Goal: Task Accomplishment & Management: Manage account settings

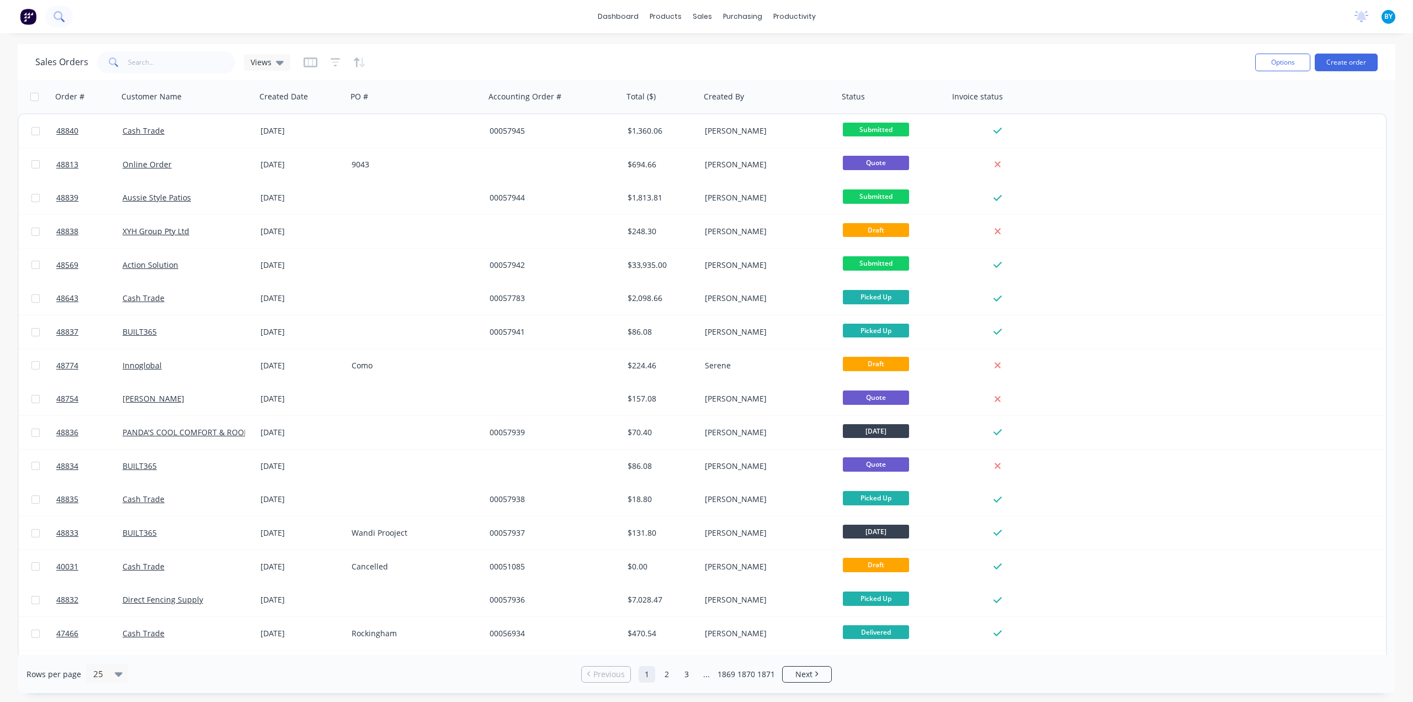
click at [56, 19] on icon at bounding box center [59, 16] width 10 height 10
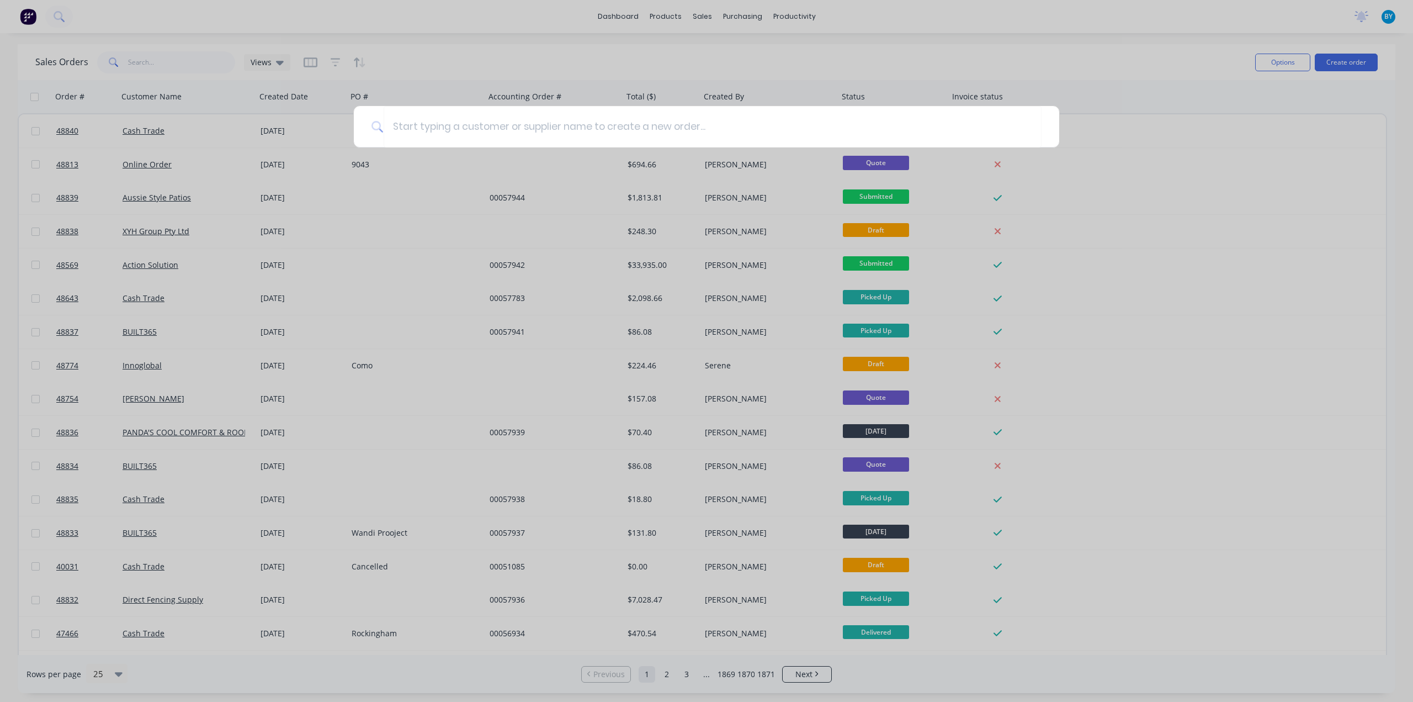
click at [164, 23] on div at bounding box center [706, 351] width 1413 height 702
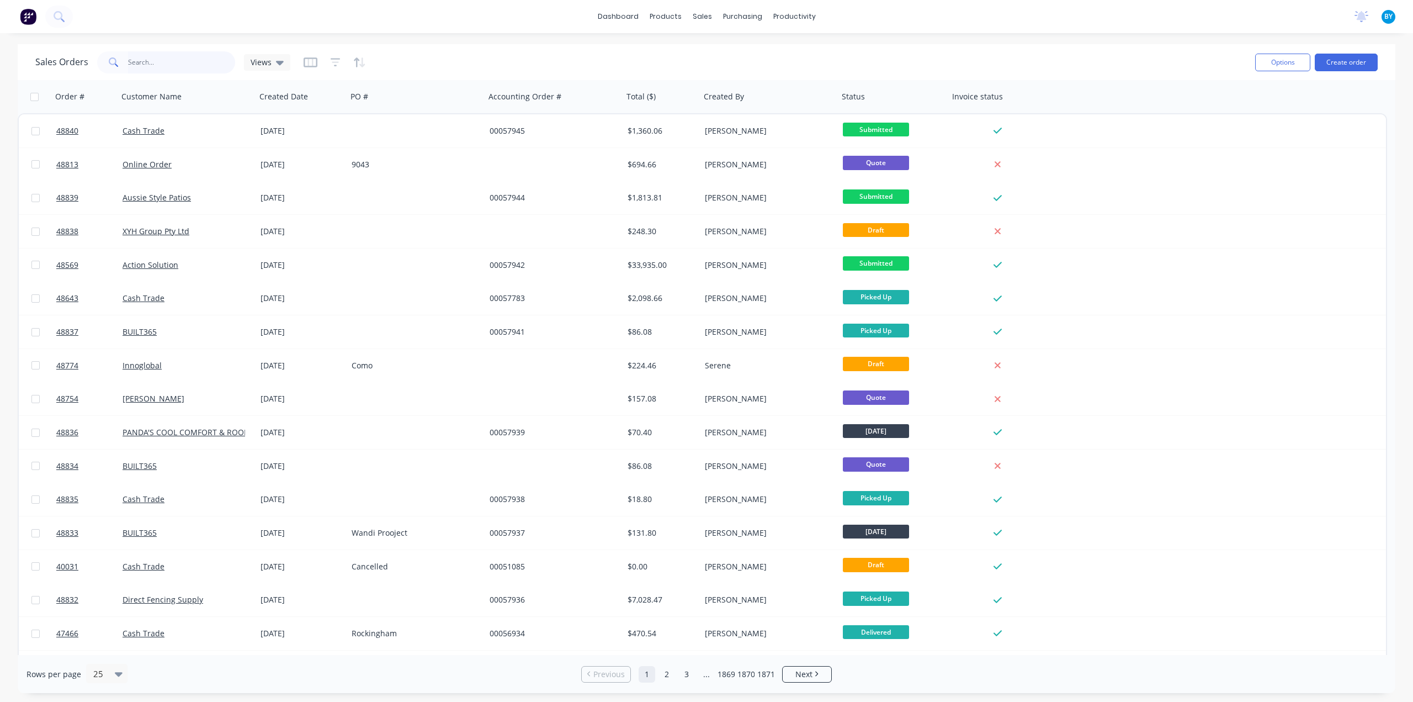
click at [150, 59] on input "text" at bounding box center [182, 62] width 108 height 22
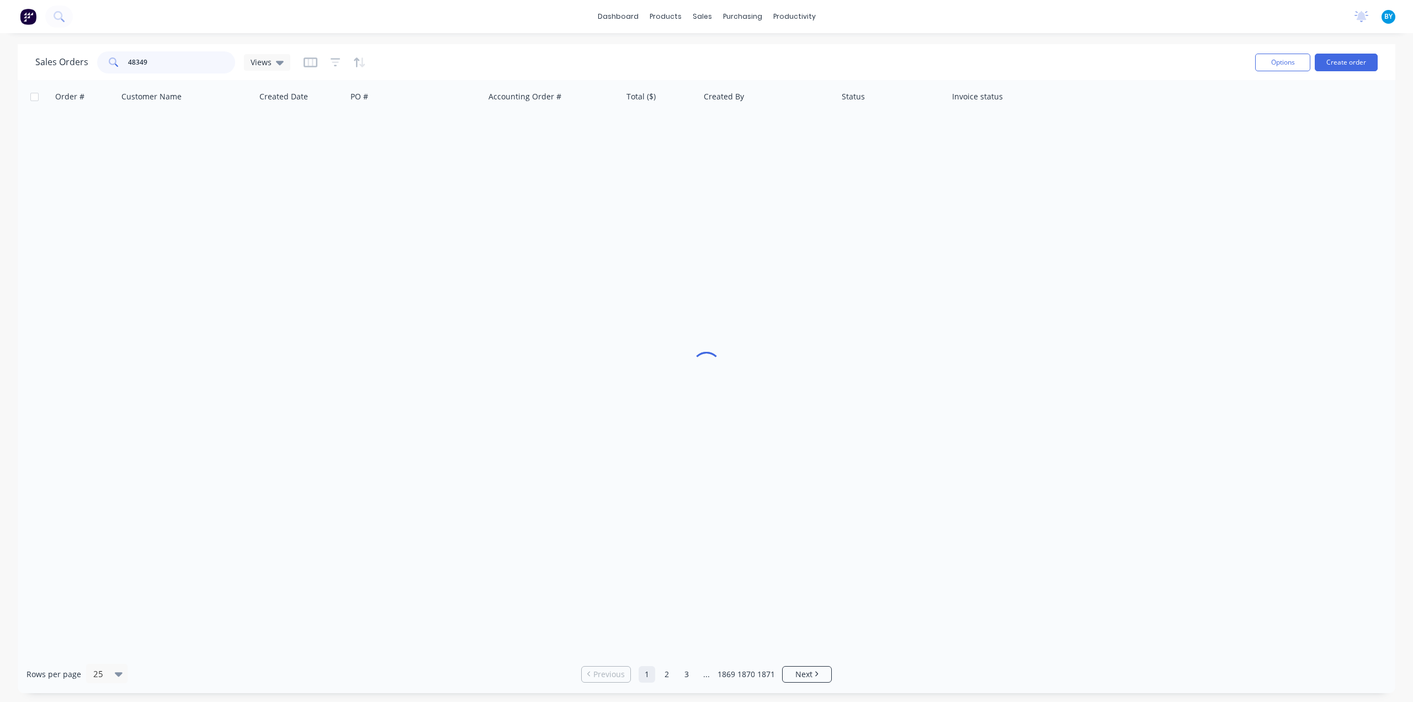
type input "48349"
click at [595, 56] on div "Sales Orders 48349 Views" at bounding box center [640, 62] width 1211 height 27
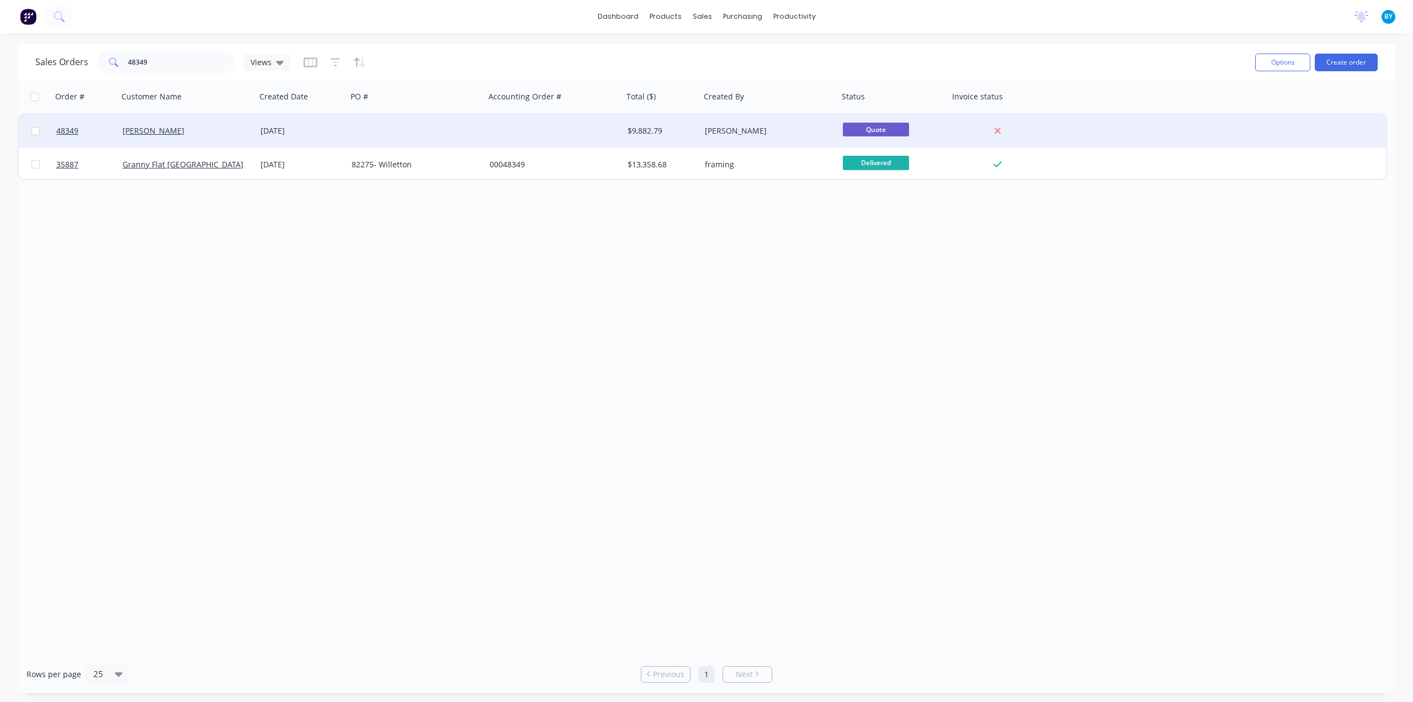
click at [336, 128] on div "[DATE]" at bounding box center [302, 130] width 82 height 11
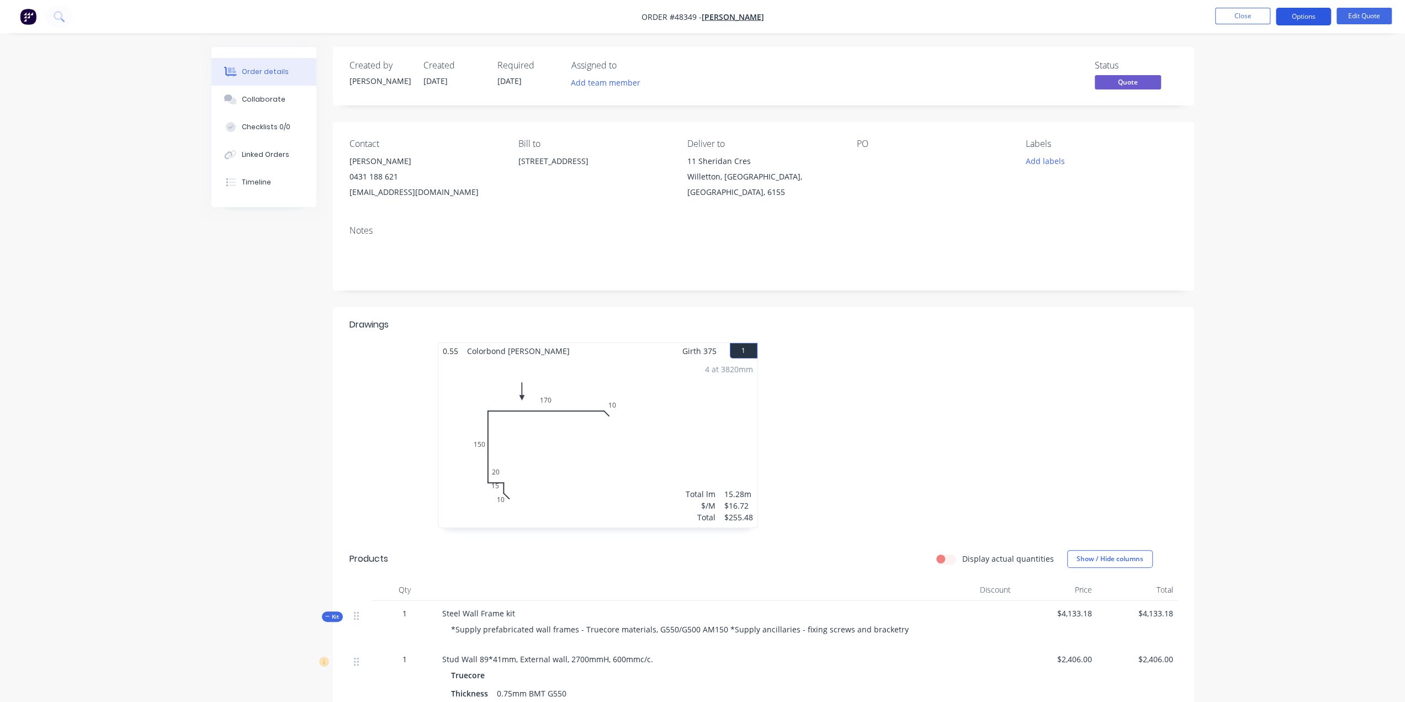
click at [1297, 20] on button "Options" at bounding box center [1303, 17] width 55 height 18
click at [1254, 200] on div "Duplicate" at bounding box center [1271, 200] width 102 height 16
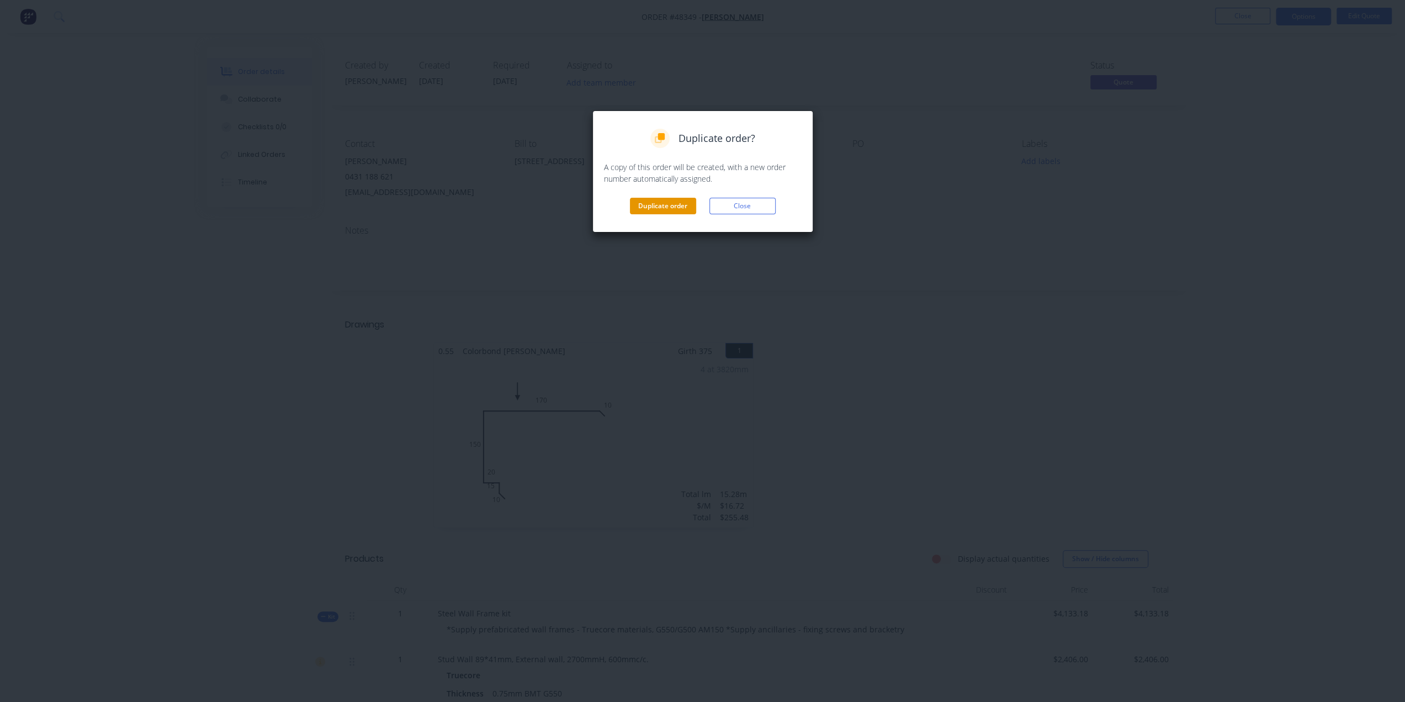
click at [671, 206] on button "Duplicate order" at bounding box center [663, 206] width 66 height 17
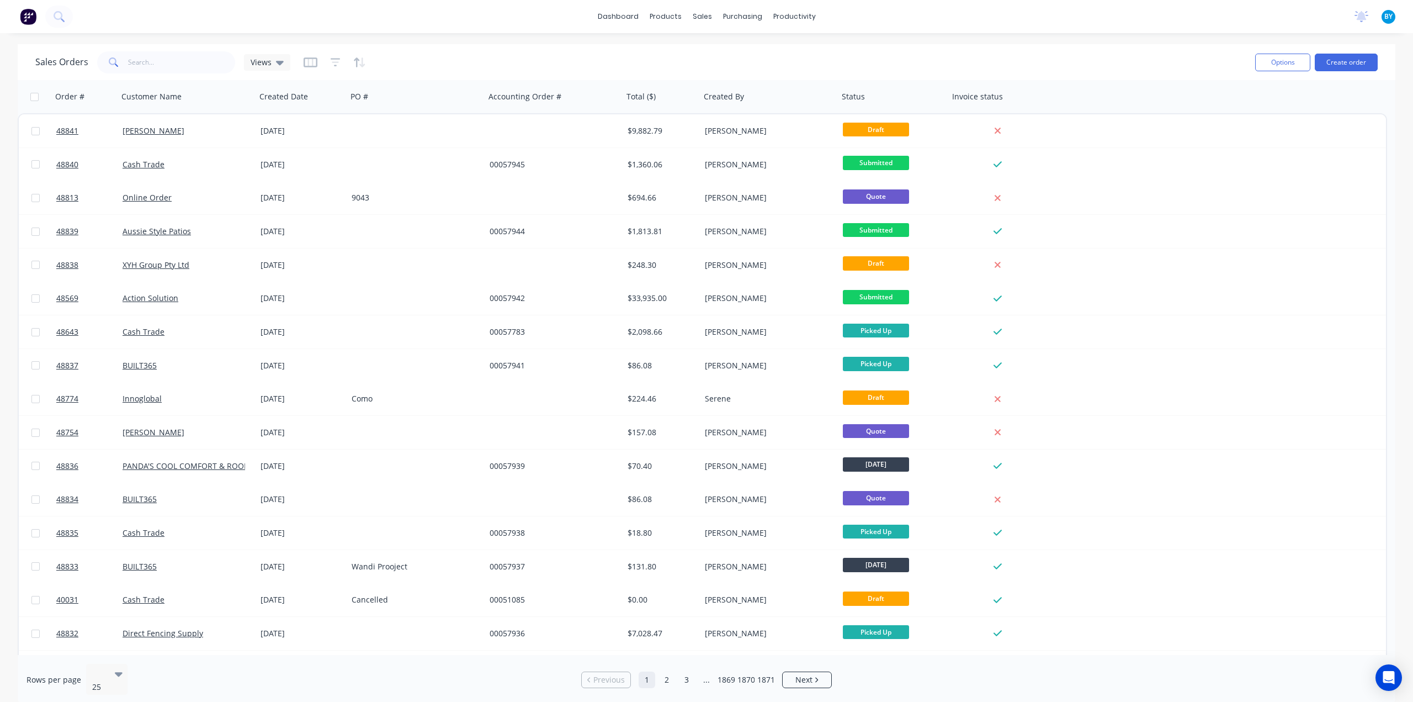
click at [496, 38] on div "dashboard products sales purchasing productivity dashboard products Product Cat…" at bounding box center [706, 351] width 1413 height 702
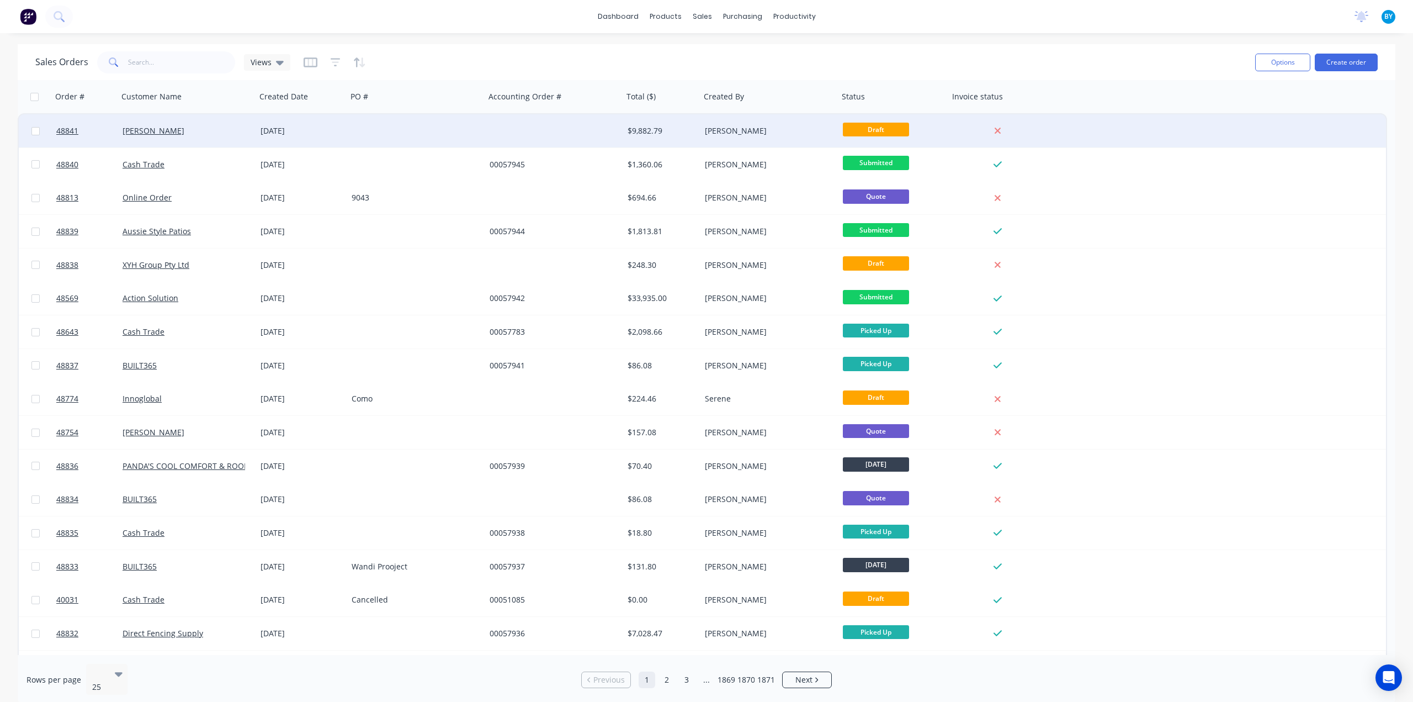
click at [501, 133] on div at bounding box center [554, 130] width 138 height 33
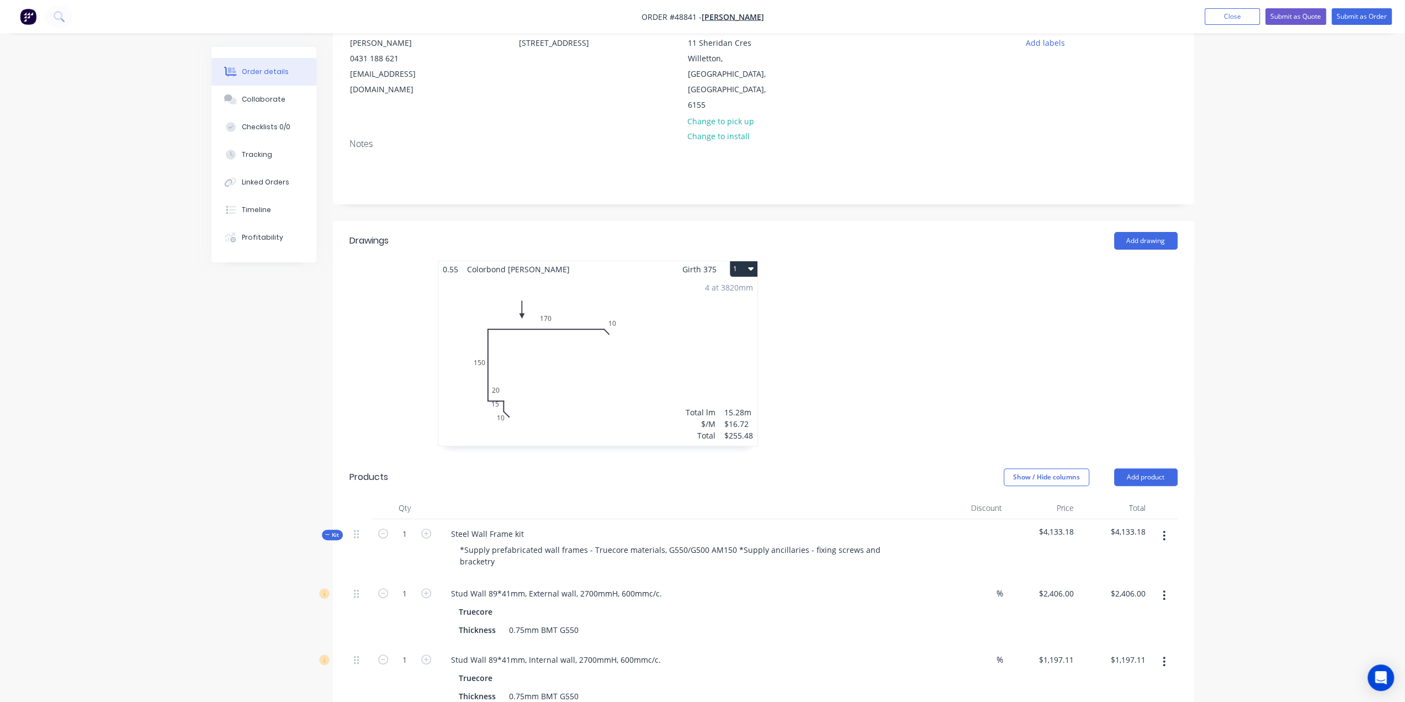
scroll to position [221, 0]
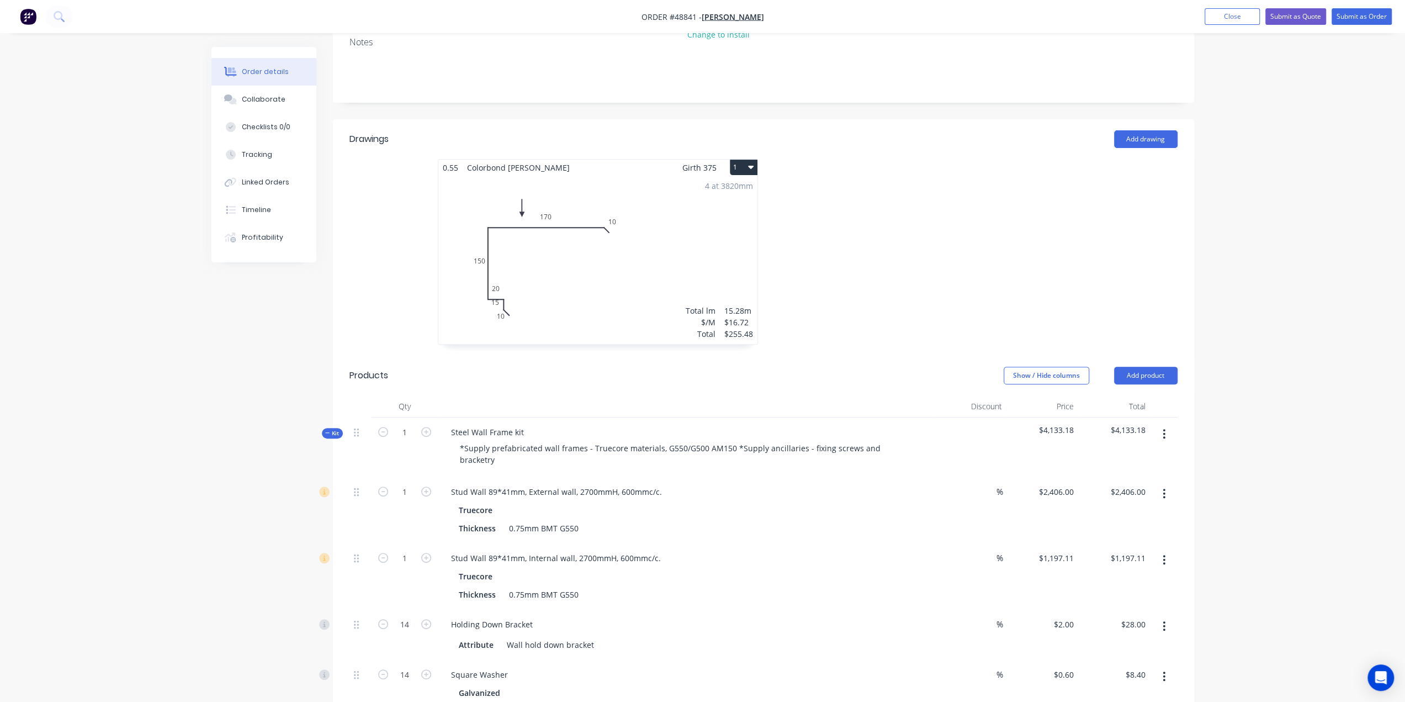
click at [1164, 429] on icon "button" at bounding box center [1164, 434] width 2 height 10
click at [1131, 521] on div "Delete" at bounding box center [1125, 529] width 85 height 16
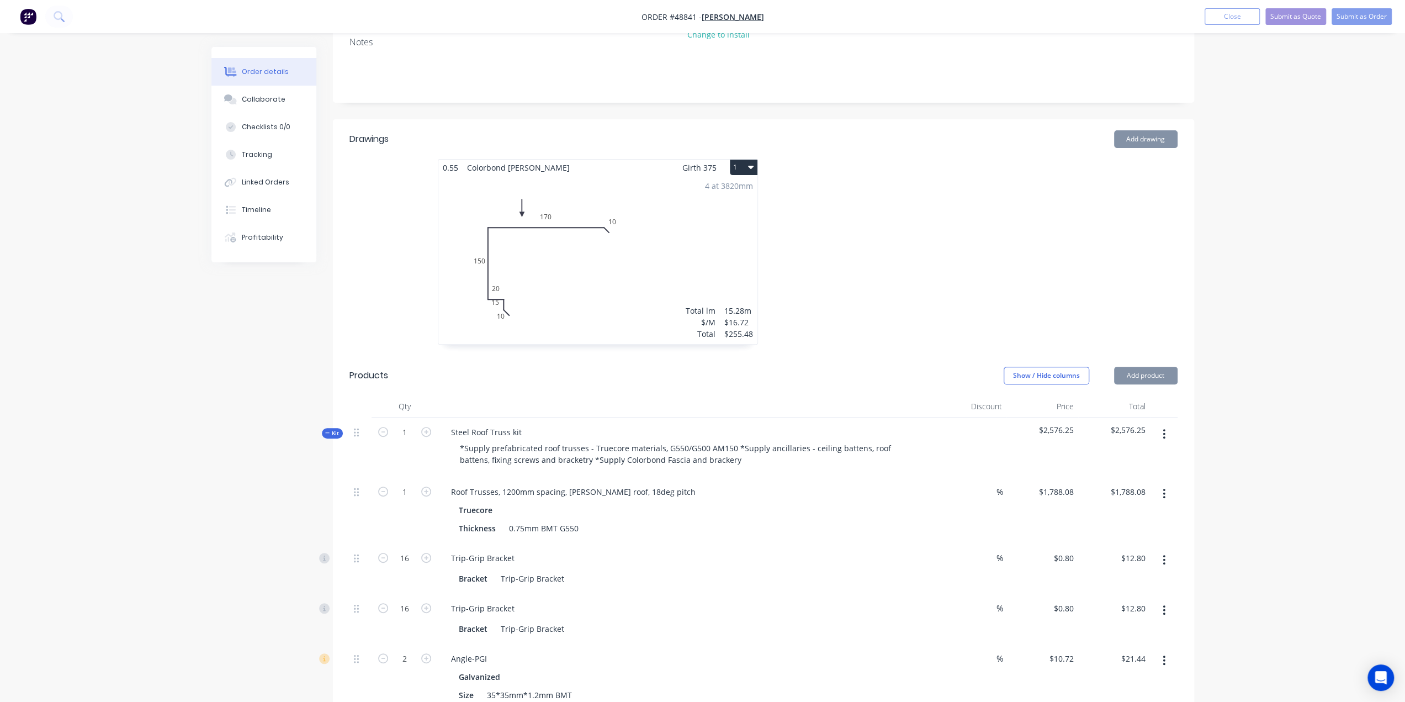
click at [1166, 424] on button "button" at bounding box center [1164, 434] width 26 height 20
click at [1126, 521] on div "Delete" at bounding box center [1125, 529] width 85 height 16
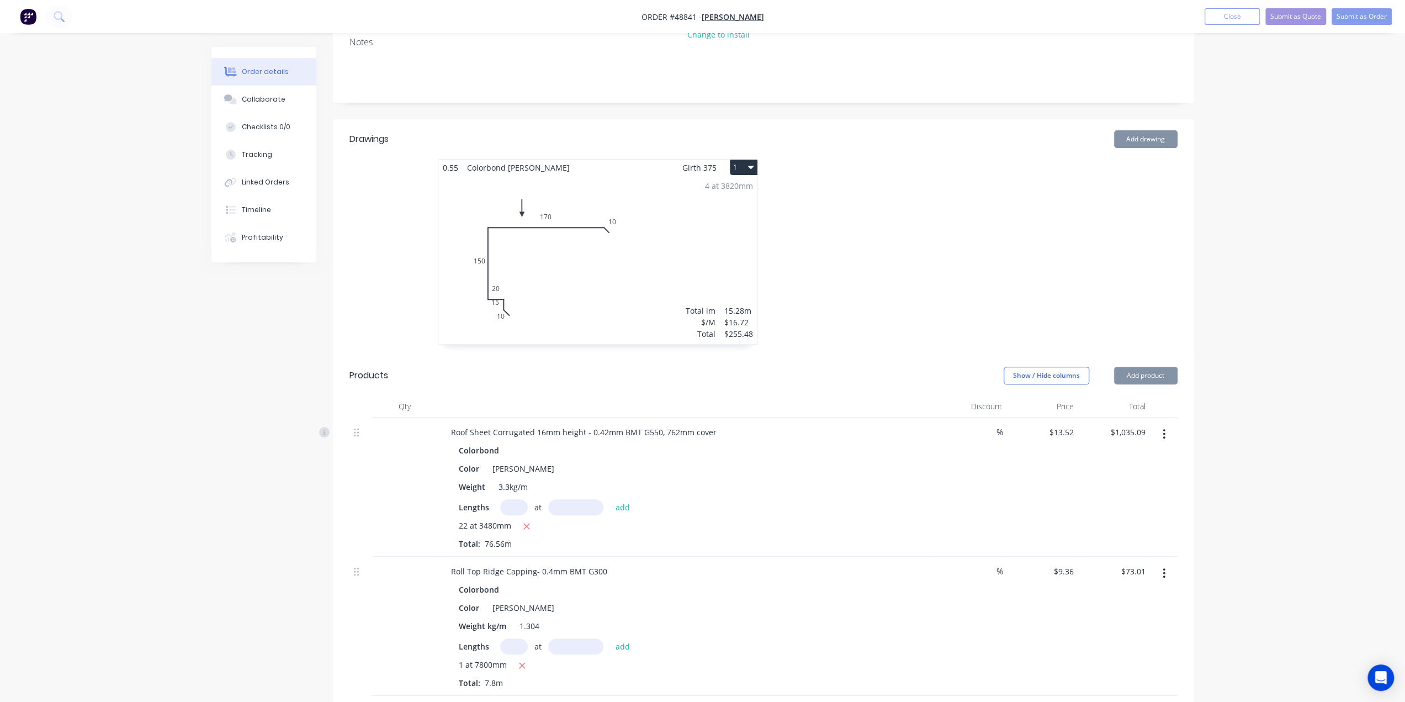
click at [1167, 424] on button "button" at bounding box center [1164, 434] width 26 height 20
click at [1135, 521] on div "Delete" at bounding box center [1125, 529] width 85 height 16
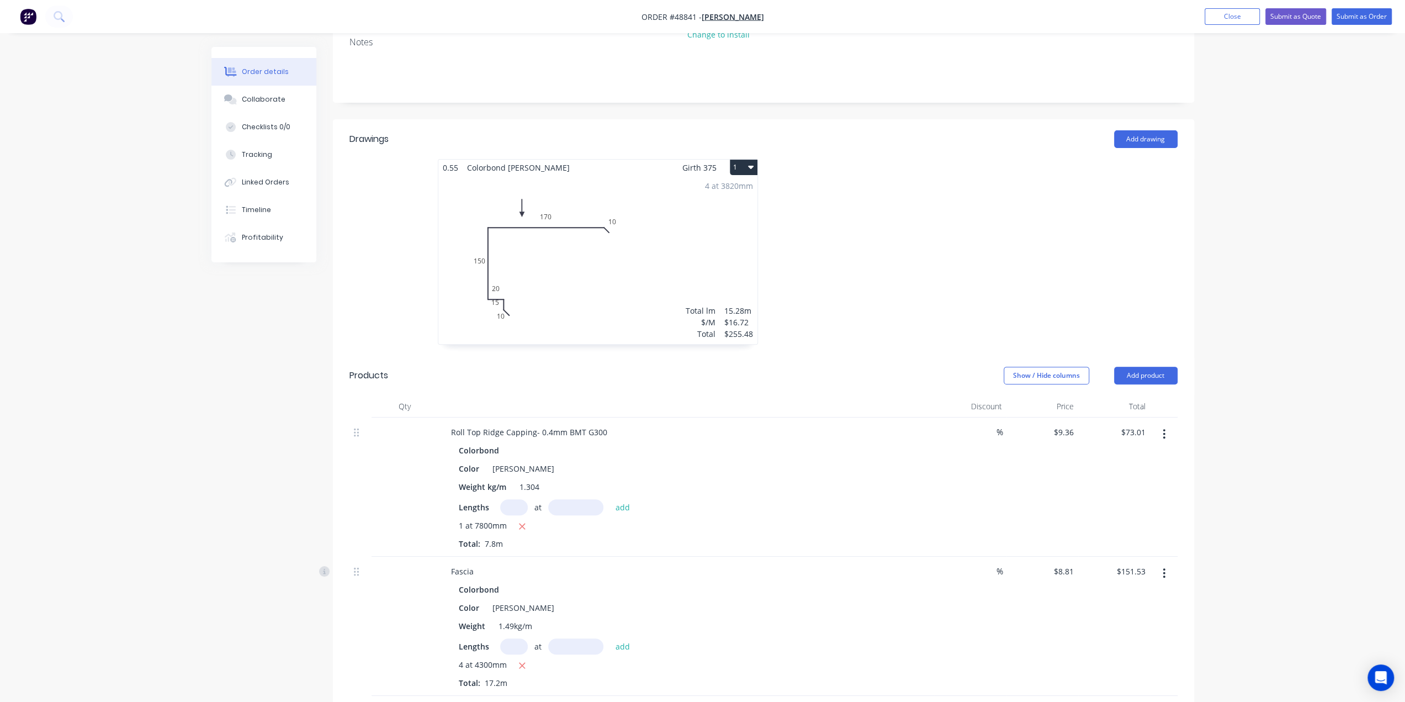
drag, startPoint x: 1162, startPoint y: 404, endPoint x: 1162, endPoint y: 414, distance: 9.9
click at [1162, 424] on button "button" at bounding box center [1164, 434] width 26 height 20
drag, startPoint x: 1116, startPoint y: 499, endPoint x: 1146, endPoint y: 452, distance: 55.3
click at [1116, 521] on div "Delete" at bounding box center [1125, 529] width 85 height 16
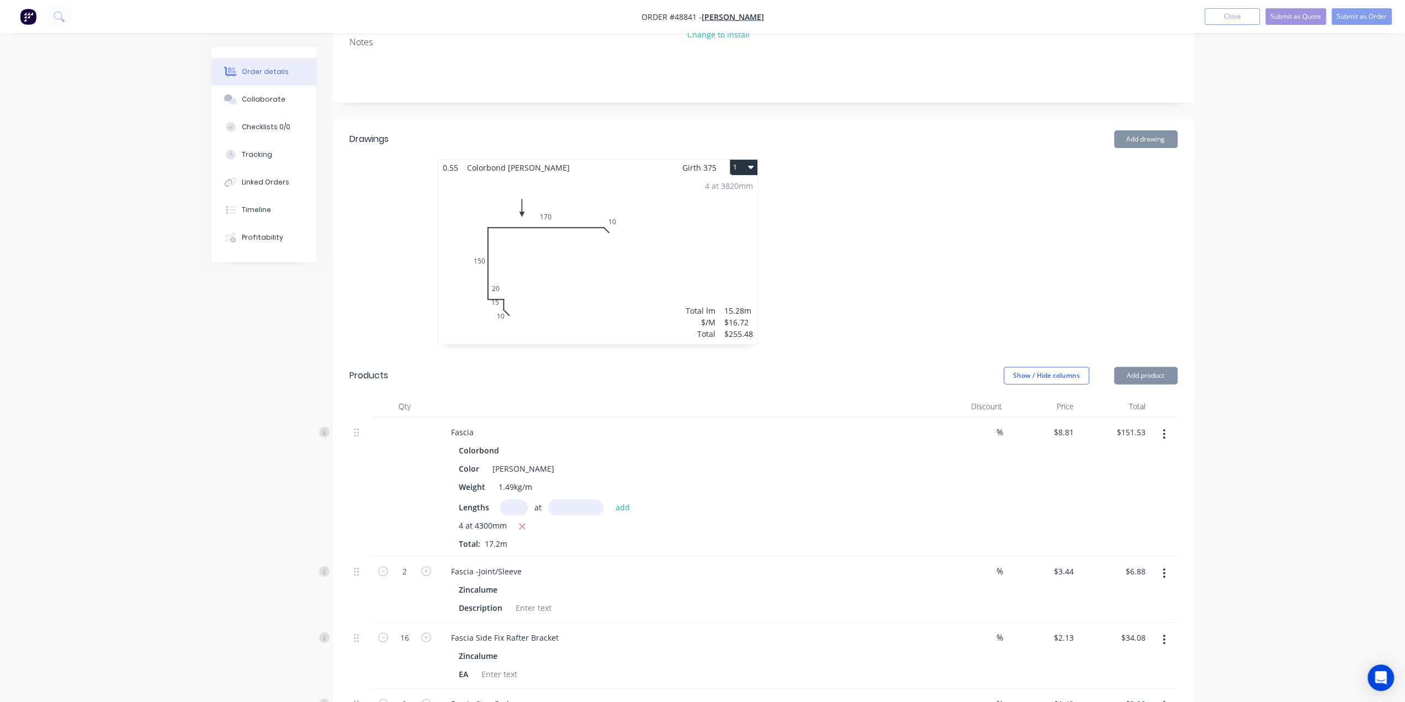
click at [1165, 429] on icon "button" at bounding box center [1164, 434] width 2 height 10
click at [1126, 518] on button "Delete" at bounding box center [1125, 529] width 105 height 22
click at [1163, 428] on icon "button" at bounding box center [1164, 434] width 3 height 12
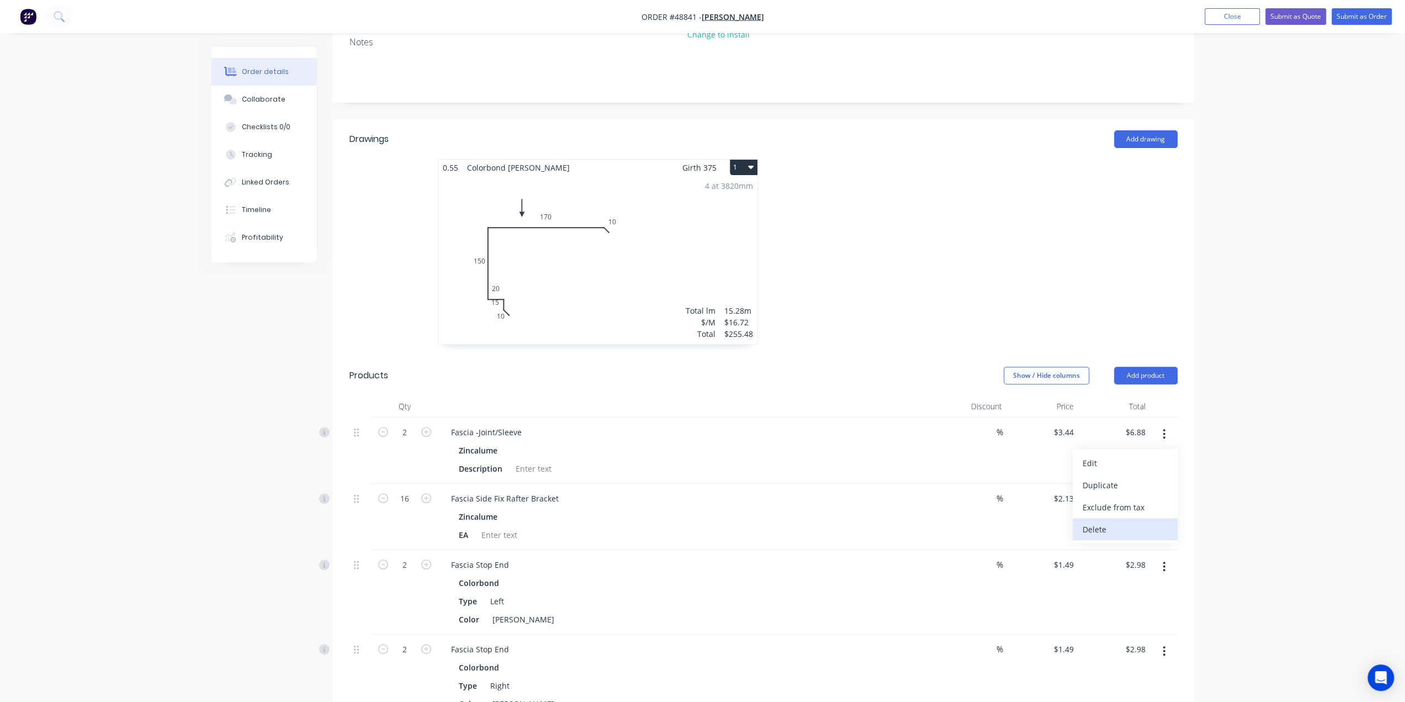
click at [1125, 521] on div "Delete" at bounding box center [1125, 529] width 85 height 16
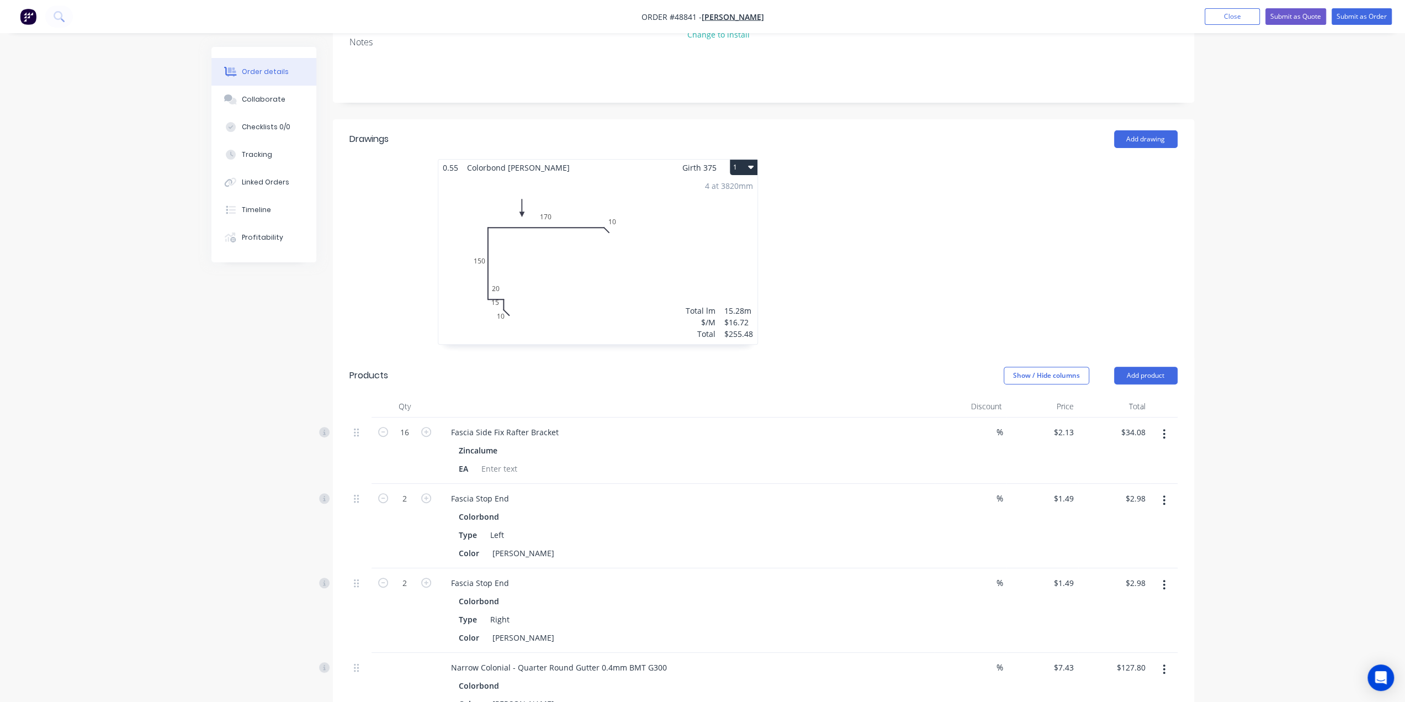
click at [1165, 429] on icon "button" at bounding box center [1164, 434] width 2 height 10
drag, startPoint x: 1124, startPoint y: 492, endPoint x: 1134, endPoint y: 473, distance: 21.2
click at [1124, 521] on div "Delete" at bounding box center [1125, 529] width 85 height 16
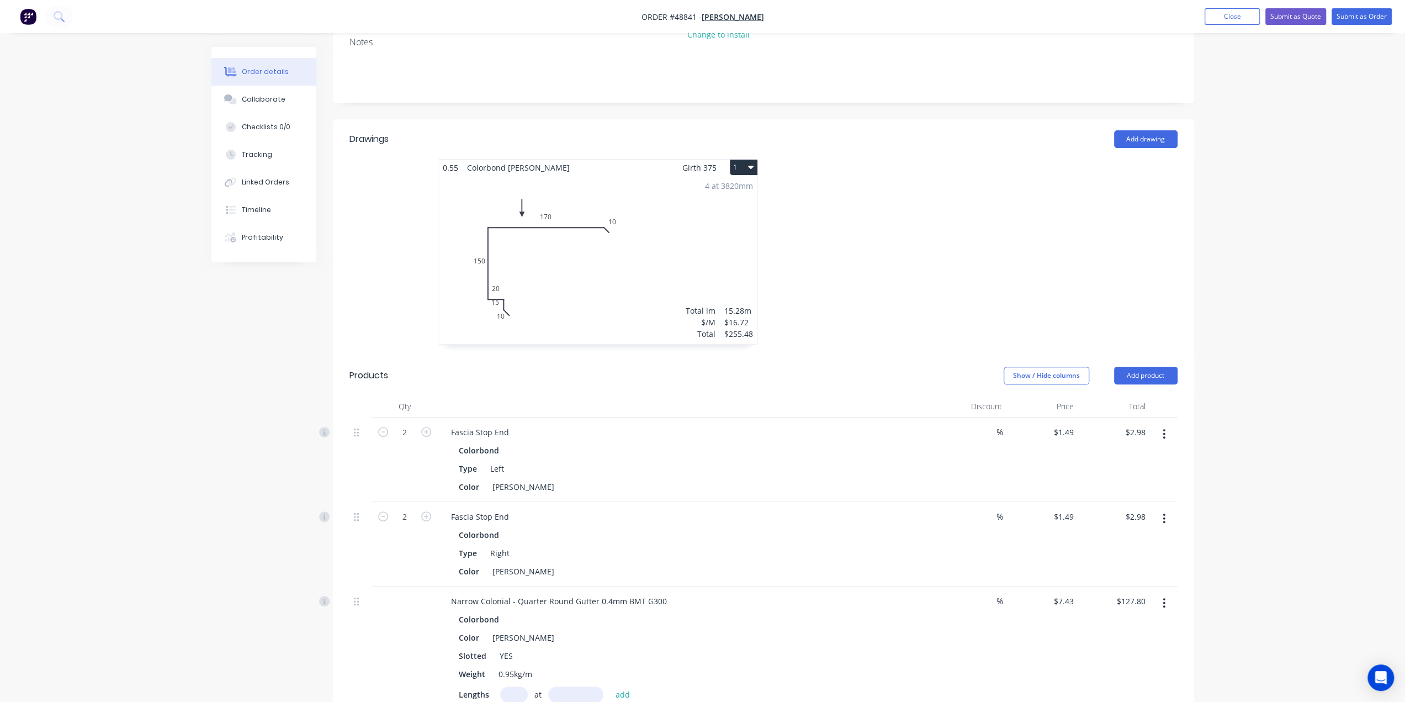
click at [1161, 424] on button "button" at bounding box center [1164, 434] width 26 height 20
click at [1131, 521] on div "Delete" at bounding box center [1125, 529] width 85 height 16
click at [1162, 424] on button "button" at bounding box center [1164, 434] width 26 height 20
click at [1127, 521] on div "Delete" at bounding box center [1125, 529] width 85 height 16
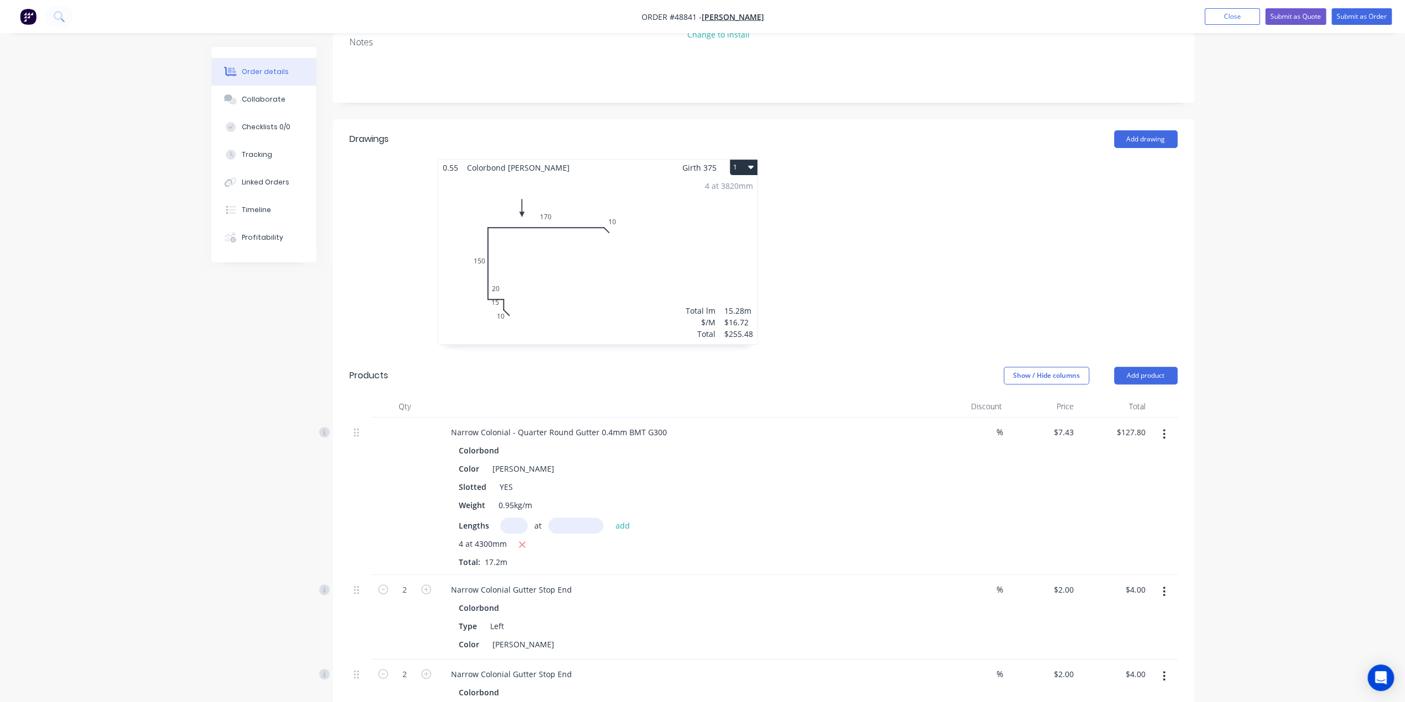
click at [1164, 429] on icon "button" at bounding box center [1164, 434] width 2 height 10
click at [1121, 521] on div "Delete" at bounding box center [1125, 529] width 85 height 16
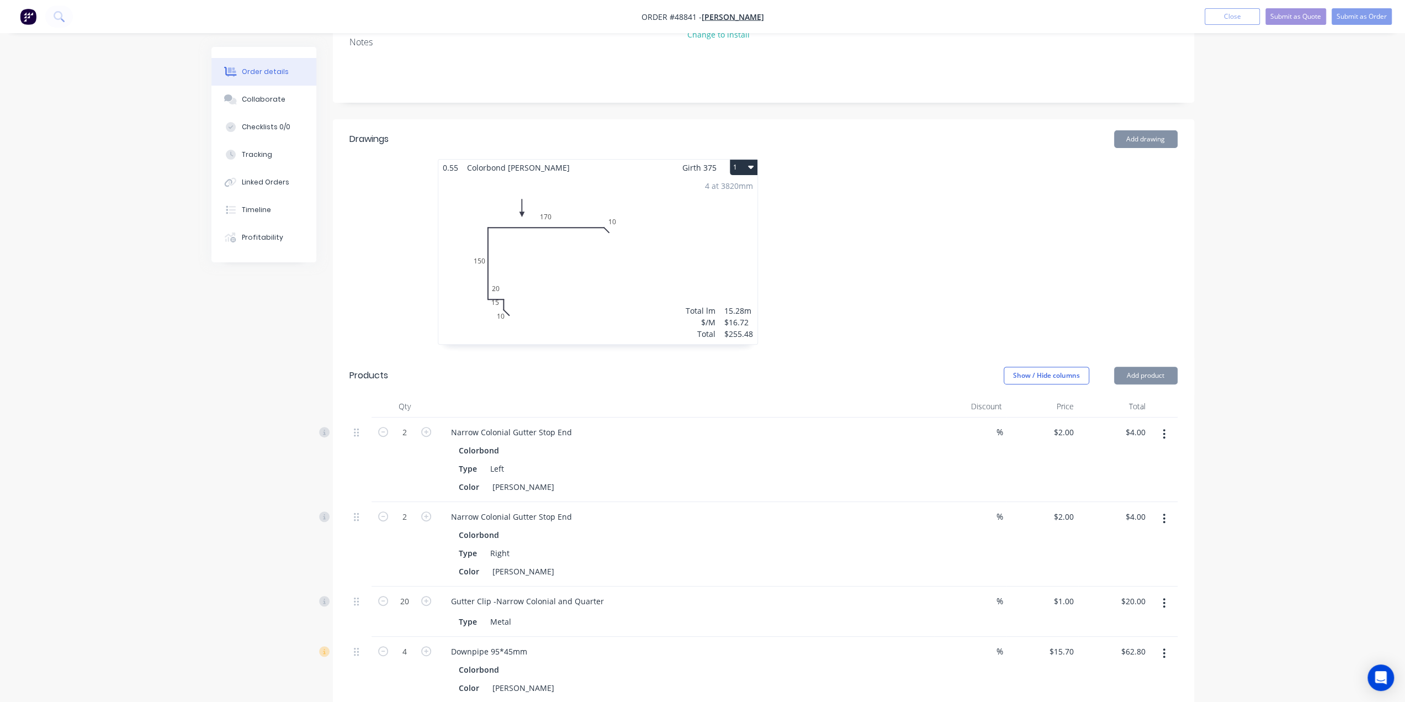
drag, startPoint x: 1164, startPoint y: 404, endPoint x: 1164, endPoint y: 415, distance: 11.0
click at [1164, 424] on button "button" at bounding box center [1164, 434] width 26 height 20
click at [1124, 521] on div "Delete" at bounding box center [1125, 529] width 85 height 16
click at [1160, 424] on button "button" at bounding box center [1164, 434] width 26 height 20
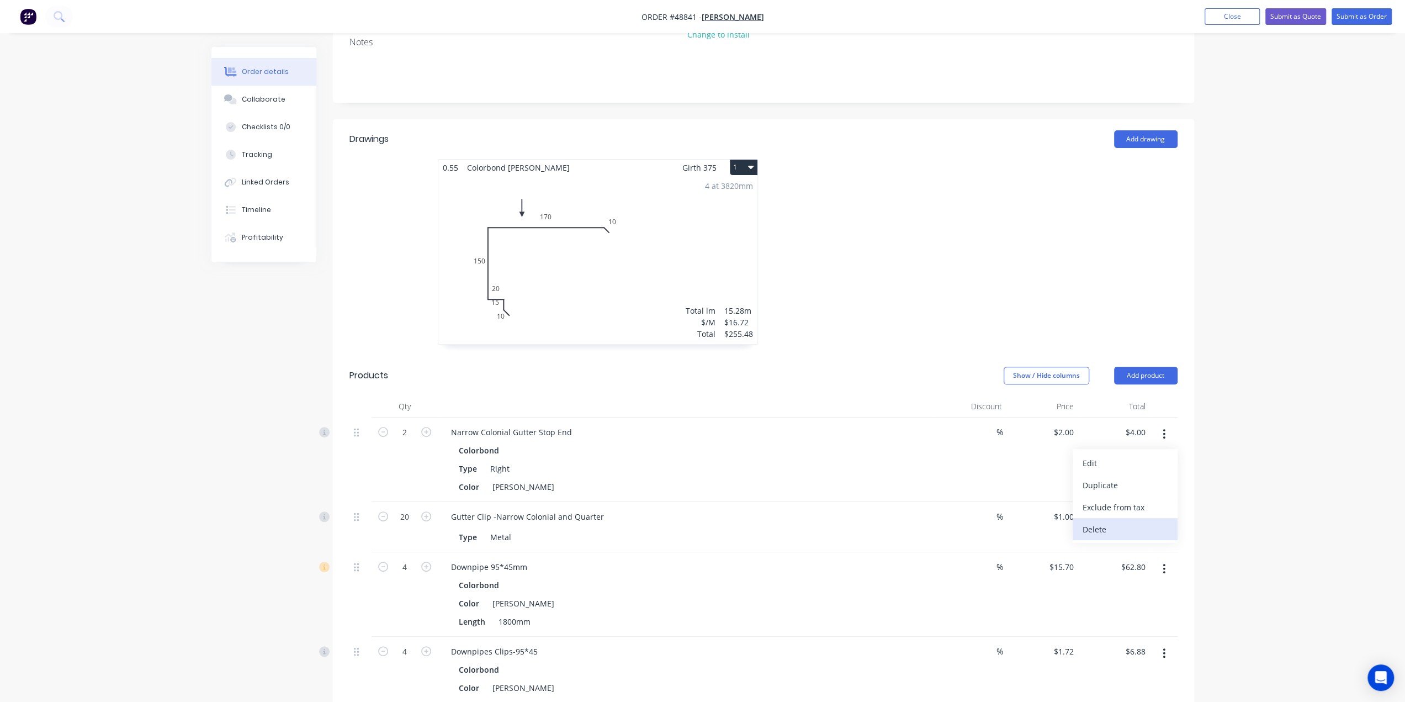
click at [1121, 521] on div "Delete" at bounding box center [1125, 529] width 85 height 16
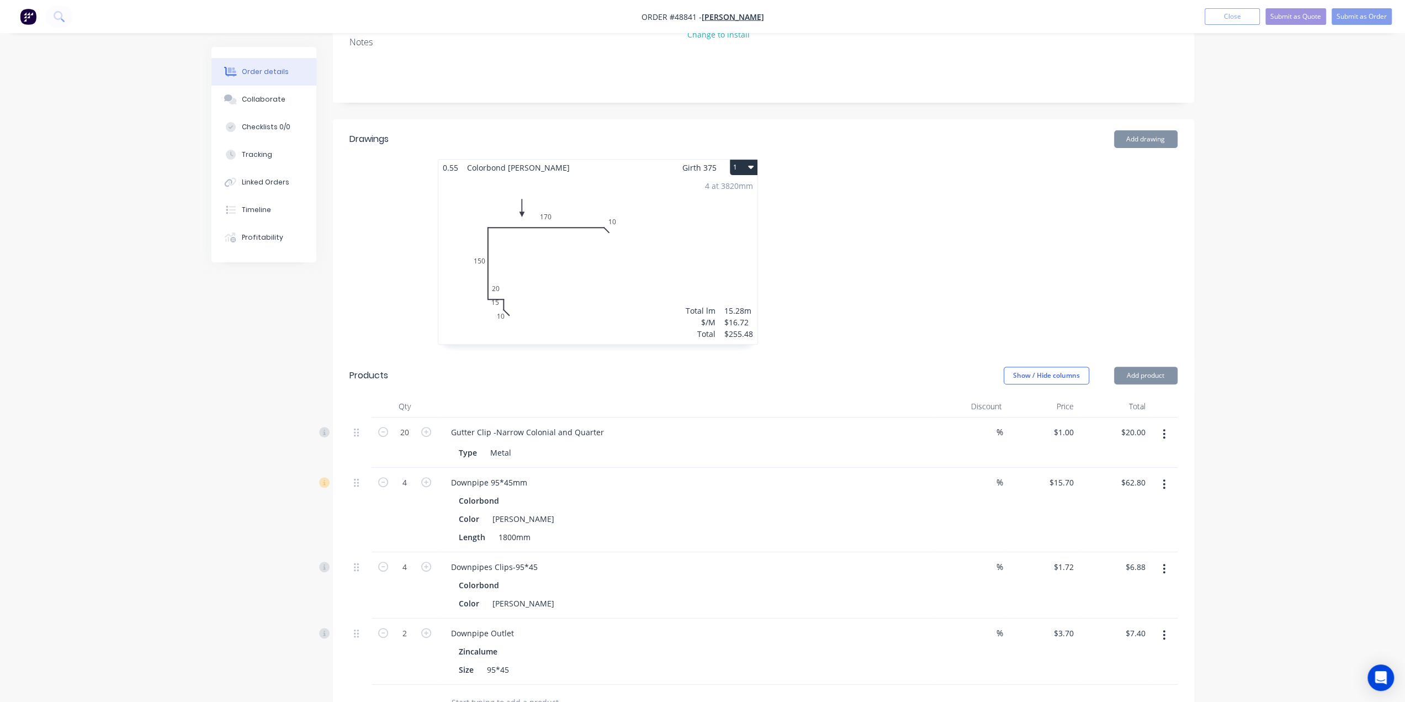
click at [1158, 424] on button "button" at bounding box center [1164, 434] width 26 height 20
click at [1136, 521] on div "Delete" at bounding box center [1125, 529] width 85 height 16
click at [1162, 424] on button "button" at bounding box center [1164, 434] width 26 height 20
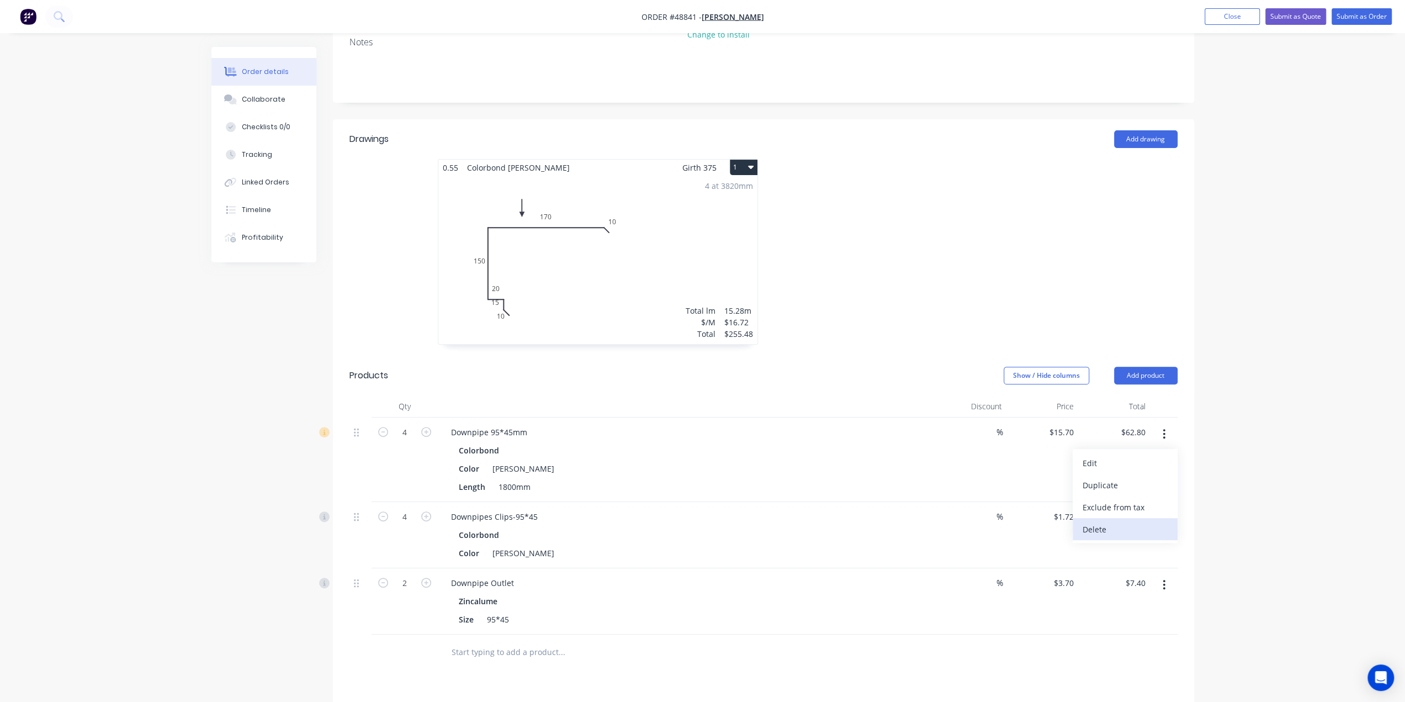
click at [1143, 521] on div "Delete" at bounding box center [1125, 529] width 85 height 16
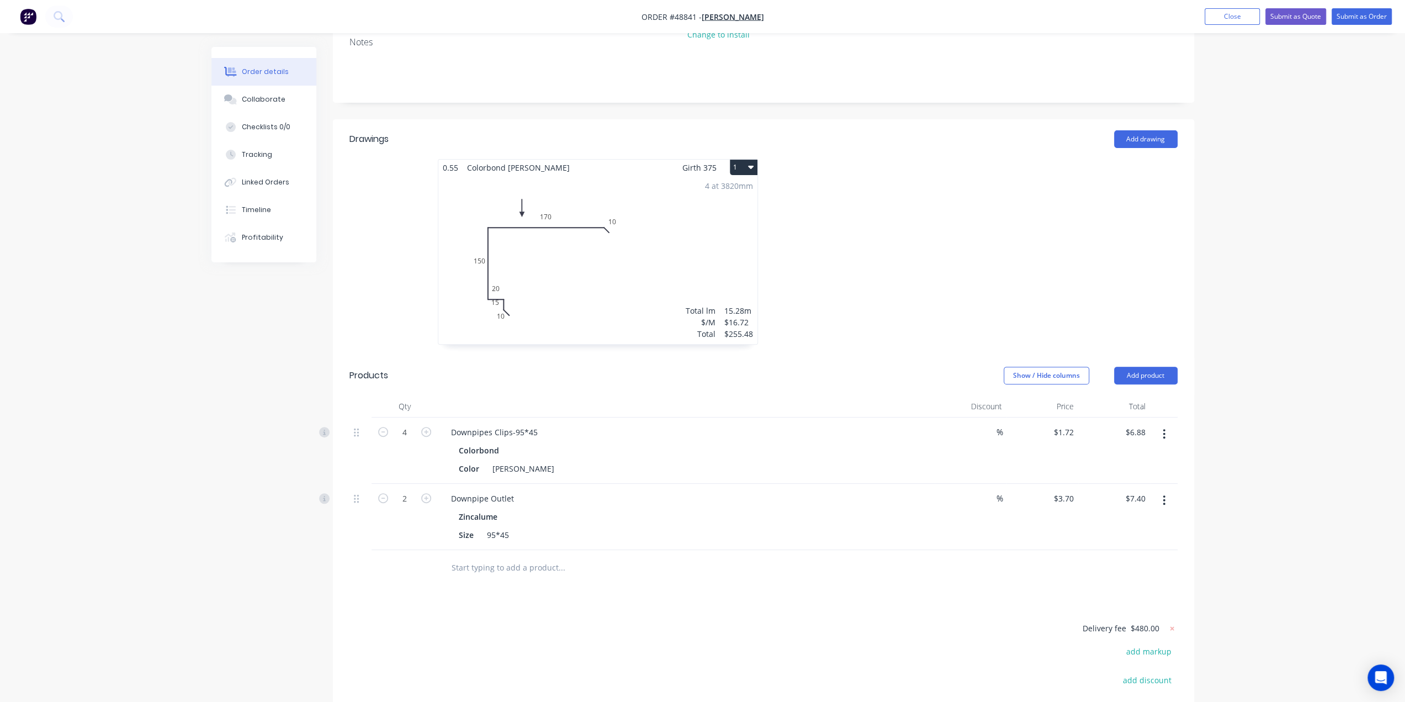
click at [1170, 424] on button "button" at bounding box center [1164, 434] width 26 height 20
click at [1146, 521] on div "Delete" at bounding box center [1125, 529] width 85 height 16
click at [1165, 428] on icon "button" at bounding box center [1164, 434] width 3 height 12
click at [1143, 521] on div "Delete" at bounding box center [1125, 529] width 85 height 16
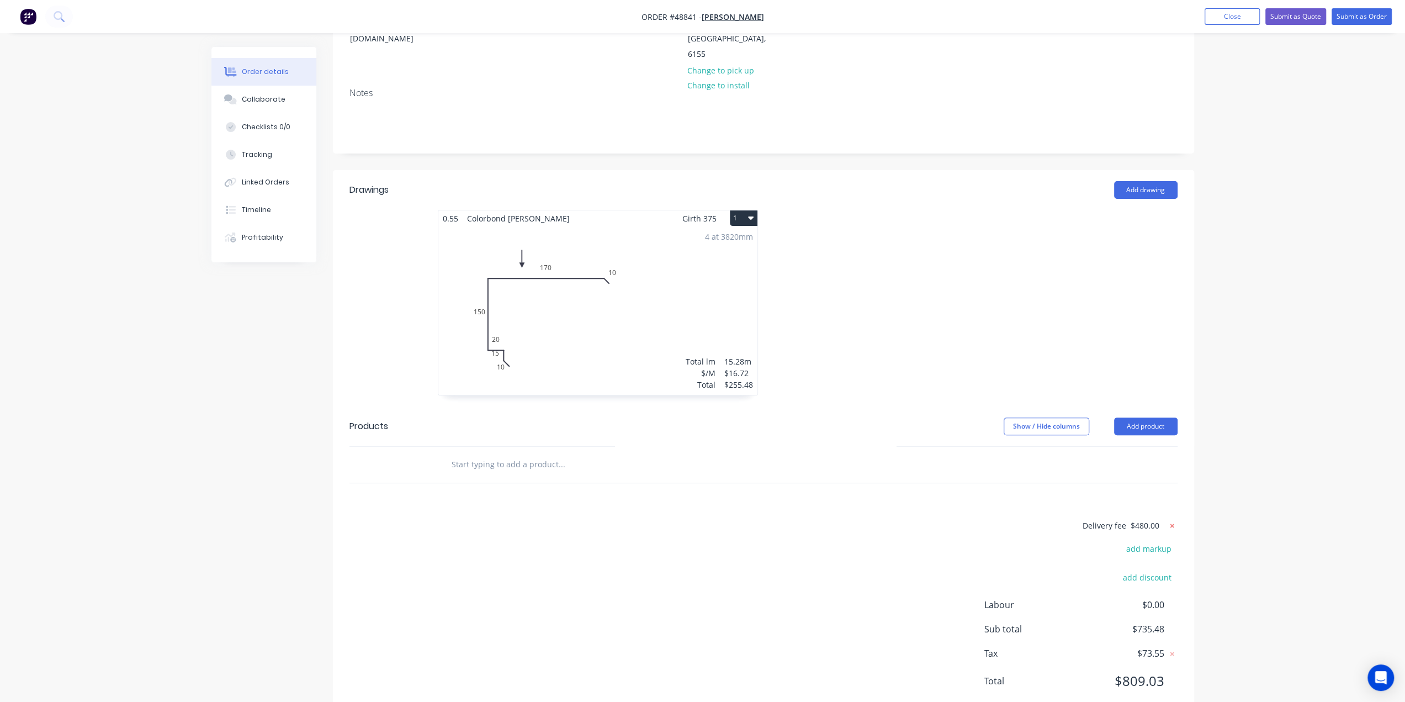
click at [1172, 523] on icon at bounding box center [1172, 525] width 4 height 4
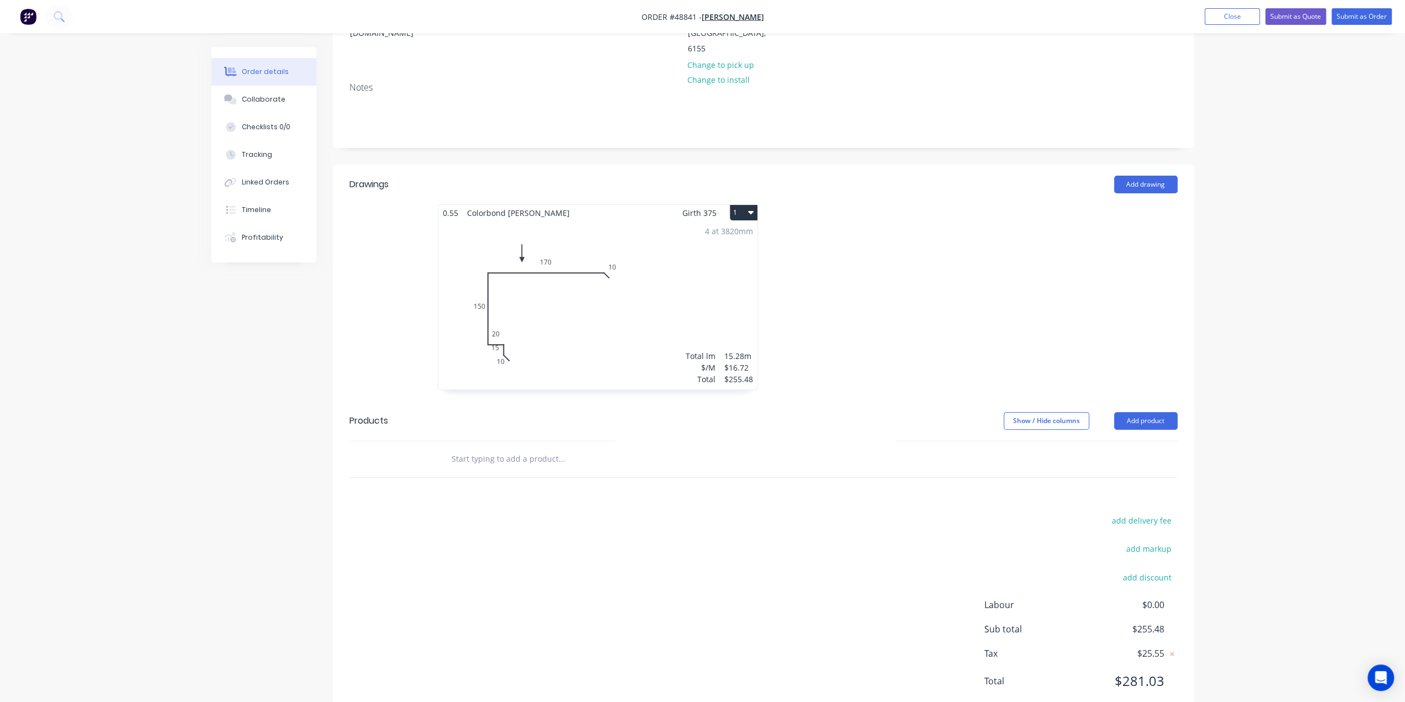
click at [1251, 517] on div "Order details Collaborate Checklists 0/0 Tracking Linked Orders Timeline Profit…" at bounding box center [702, 279] width 1405 height 910
click at [745, 205] on button "1" at bounding box center [744, 212] width 28 height 15
click at [674, 275] on div "Delete" at bounding box center [705, 283] width 85 height 16
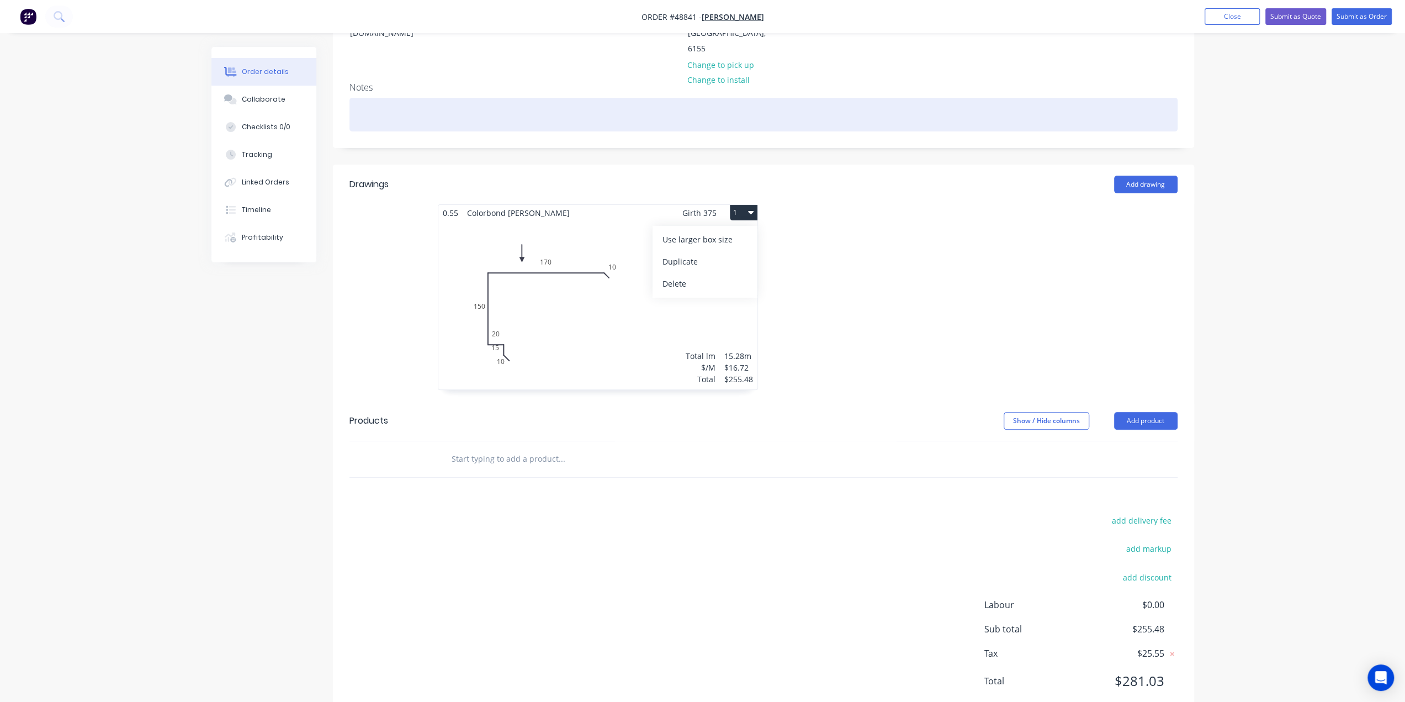
scroll to position [0, 0]
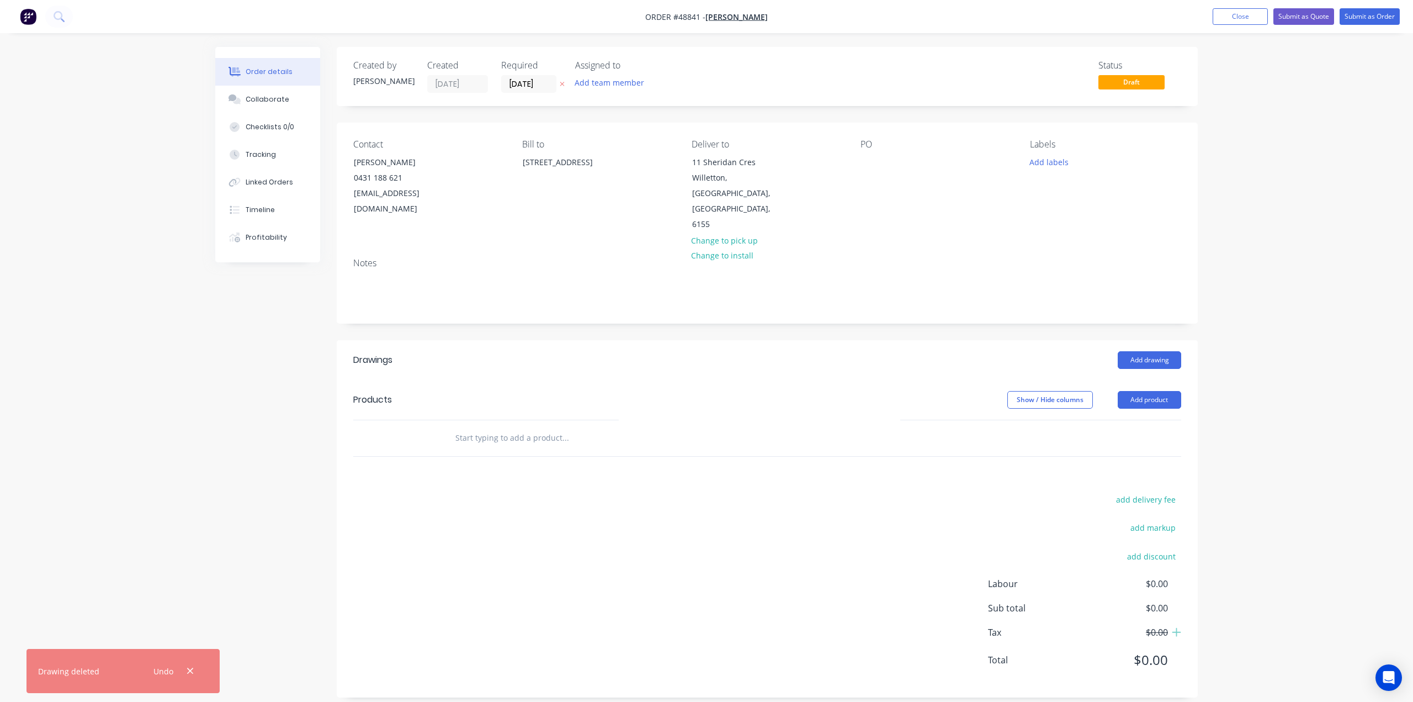
click at [682, 492] on div "add delivery fee add markup add discount Labour $0.00 Sub total $0.00 Tax $0.00…" at bounding box center [767, 586] width 828 height 189
click at [502, 427] on input "text" at bounding box center [565, 438] width 221 height 22
click at [451, 492] on div "add delivery fee add markup add discount Labour $0.00 Sub total $0.00 Tax $0.00…" at bounding box center [767, 586] width 828 height 189
click at [473, 427] on input "text" at bounding box center [565, 438] width 221 height 22
type input "Shop Drawing Deposit for #48349"
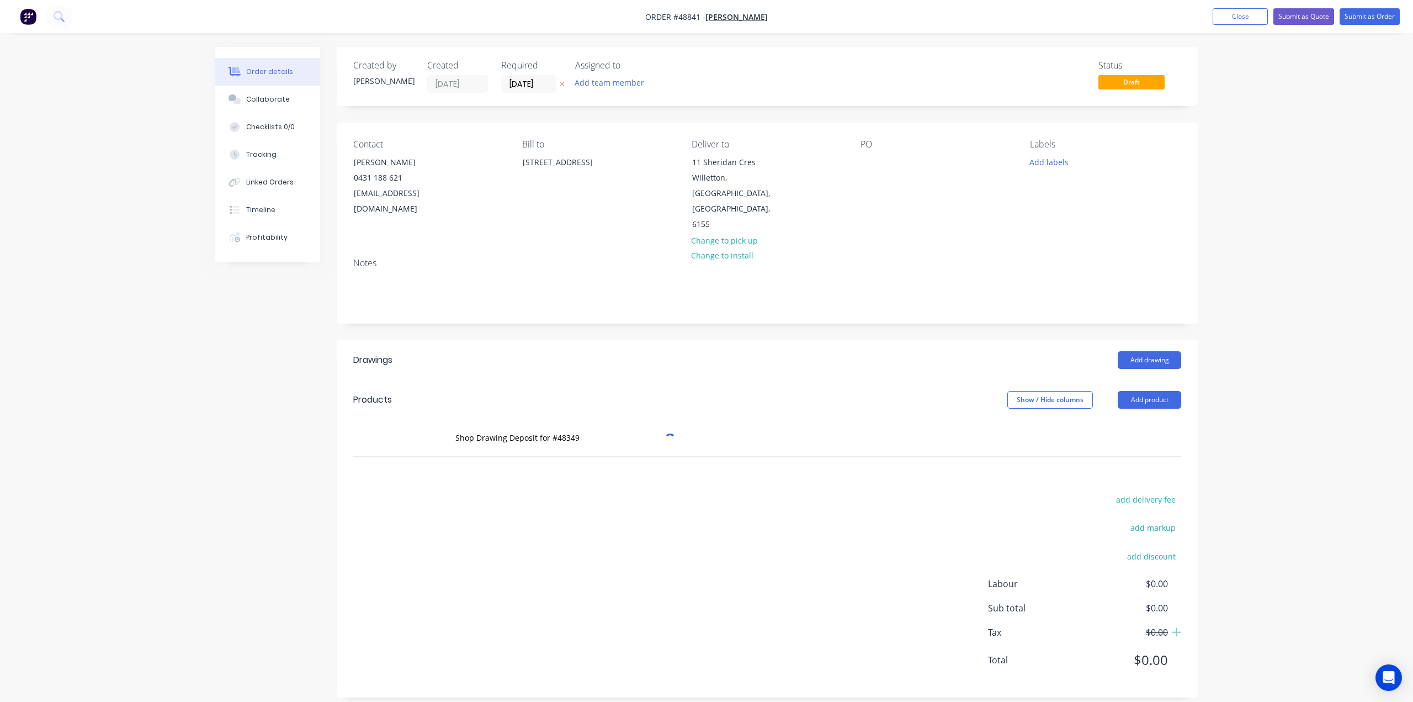
click at [831, 517] on div "add delivery fee add markup add discount Labour $0.00 Sub total $0.00 Tax $0.00…" at bounding box center [767, 586] width 828 height 189
click at [930, 448] on div "Drawings Add drawing Products Show / Hide columns Add product Shop Drawing Depo…" at bounding box center [767, 518] width 861 height 357
click at [824, 380] on header "Products Show / Hide columns Add product" at bounding box center [767, 400] width 861 height 40
click at [1143, 420] on div "Shop Drawing Deposit for #48349" at bounding box center [767, 438] width 828 height 36
click at [1066, 420] on div "Shop Drawing Deposit for #48349" at bounding box center [767, 438] width 828 height 36
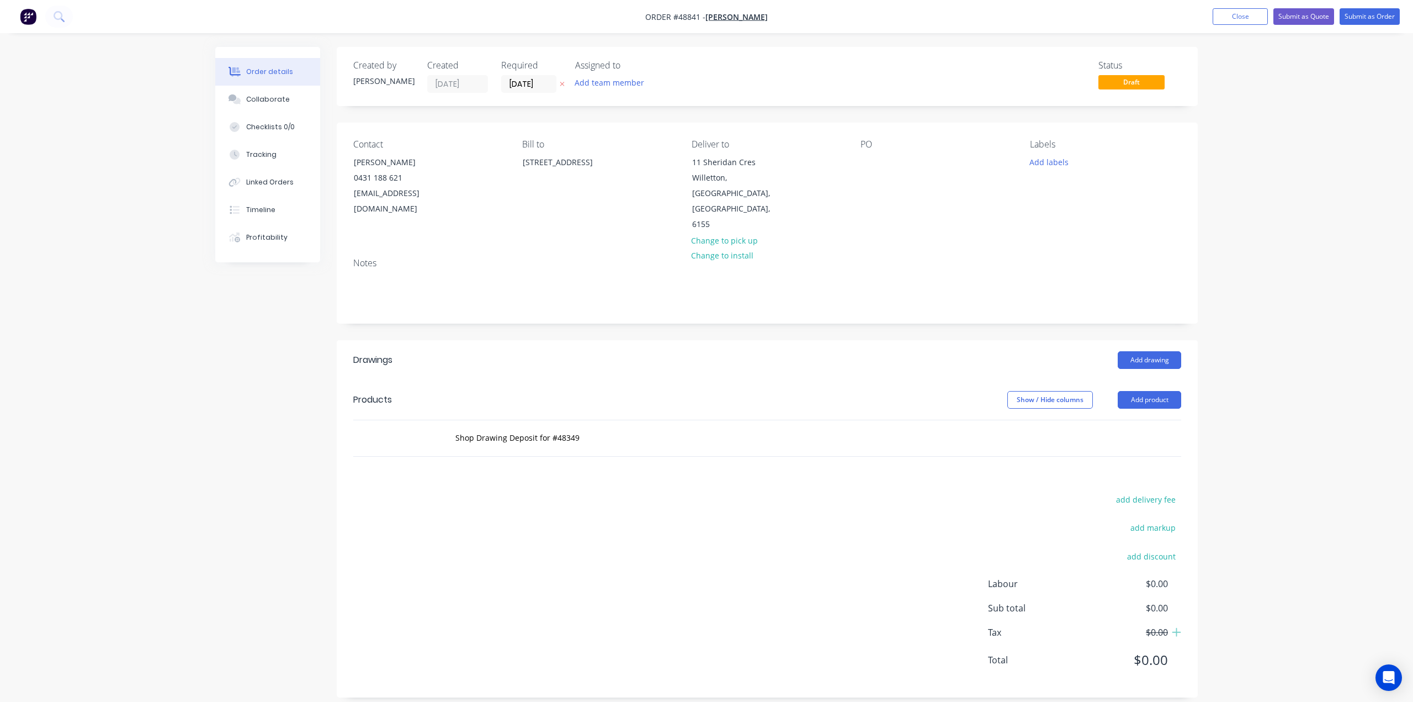
click at [1038, 420] on div "Shop Drawing Deposit for #48349" at bounding box center [767, 438] width 828 height 36
click at [1165, 391] on button "Add product" at bounding box center [1149, 400] width 63 height 18
click at [1153, 442] on div "Basic product" at bounding box center [1129, 450] width 85 height 16
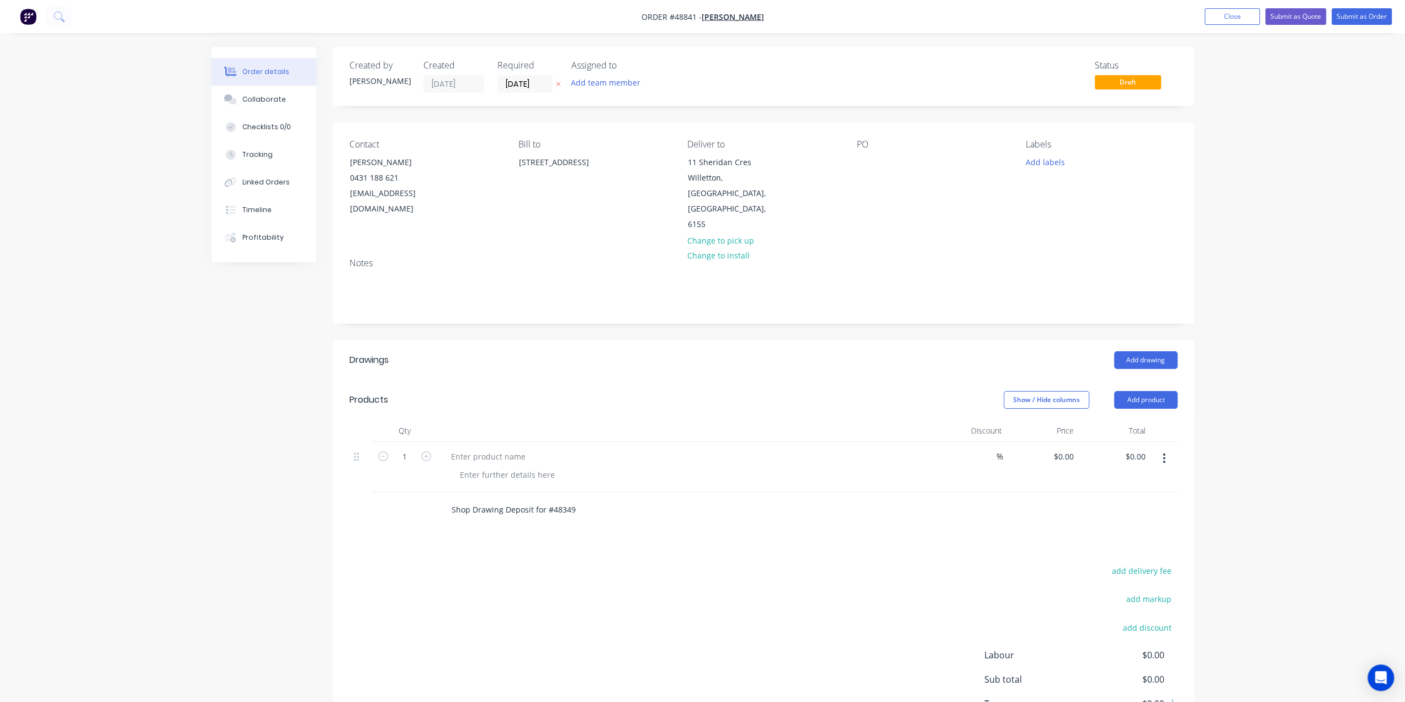
drag, startPoint x: 632, startPoint y: 486, endPoint x: 590, endPoint y: 485, distance: 42.0
click at [631, 499] on input "Shop Drawing Deposit for #48349" at bounding box center [561, 510] width 221 height 22
drag, startPoint x: 596, startPoint y: 484, endPoint x: 290, endPoint y: 483, distance: 305.3
click at [290, 483] on div "Created by Bob Created 04/09/25 Required 04/09/25 Assigned to Add team member S…" at bounding box center [702, 416] width 983 height 738
click at [470, 448] on div at bounding box center [488, 456] width 92 height 16
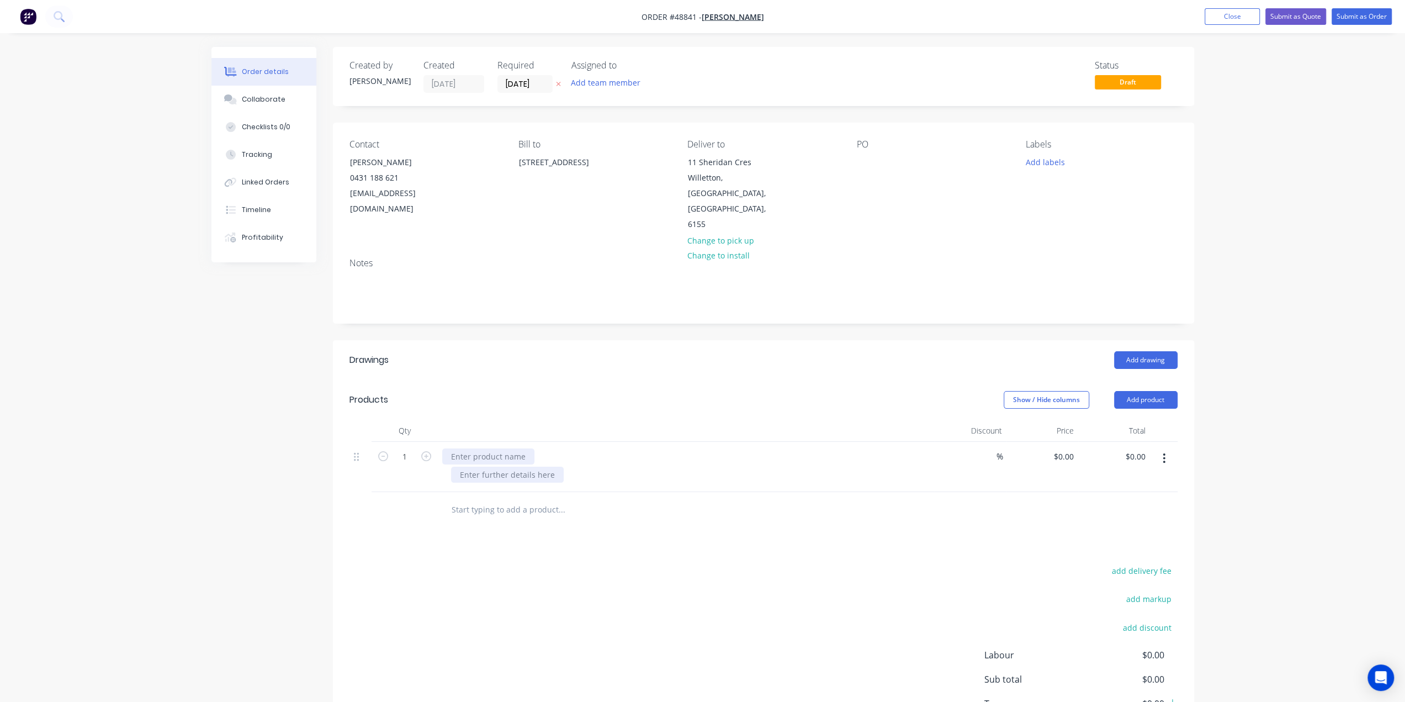
paste div
click at [1139, 448] on input "0.00" at bounding box center [1137, 456] width 25 height 16
type input "727.27"
type input "$727.27"
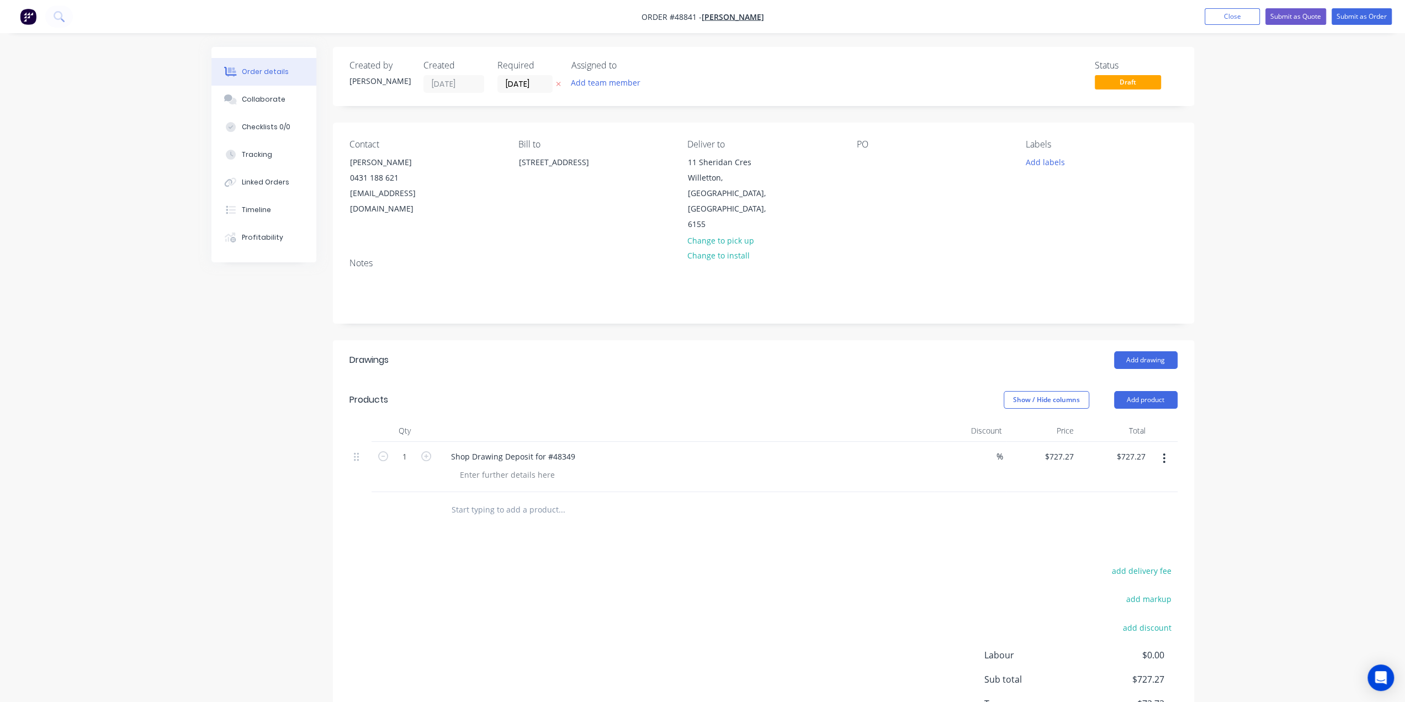
click at [967, 563] on div "add delivery fee add markup add discount Labour $0.00 Sub total $727.27 Tax $72…" at bounding box center [763, 657] width 828 height 189
click at [908, 563] on div "add delivery fee add markup add discount Labour $0.00 Sub total $727.27 Tax $72…" at bounding box center [763, 657] width 828 height 189
click at [905, 563] on div "add delivery fee add markup add discount Labour $0.00 Sub total $727.27 Tax $72…" at bounding box center [763, 657] width 828 height 189
click at [1306, 14] on button "Submit as Quote" at bounding box center [1295, 16] width 61 height 17
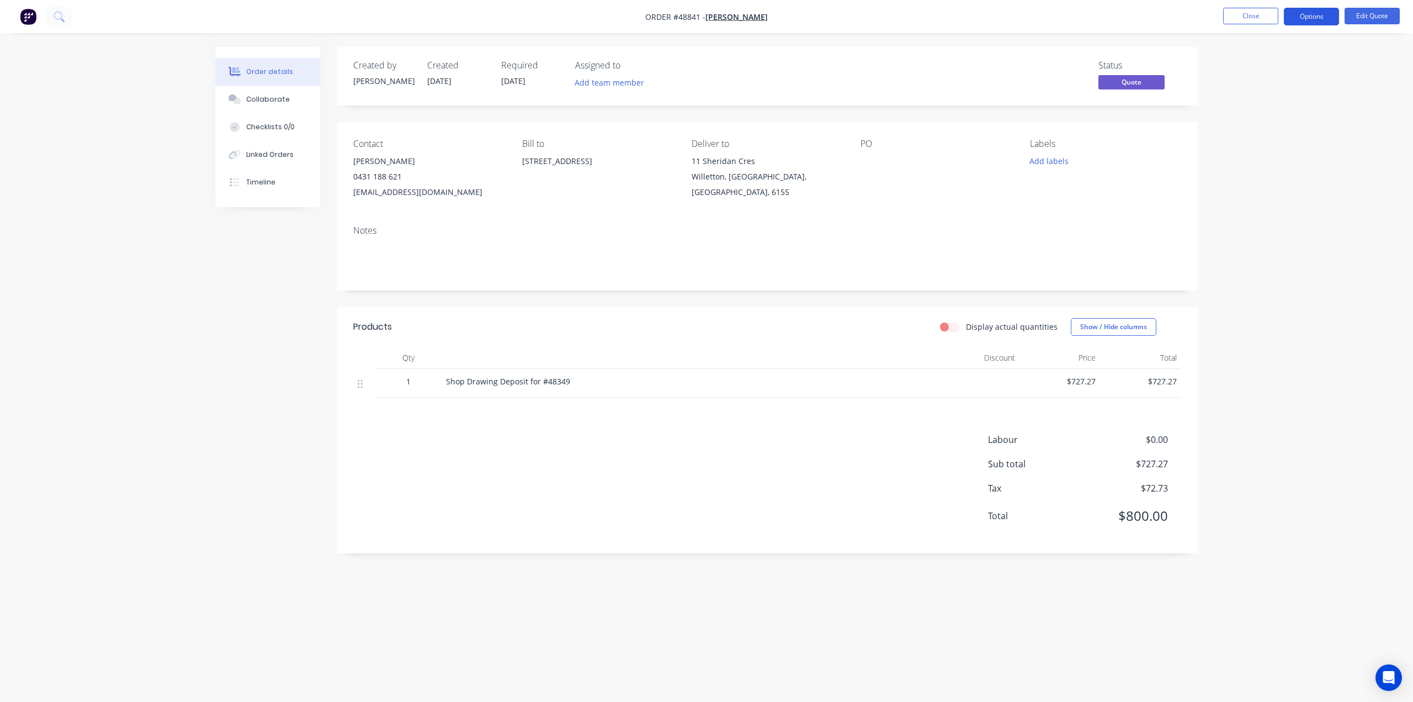
click at [1310, 14] on button "Options" at bounding box center [1311, 17] width 55 height 18
click at [1270, 82] on div "Proforma Invoice" at bounding box center [1279, 89] width 102 height 16
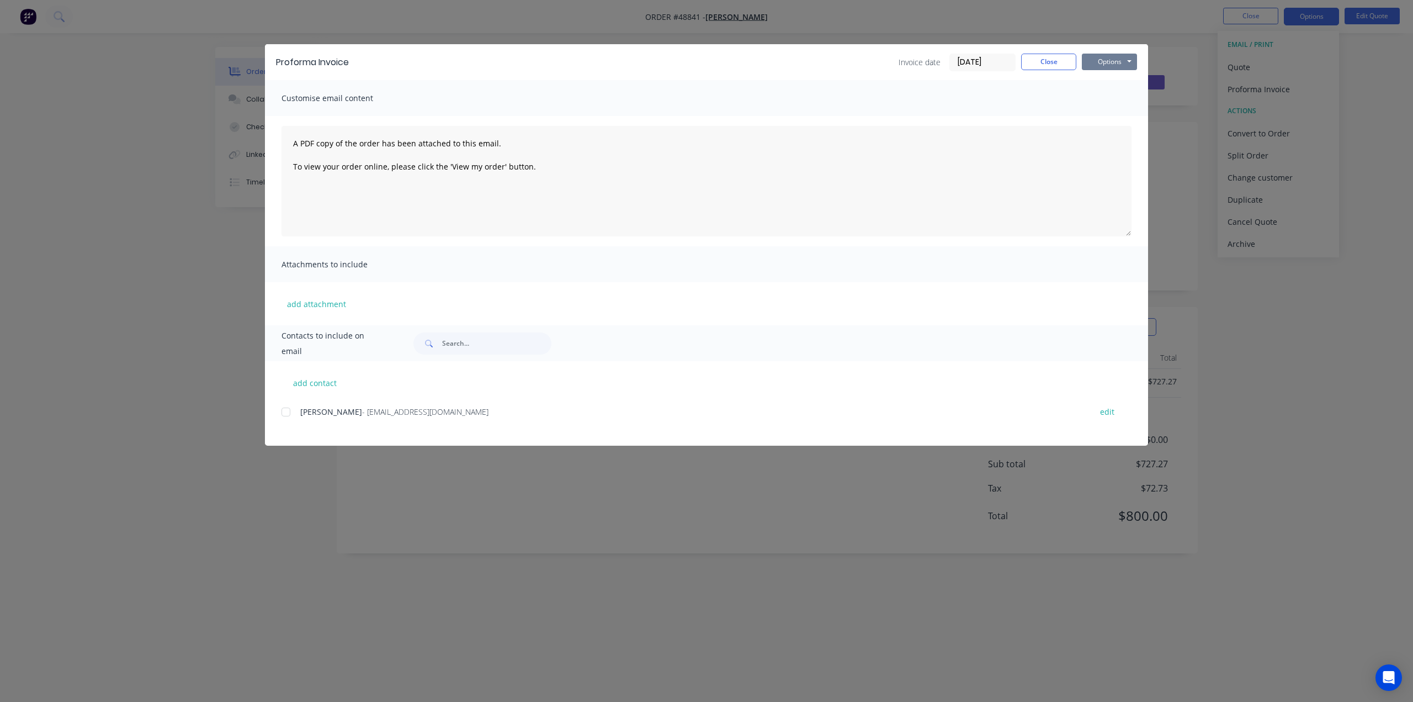
click at [1117, 59] on button "Options" at bounding box center [1109, 62] width 55 height 17
click at [1106, 101] on button "Print" at bounding box center [1117, 100] width 71 height 18
click at [173, 102] on div "Proforma Invoice Invoice date 04/09/25 Close Options Preview Print Email Custom…" at bounding box center [706, 351] width 1413 height 702
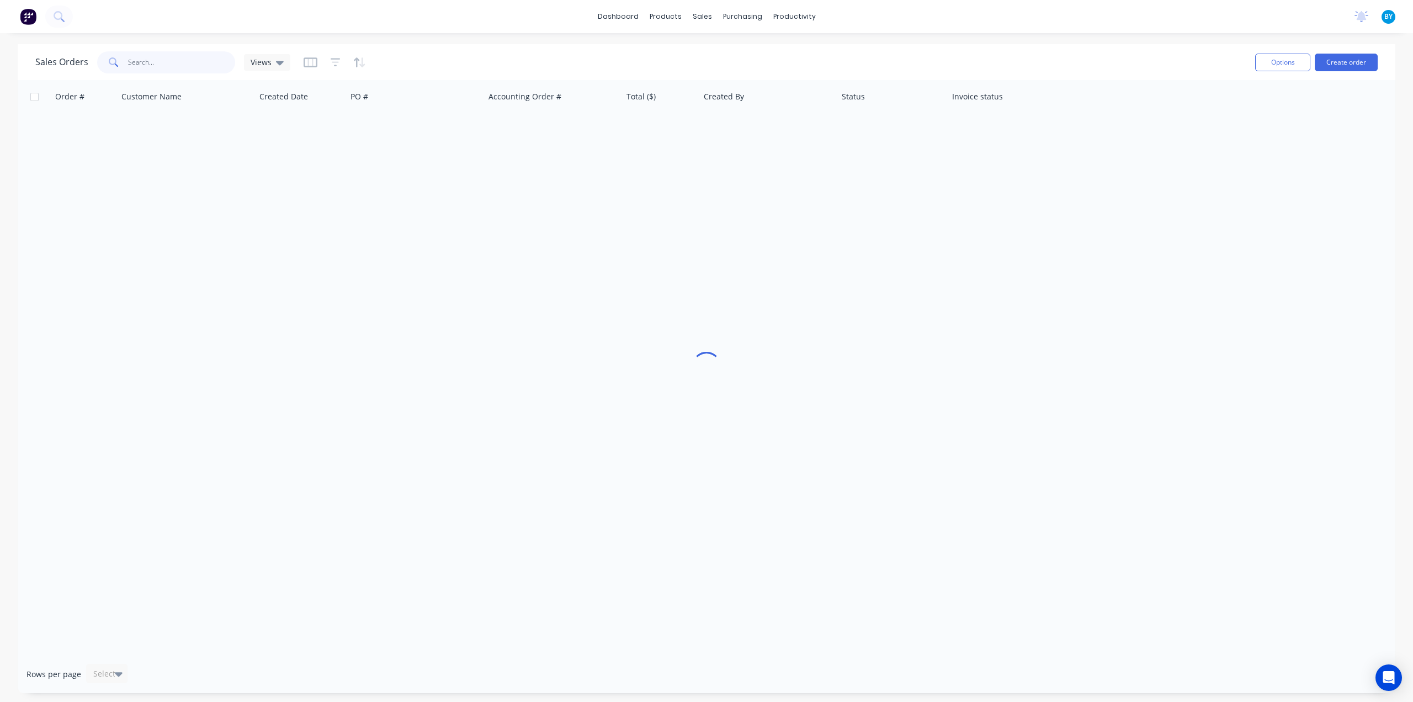
click at [167, 57] on input "text" at bounding box center [182, 62] width 108 height 22
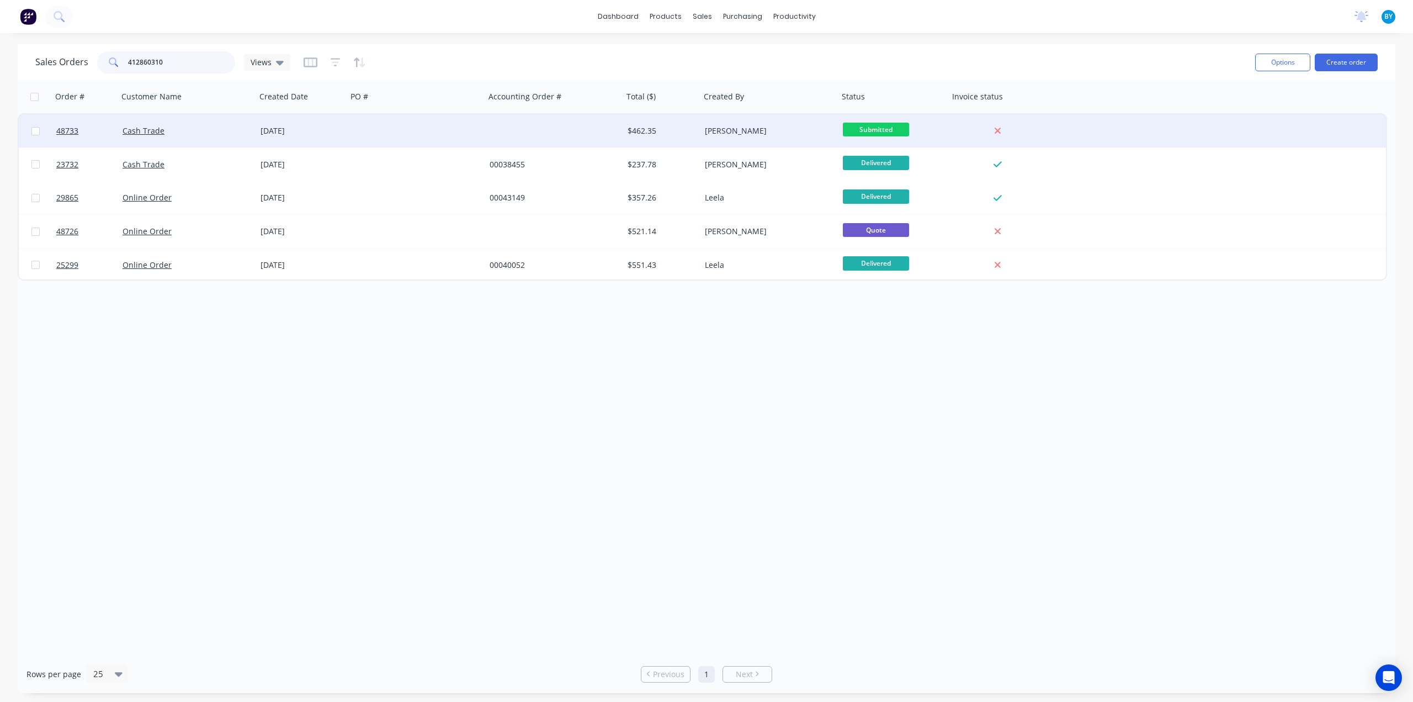
type input "412860310"
click at [358, 129] on div at bounding box center [416, 130] width 138 height 33
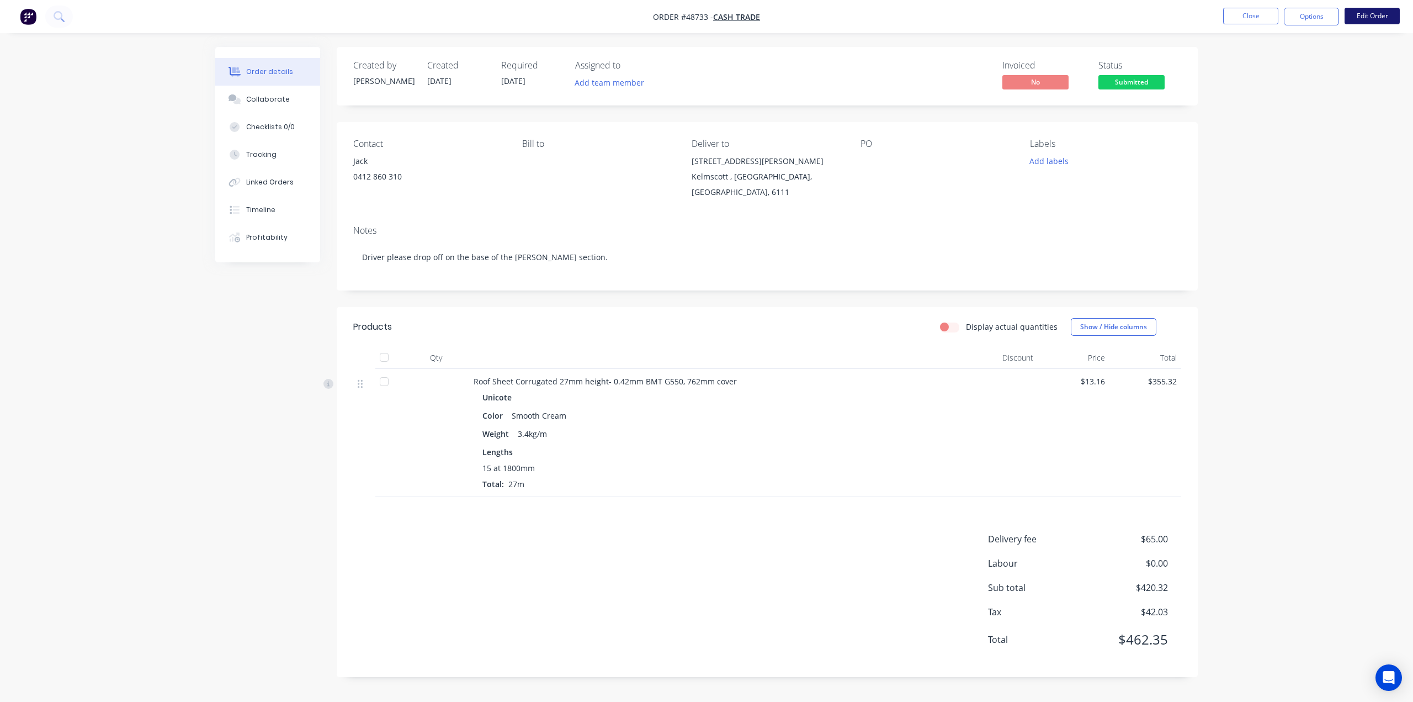
click at [1375, 16] on button "Edit Order" at bounding box center [1372, 16] width 55 height 17
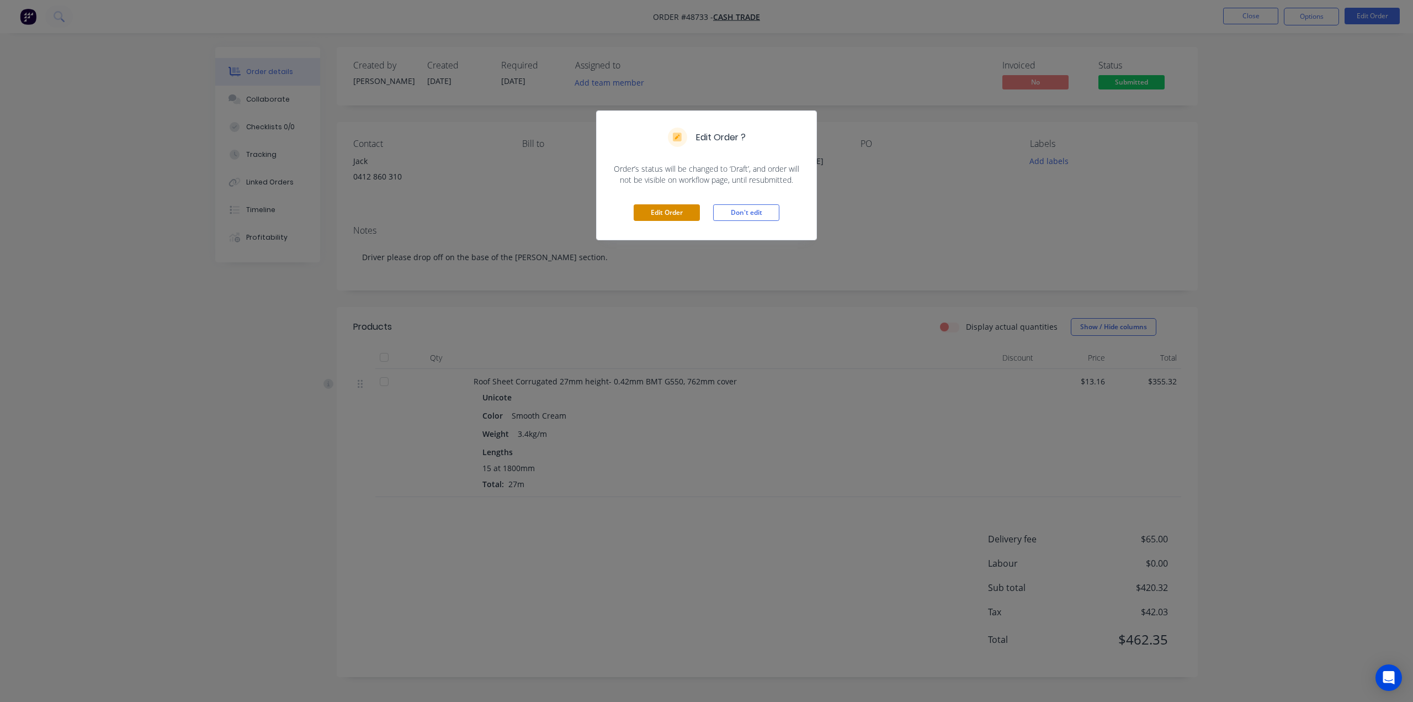
click at [649, 210] on button "Edit Order" at bounding box center [667, 212] width 66 height 17
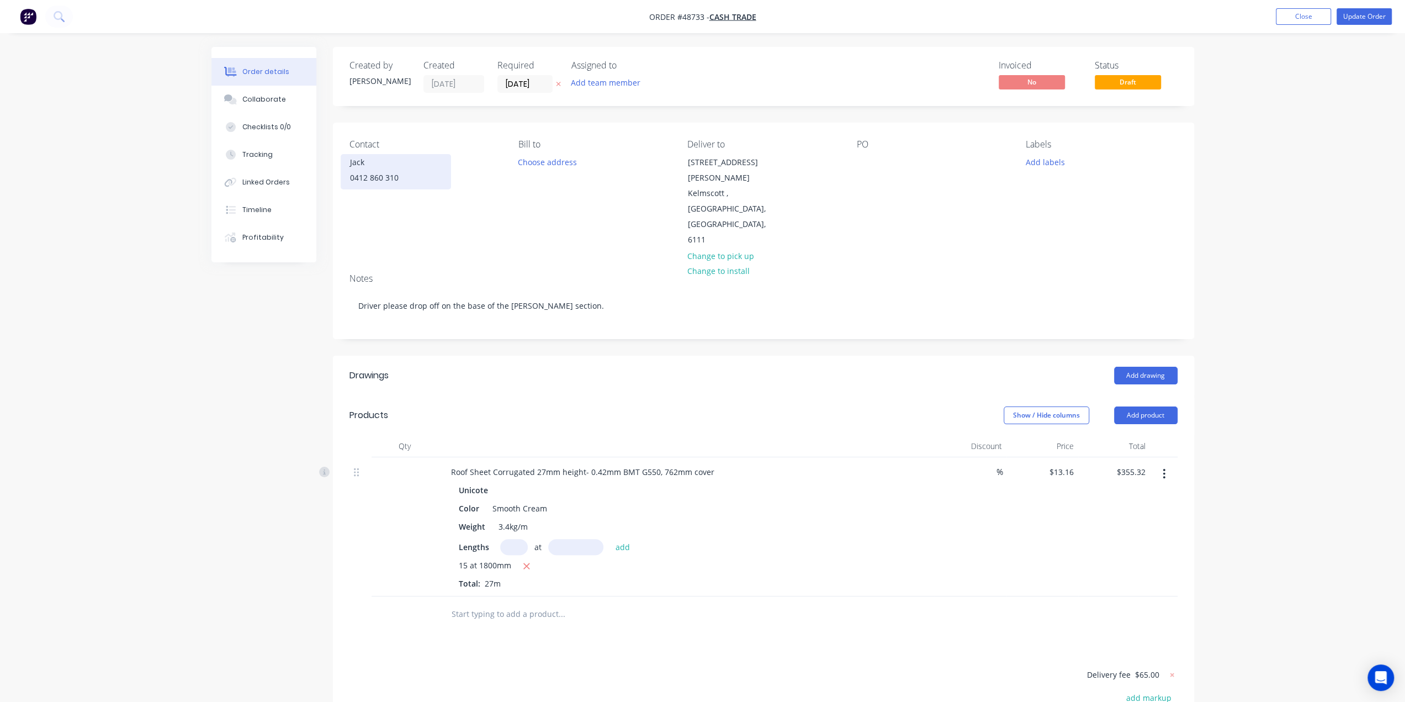
click at [362, 177] on div "0412 860 310" at bounding box center [396, 177] width 92 height 15
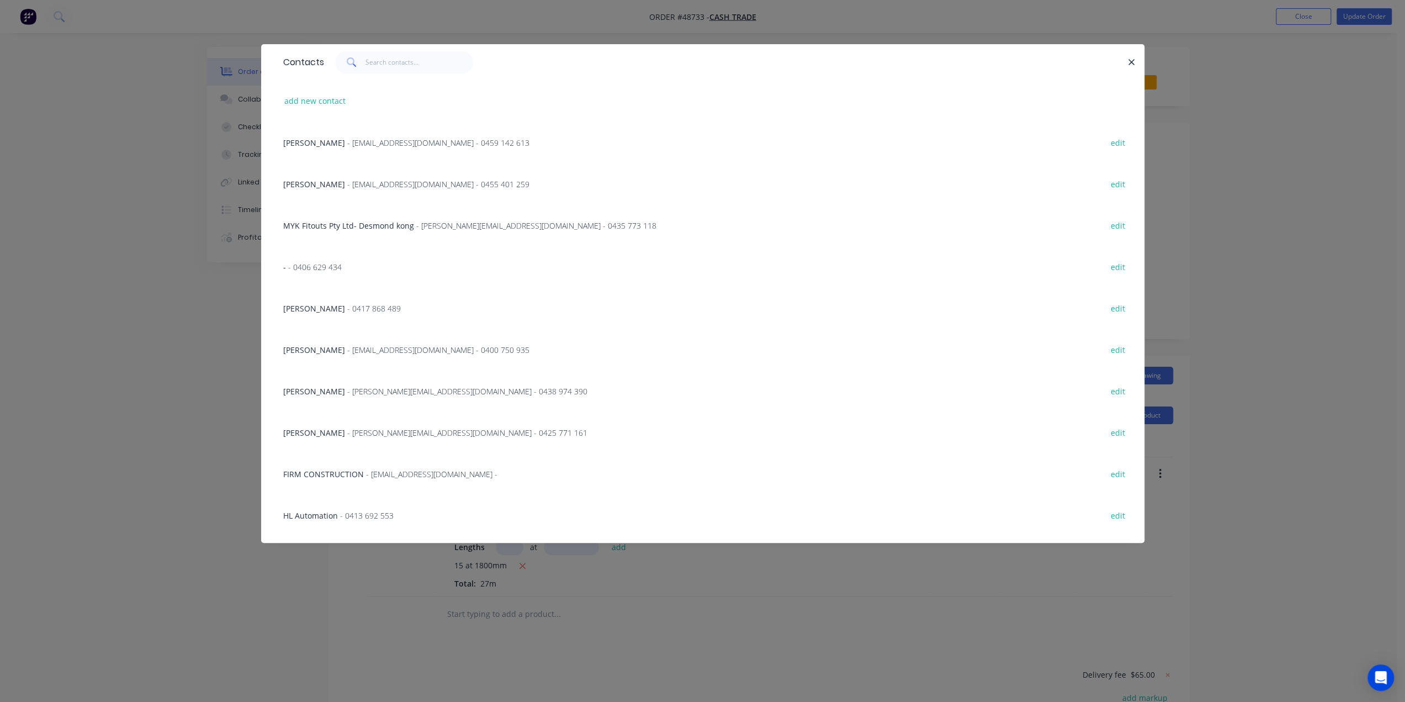
click at [158, 336] on div "Contacts add new contact Adrain - amcshedswa@gmail.com - 0459 142 613 edit Mich…" at bounding box center [702, 351] width 1405 height 702
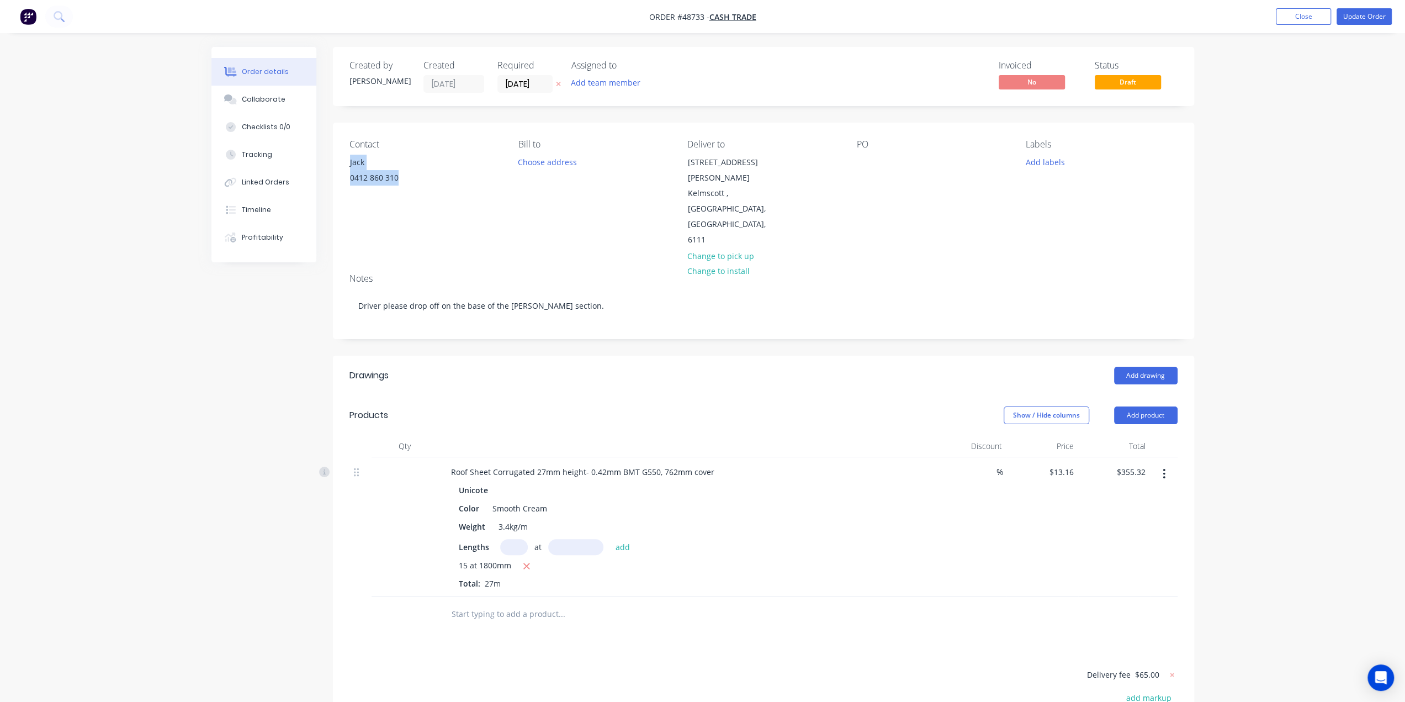
drag, startPoint x: 360, startPoint y: 176, endPoint x: 479, endPoint y: 188, distance: 119.4
click at [478, 187] on div "Contact Jack 0412 860 310 Bill to Choose address Deliver to 5 Turner Rd Kelmsco…" at bounding box center [763, 194] width 861 height 142
copy div "Jack 0412 860 310"
click at [446, 179] on div "Jack 0412 860 310" at bounding box center [396, 171] width 110 height 35
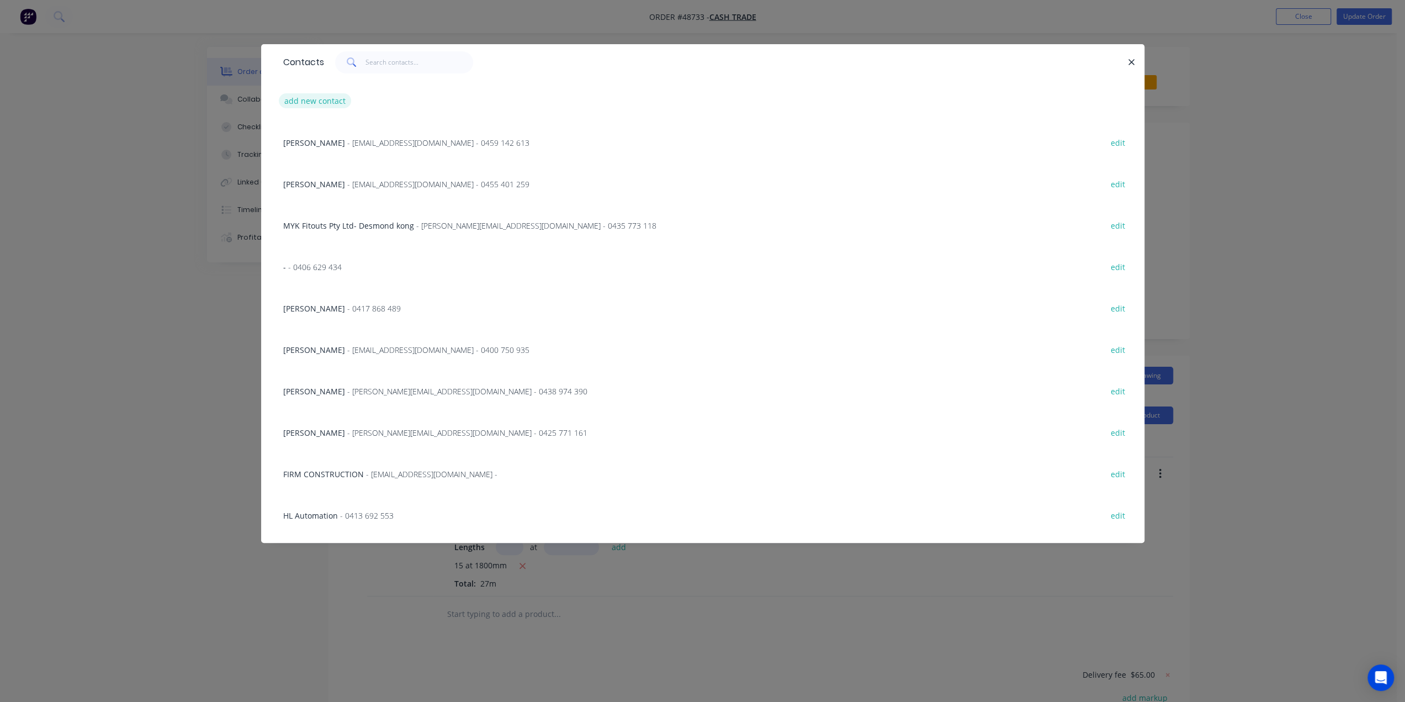
click at [330, 99] on button "add new contact" at bounding box center [315, 100] width 73 height 15
select select "AU"
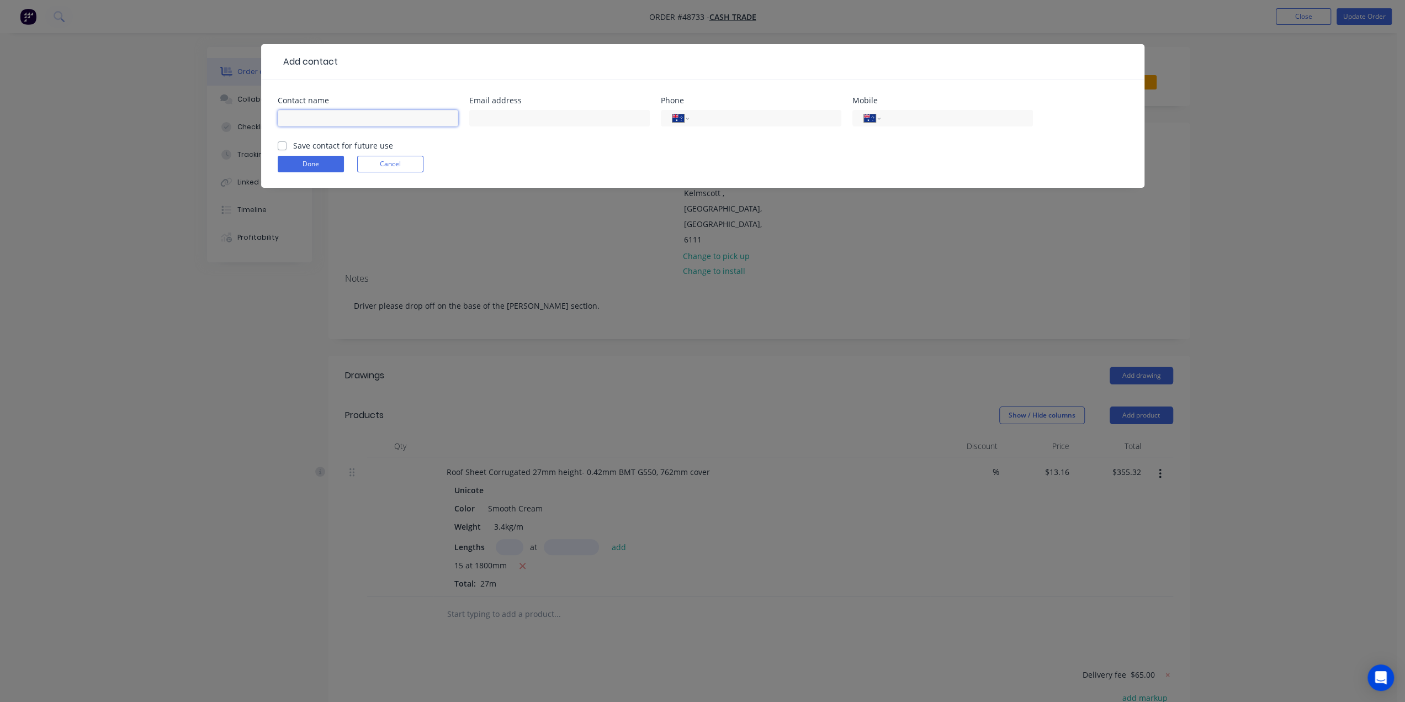
click at [365, 118] on input "text" at bounding box center [368, 118] width 181 height 17
paste input "Jack 0412 860 310"
drag, startPoint x: 375, startPoint y: 120, endPoint x: 299, endPoint y: 121, distance: 76.2
click at [299, 121] on input "Jack 0412 860 310" at bounding box center [368, 118] width 181 height 17
type input "Jack"
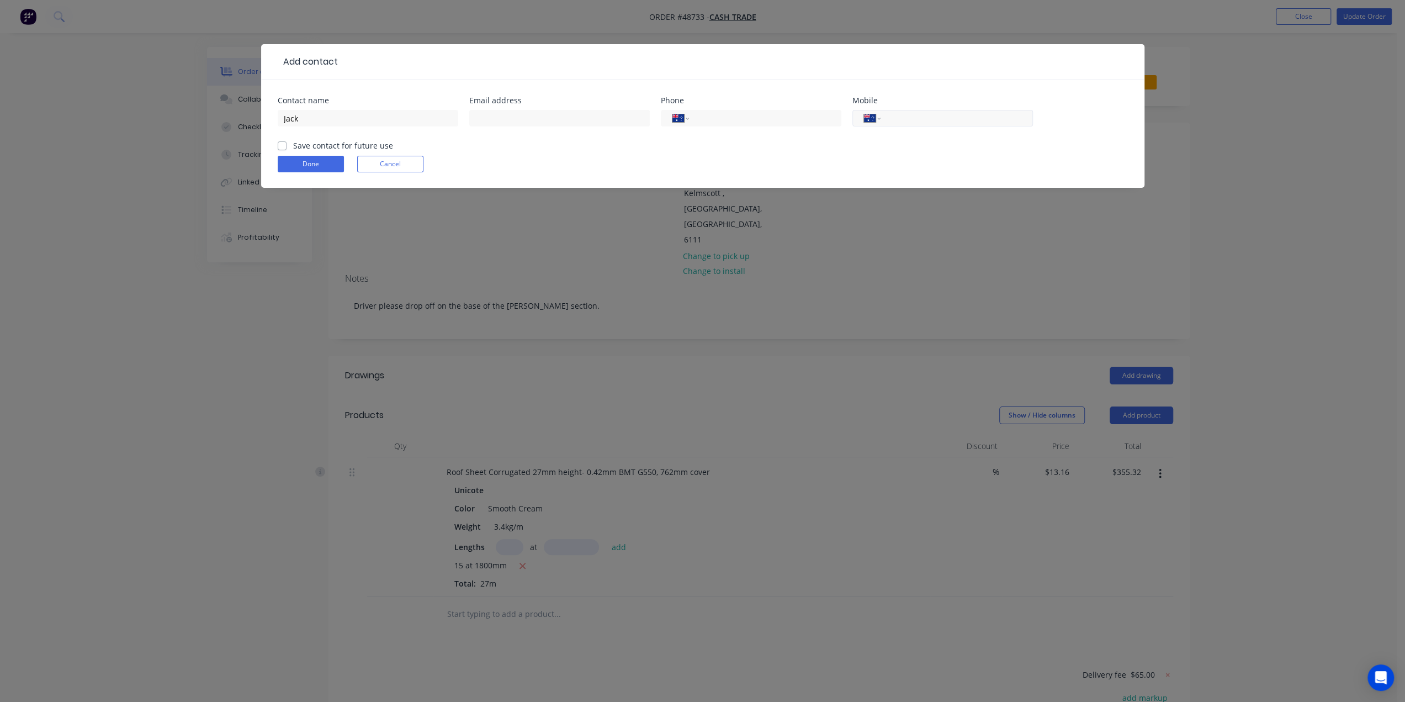
click at [907, 116] on input "tel" at bounding box center [954, 118] width 133 height 13
paste input "0412 860 310"
type input "0412 860 310"
drag, startPoint x: 550, startPoint y: 118, endPoint x: 550, endPoint y: 126, distance: 7.7
click at [550, 119] on input "text" at bounding box center [559, 118] width 181 height 17
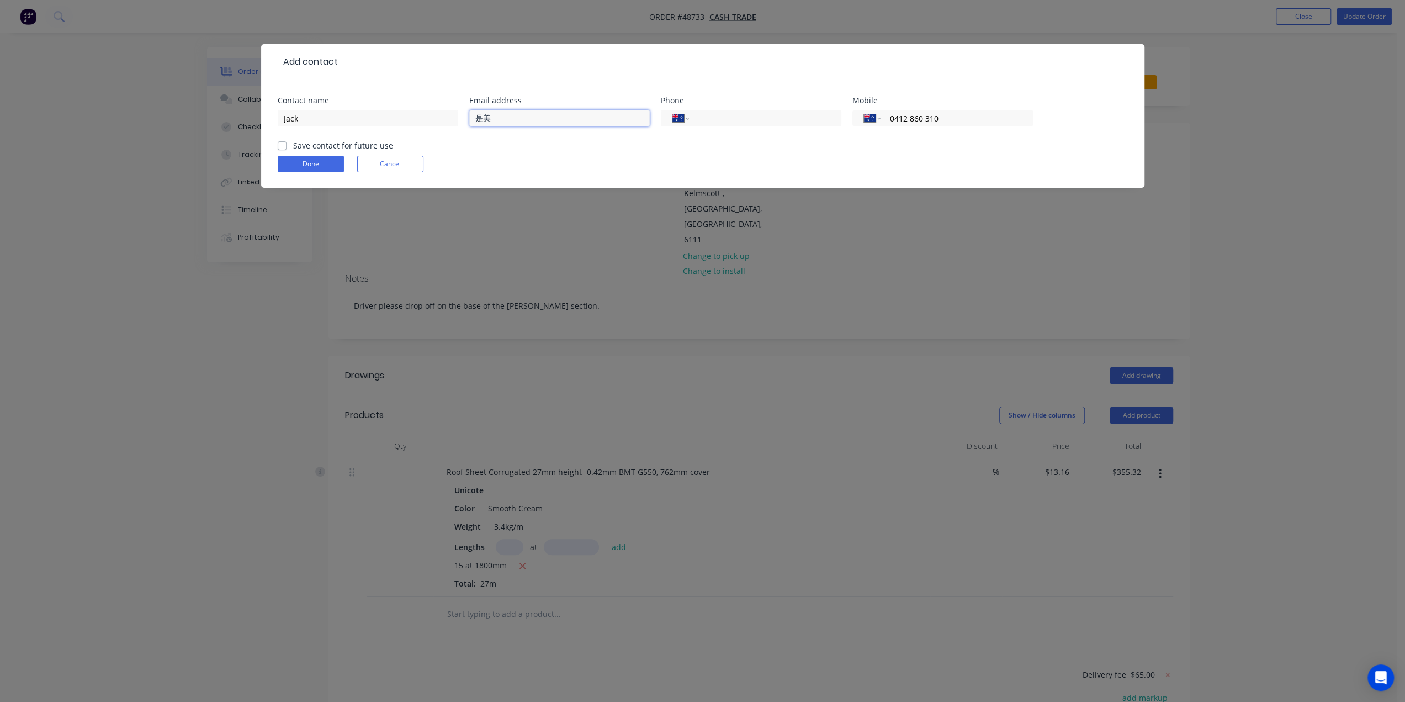
type input "是"
type input "smeulders.nom1@icloud.com"
click at [332, 171] on button "Done" at bounding box center [311, 164] width 66 height 17
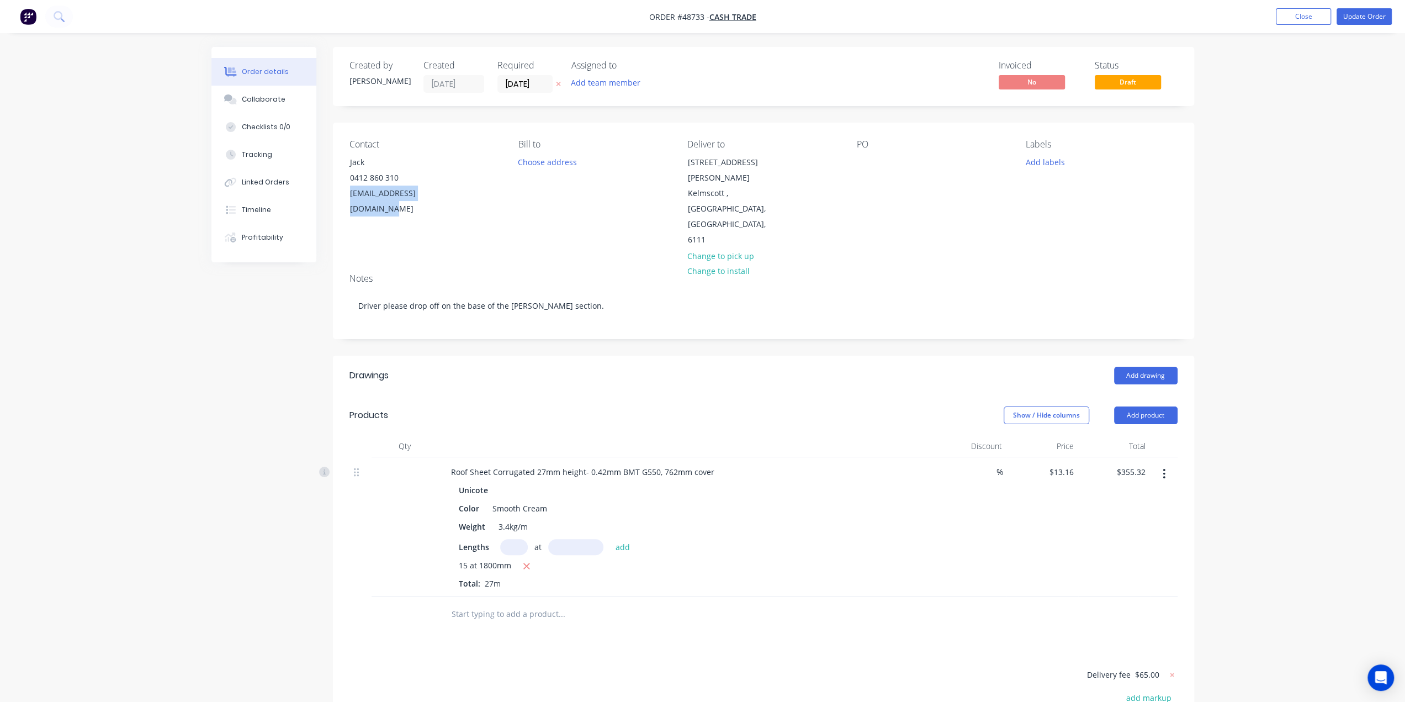
drag, startPoint x: 350, startPoint y: 198, endPoint x: 491, endPoint y: 188, distance: 141.7
click at [491, 188] on div "Contact Jack 0412 860 310 smeulders.nom1@icloud.com" at bounding box center [424, 193] width 151 height 109
copy div "smeulders.nom1@icloud.com"
click at [1363, 21] on button "Update Order" at bounding box center [1364, 16] width 55 height 17
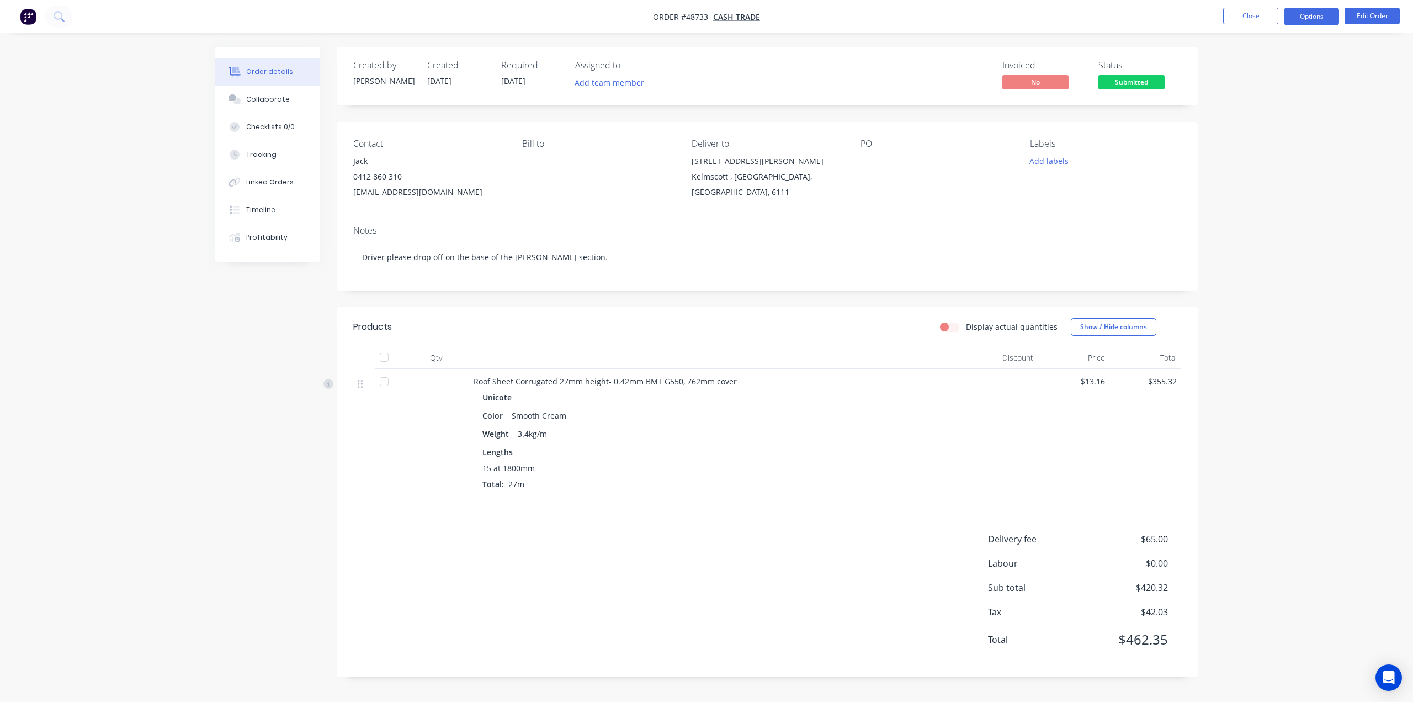
click at [1306, 12] on button "Options" at bounding box center [1311, 17] width 55 height 18
click at [1249, 68] on div "Invoice" at bounding box center [1279, 67] width 102 height 16
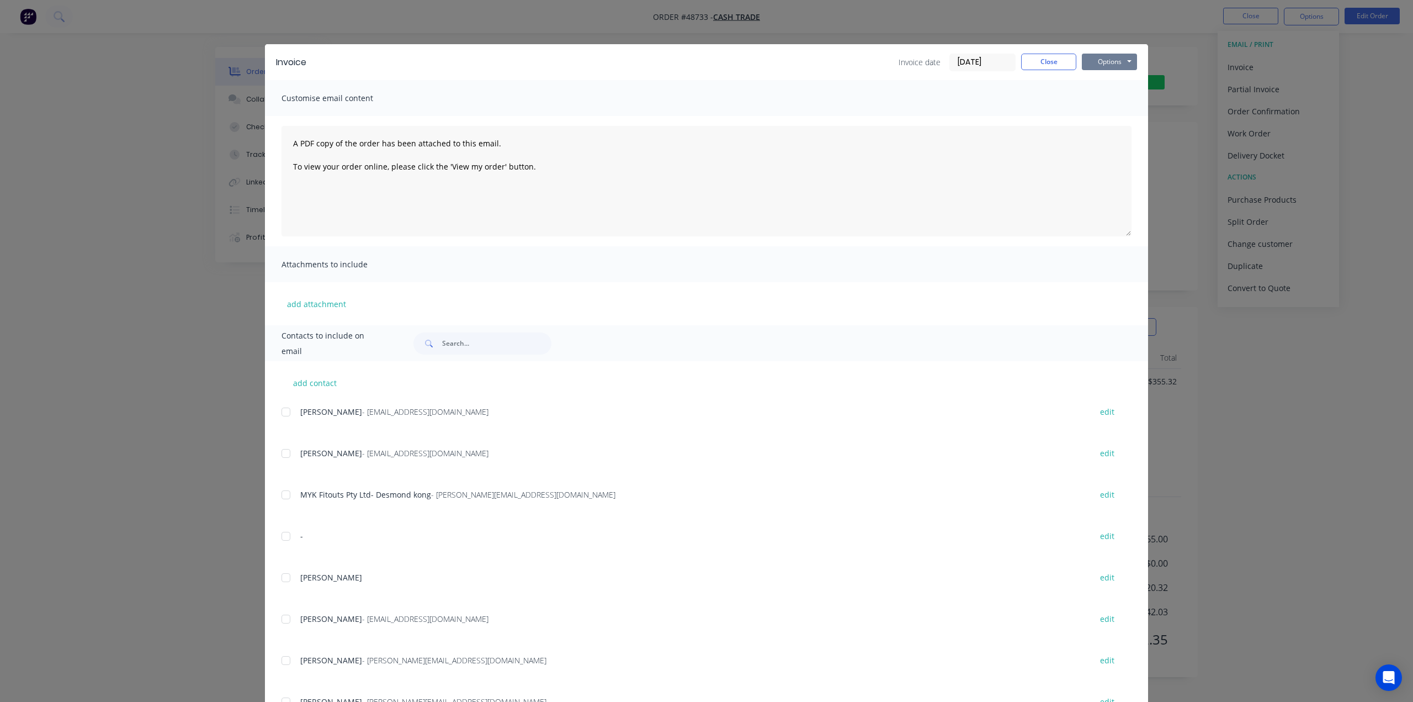
click at [1114, 59] on button "Options" at bounding box center [1109, 62] width 55 height 17
click at [1347, 186] on div "Invoice Invoice date 04/09/25 Close Options Preview Print Email Customise email…" at bounding box center [706, 351] width 1413 height 702
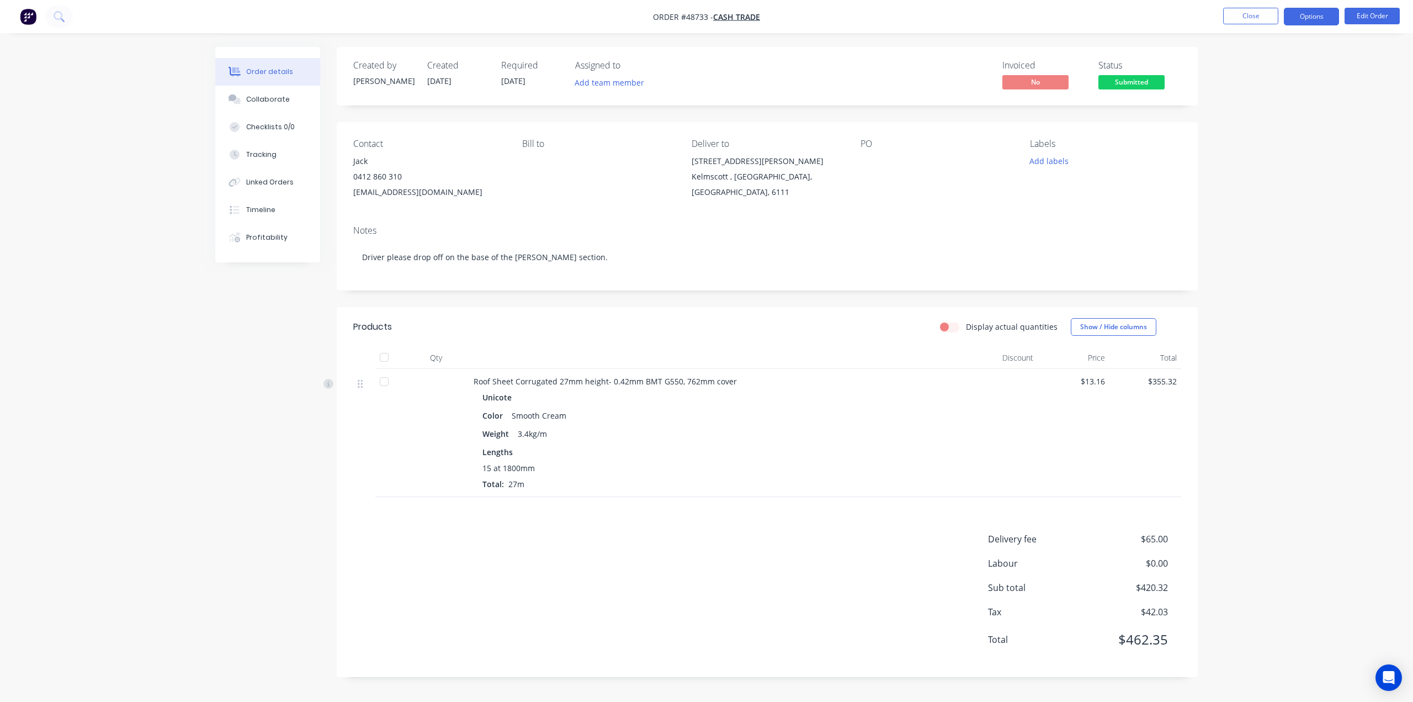
click at [1307, 15] on button "Options" at bounding box center [1311, 17] width 55 height 18
click at [1177, 185] on div "Labels Add labels" at bounding box center [1105, 169] width 151 height 61
click at [1207, 186] on div "Order details Collaborate Checklists 0/0 Tracking Linked Orders Timeline Profit…" at bounding box center [706, 370] width 1005 height 646
click at [1300, 13] on button "Options" at bounding box center [1311, 17] width 55 height 18
click at [1274, 152] on div "Delivery Docket" at bounding box center [1279, 155] width 102 height 16
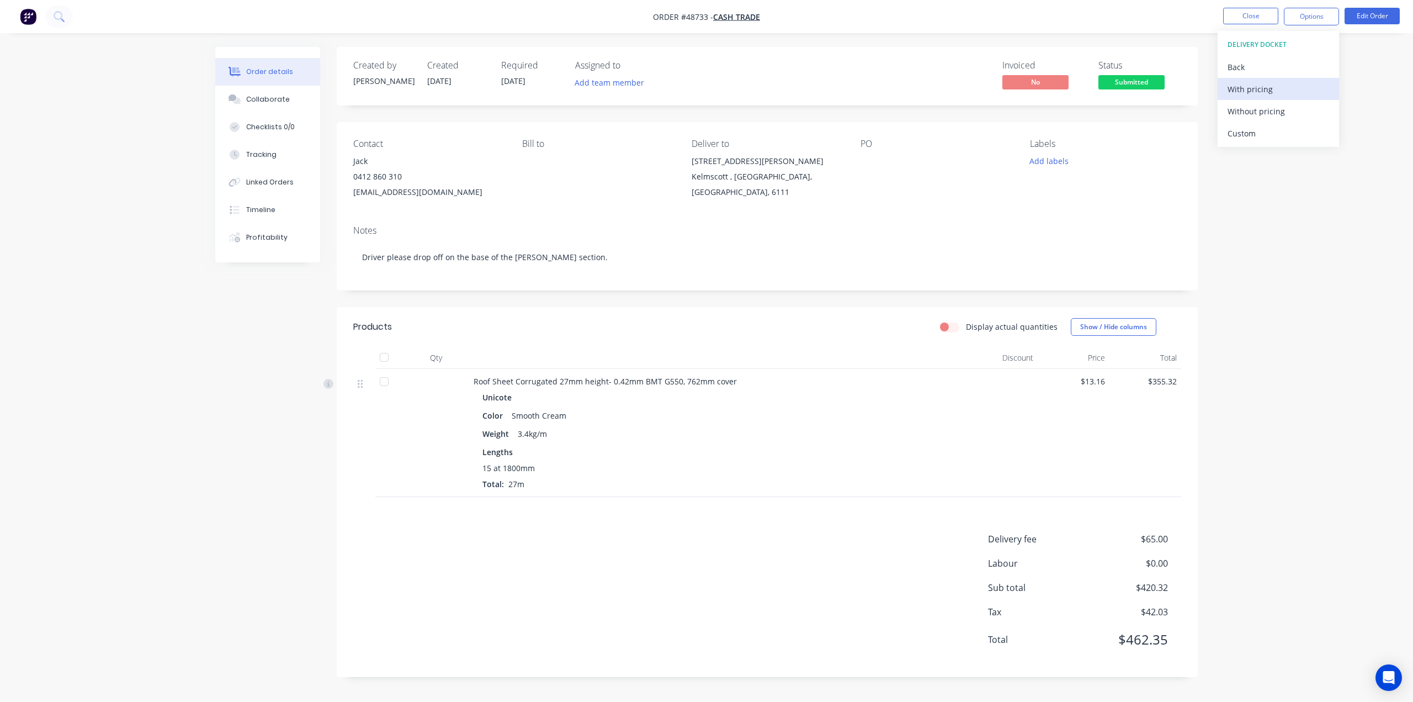
click at [1255, 87] on div "With pricing" at bounding box center [1279, 89] width 102 height 16
drag, startPoint x: 349, startPoint y: 194, endPoint x: 507, endPoint y: 198, distance: 157.4
click at [507, 198] on div "Contact Jack 0412 860 310 smeulders.nom1@icloud.com Bill to Deliver to 5 Turner…" at bounding box center [767, 169] width 861 height 94
copy div "smeulders.nom1@icloud.com"
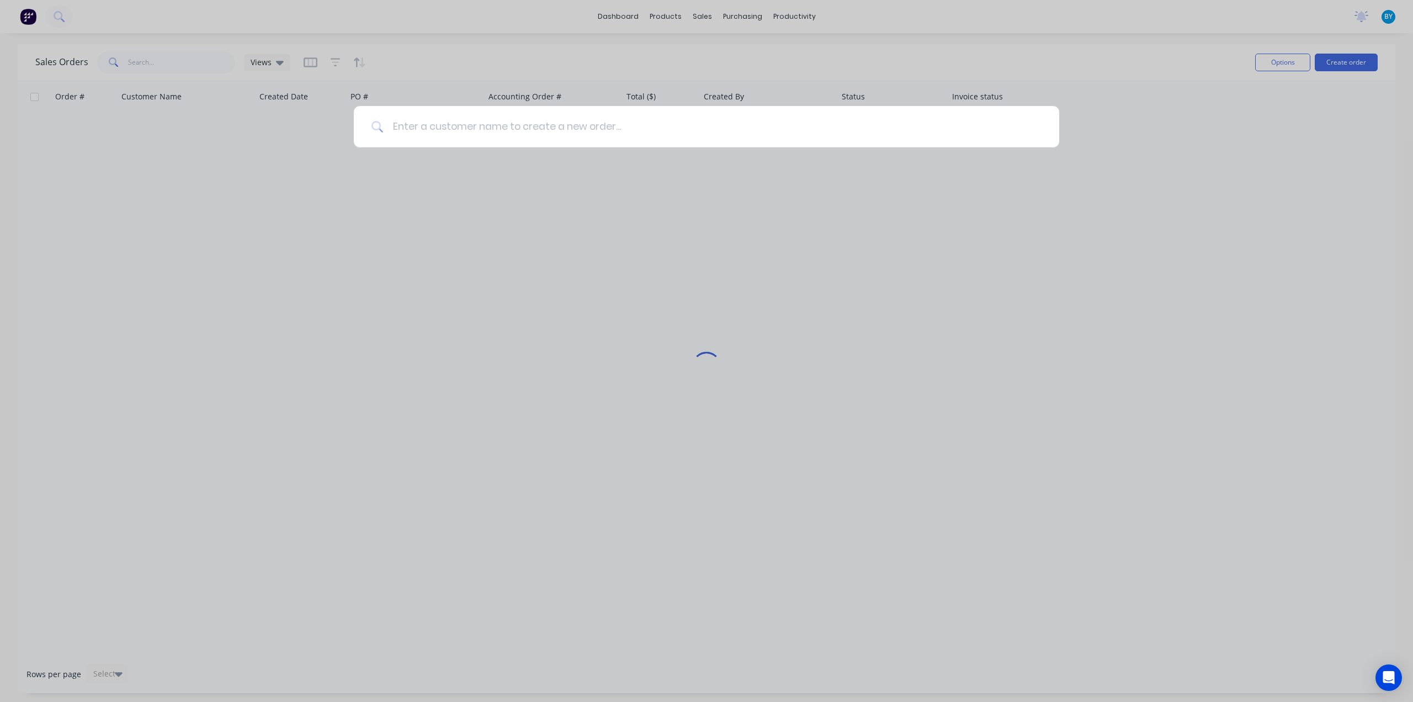
click at [550, 126] on input at bounding box center [713, 126] width 658 height 41
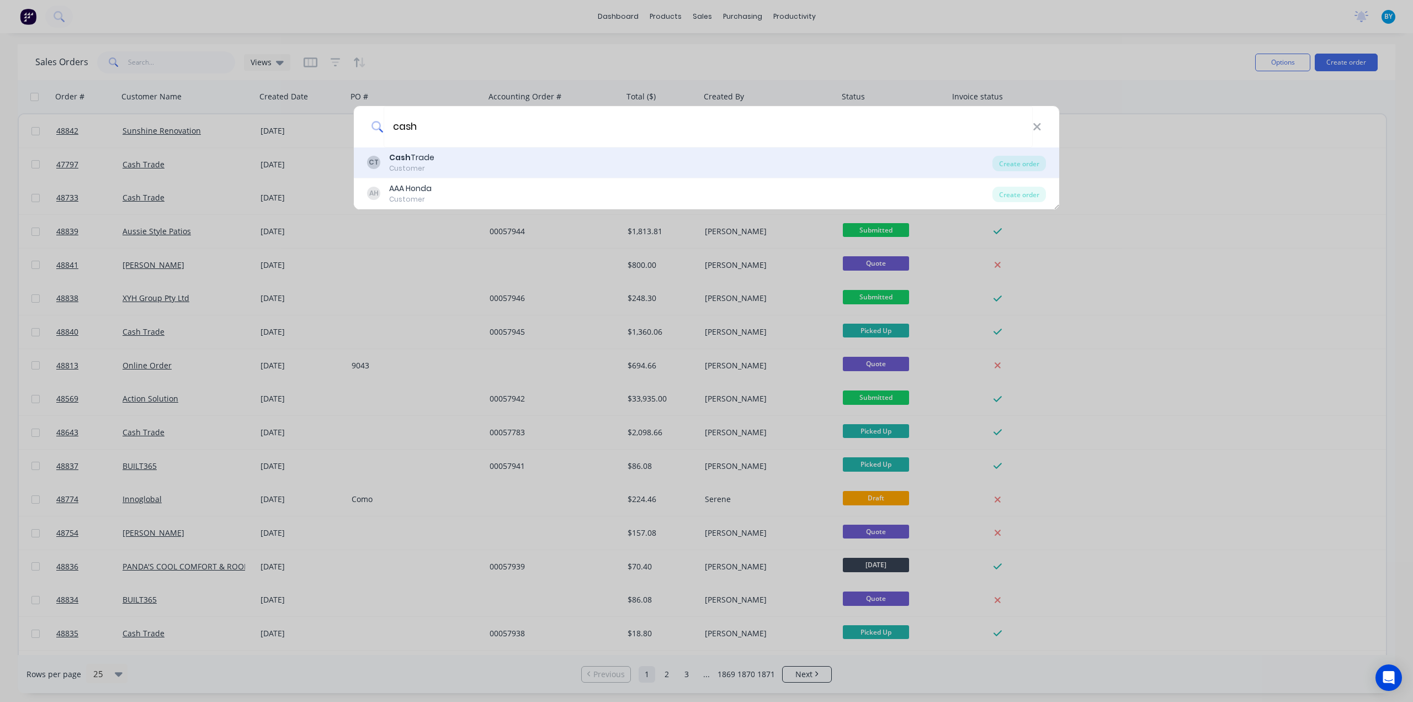
type input "cash"
click at [483, 156] on div "CT Cash Trade Customer" at bounding box center [680, 163] width 626 height 22
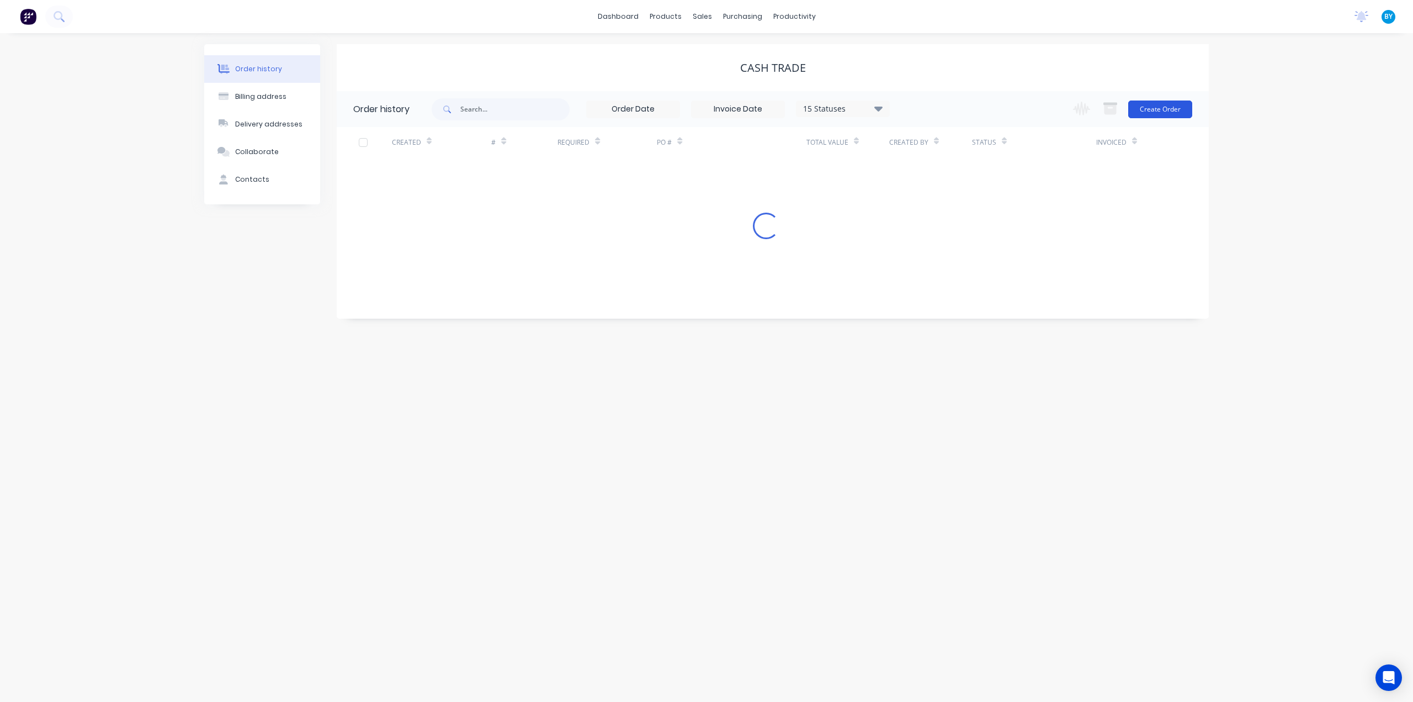
click at [1151, 107] on button "Create Order" at bounding box center [1160, 109] width 64 height 18
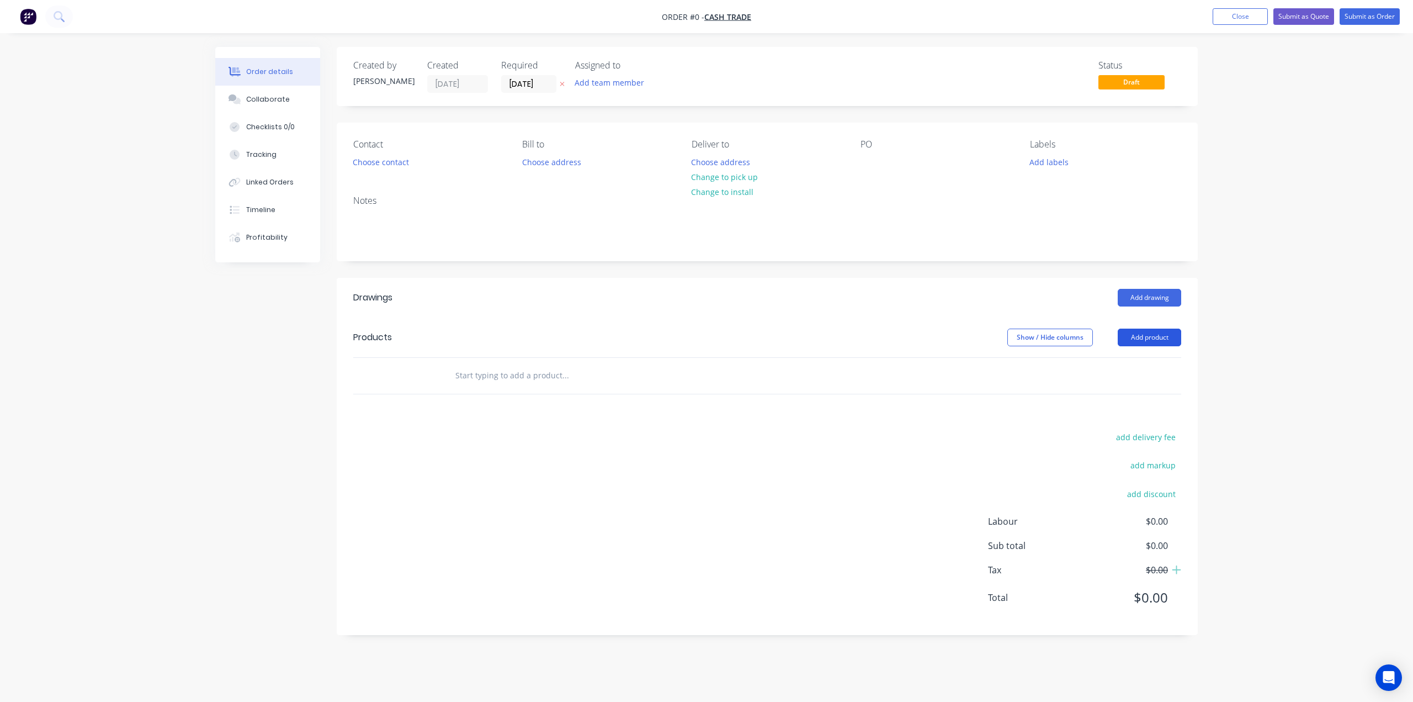
click at [1146, 333] on button "Add product" at bounding box center [1149, 337] width 63 height 18
click at [1148, 365] on div "Product catalogue" at bounding box center [1129, 365] width 85 height 16
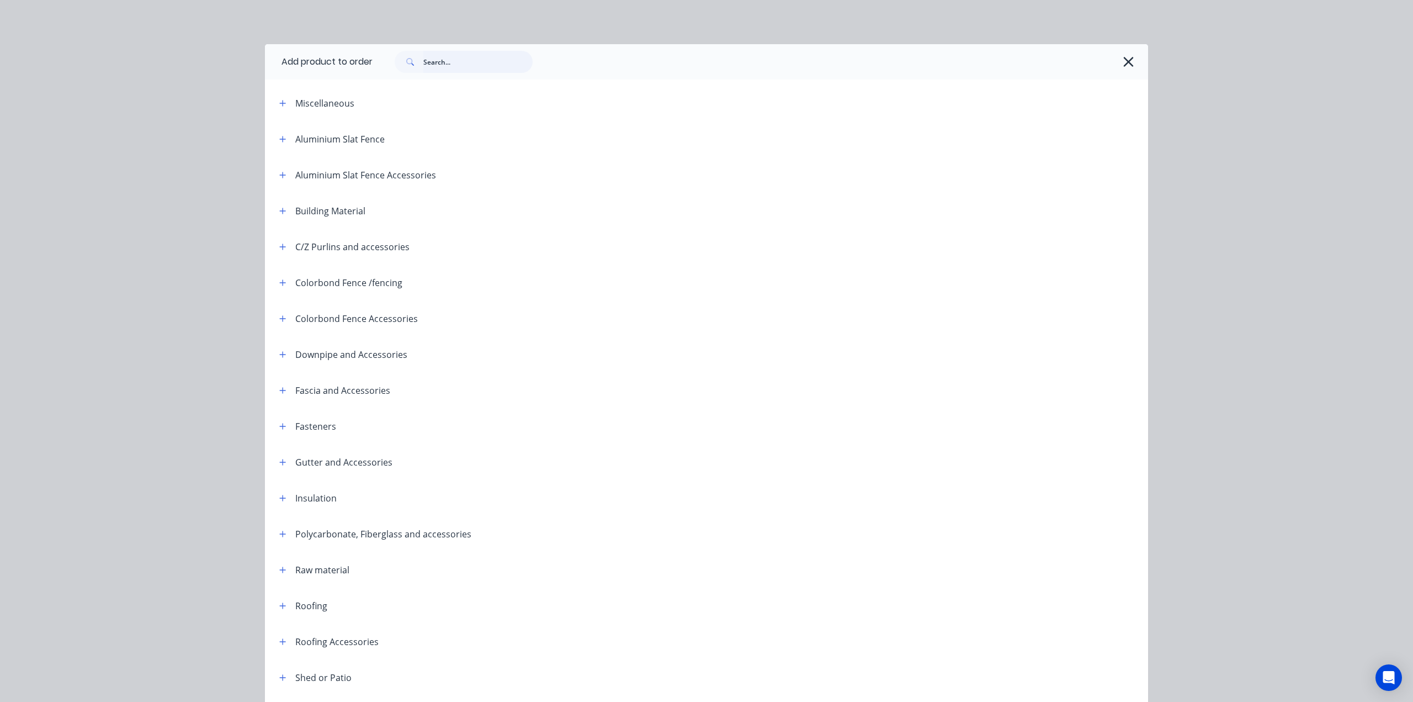
click at [479, 67] on input "text" at bounding box center [477, 62] width 109 height 22
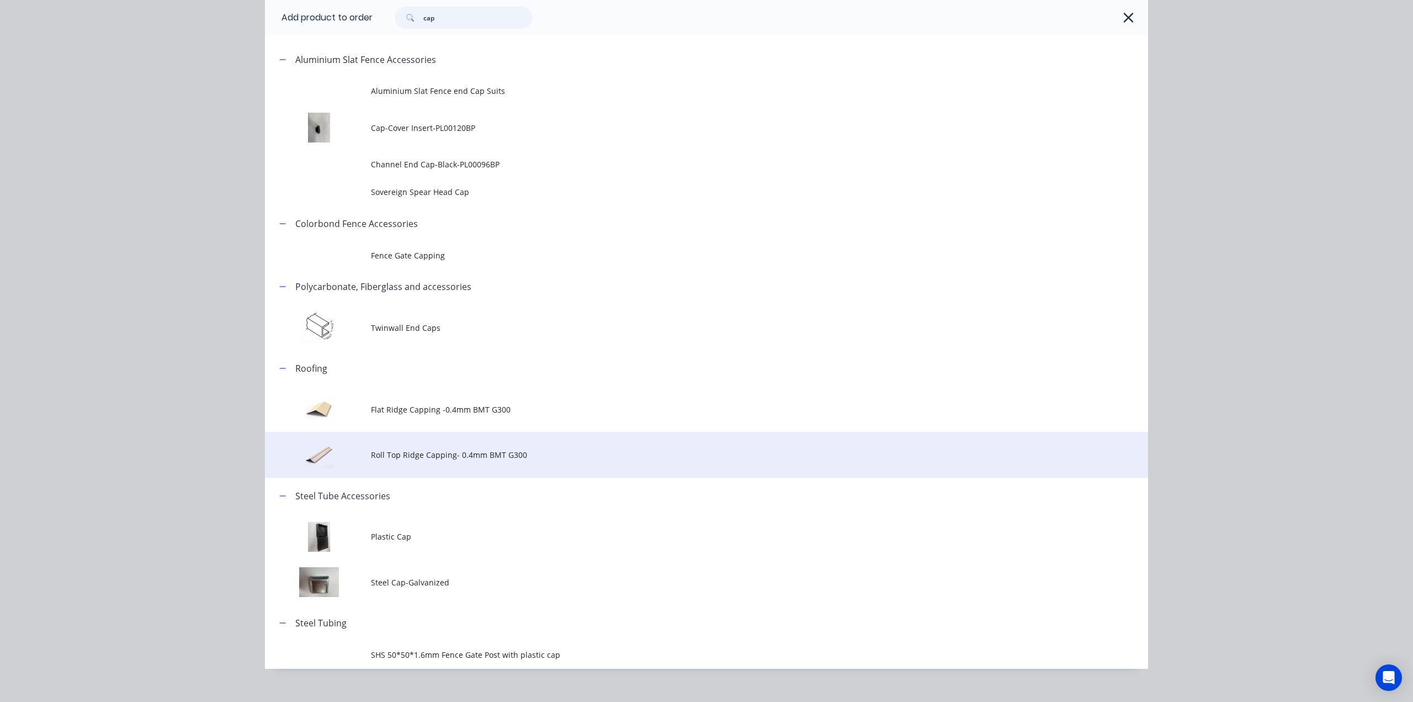
scroll to position [92, 0]
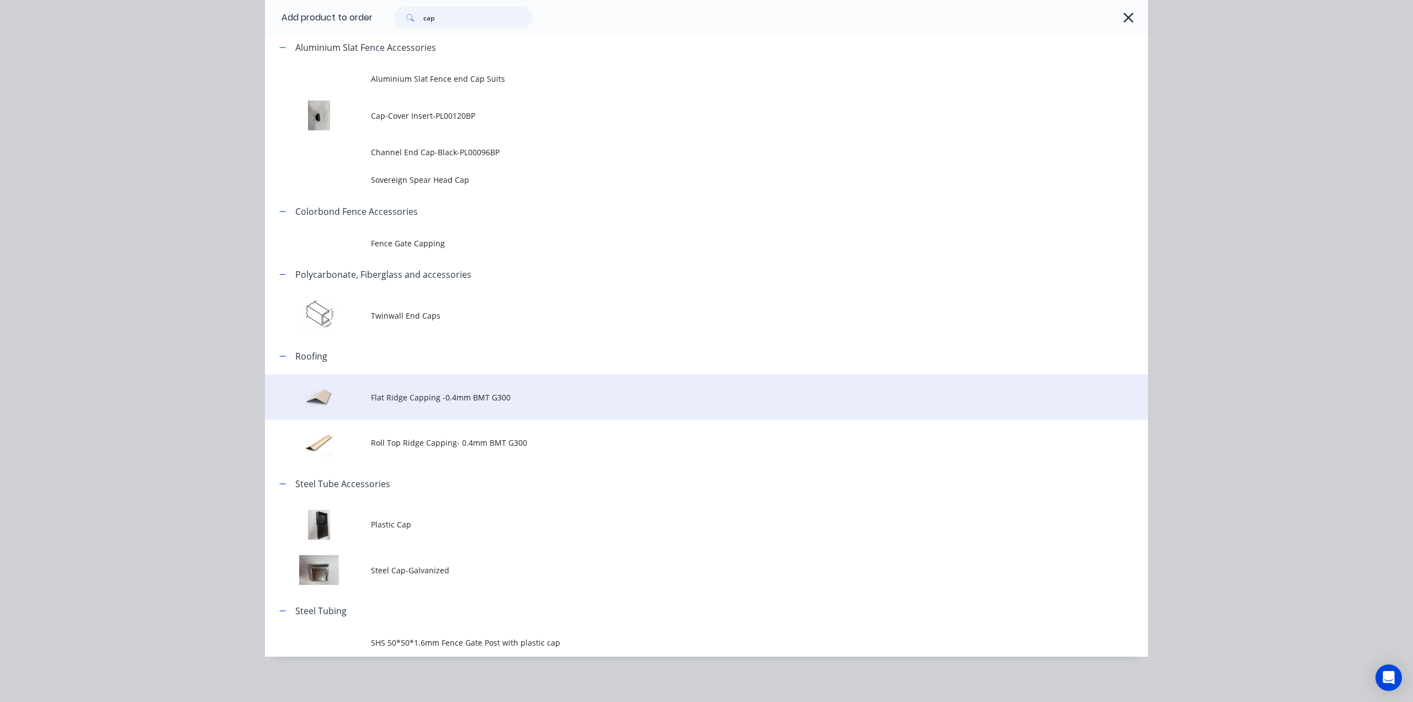
type input "cap"
click at [505, 400] on span "Flat Ridge Capping -0.4mm BMT G300" at bounding box center [682, 397] width 622 height 12
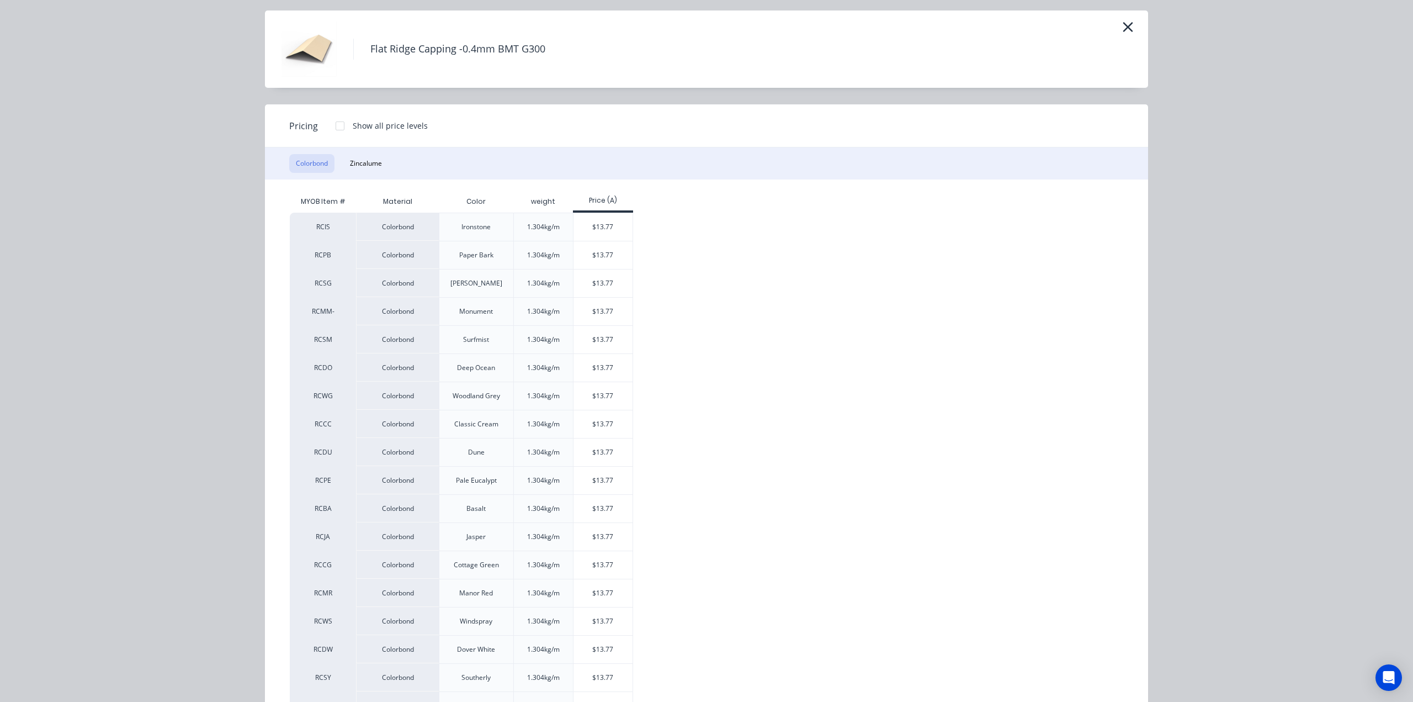
scroll to position [80, 0]
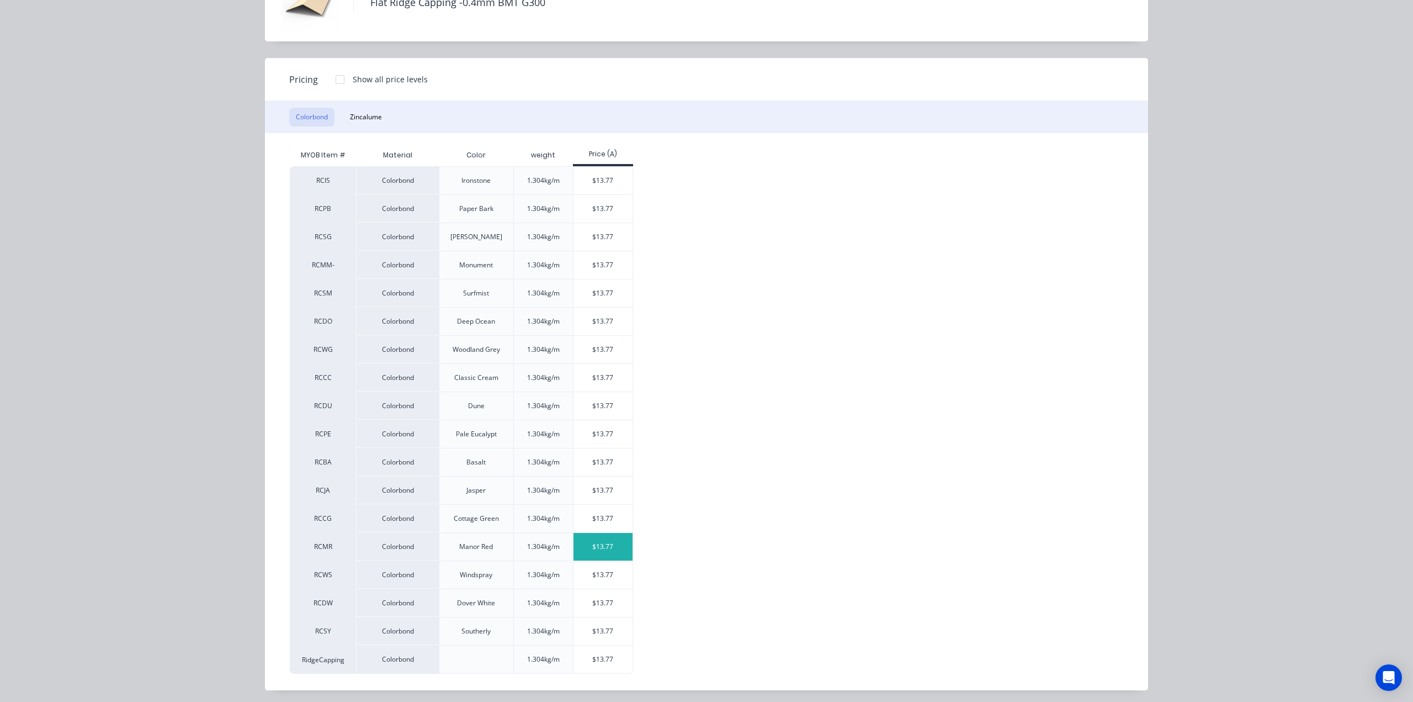
click at [621, 538] on div "$13.77" at bounding box center [603, 547] width 59 height 28
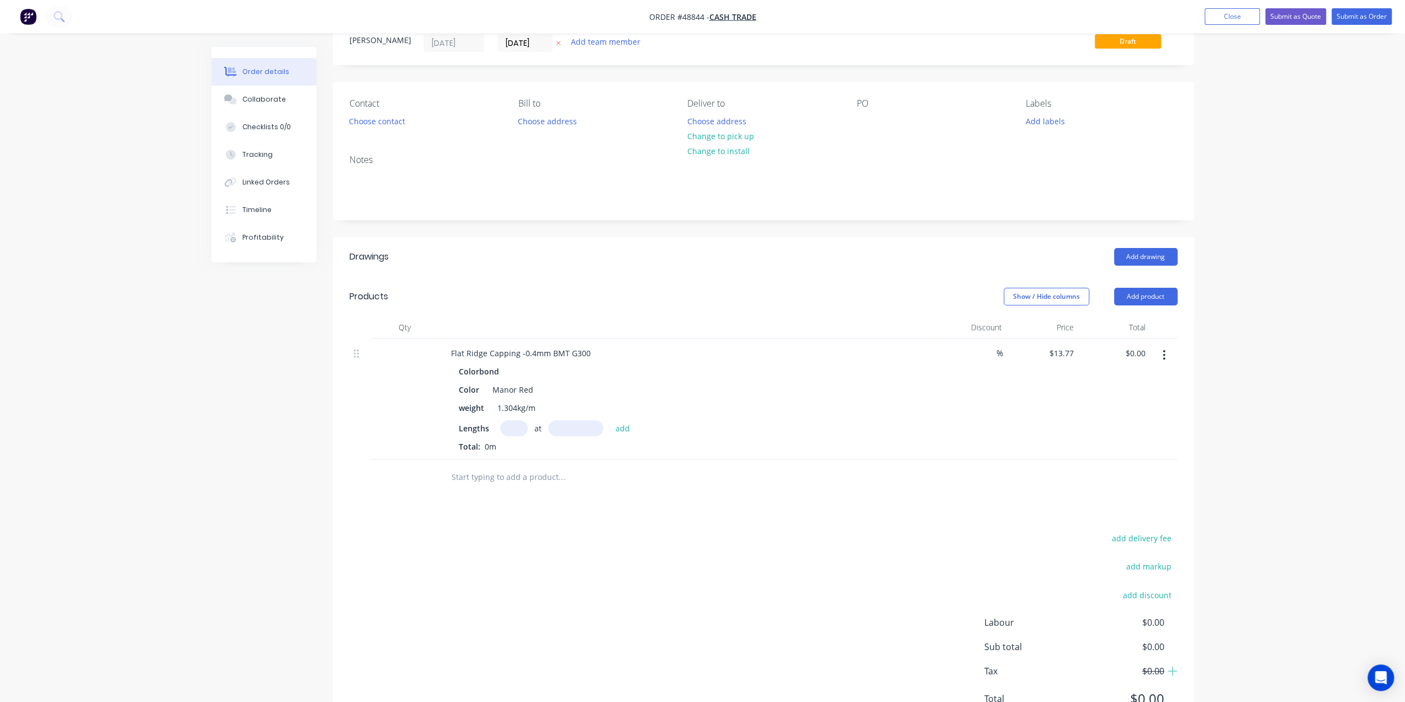
scroll to position [90, 0]
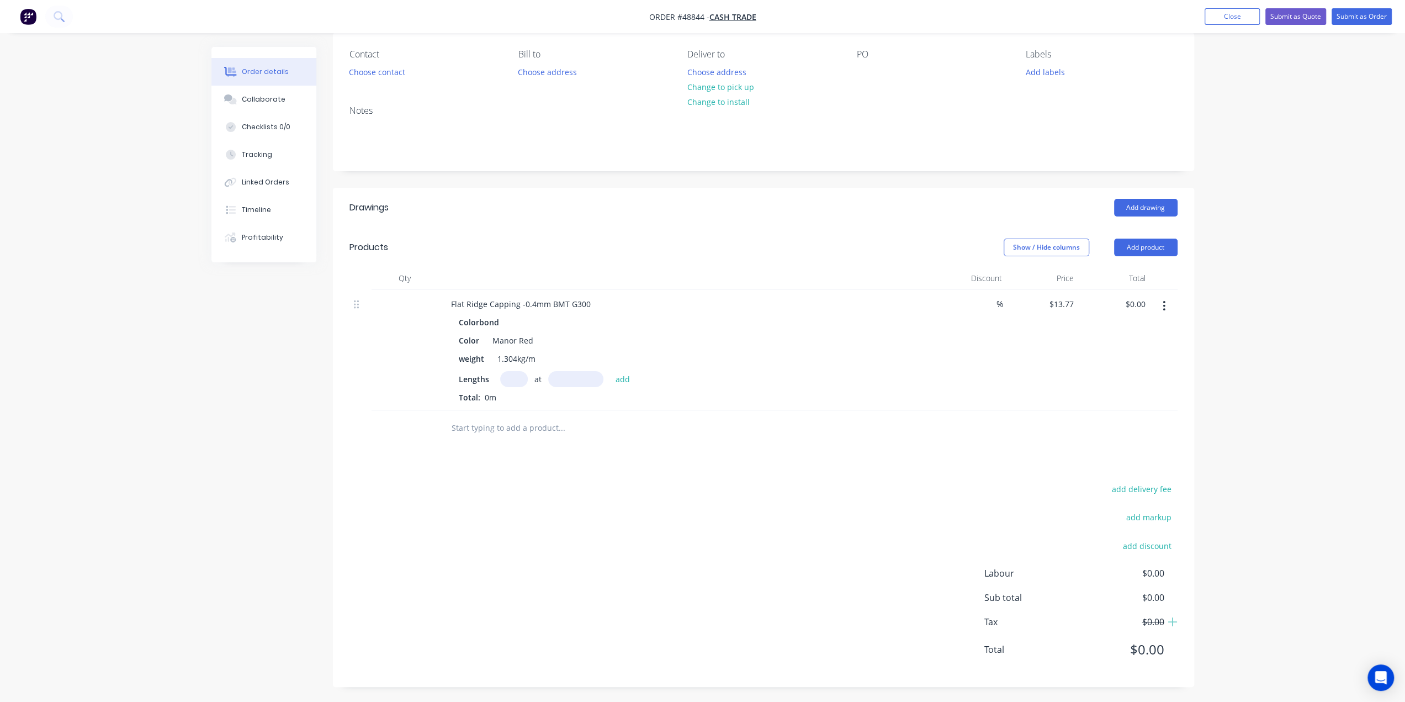
click at [901, 455] on div "Drawings Add drawing Products Show / Hide columns Add product Qty Discount Pric…" at bounding box center [763, 437] width 861 height 499
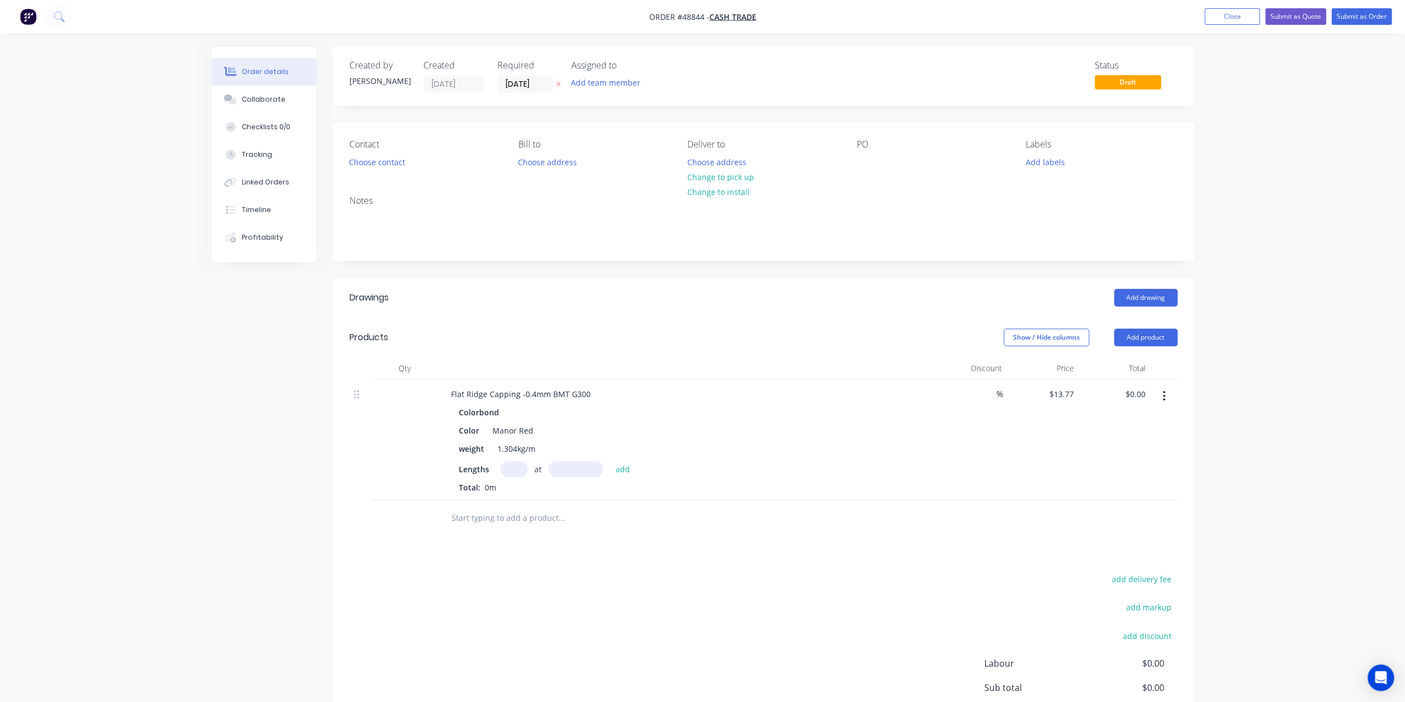
click at [25, 15] on img "button" at bounding box center [28, 16] width 17 height 17
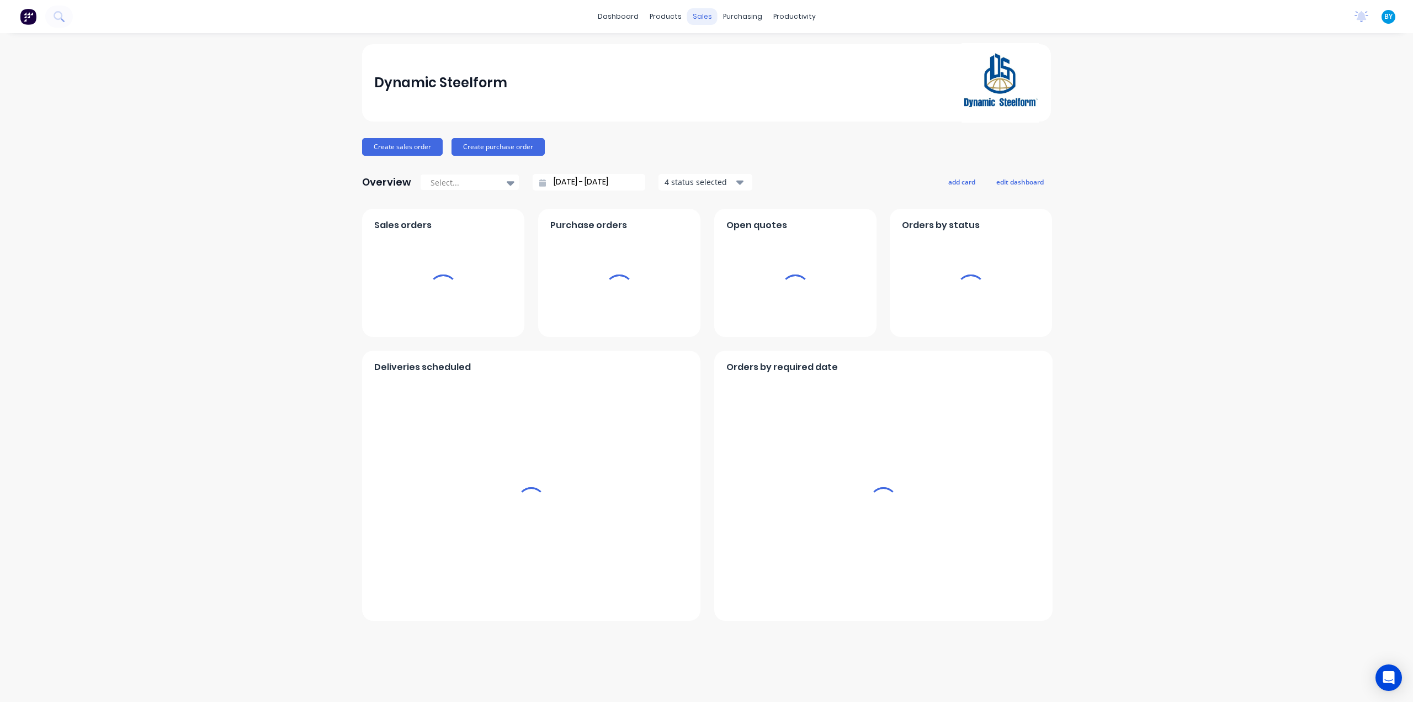
click at [701, 19] on div "sales" at bounding box center [702, 16] width 30 height 17
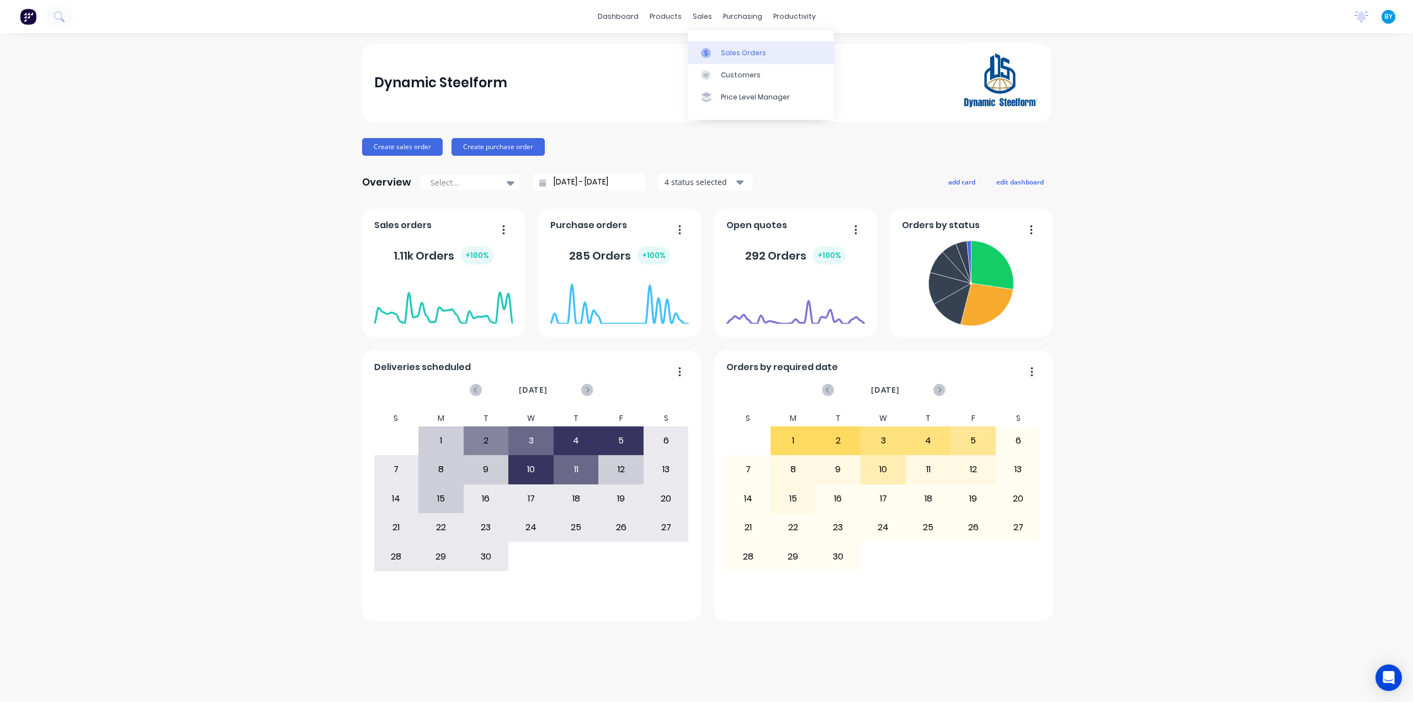
click at [718, 49] on link "Sales Orders" at bounding box center [761, 52] width 146 height 22
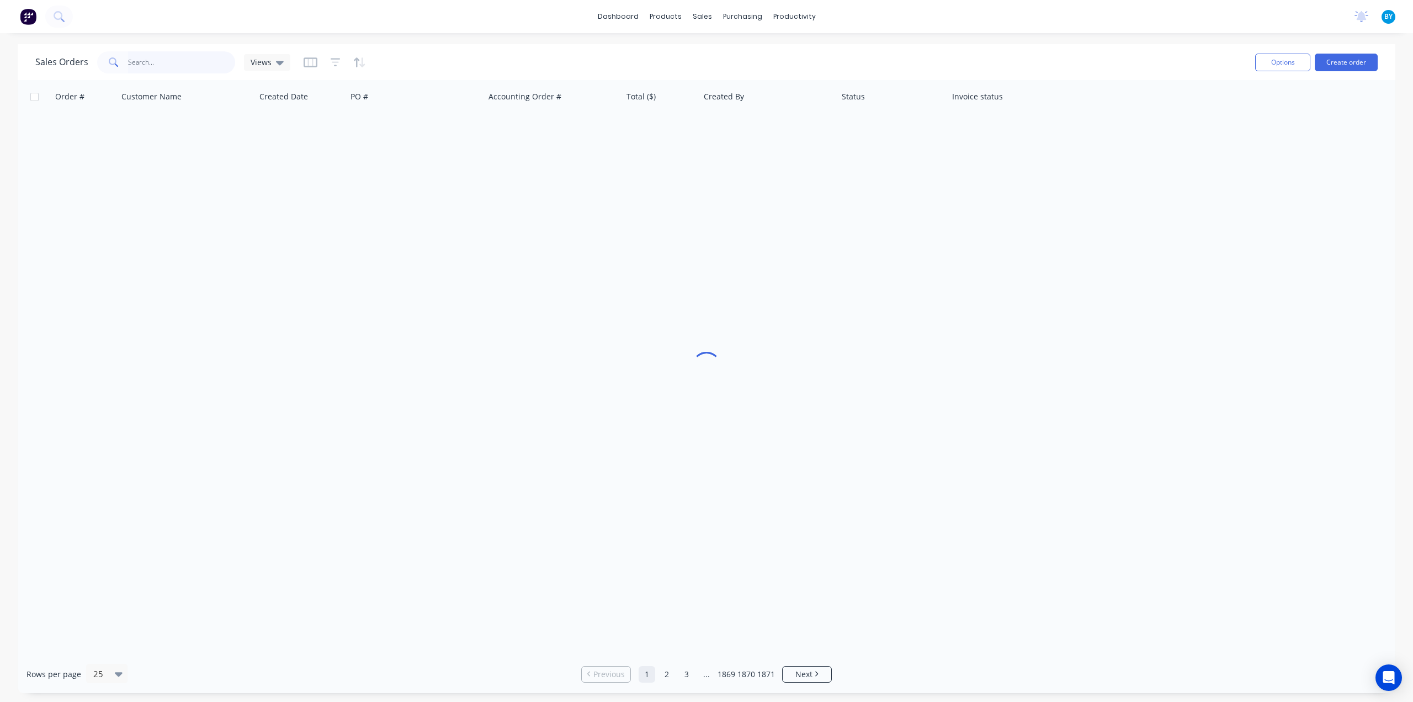
click at [194, 63] on input "text" at bounding box center [182, 62] width 108 height 22
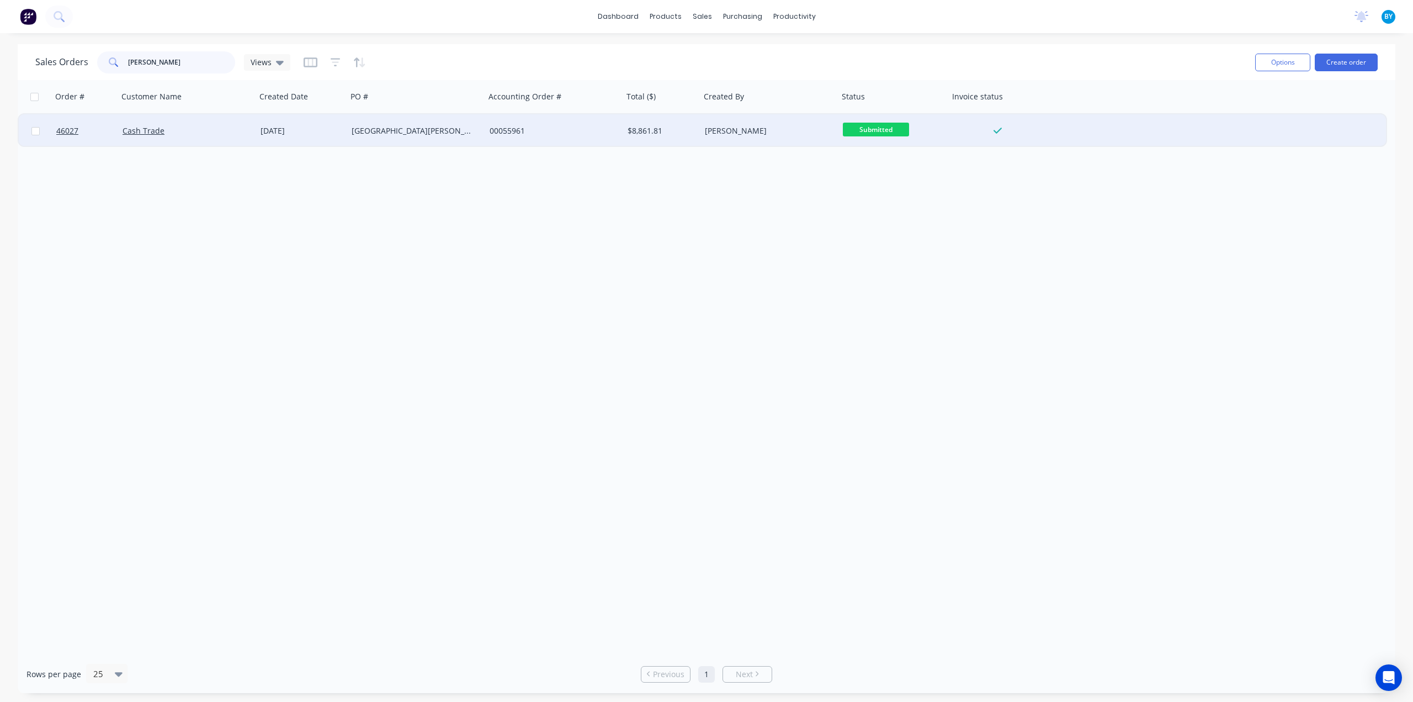
type input "cain"
click at [236, 125] on div "Cash Trade" at bounding box center [184, 130] width 123 height 11
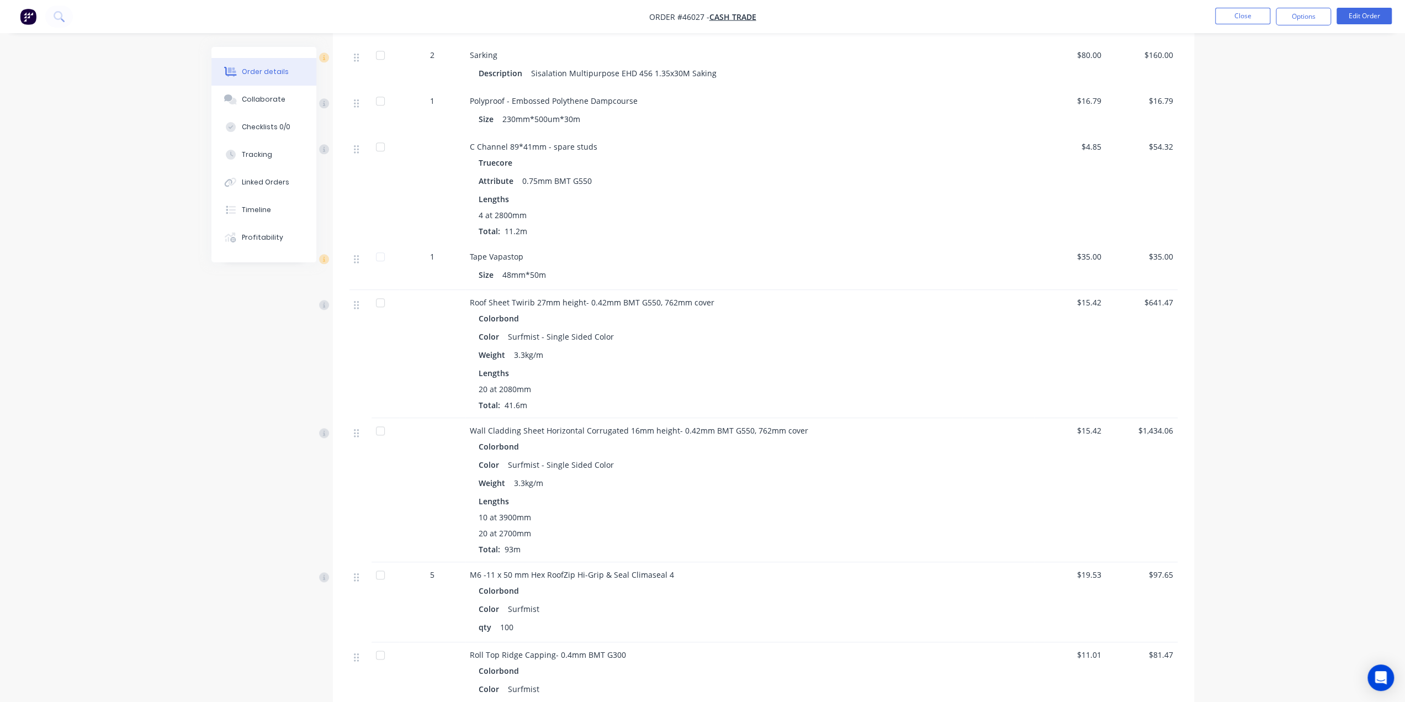
scroll to position [1215, 0]
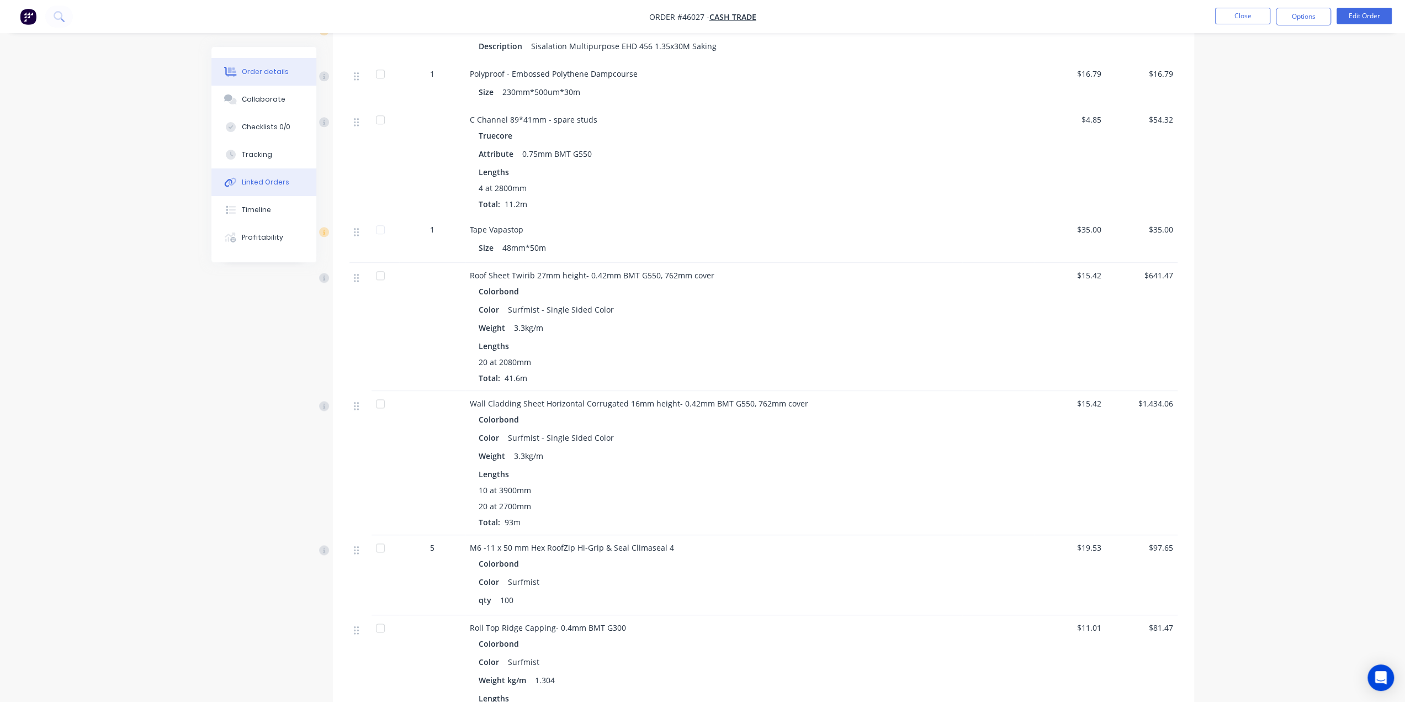
click at [251, 186] on div "Linked Orders" at bounding box center [265, 182] width 47 height 10
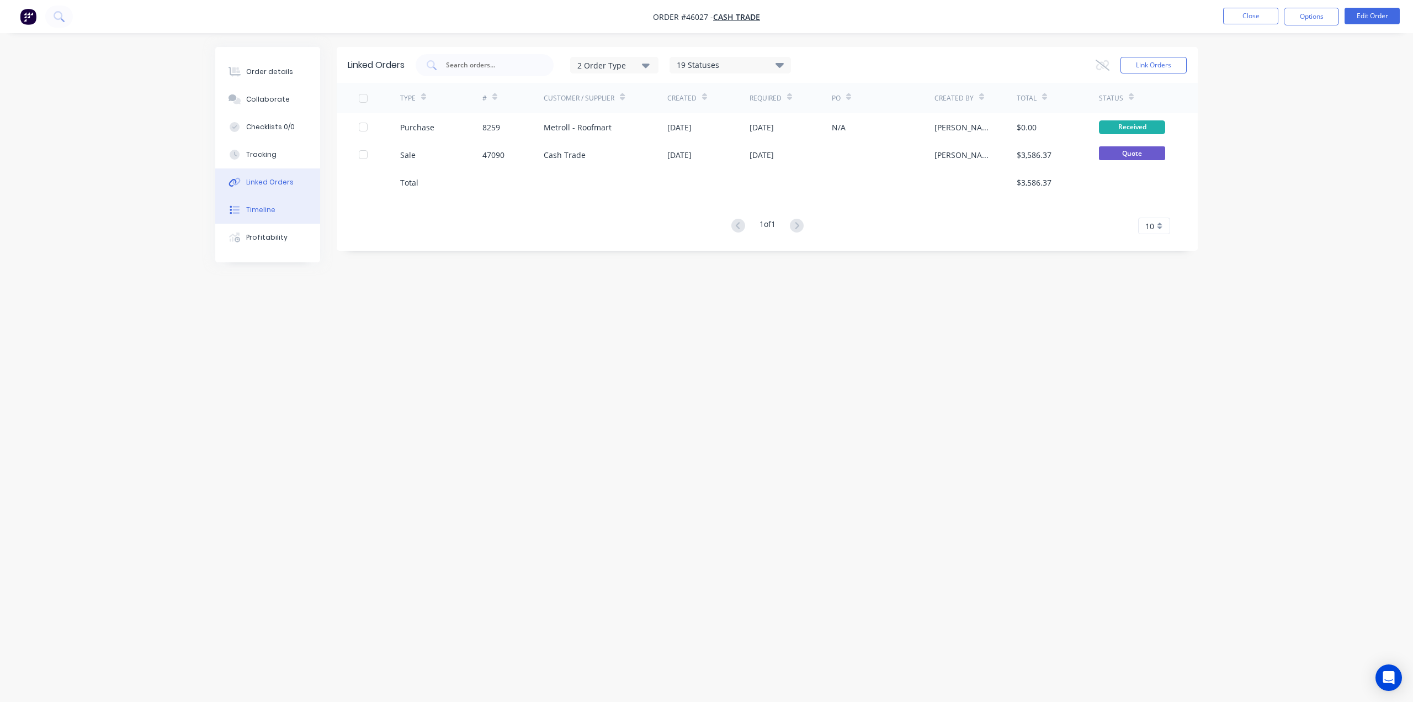
click at [280, 217] on button "Timeline" at bounding box center [267, 210] width 105 height 28
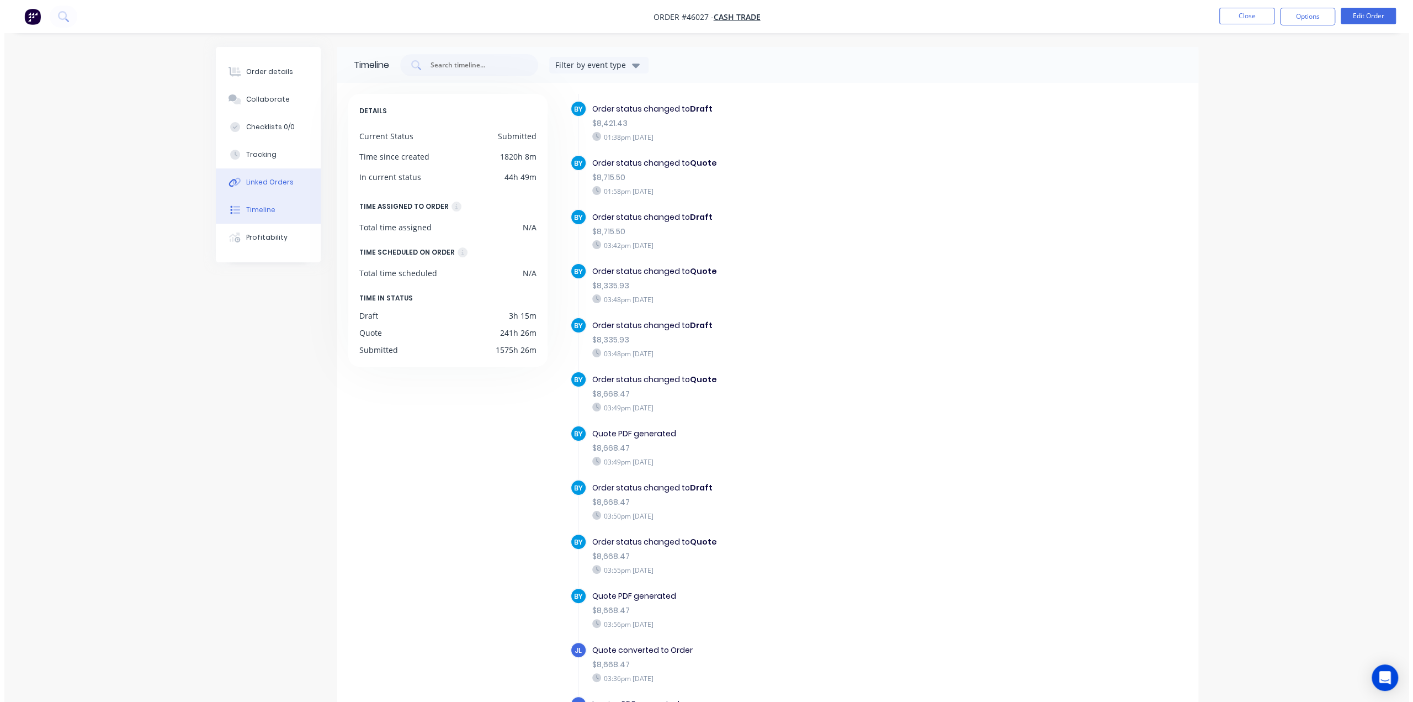
scroll to position [239, 0]
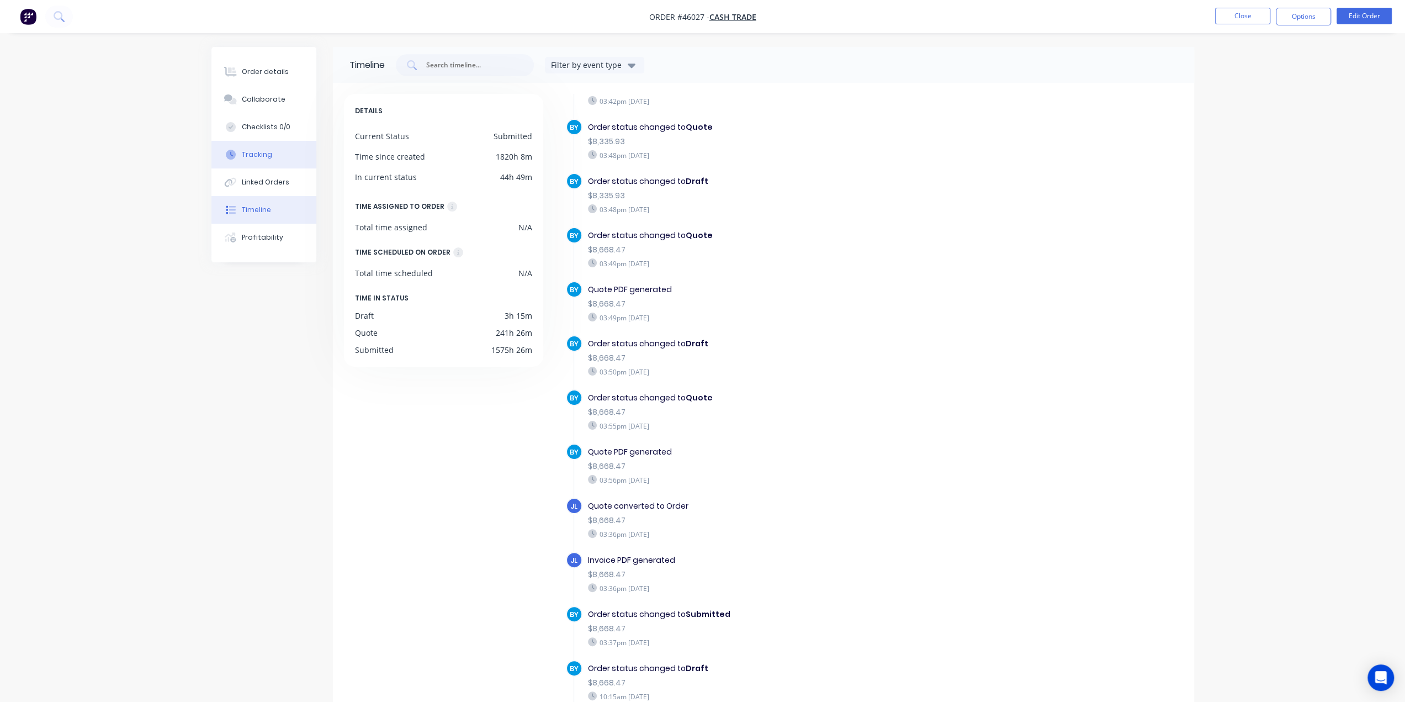
click at [256, 163] on button "Tracking" at bounding box center [263, 155] width 105 height 28
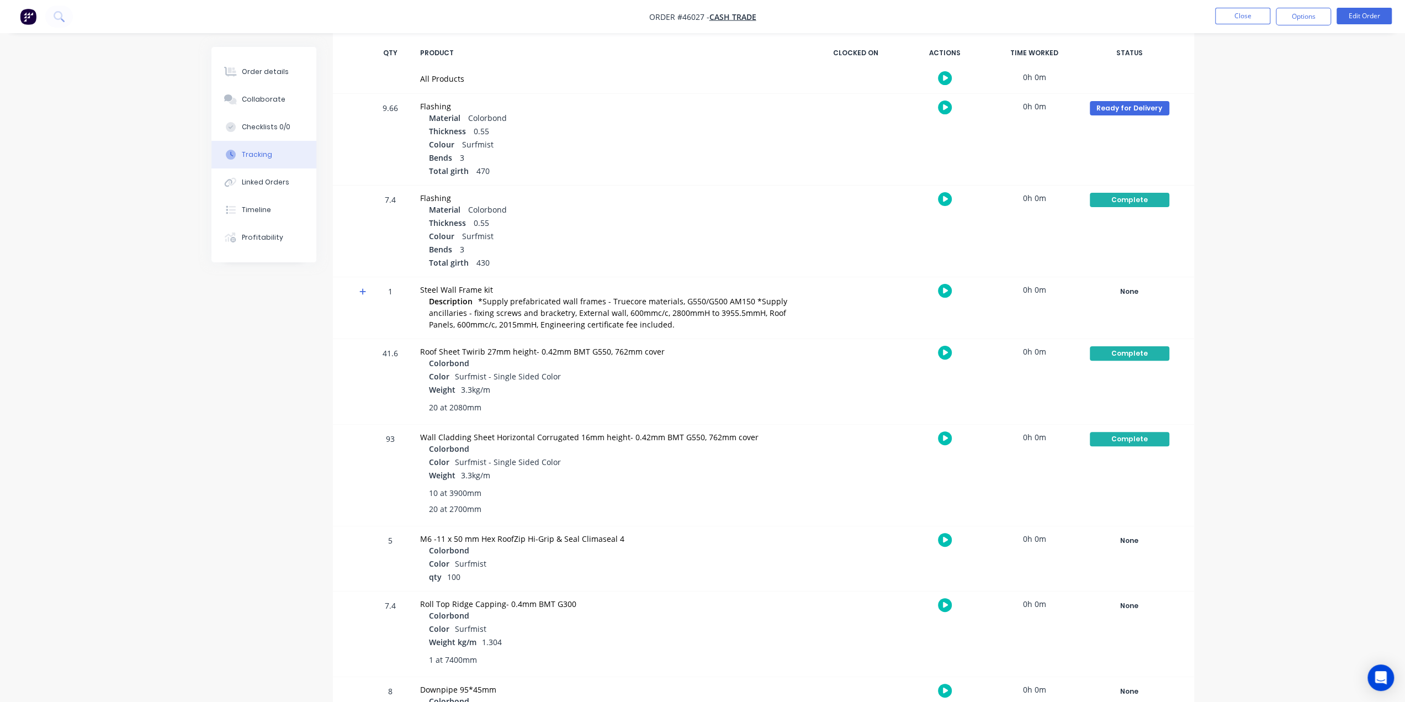
scroll to position [221, 0]
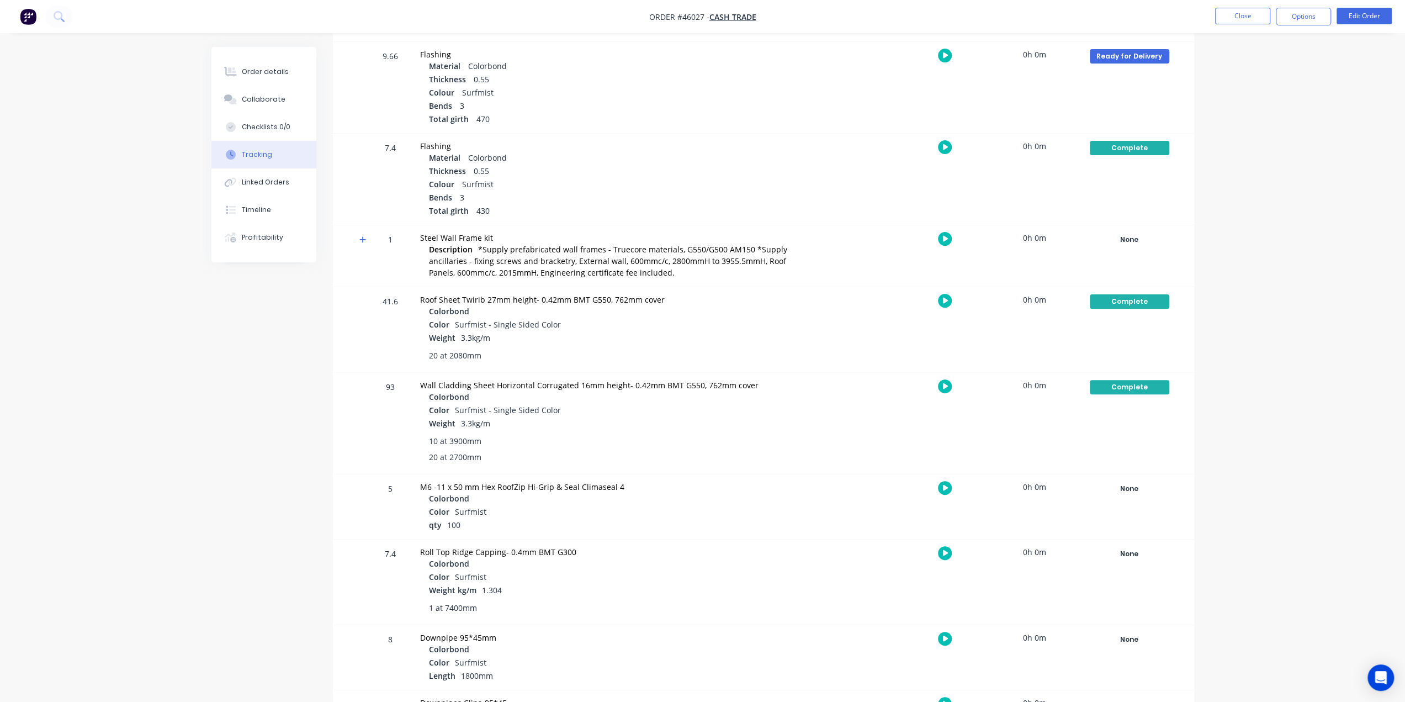
click at [1313, 535] on div "Order details Collaborate Checklists 0/0 Tracking Linked Orders Timeline Profit…" at bounding box center [702, 604] width 1405 height 1651
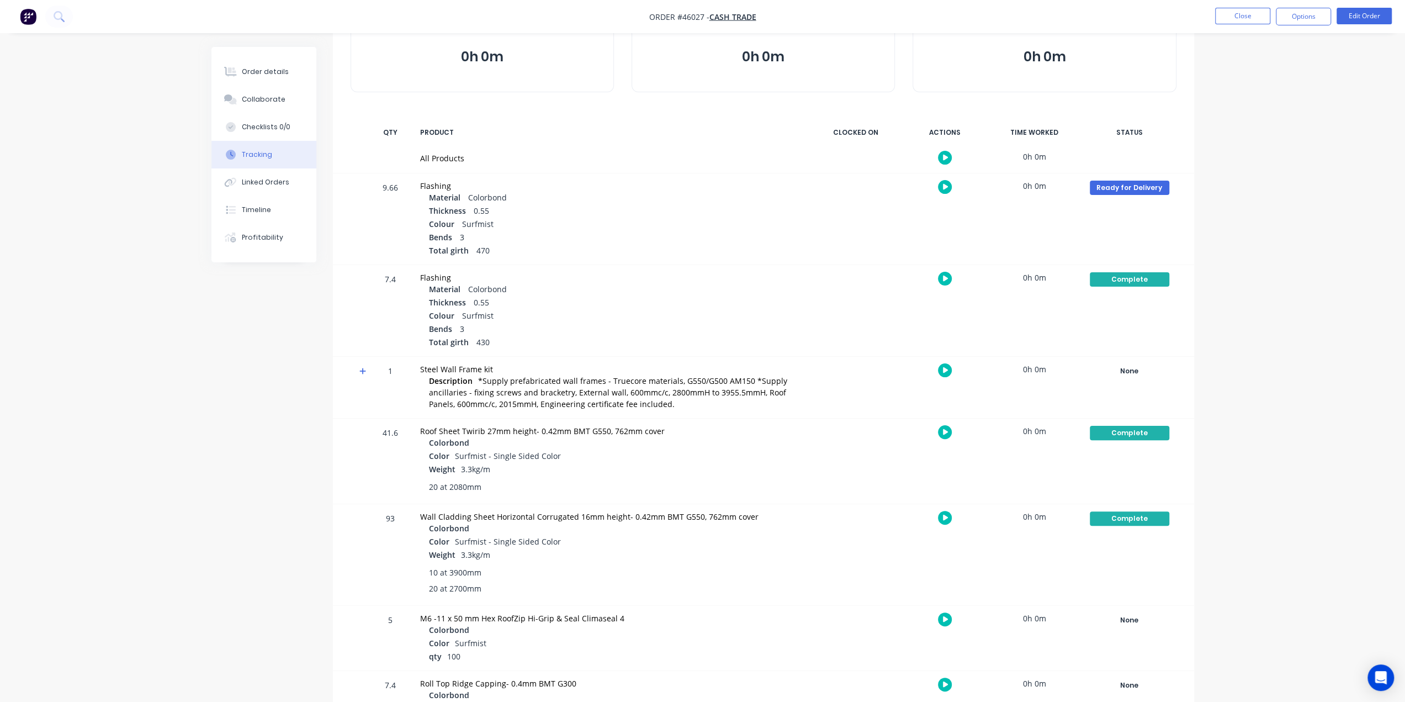
scroll to position [36, 0]
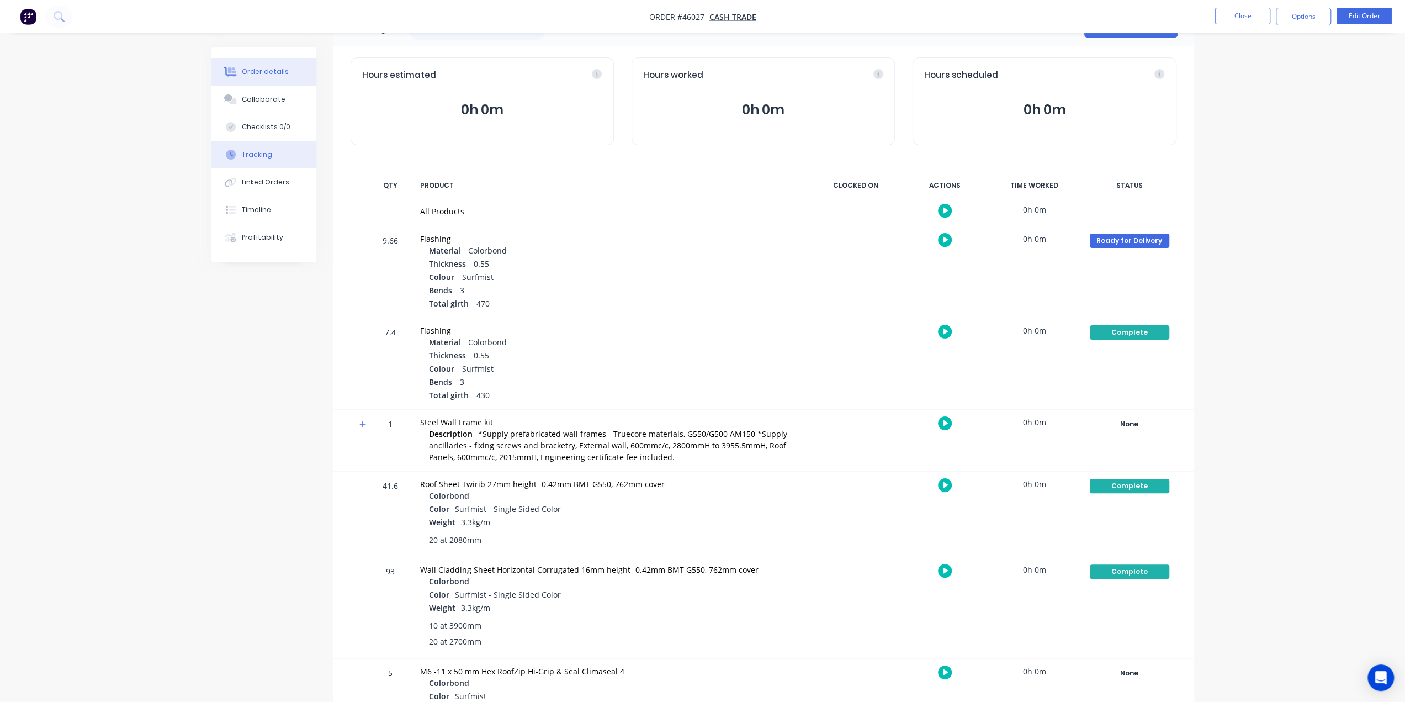
click at [250, 75] on div "Order details" at bounding box center [265, 72] width 47 height 10
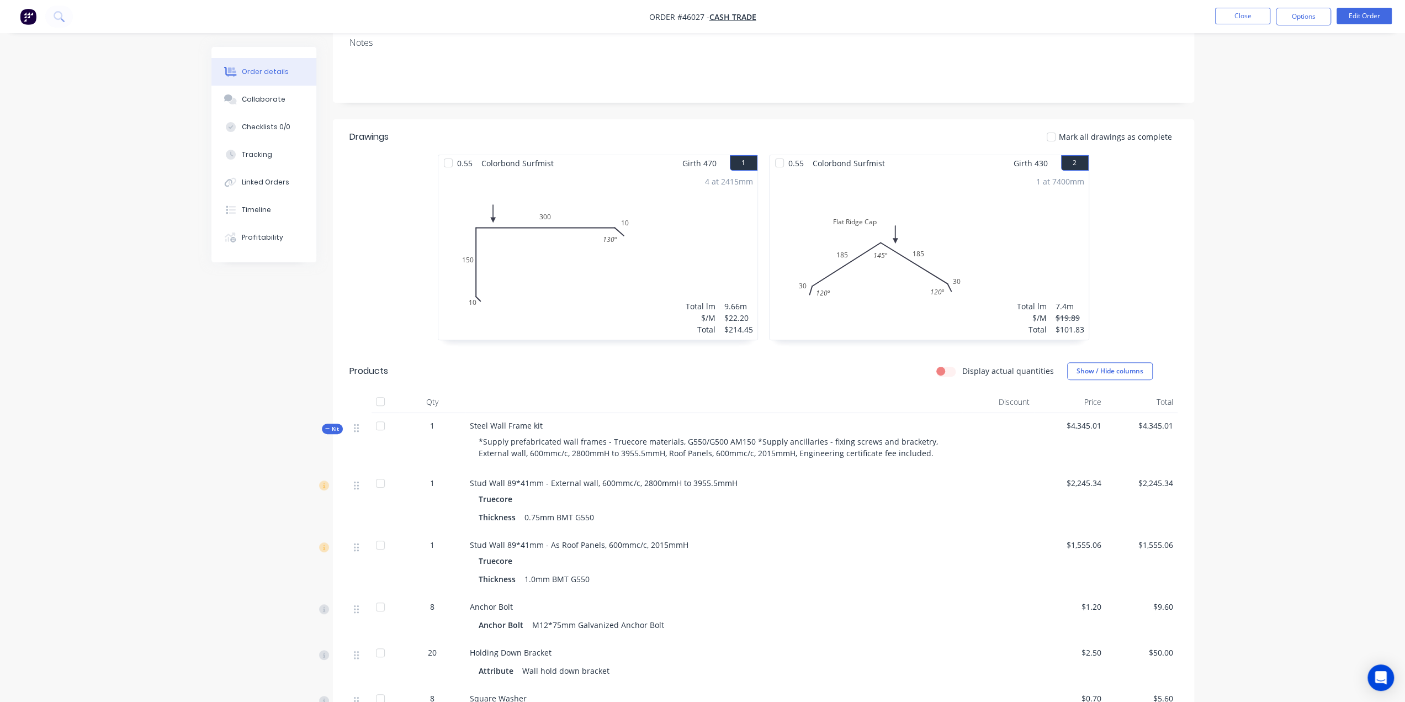
scroll to position [276, 0]
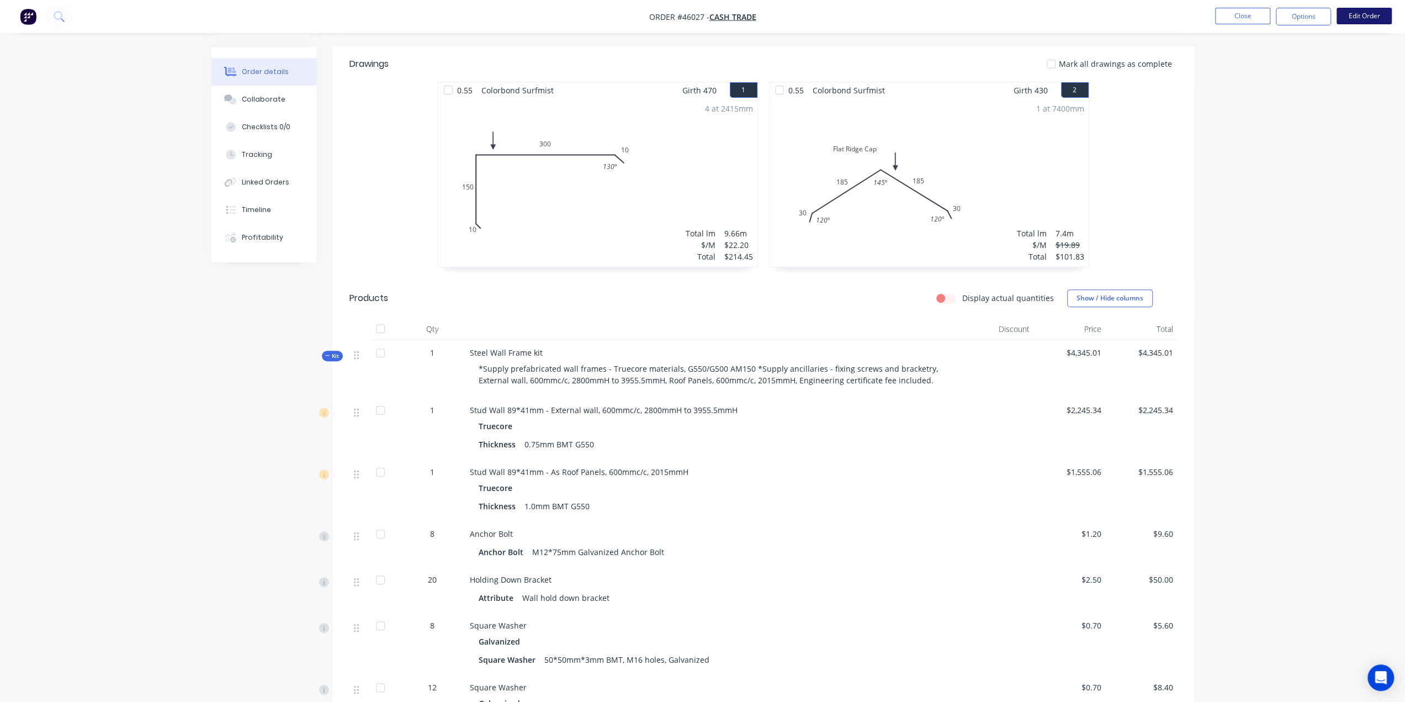
click at [1360, 15] on button "Edit Order" at bounding box center [1364, 16] width 55 height 17
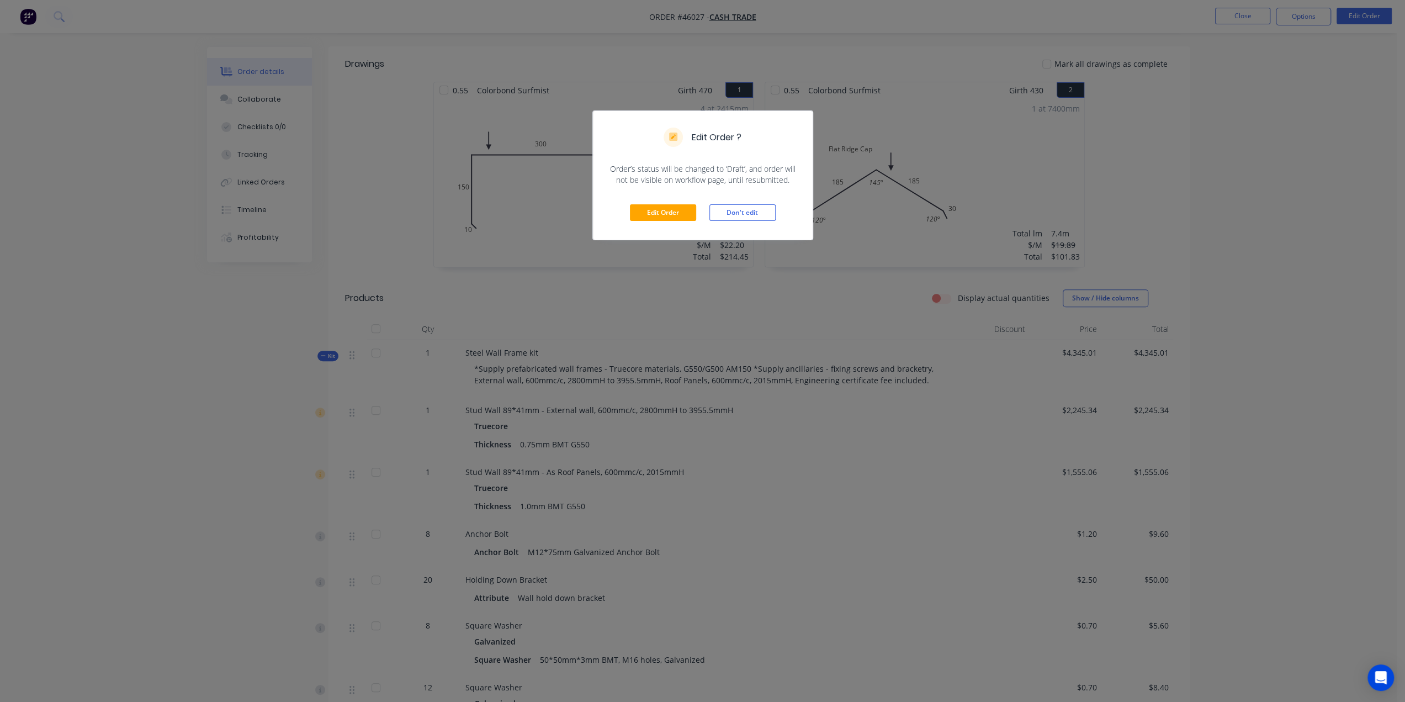
click at [1242, 161] on div "Edit Order ? Order’s status will be changed to ‘Draft’, and order will not be v…" at bounding box center [702, 351] width 1405 height 702
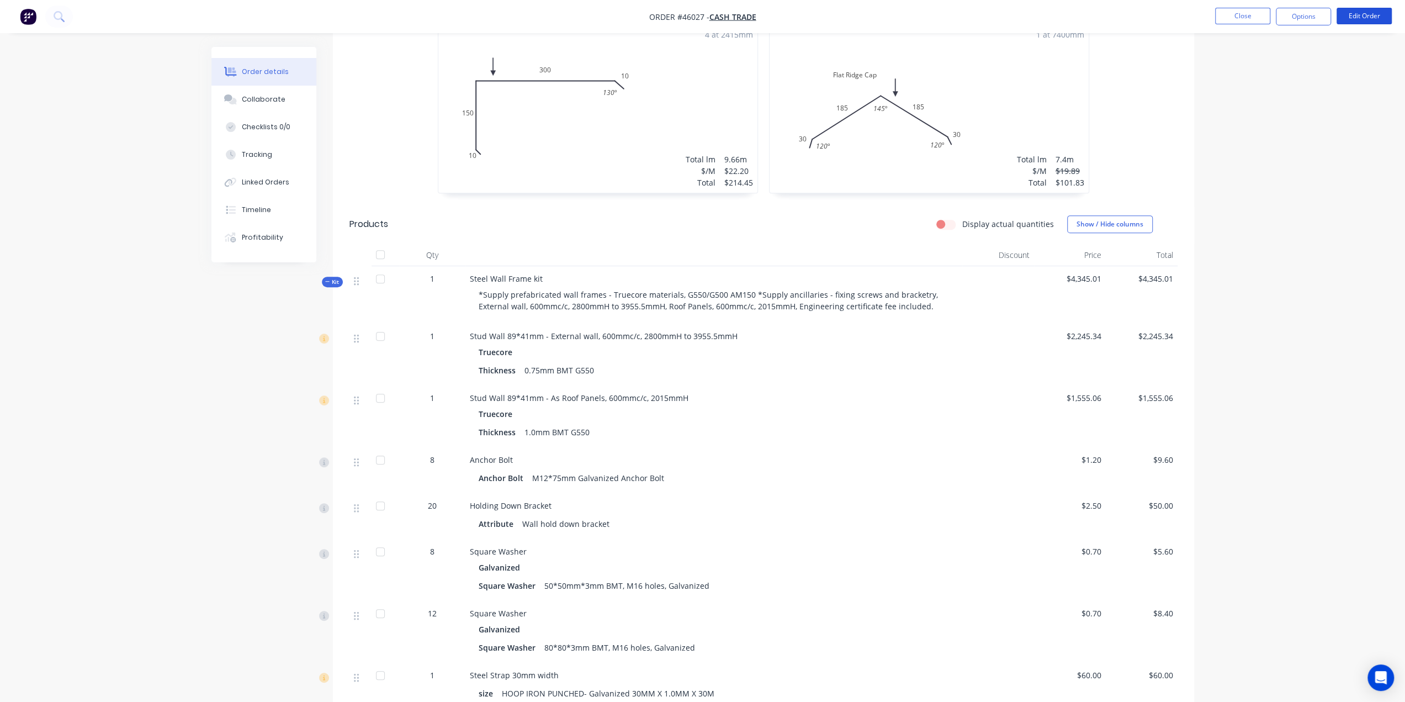
scroll to position [460, 0]
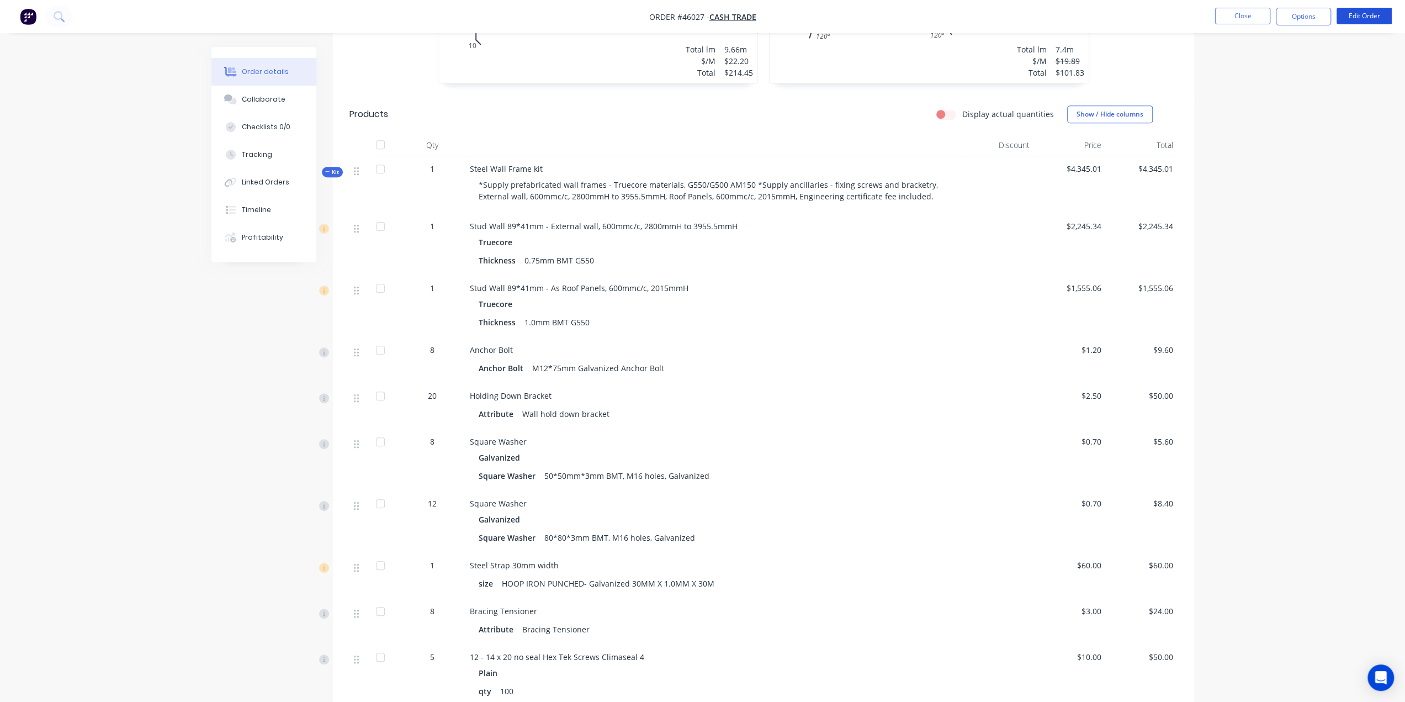
click at [381, 158] on div at bounding box center [380, 169] width 22 height 22
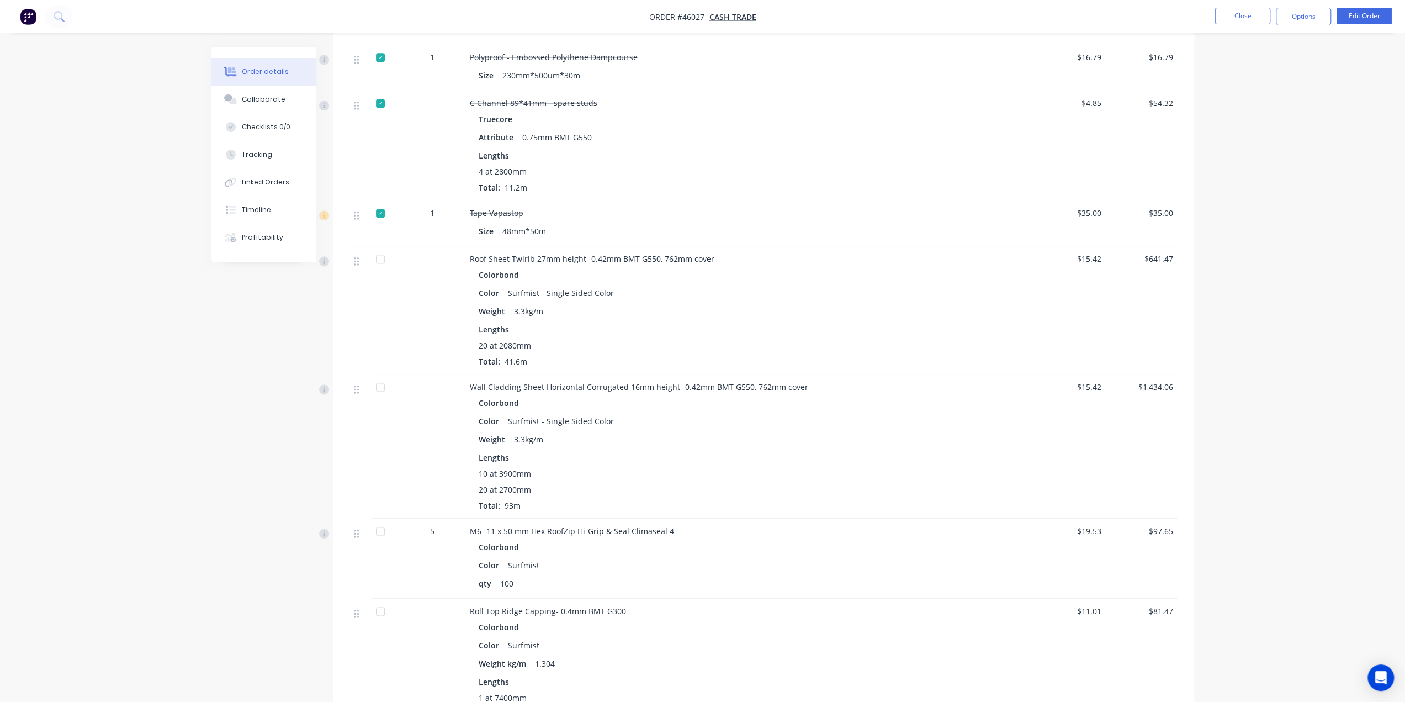
scroll to position [1233, 0]
click at [378, 246] on div at bounding box center [380, 257] width 22 height 22
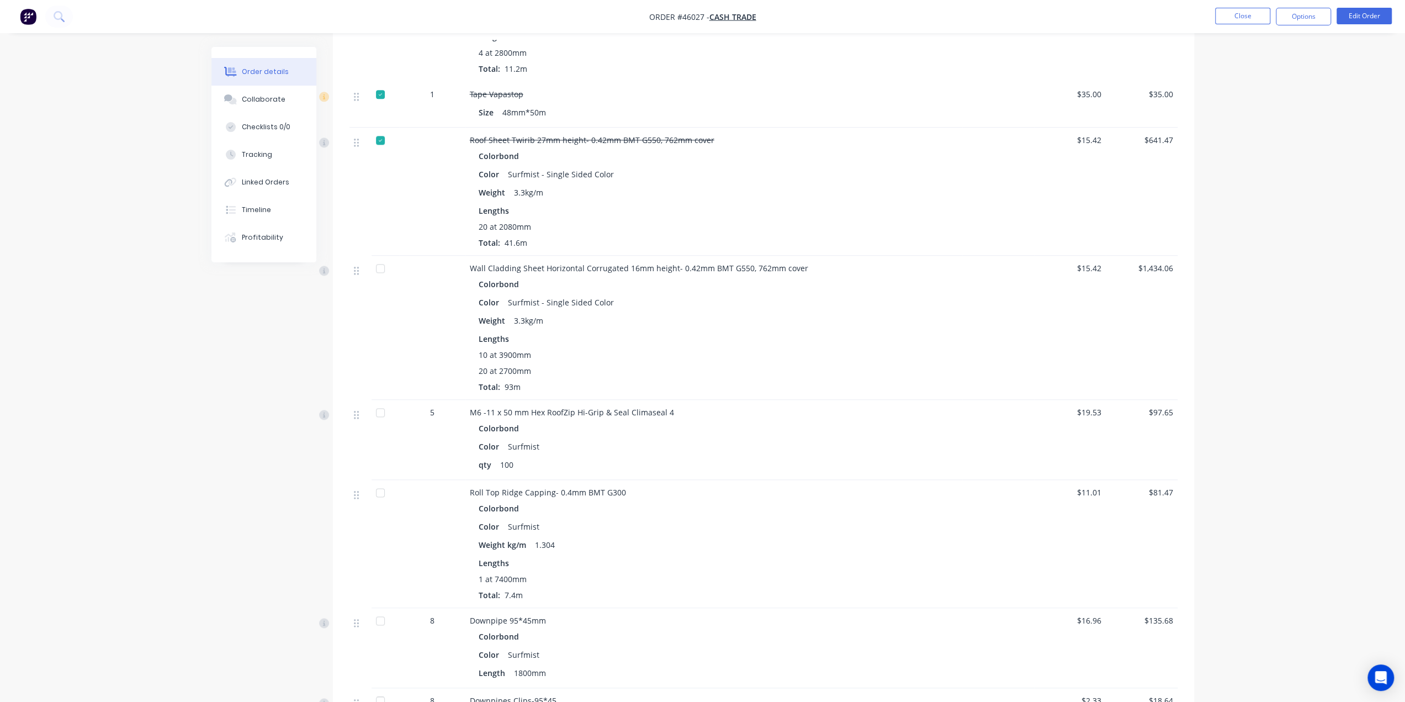
scroll to position [1361, 0]
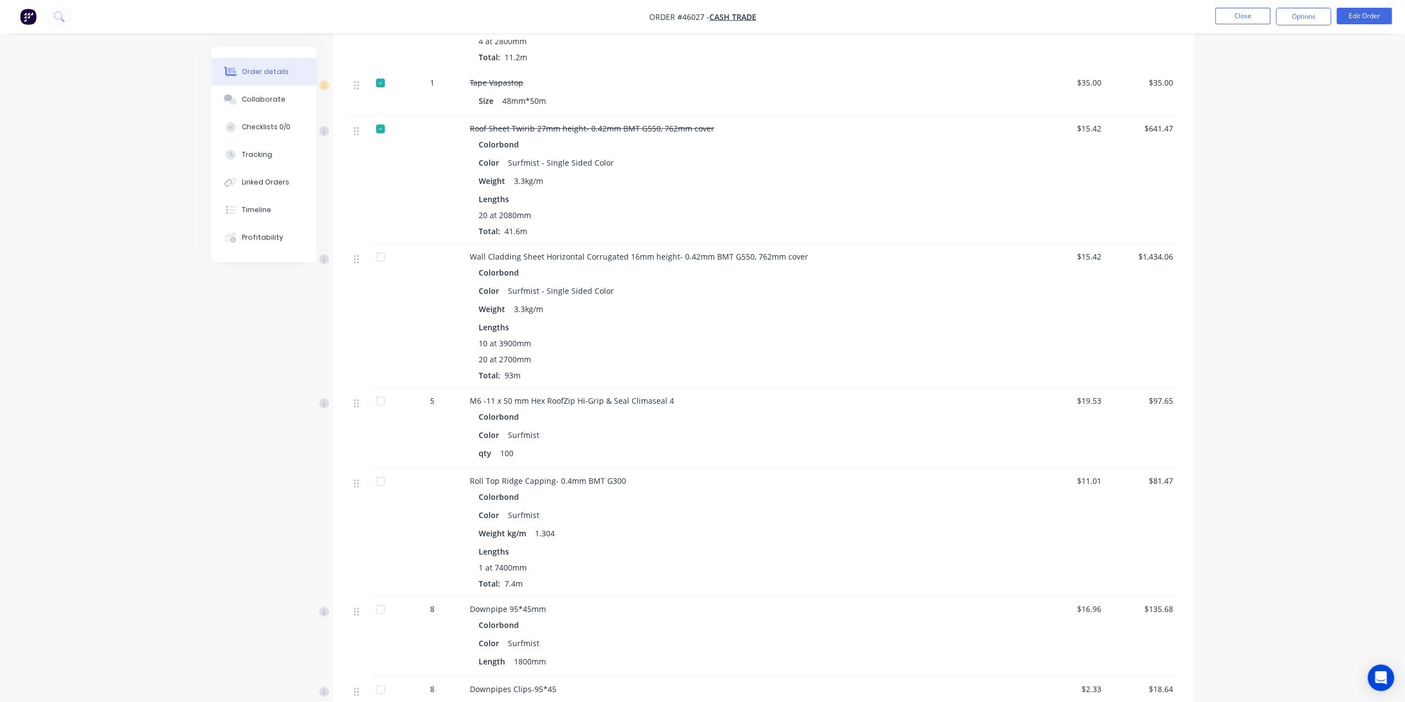
click at [380, 390] on div at bounding box center [380, 401] width 22 height 22
click at [378, 470] on div at bounding box center [380, 481] width 22 height 22
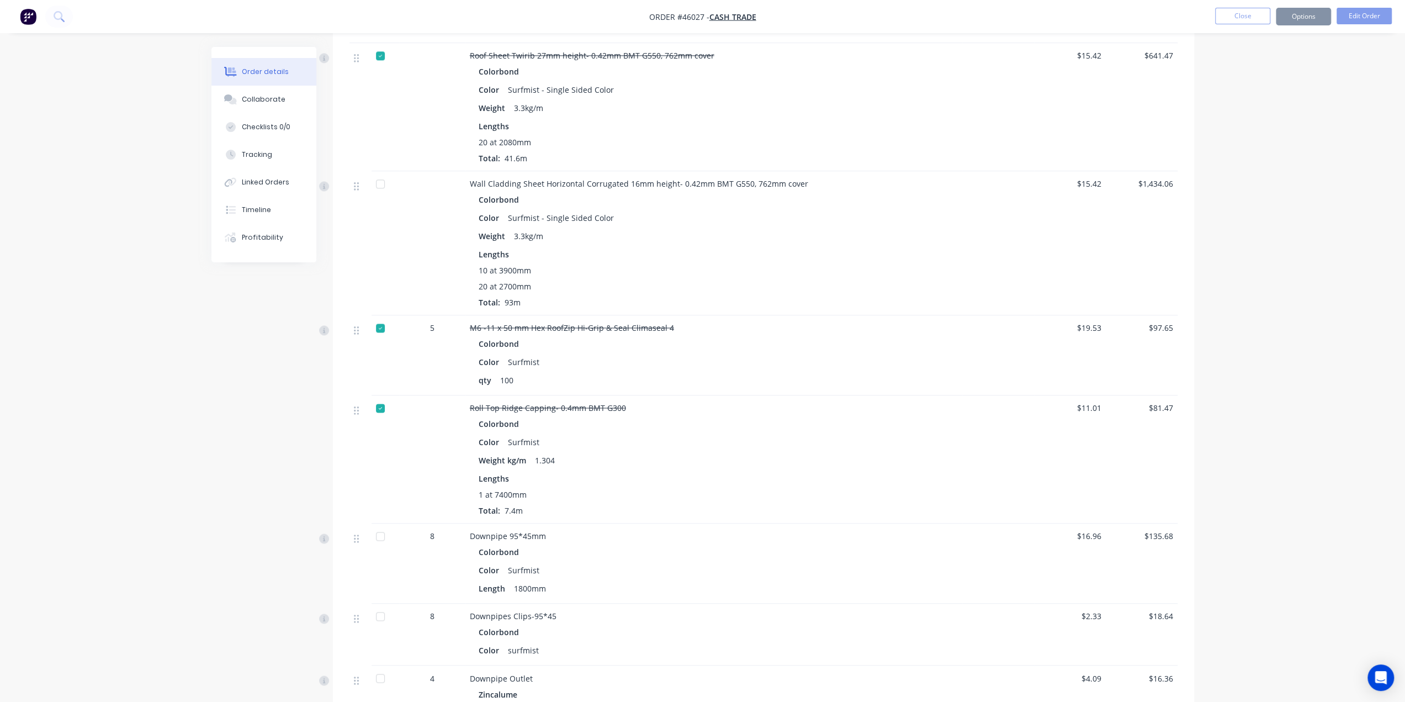
scroll to position [1546, 0]
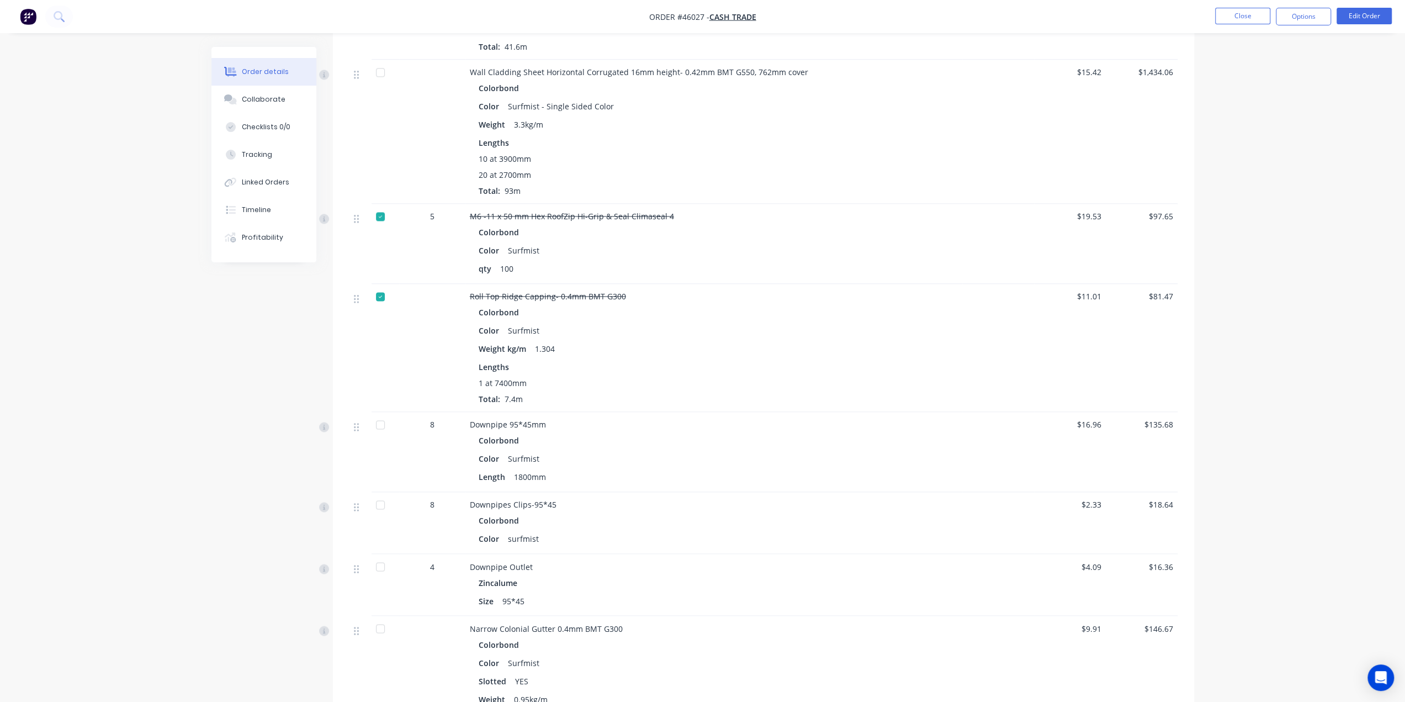
drag, startPoint x: 378, startPoint y: 410, endPoint x: 386, endPoint y: 490, distance: 80.5
click at [378, 414] on div at bounding box center [380, 425] width 22 height 22
click at [385, 494] on div at bounding box center [380, 505] width 22 height 22
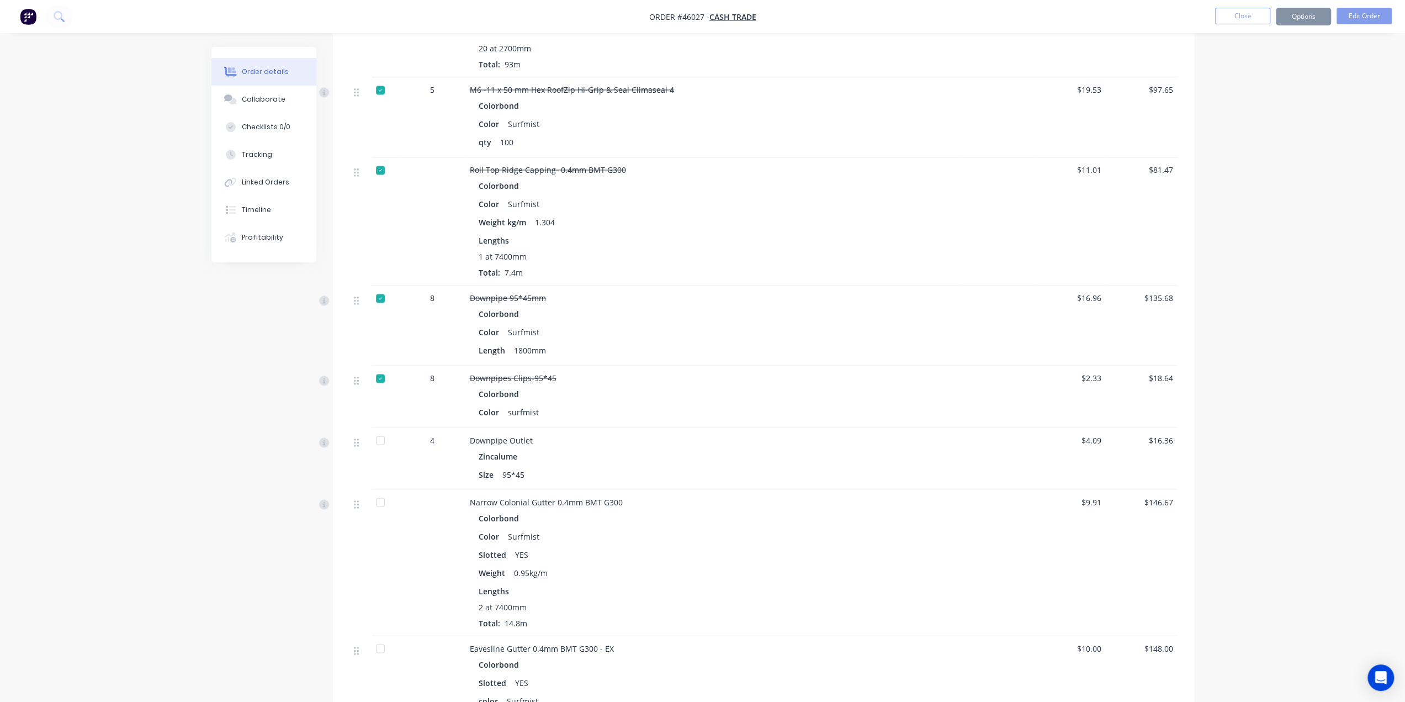
scroll to position [1730, 0]
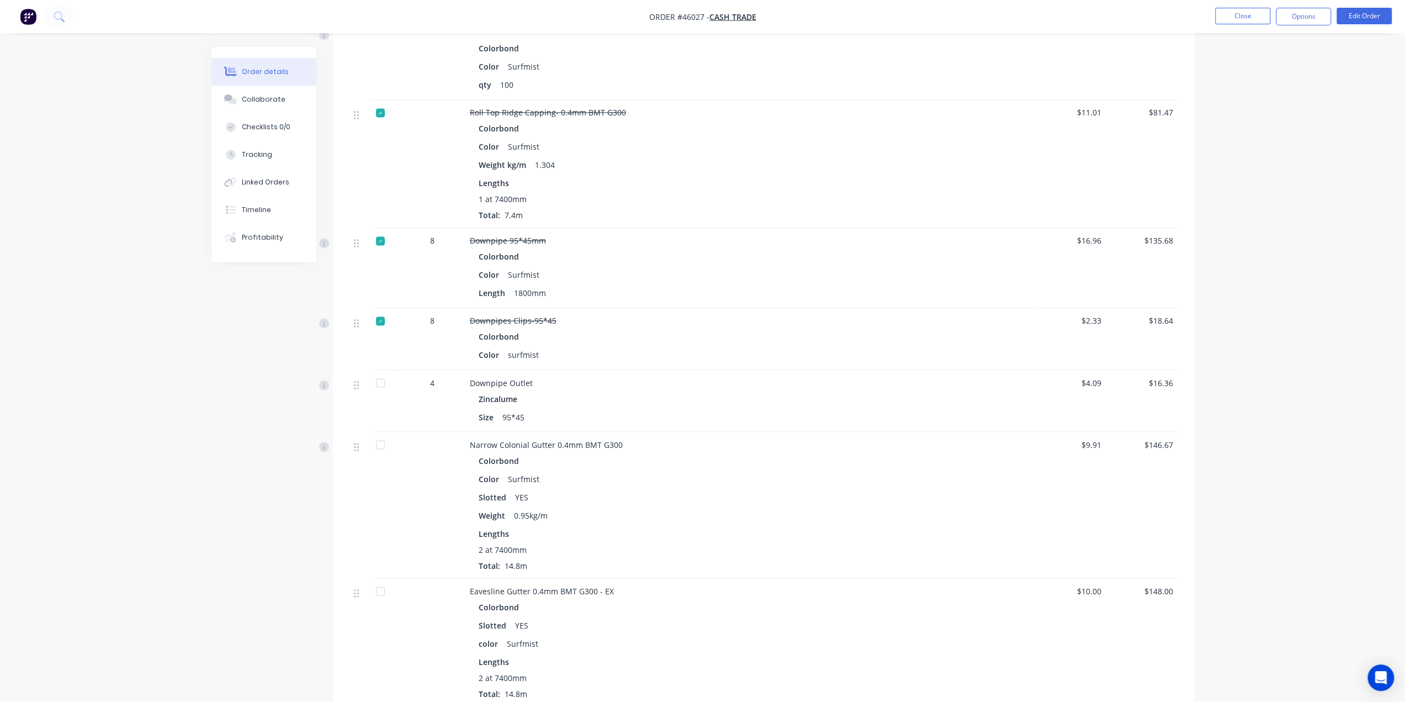
click at [385, 372] on div at bounding box center [380, 383] width 22 height 22
click at [385, 433] on div at bounding box center [380, 444] width 22 height 22
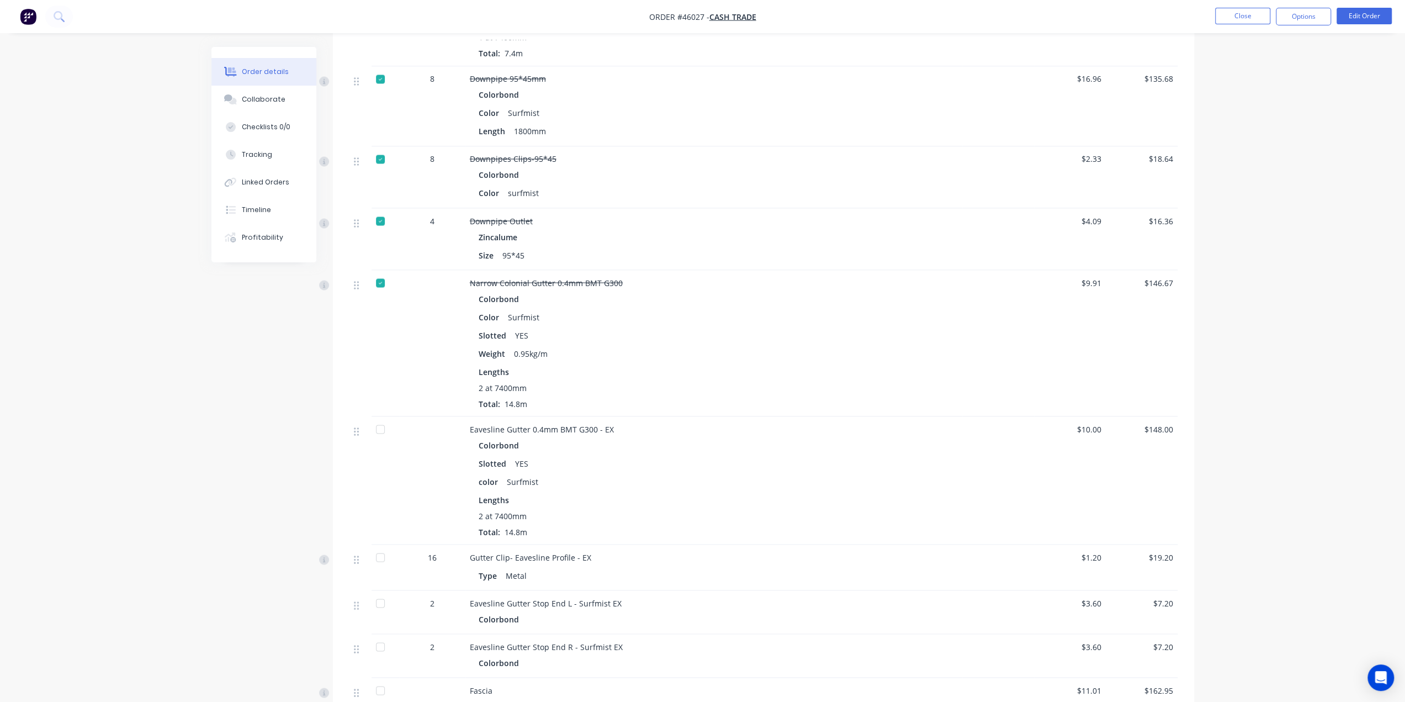
scroll to position [1932, 0]
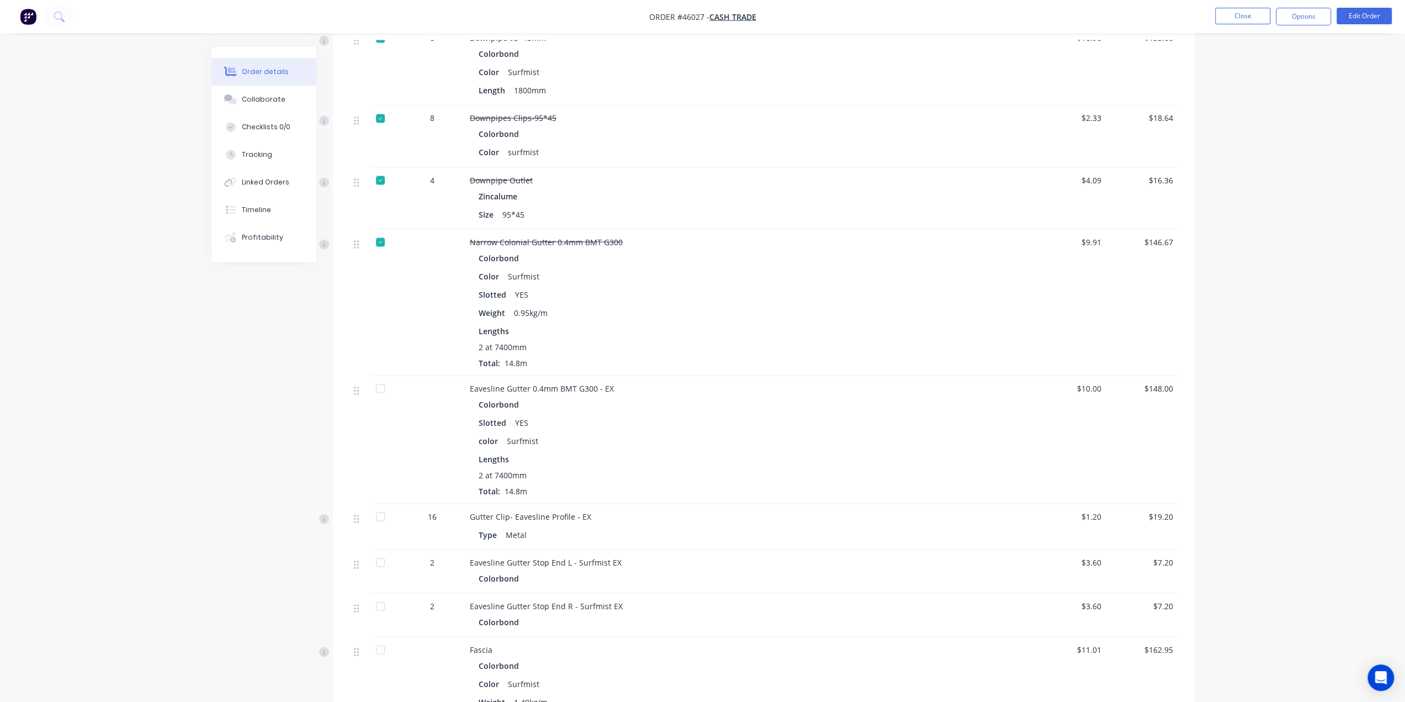
drag, startPoint x: 379, startPoint y: 370, endPoint x: 383, endPoint y: 453, distance: 82.9
click at [379, 377] on div at bounding box center [380, 388] width 22 height 22
click at [383, 505] on div at bounding box center [380, 516] width 22 height 22
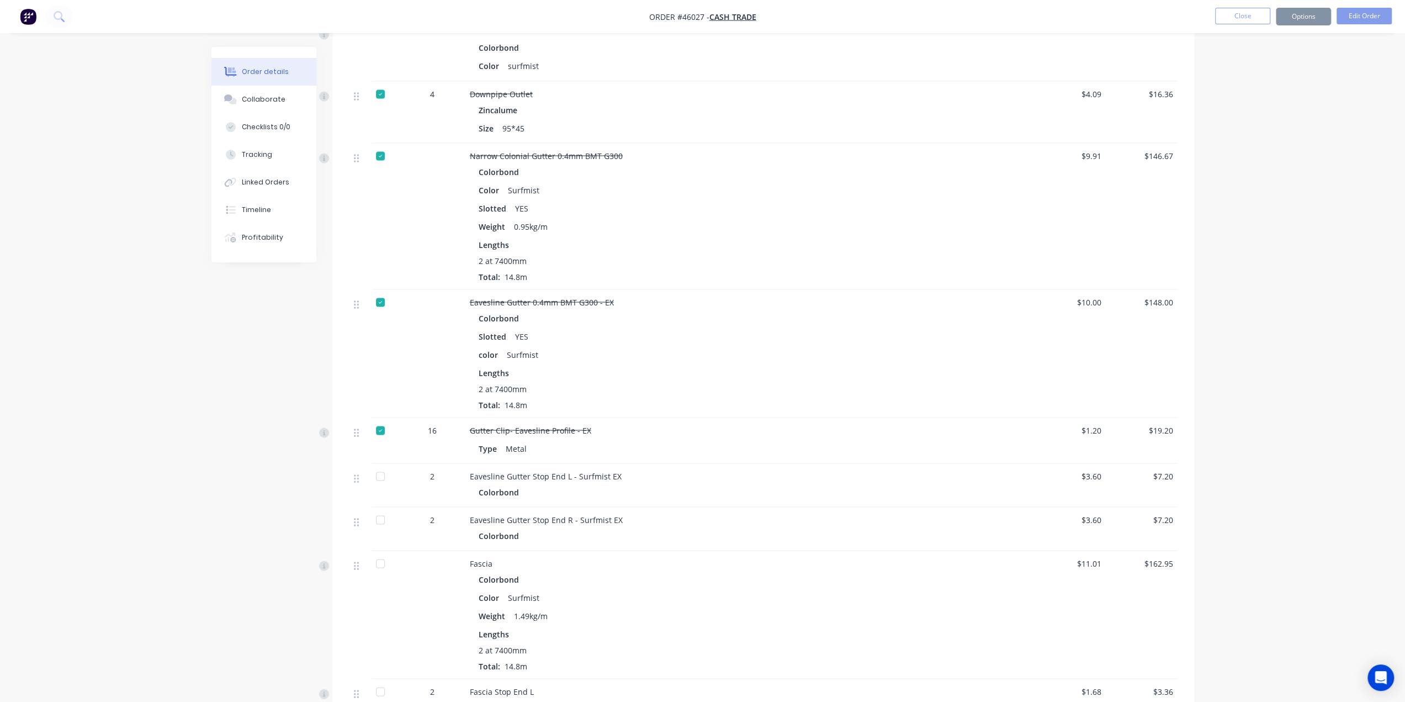
scroll to position [2116, 0]
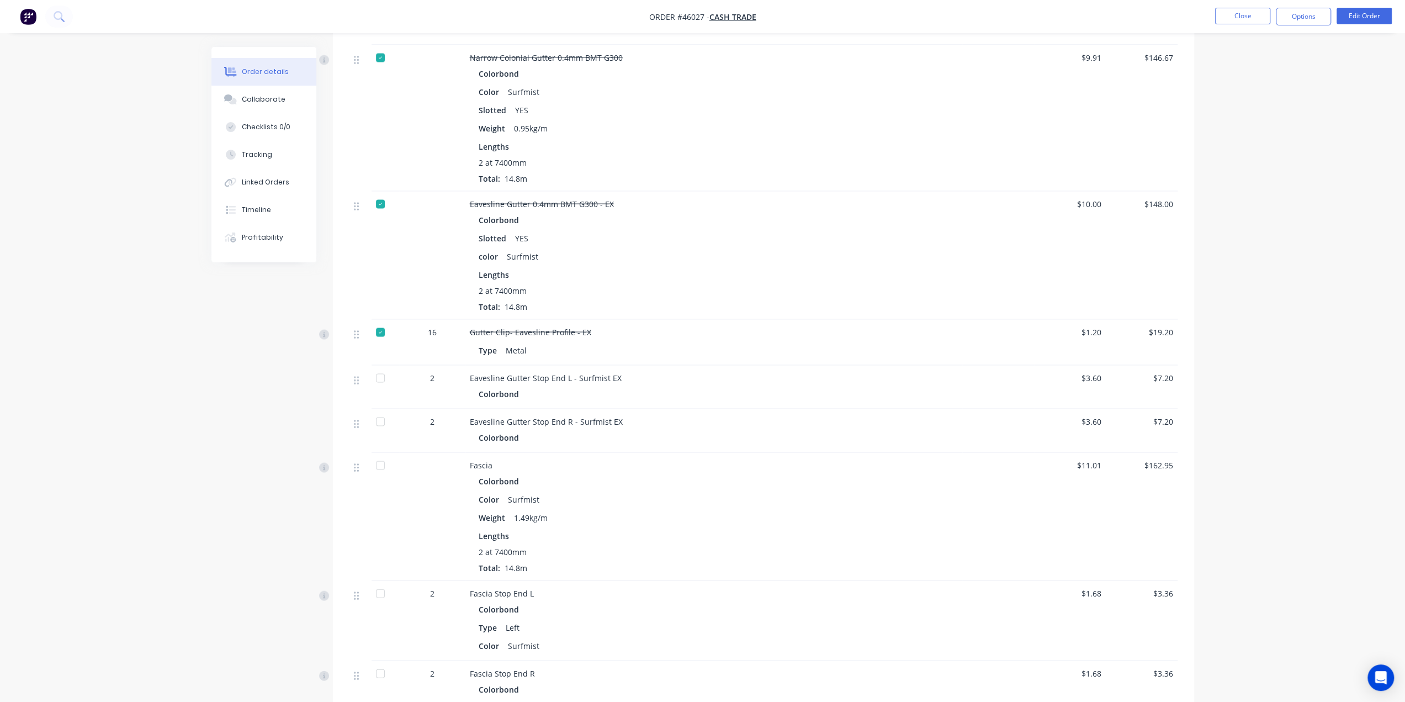
click at [388, 367] on div at bounding box center [380, 378] width 22 height 22
click at [383, 414] on div at bounding box center [386, 431] width 28 height 44
click at [383, 454] on div at bounding box center [380, 465] width 22 height 22
click at [383, 412] on div at bounding box center [386, 431] width 28 height 44
drag, startPoint x: 383, startPoint y: 400, endPoint x: 385, endPoint y: 423, distance: 23.3
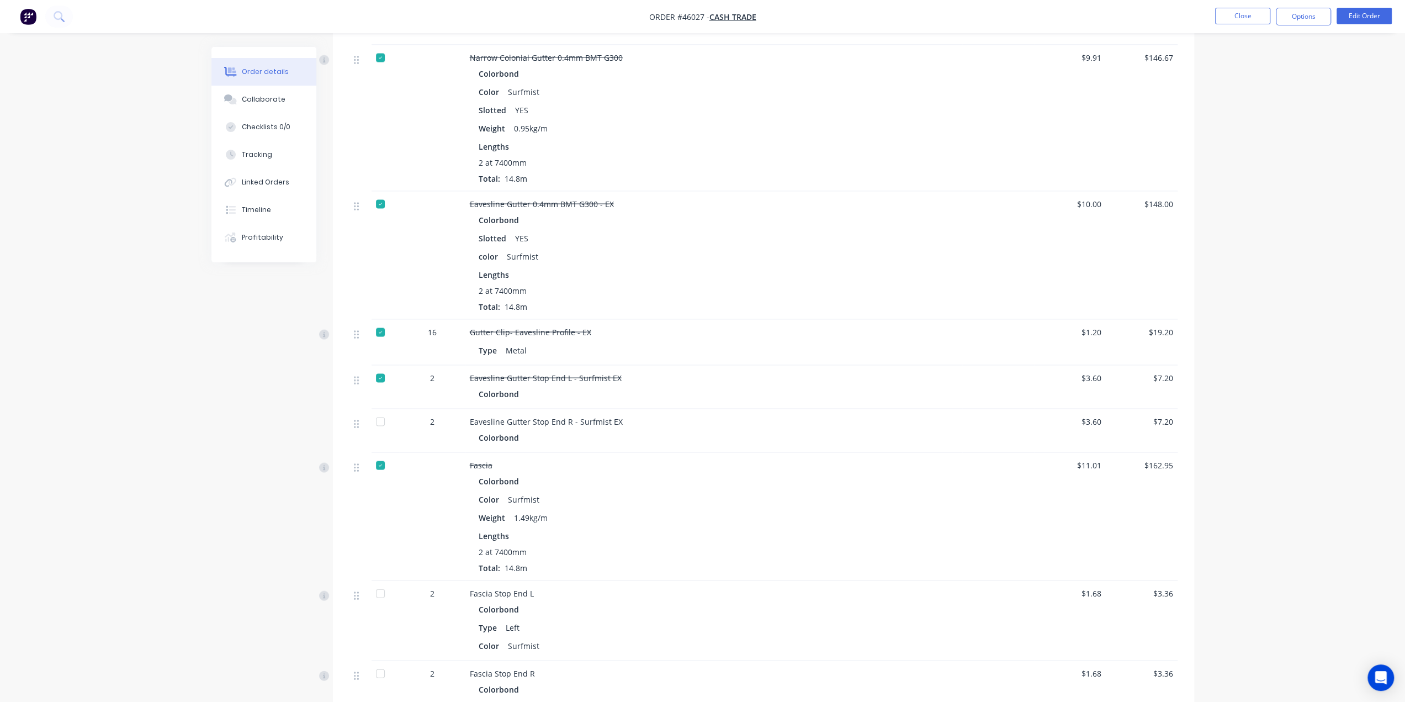
click at [383, 411] on div at bounding box center [380, 422] width 22 height 22
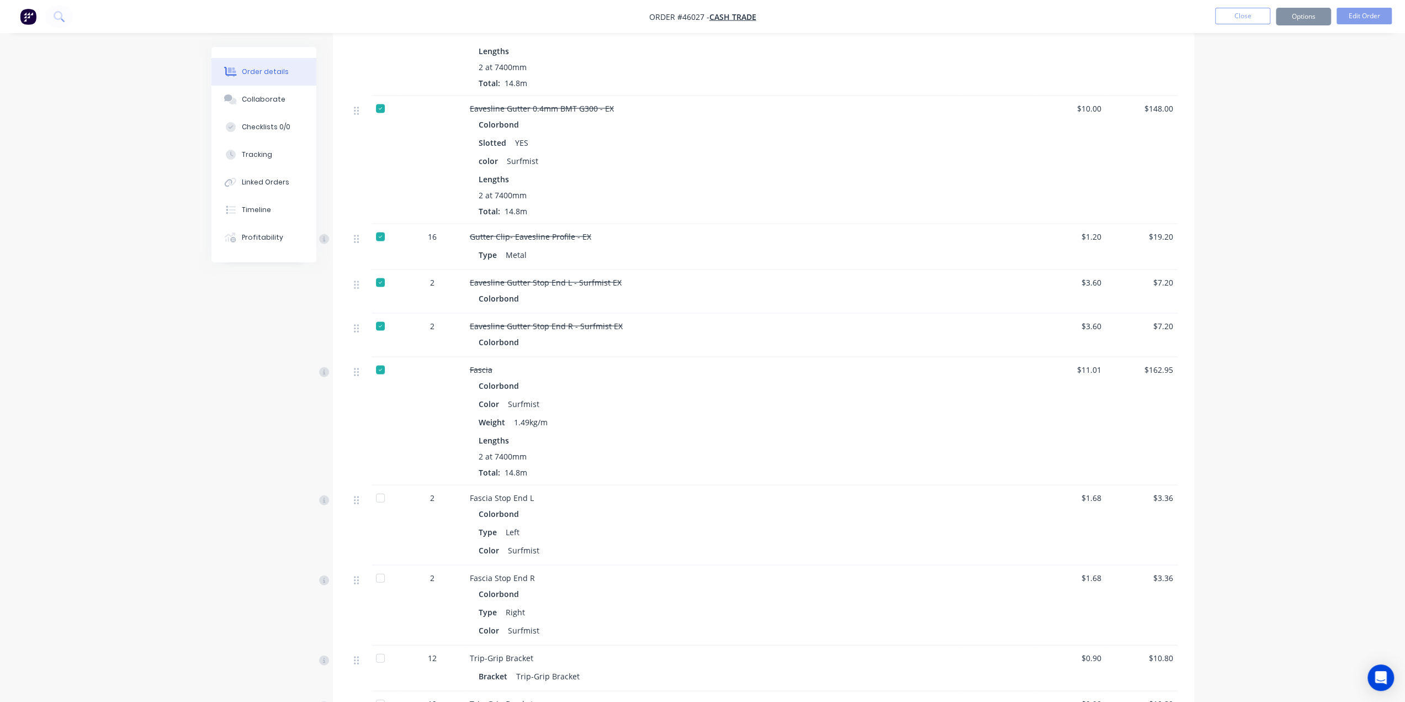
scroll to position [2319, 0]
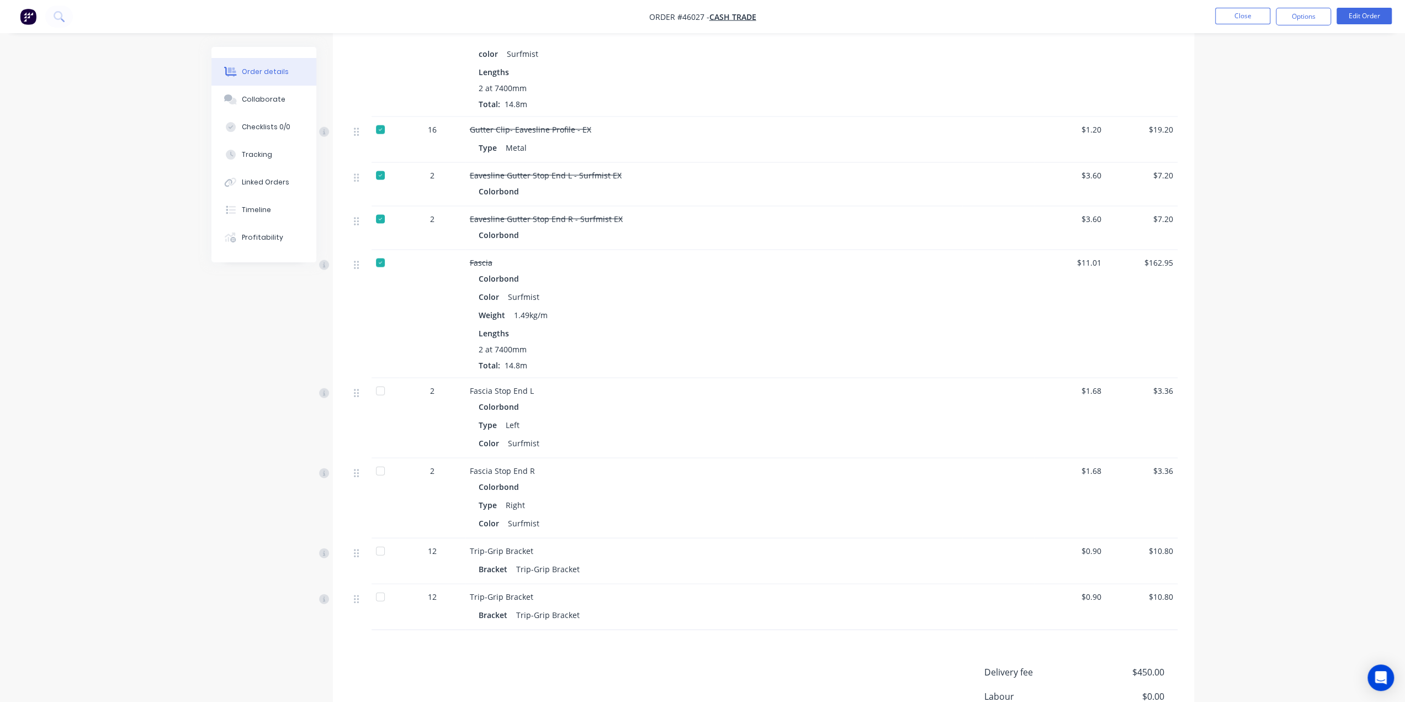
click at [381, 380] on div at bounding box center [380, 391] width 22 height 22
click at [381, 460] on div at bounding box center [380, 471] width 22 height 22
drag, startPoint x: 386, startPoint y: 537, endPoint x: 385, endPoint y: 557, distance: 19.9
click at [385, 540] on div at bounding box center [380, 551] width 22 height 22
click at [385, 586] on div at bounding box center [380, 597] width 22 height 22
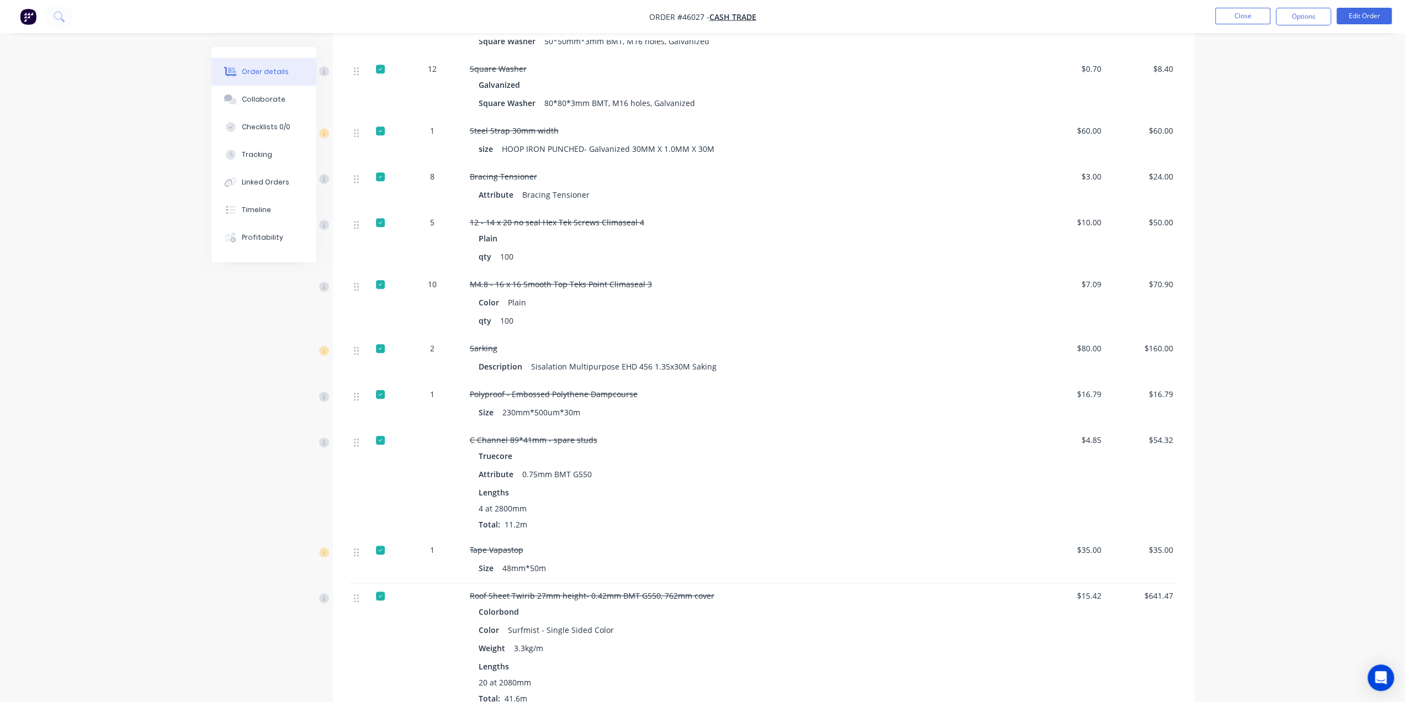
scroll to position [791, 0]
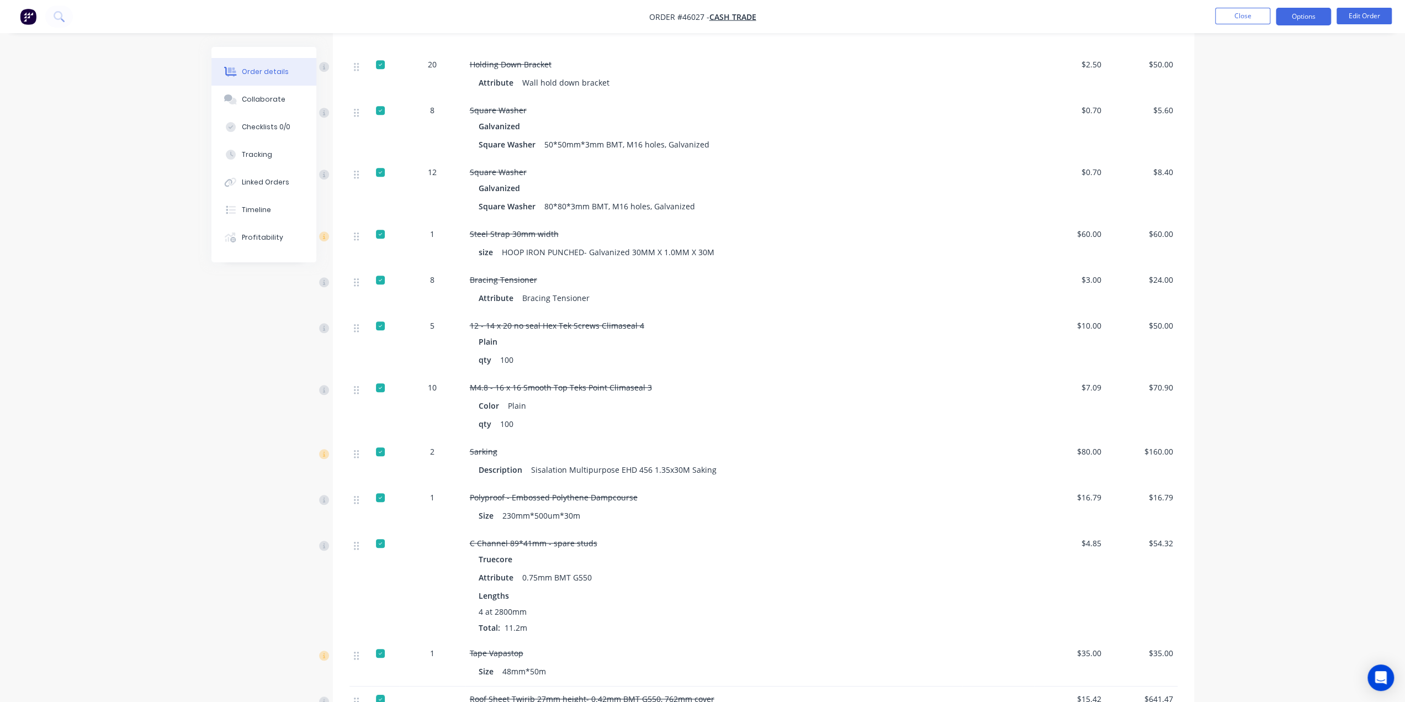
click at [1297, 12] on button "Options" at bounding box center [1303, 17] width 55 height 18
click at [1260, 156] on div "Delivery Docket" at bounding box center [1271, 155] width 102 height 16
click at [1257, 139] on div "Custom" at bounding box center [1271, 133] width 102 height 16
click at [1258, 112] on div "Without pricing" at bounding box center [1271, 111] width 102 height 16
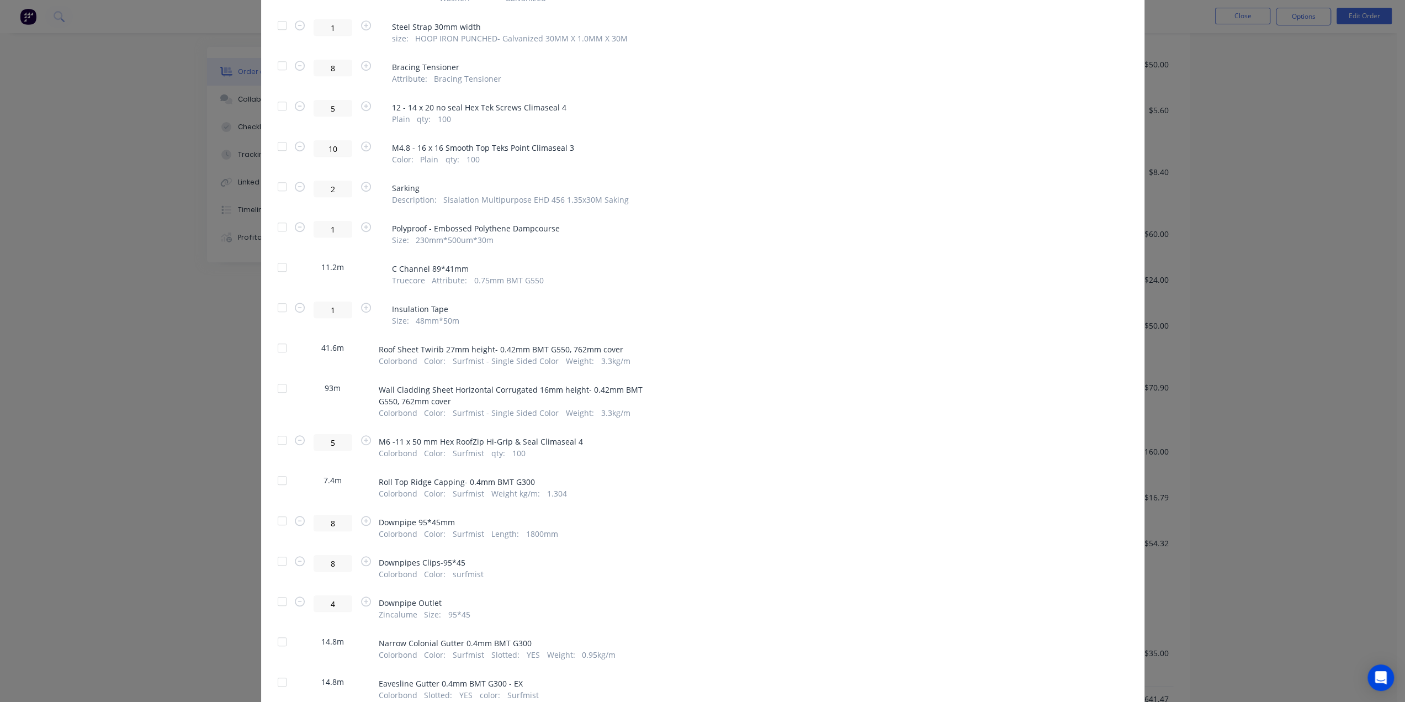
scroll to position [589, 0]
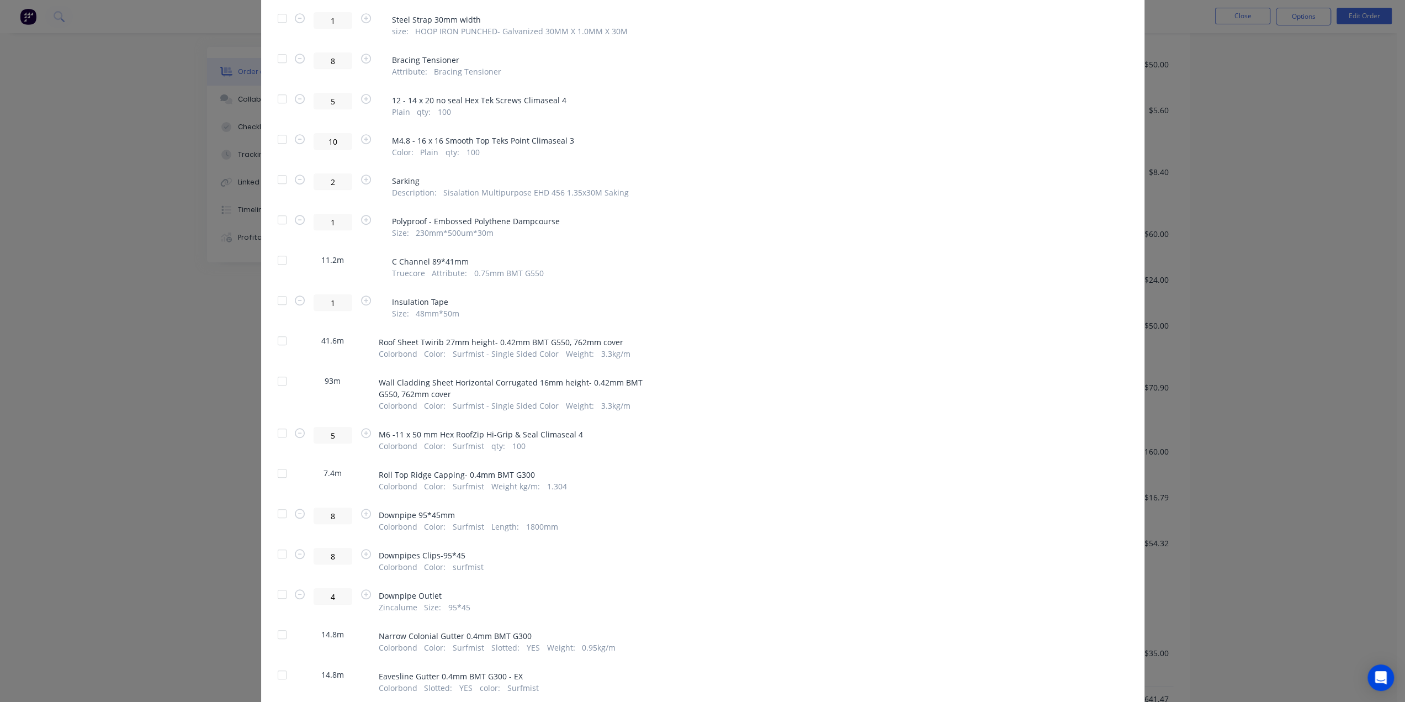
click at [278, 370] on div at bounding box center [282, 381] width 22 height 22
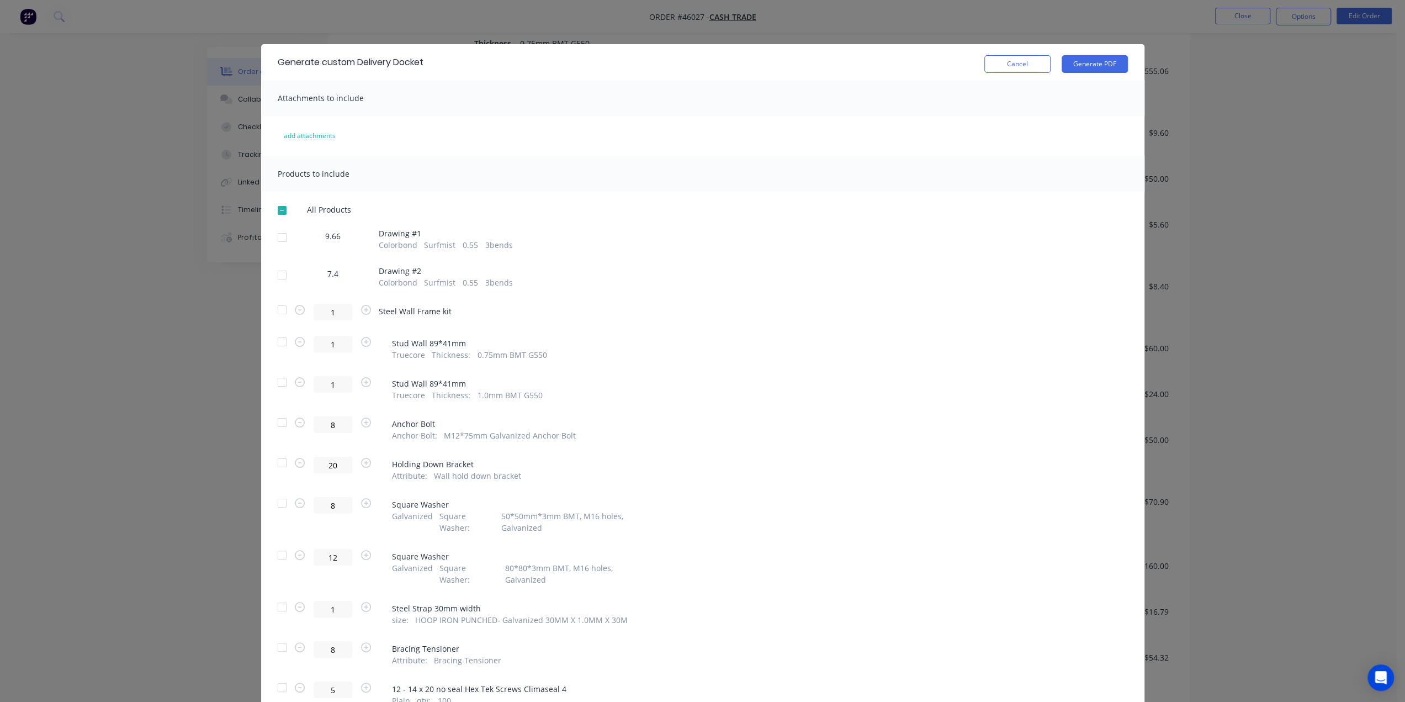
scroll to position [607, 0]
click at [1093, 62] on button "Generate PDF" at bounding box center [1095, 64] width 66 height 18
click at [816, 19] on div "Generate custom Delivery Docket Cancel Generate PDF Attachments to include add …" at bounding box center [702, 351] width 1405 height 702
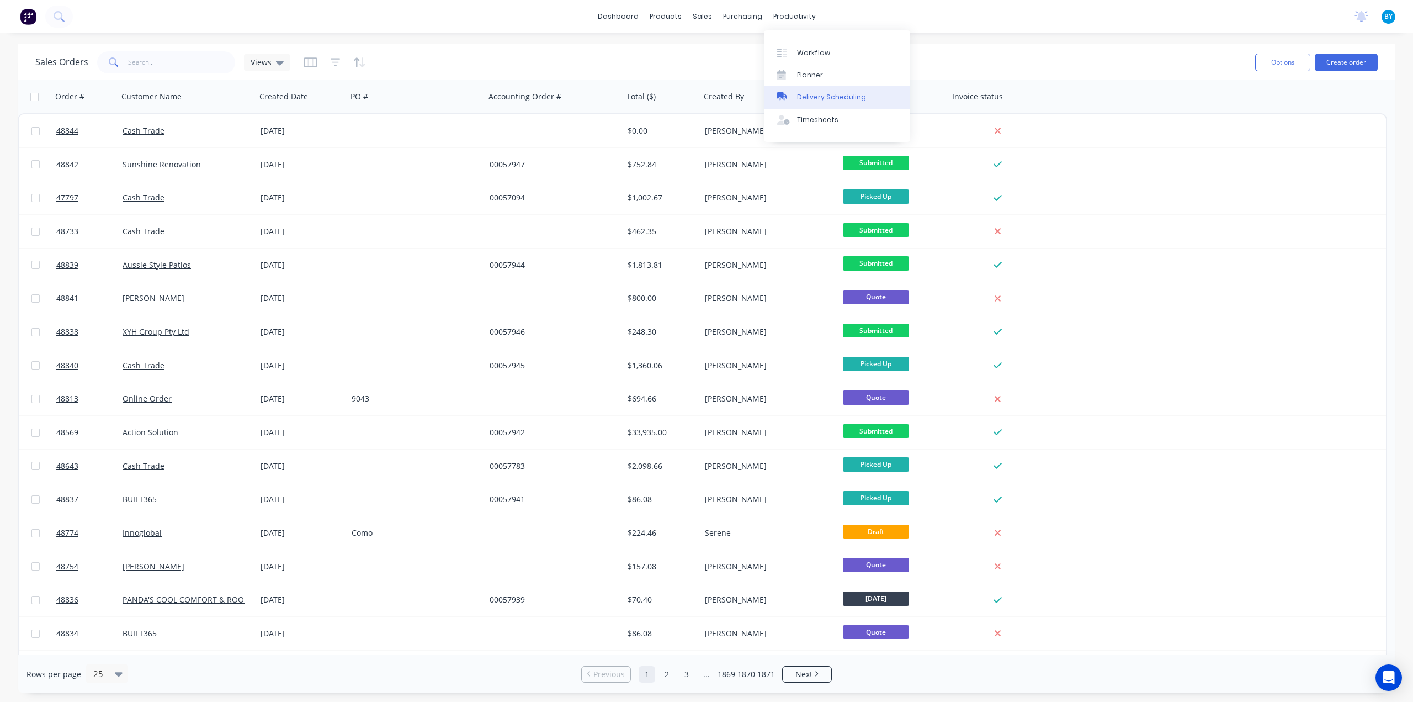
click at [815, 95] on div "Delivery Scheduling" at bounding box center [831, 97] width 69 height 10
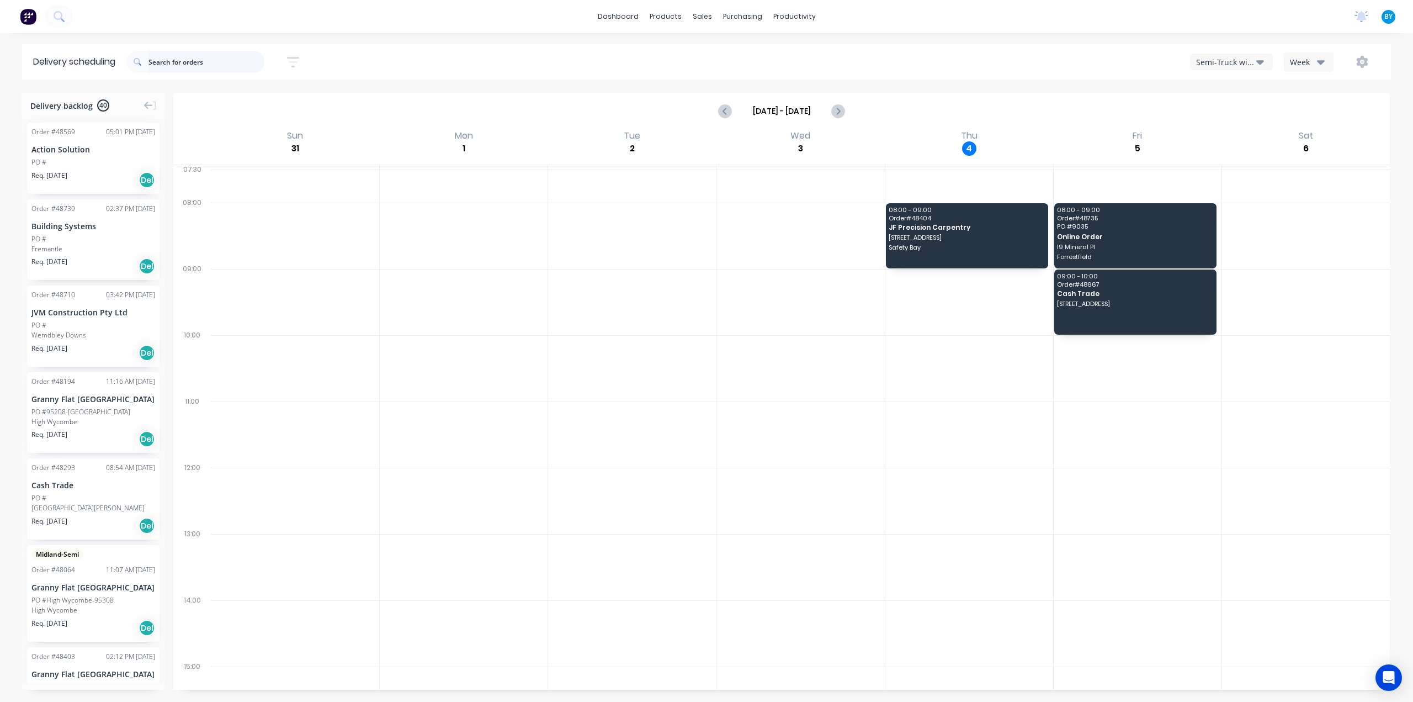
click at [175, 61] on input "text" at bounding box center [207, 62] width 116 height 22
click at [1211, 67] on div "Semi-Truck with Hiab" at bounding box center [1226, 62] width 60 height 12
click at [1226, 128] on div "Utes Delivery" at bounding box center [1245, 134] width 109 height 22
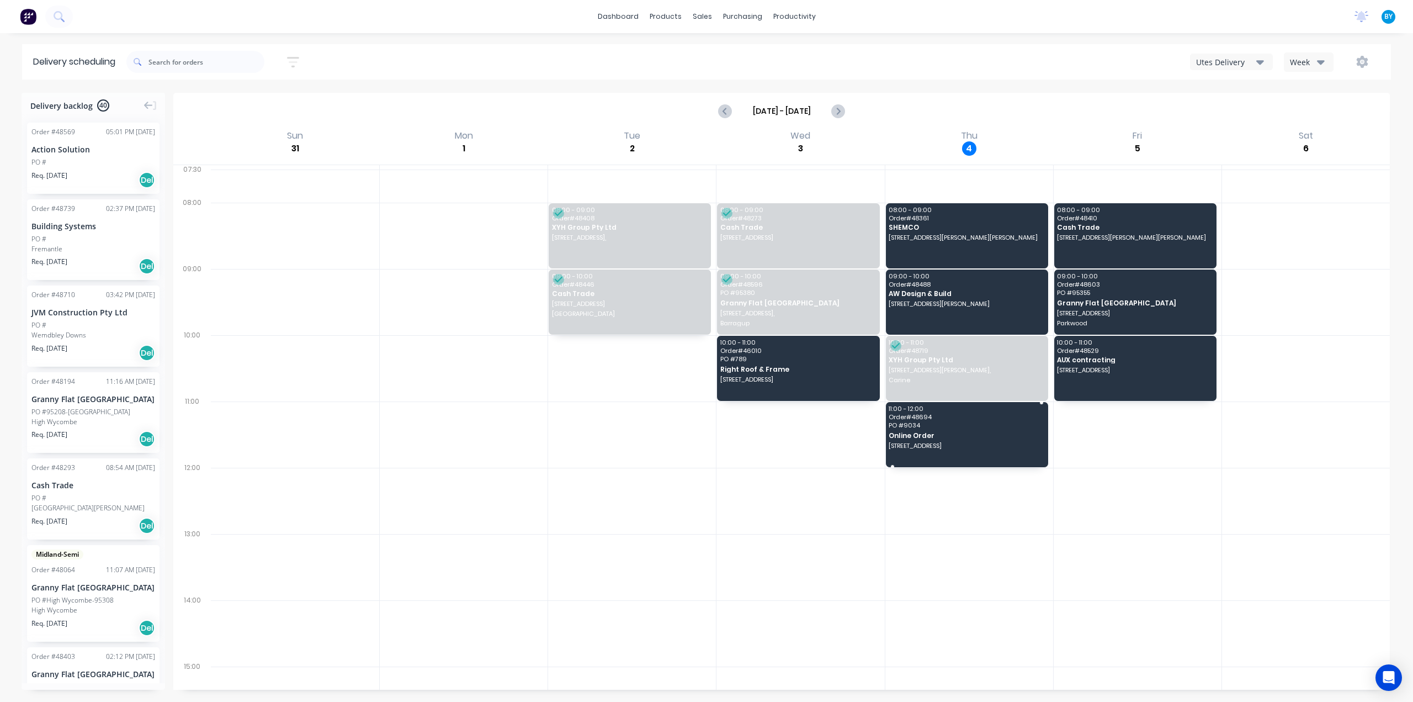
click at [963, 441] on div "11:00 - 12:00 Order # 48694 PO # 9034 Online Order [STREET_ADDRESS]" at bounding box center [967, 434] width 162 height 65
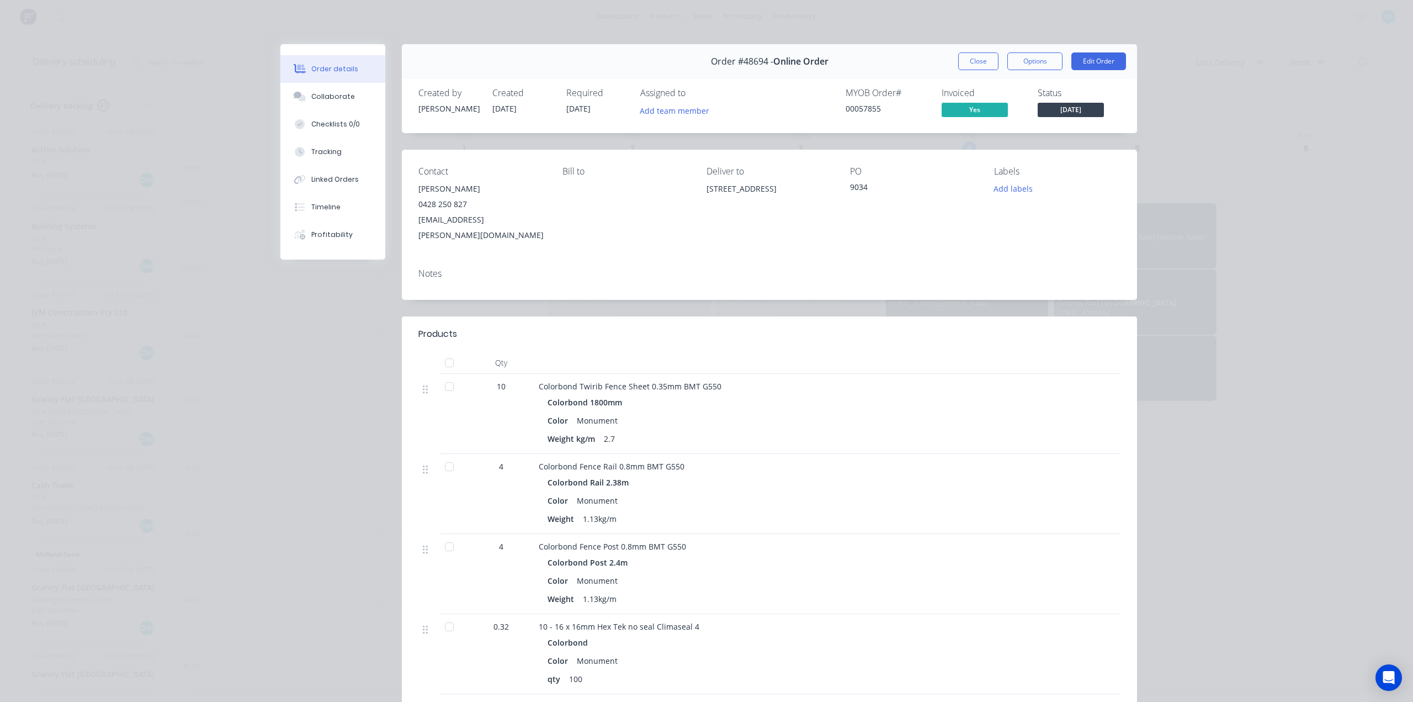
drag, startPoint x: 697, startPoint y: 188, endPoint x: 810, endPoint y: 192, distance: 113.2
click at [810, 192] on div "Contact [PERSON_NAME] [PHONE_NUMBER] [EMAIL_ADDRESS][PERSON_NAME][DOMAIN_NAME] …" at bounding box center [769, 205] width 735 height 110
copy div "[STREET_ADDRESS]"
click at [1281, 118] on div "Order details Collaborate Checklists 0/0 Tracking Linked Orders Timeline Profit…" at bounding box center [706, 351] width 1413 height 702
click at [970, 66] on button "Close" at bounding box center [978, 61] width 40 height 18
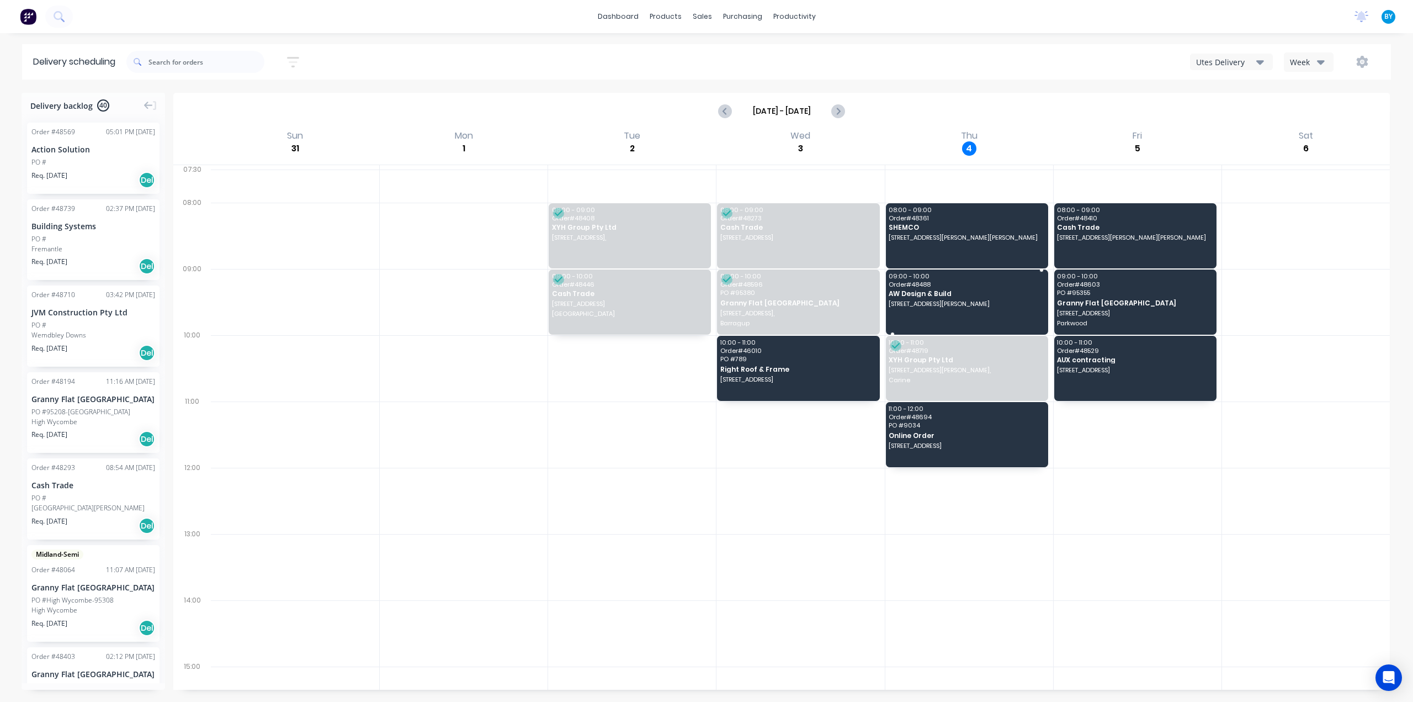
click at [990, 305] on span "[STREET_ADDRESS][PERSON_NAME]" at bounding box center [966, 303] width 155 height 7
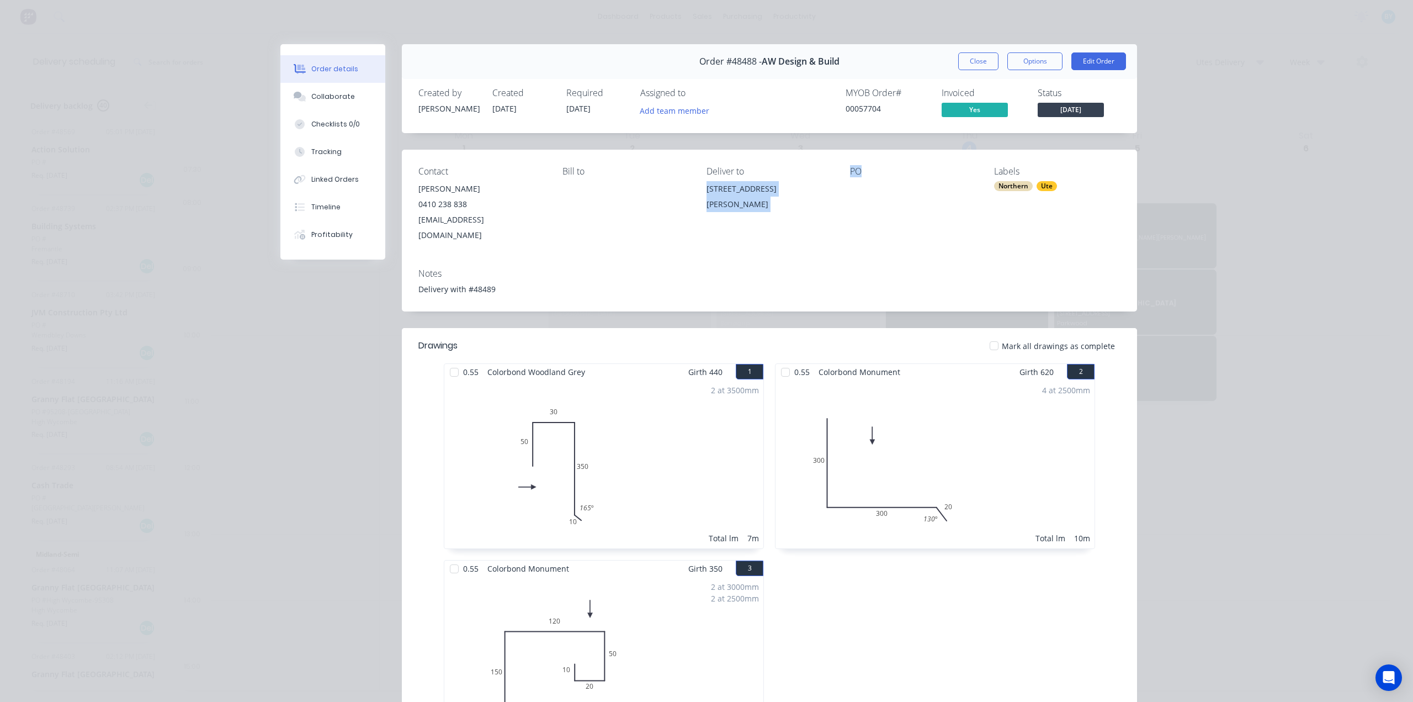
drag, startPoint x: 698, startPoint y: 192, endPoint x: 876, endPoint y: 198, distance: 177.9
click at [876, 198] on div "Contact [PERSON_NAME] [PHONE_NUMBER] [EMAIL_ADDRESS][DOMAIN_NAME] [PERSON_NAME]…" at bounding box center [769, 205] width 735 height 110
click at [832, 231] on div "Contact [PERSON_NAME] [PHONE_NUMBER] [EMAIL_ADDRESS][DOMAIN_NAME] [PERSON_NAME]…" at bounding box center [769, 205] width 735 height 110
drag, startPoint x: 695, startPoint y: 192, endPoint x: 830, endPoint y: 212, distance: 137.3
click at [830, 212] on div "Contact [PERSON_NAME] [PHONE_NUMBER] [EMAIL_ADDRESS][DOMAIN_NAME] [PERSON_NAME]…" at bounding box center [769, 205] width 735 height 110
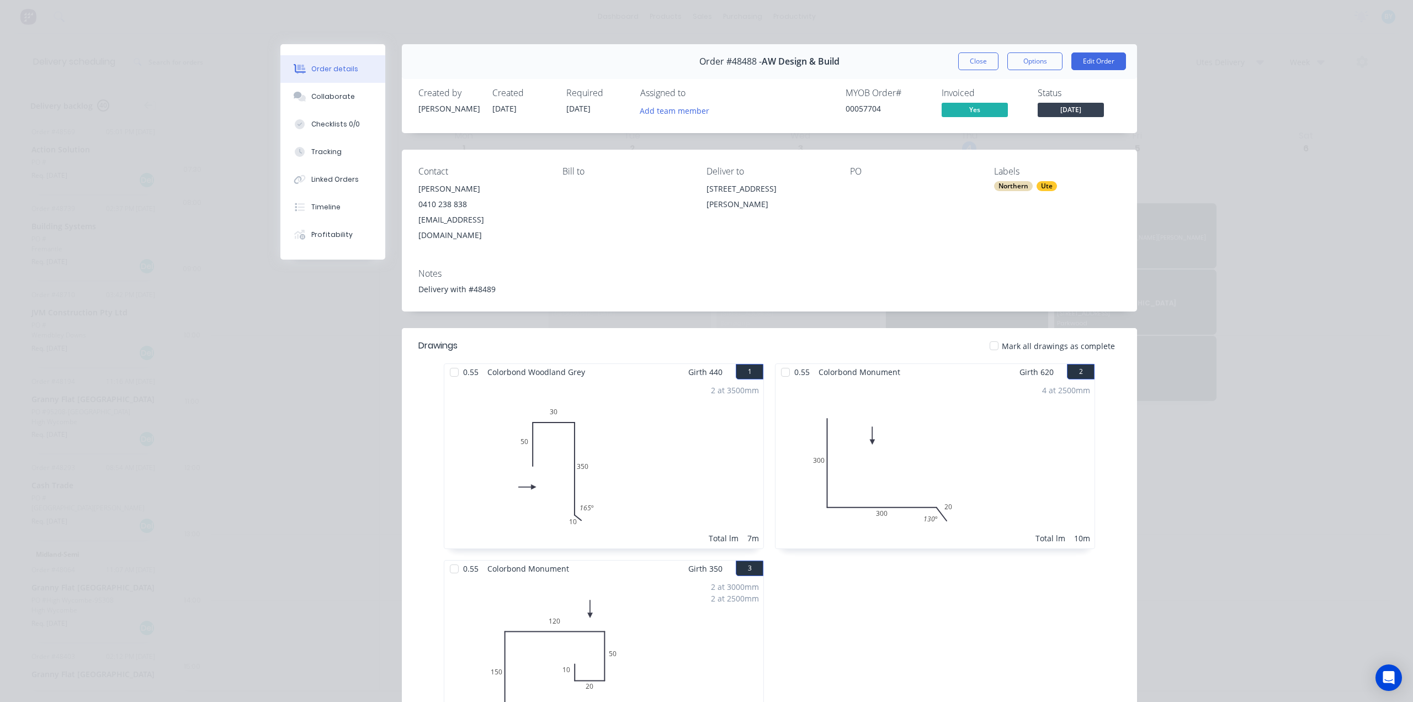
copy div "[STREET_ADDRESS][PERSON_NAME]"
click at [1214, 179] on div "Order details Collaborate Checklists 0/0 Tracking Linked Orders Timeline Profit…" at bounding box center [706, 351] width 1413 height 702
click at [960, 60] on button "Close" at bounding box center [978, 61] width 40 height 18
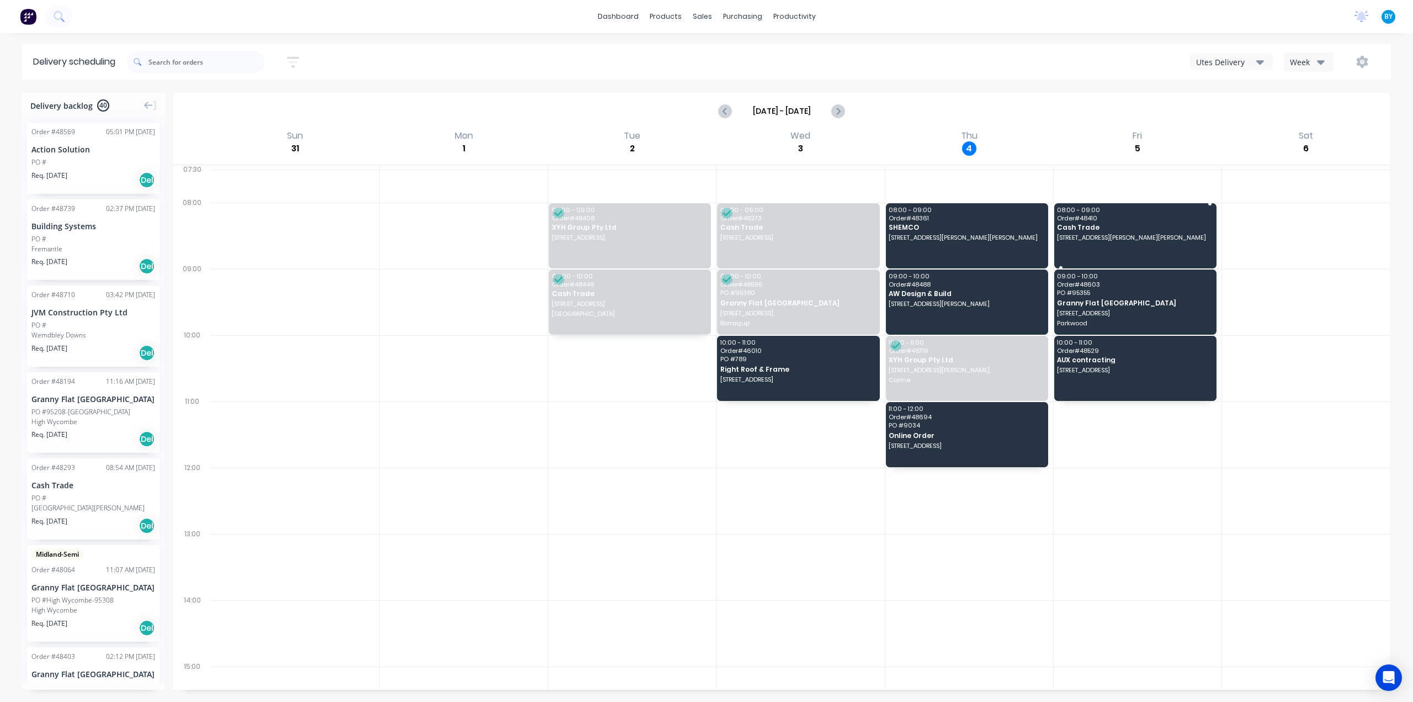
click at [1094, 235] on span "[STREET_ADDRESS][PERSON_NAME][PERSON_NAME]" at bounding box center [1134, 237] width 155 height 7
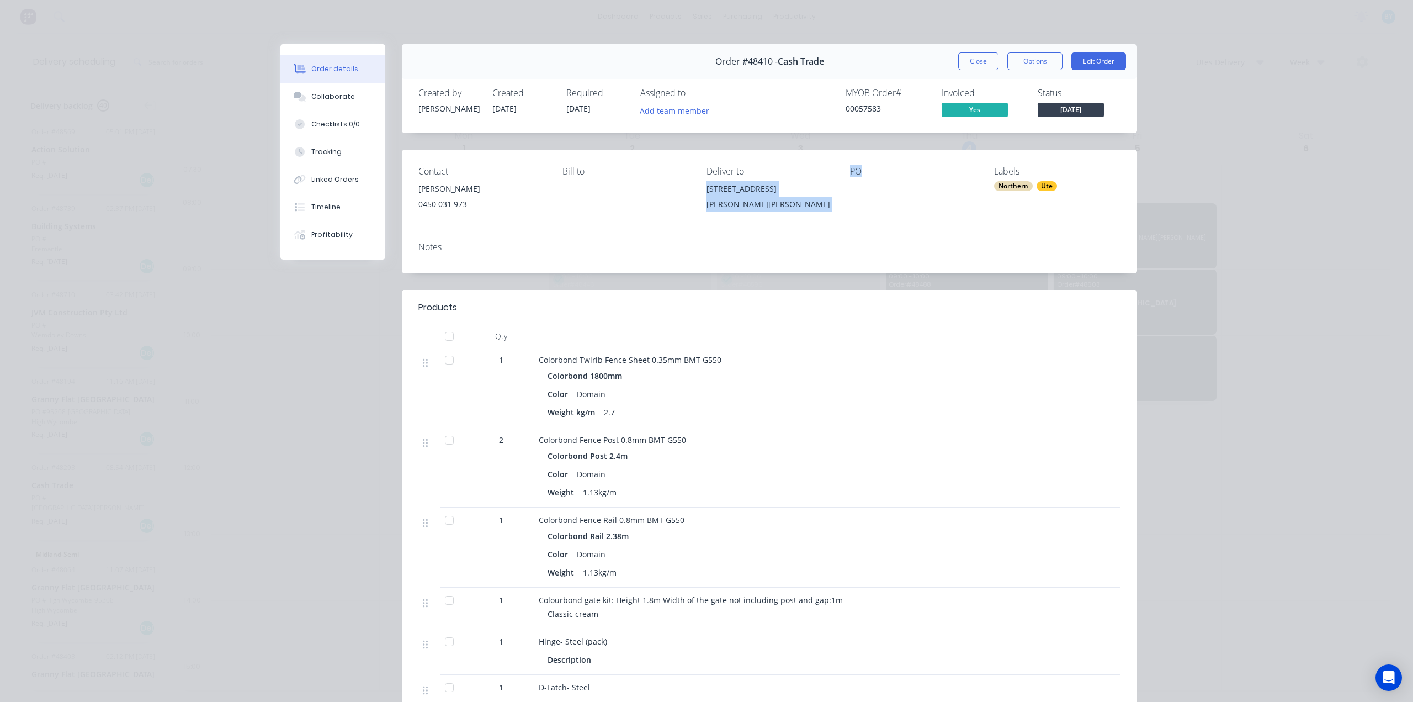
drag, startPoint x: 695, startPoint y: 193, endPoint x: 831, endPoint y: 208, distance: 136.6
click at [839, 194] on div "Contact Teofilo Baldomero 0450 031 973 Bill to Deliver to 12 Windom Rd, Haynes …" at bounding box center [769, 191] width 735 height 83
copy div "12 Windom Rd, Haynes WA 6112 PO"
click at [1274, 166] on div "Order details Collaborate Checklists 0/0 Tracking Linked Orders Timeline Profit…" at bounding box center [706, 351] width 1413 height 702
click at [985, 63] on button "Close" at bounding box center [978, 61] width 40 height 18
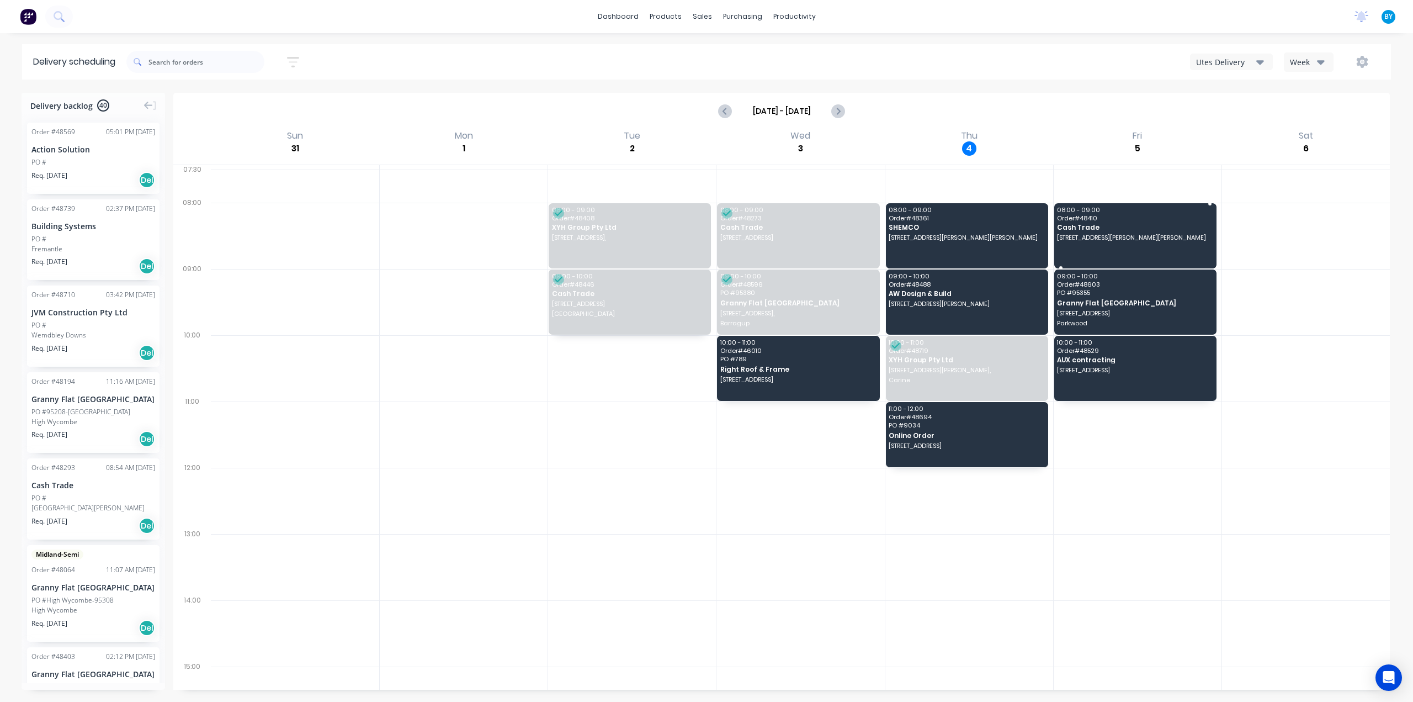
click at [1133, 229] on span "Cash Trade" at bounding box center [1134, 227] width 155 height 7
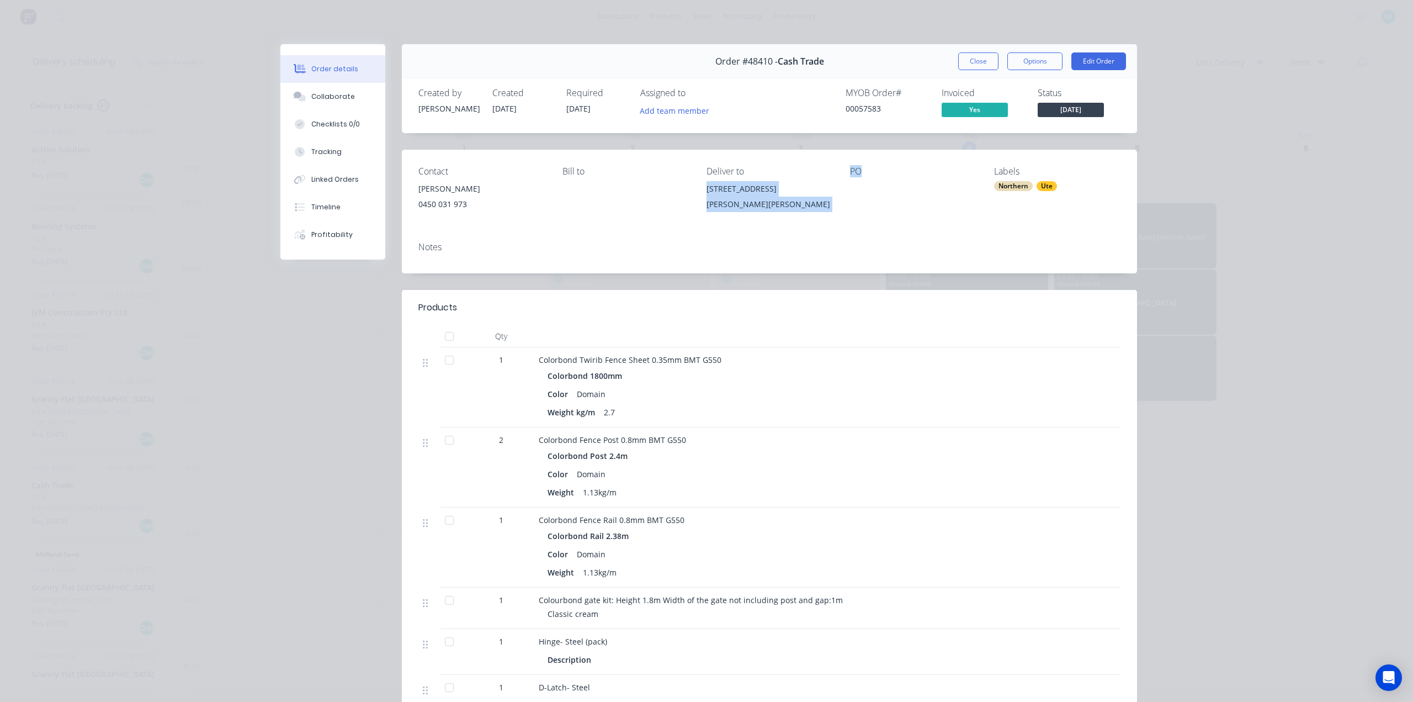
drag, startPoint x: 695, startPoint y: 191, endPoint x: 839, endPoint y: 194, distance: 144.7
click at [839, 190] on div "Contact Teofilo Baldomero 0450 031 973 Bill to Deliver to 12 Windom Rd, Haynes …" at bounding box center [769, 191] width 735 height 83
click at [840, 211] on div "Contact Teofilo Baldomero 0450 031 973 Bill to Deliver to 12 Windom Rd, Haynes …" at bounding box center [769, 191] width 735 height 83
drag, startPoint x: 699, startPoint y: 190, endPoint x: 827, endPoint y: 208, distance: 129.3
click at [827, 208] on div "Contact Teofilo Baldomero 0450 031 973 Bill to Deliver to 12 Windom Rd, Haynes …" at bounding box center [769, 191] width 735 height 83
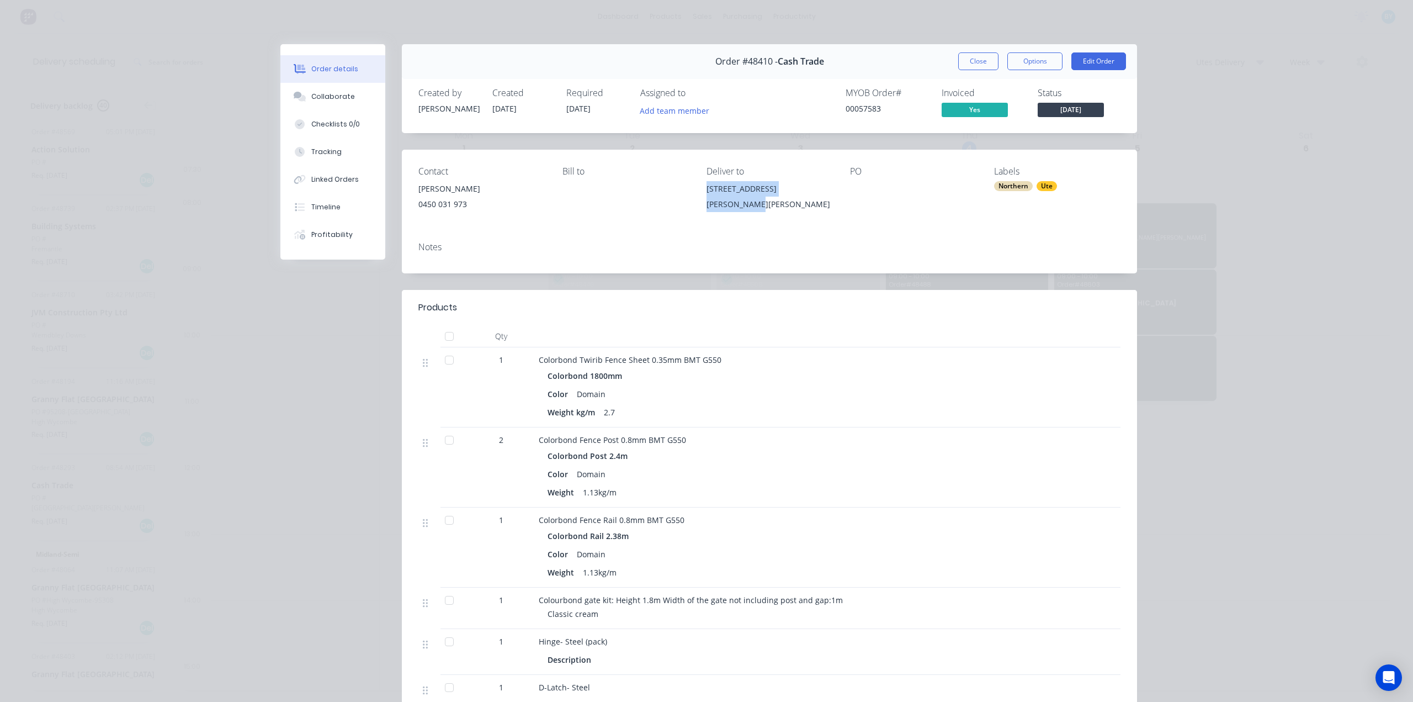
copy div "[STREET_ADDRESS][PERSON_NAME][PERSON_NAME]"
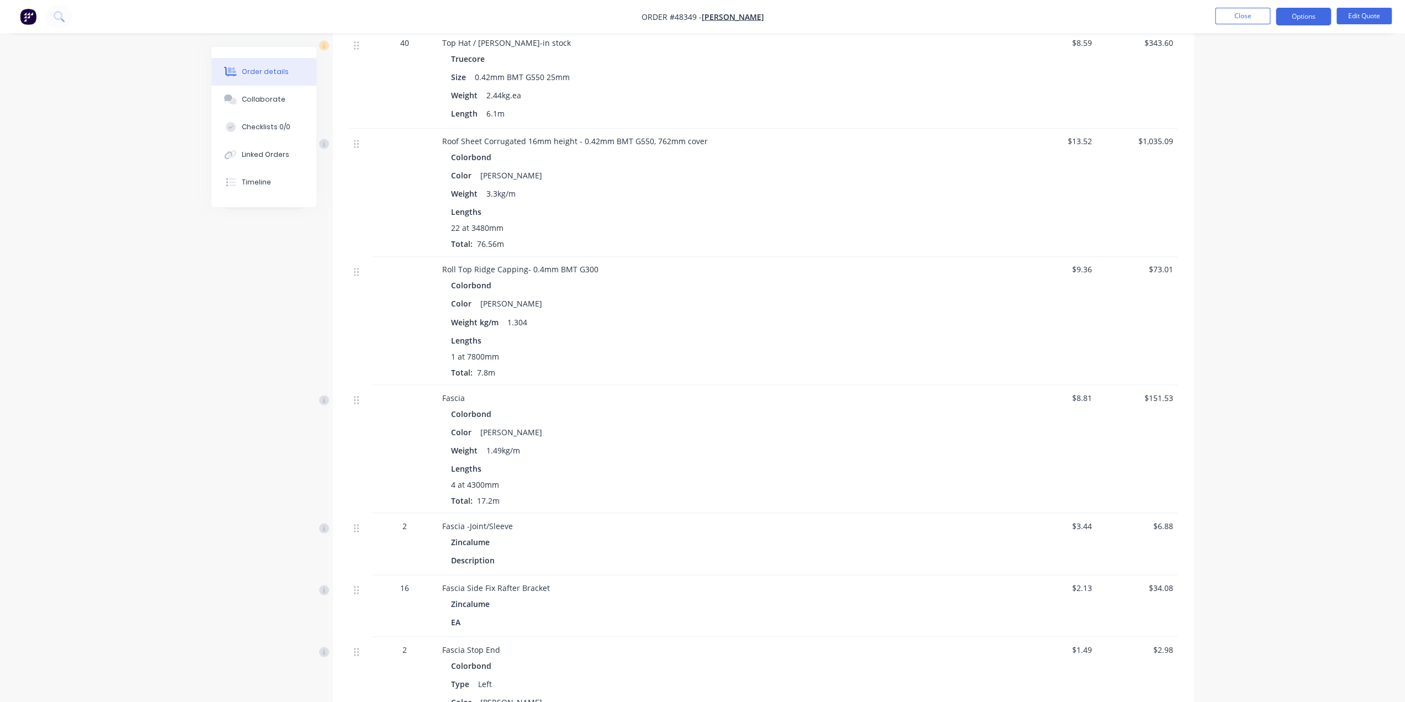
scroll to position [1693, 0]
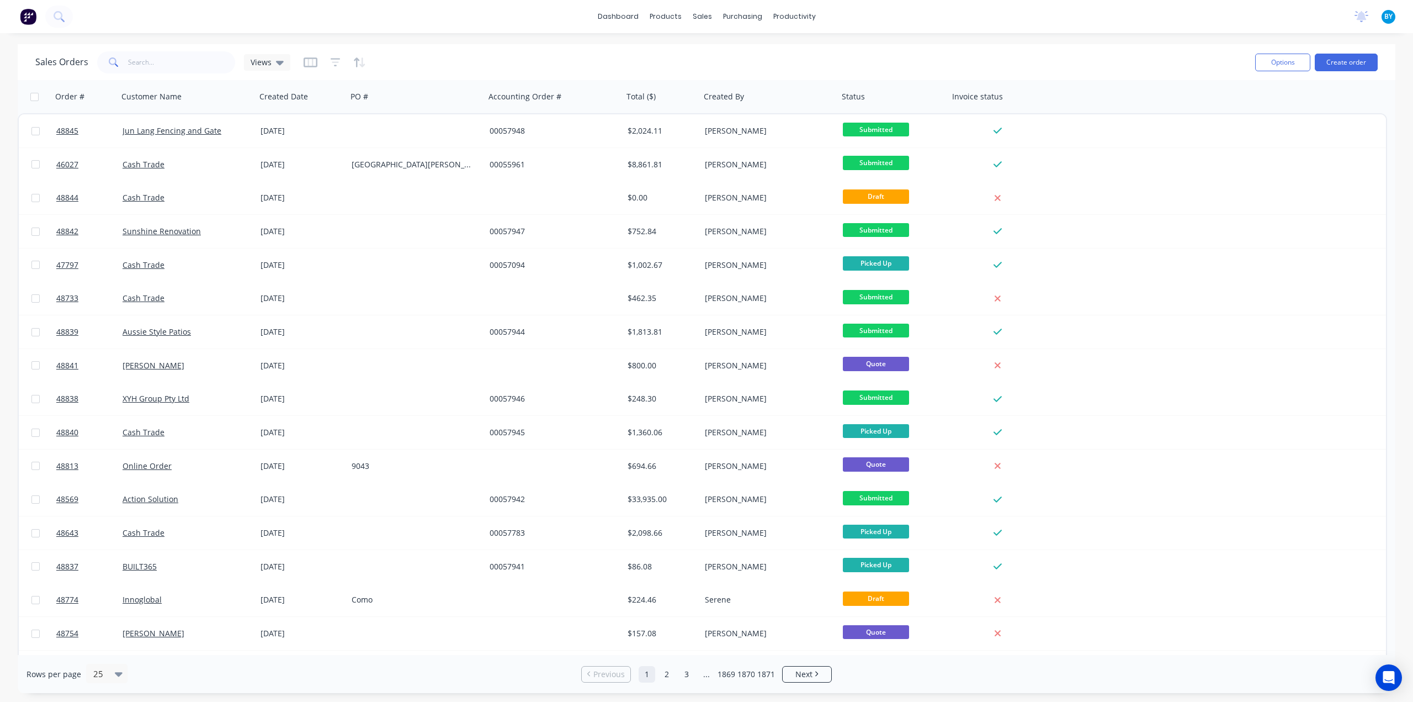
click at [611, 66] on div "Sales Orders Views" at bounding box center [640, 62] width 1211 height 27
click at [225, 70] on input "text" at bounding box center [182, 62] width 108 height 22
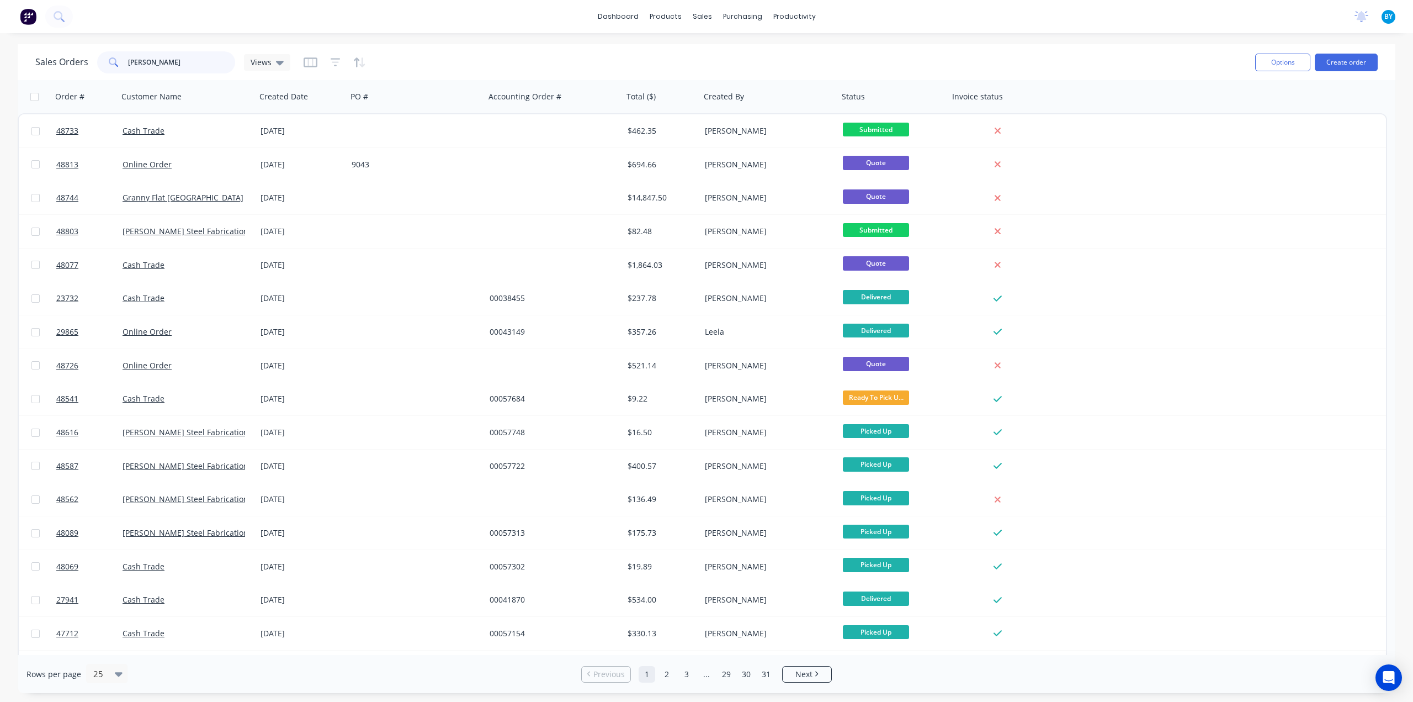
type input "[PERSON_NAME]"
click at [214, 28] on div "dashboard products sales purchasing productivity dashboard products Product Cat…" at bounding box center [706, 16] width 1413 height 33
click at [964, 38] on div "dashboard products sales purchasing productivity dashboard products Product Cat…" at bounding box center [706, 351] width 1413 height 702
click at [839, 21] on div "dashboard products sales purchasing productivity dashboard products Product Cat…" at bounding box center [706, 16] width 1413 height 33
click at [823, 94] on div "Delivery Scheduling" at bounding box center [831, 97] width 69 height 10
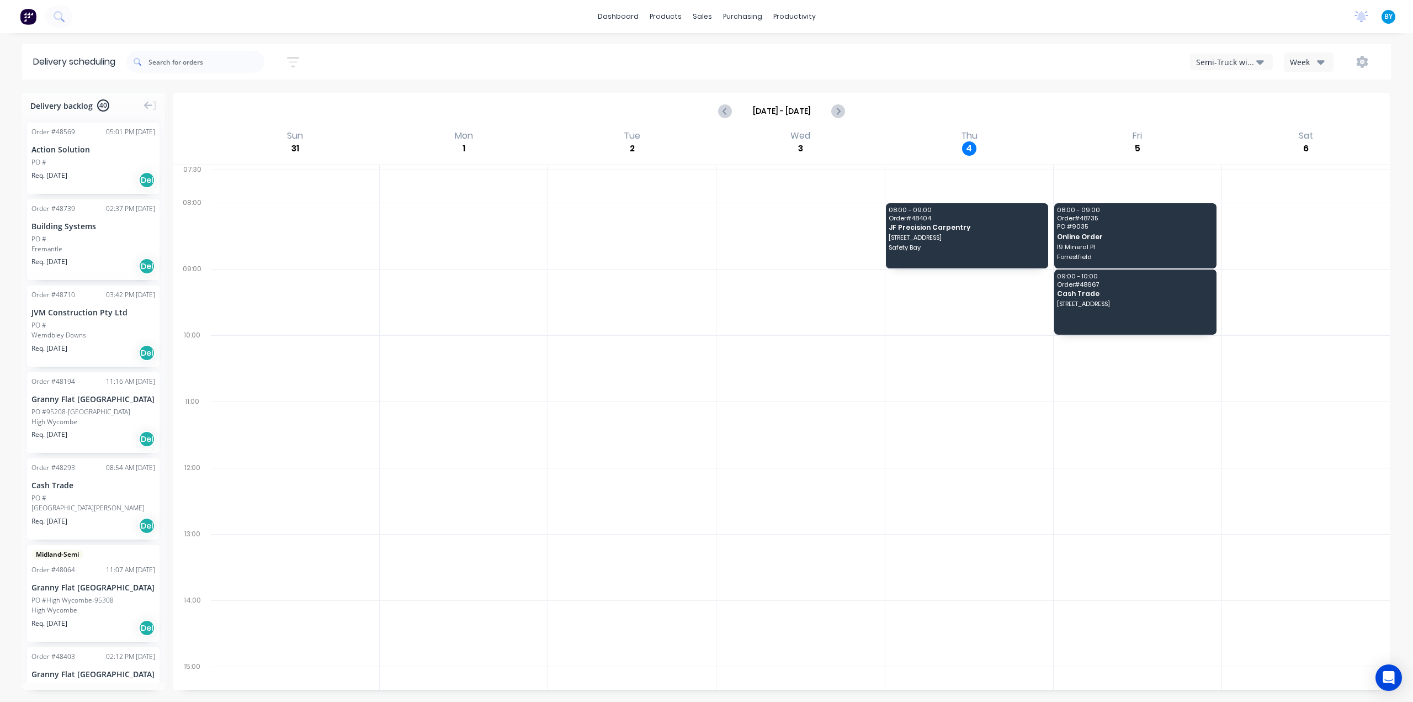
click at [1210, 61] on div "Semi-Truck with Hiab" at bounding box center [1226, 62] width 60 height 12
click at [1229, 132] on div "Utes Delivery" at bounding box center [1245, 134] width 109 height 22
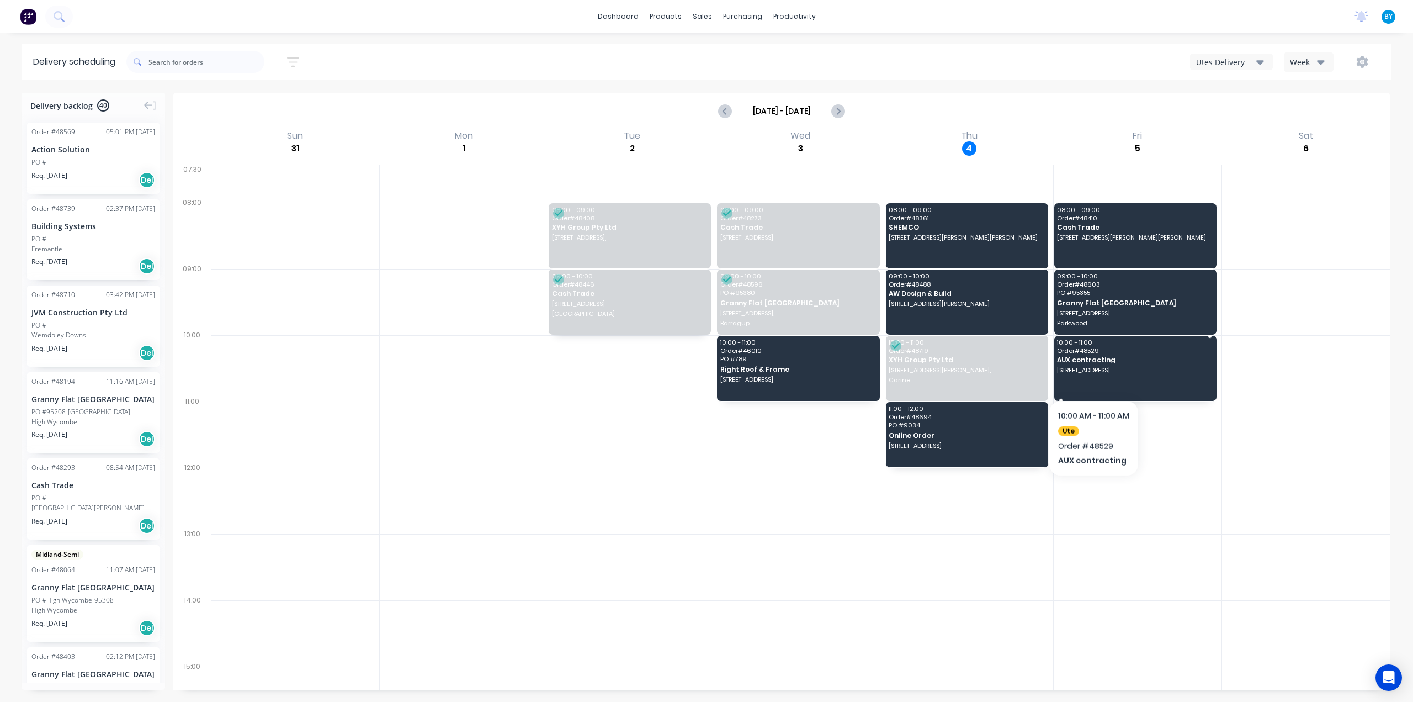
click at [1093, 370] on span "[STREET_ADDRESS]" at bounding box center [1134, 370] width 155 height 7
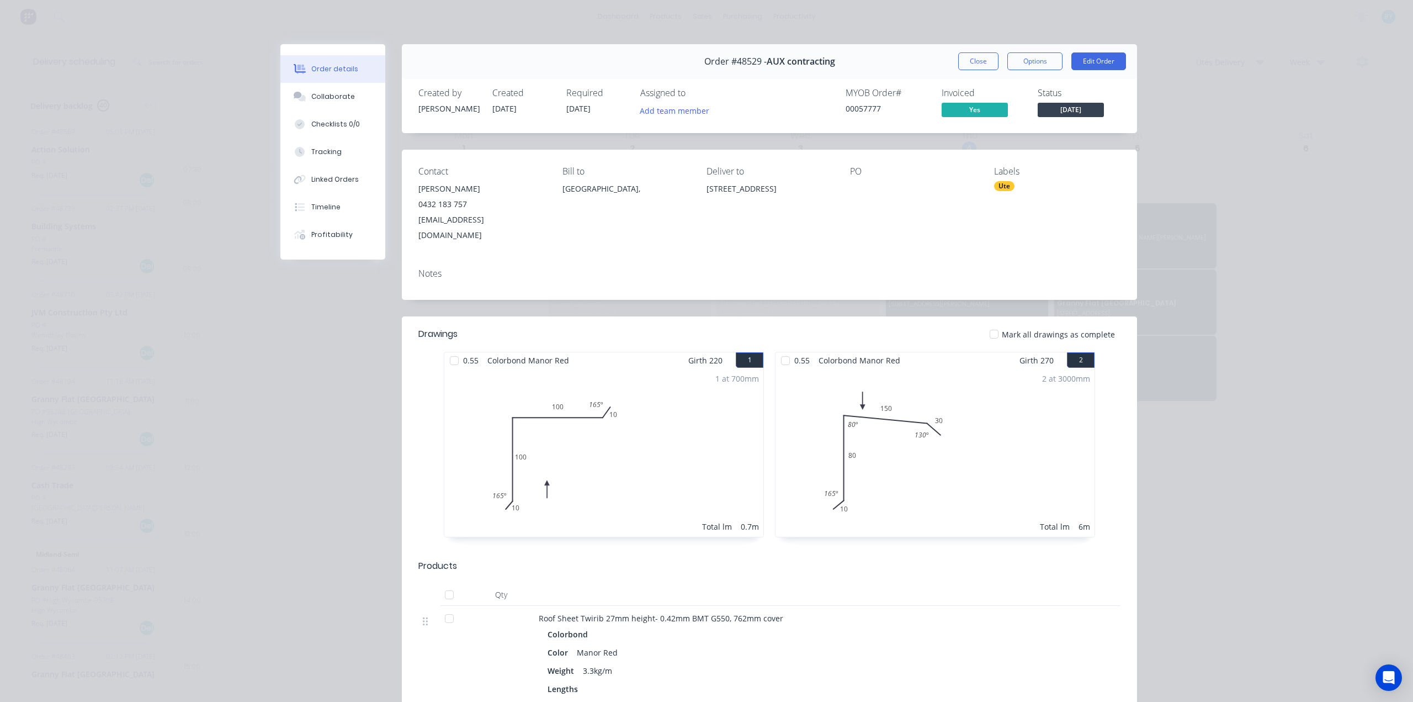
drag, startPoint x: 698, startPoint y: 188, endPoint x: 744, endPoint y: 205, distance: 48.2
click at [744, 205] on div "Contact [PERSON_NAME] 0432 183 757 [EMAIL_ADDRESS][DOMAIN_NAME] Bill to [GEOGRA…" at bounding box center [769, 205] width 735 height 110
copy div "[STREET_ADDRESS]"
click at [985, 70] on div "Order #48529 - AUX contracting Close Options Edit Order" at bounding box center [769, 61] width 735 height 35
click at [985, 67] on button "Close" at bounding box center [978, 61] width 40 height 18
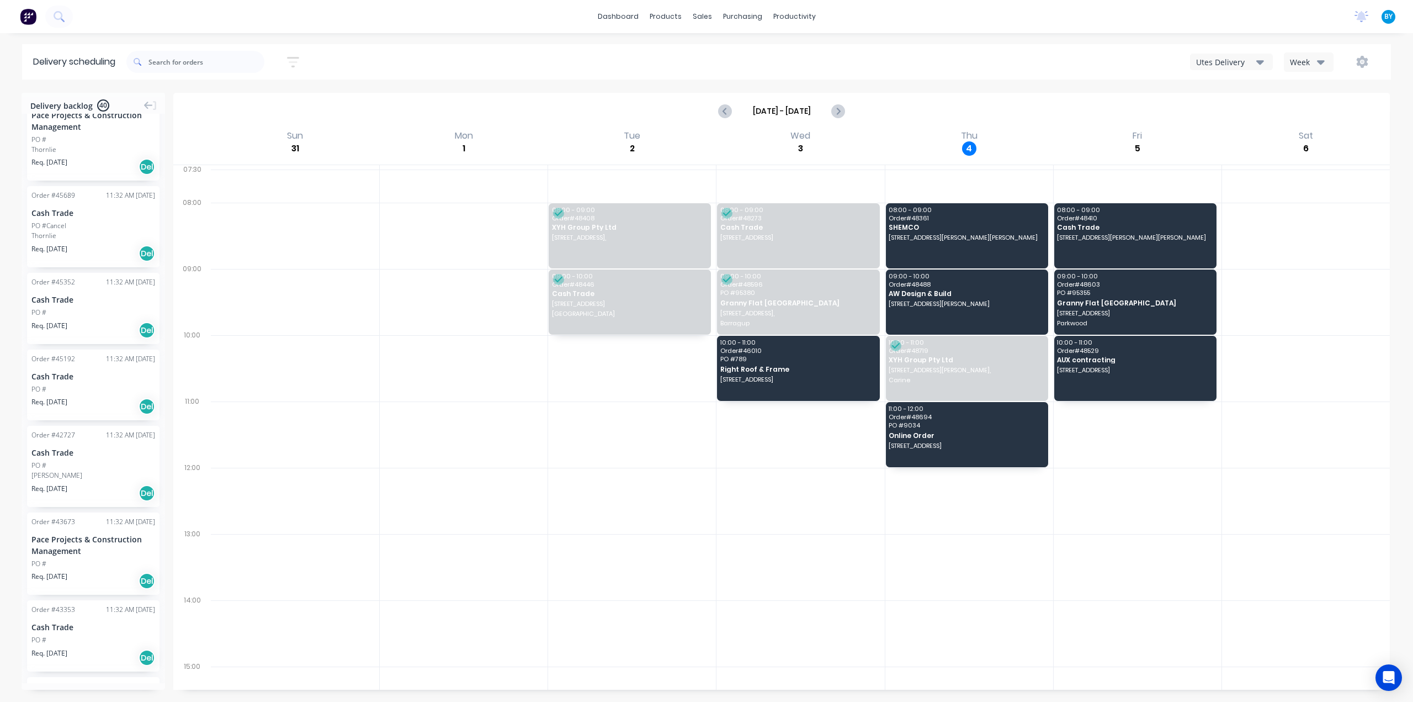
scroll to position [1290, 0]
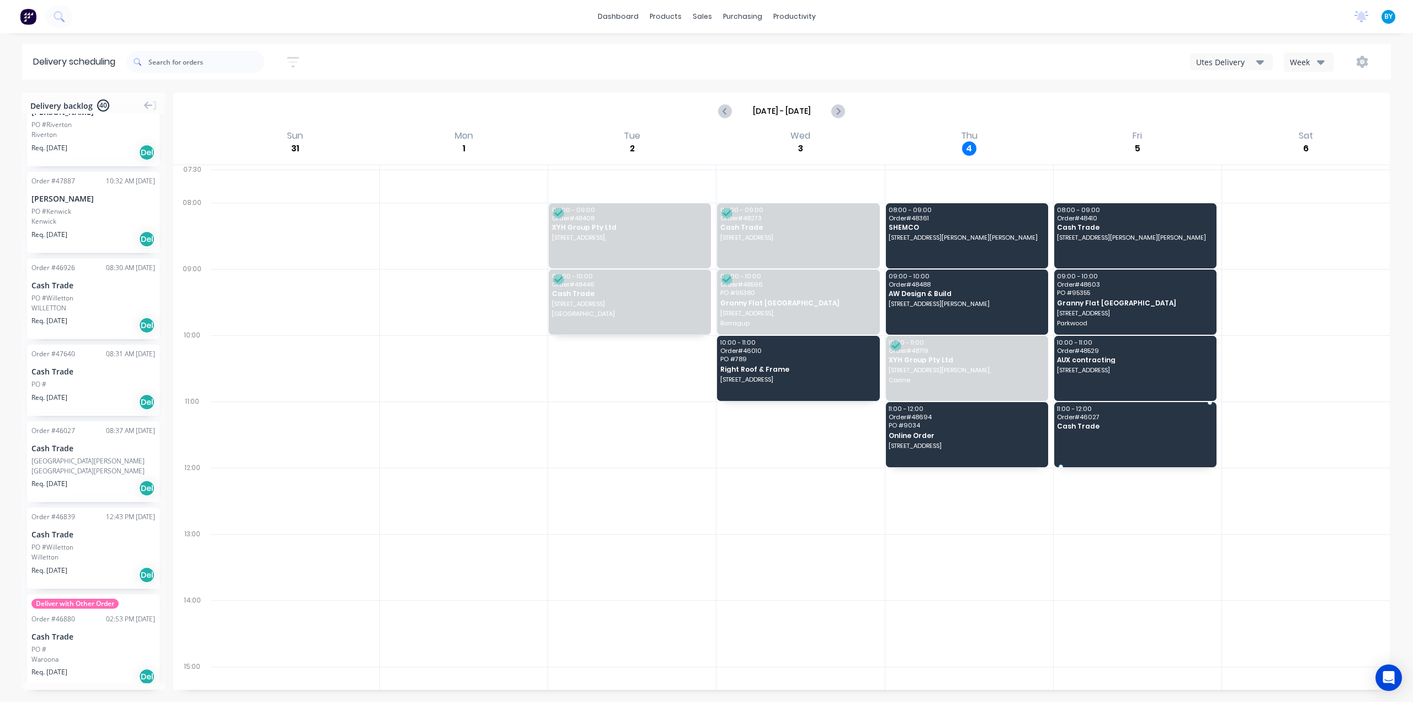
drag, startPoint x: 85, startPoint y: 449, endPoint x: 1147, endPoint y: 416, distance: 1062.2
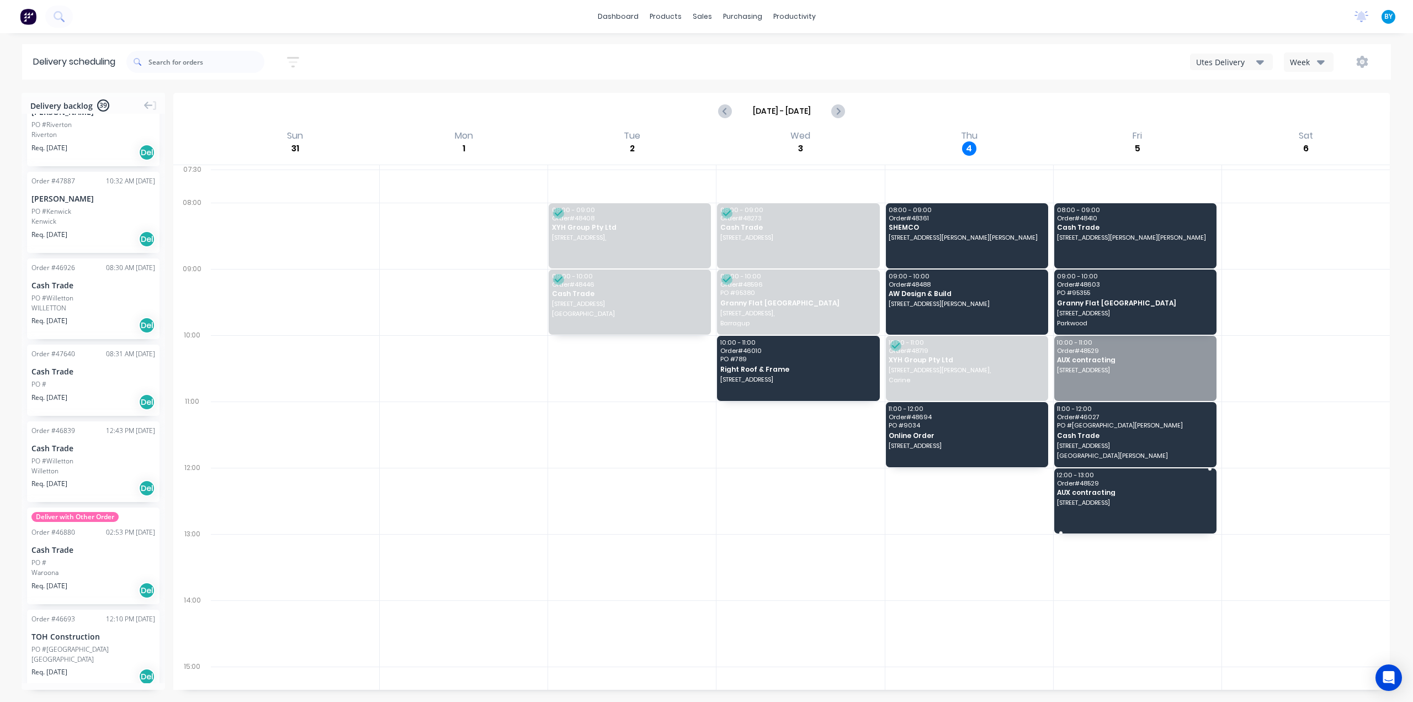
drag, startPoint x: 1114, startPoint y: 365, endPoint x: 1134, endPoint y: 489, distance: 125.3
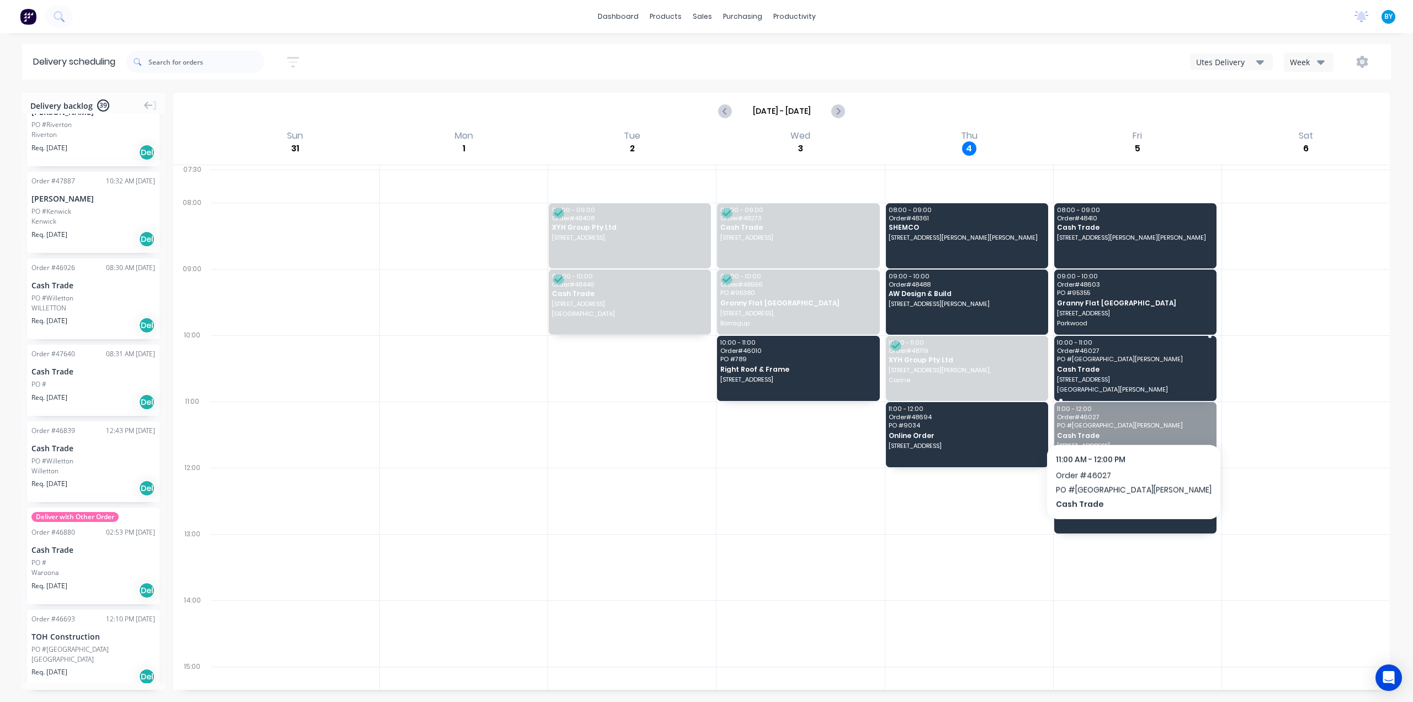
drag, startPoint x: 1102, startPoint y: 428, endPoint x: 1103, endPoint y: 363, distance: 65.1
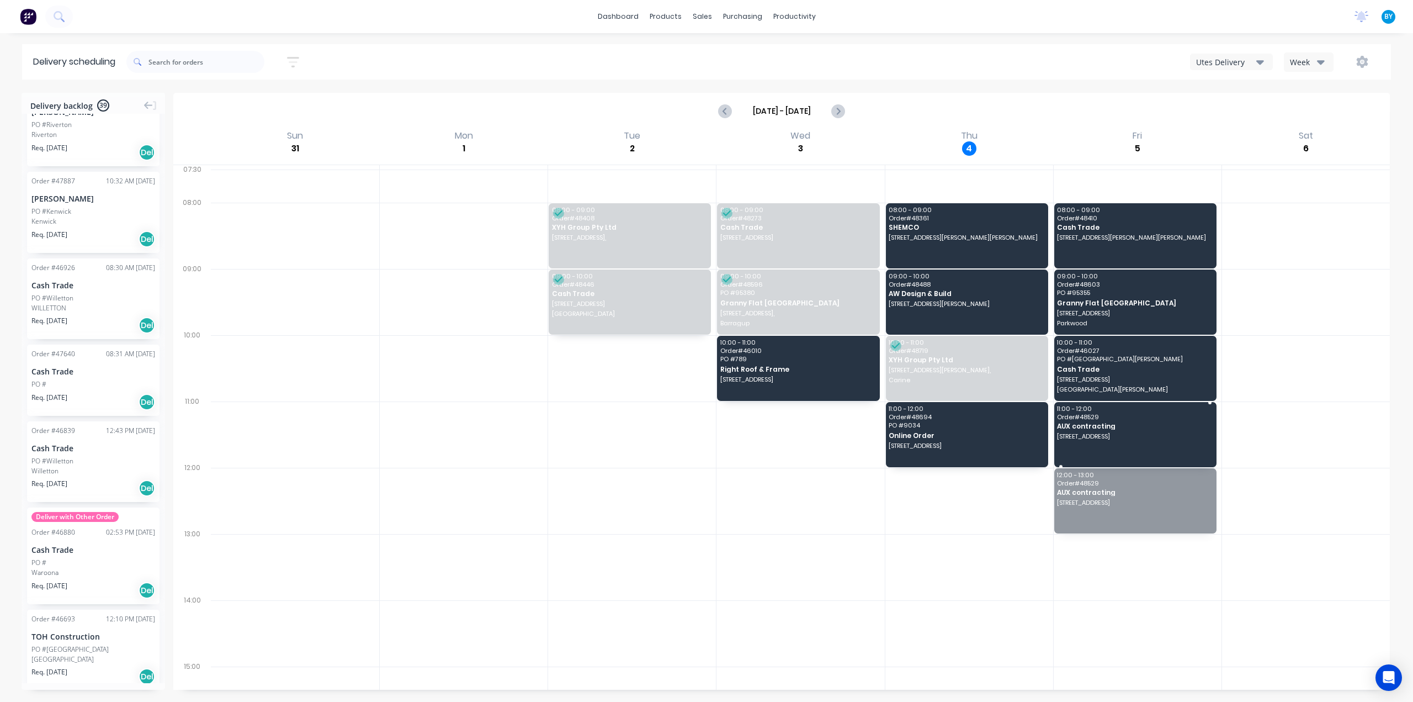
drag, startPoint x: 1112, startPoint y: 492, endPoint x: 1110, endPoint y: 429, distance: 63.0
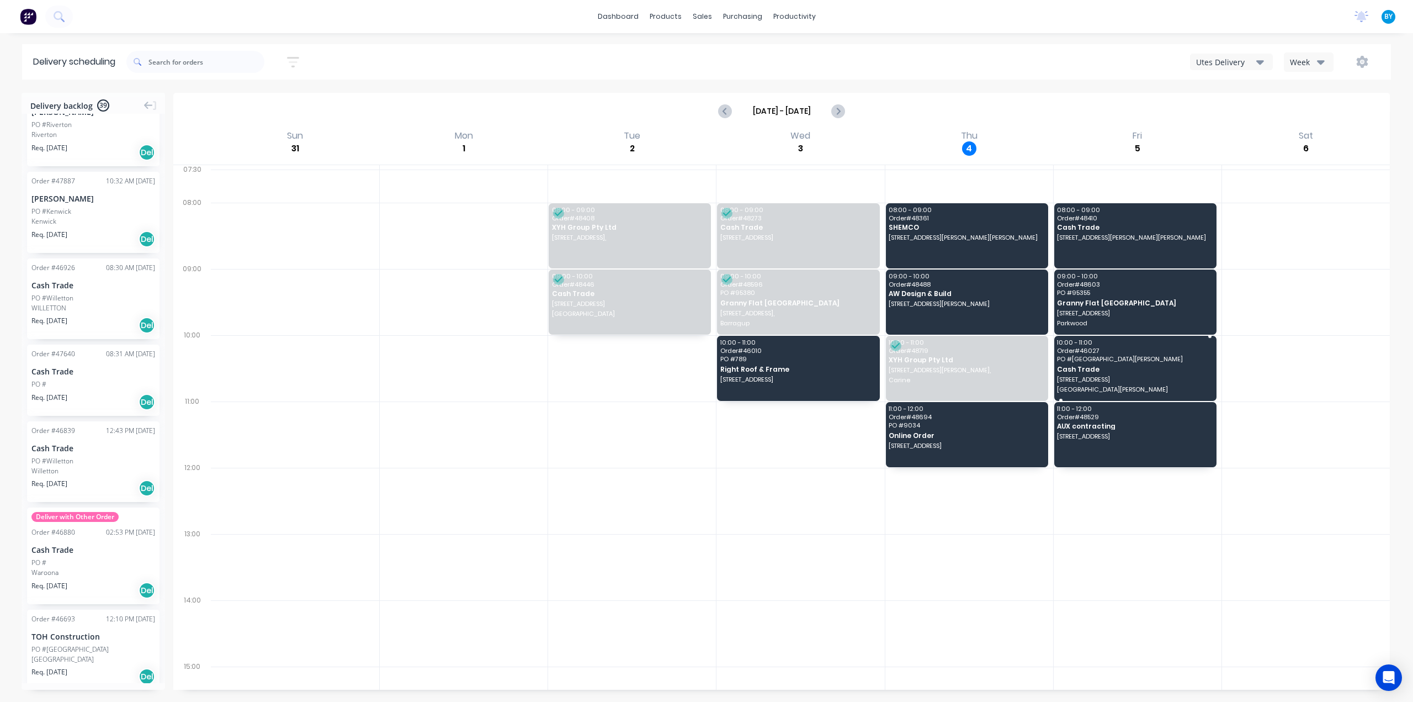
click at [1127, 372] on span "Cash Trade" at bounding box center [1134, 368] width 155 height 7
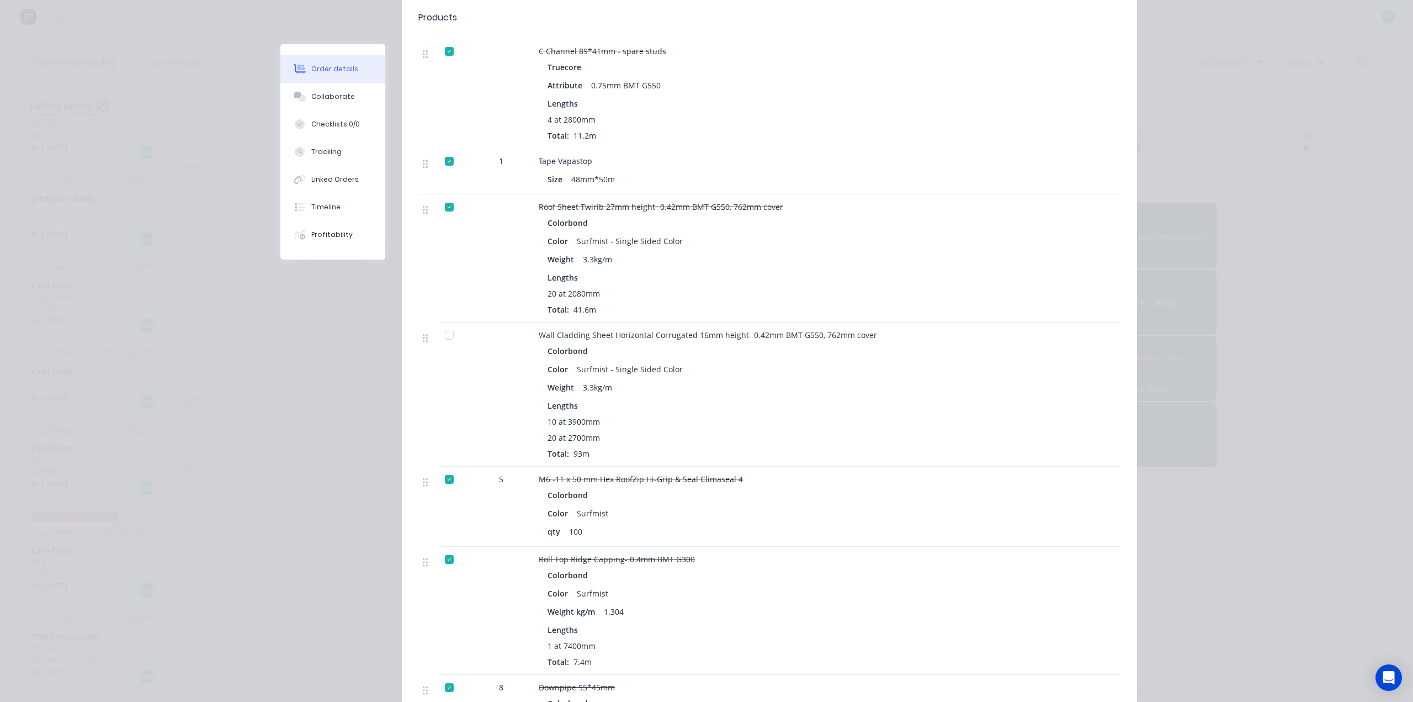
scroll to position [1417, 0]
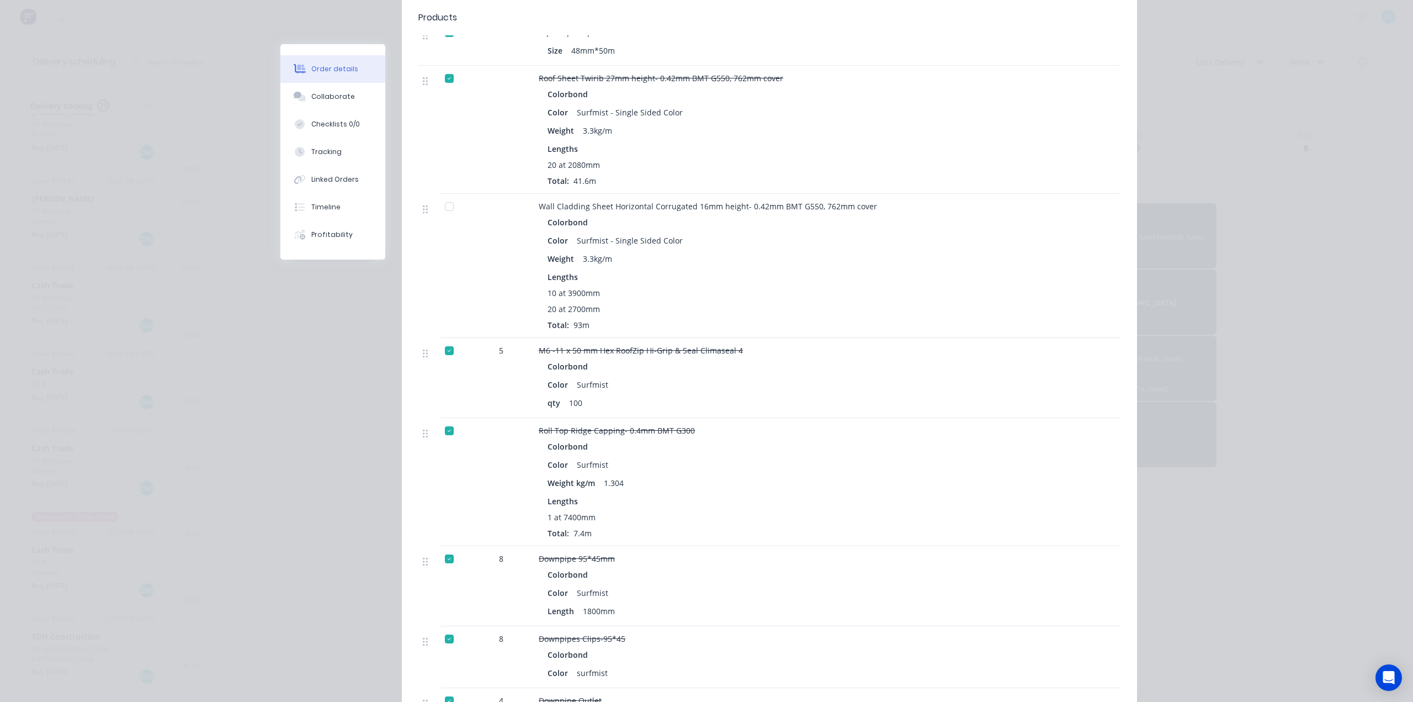
click at [1302, 157] on div "Order details Collaborate Checklists 0/0 Tracking Linked Orders Timeline Profit…" at bounding box center [706, 351] width 1413 height 702
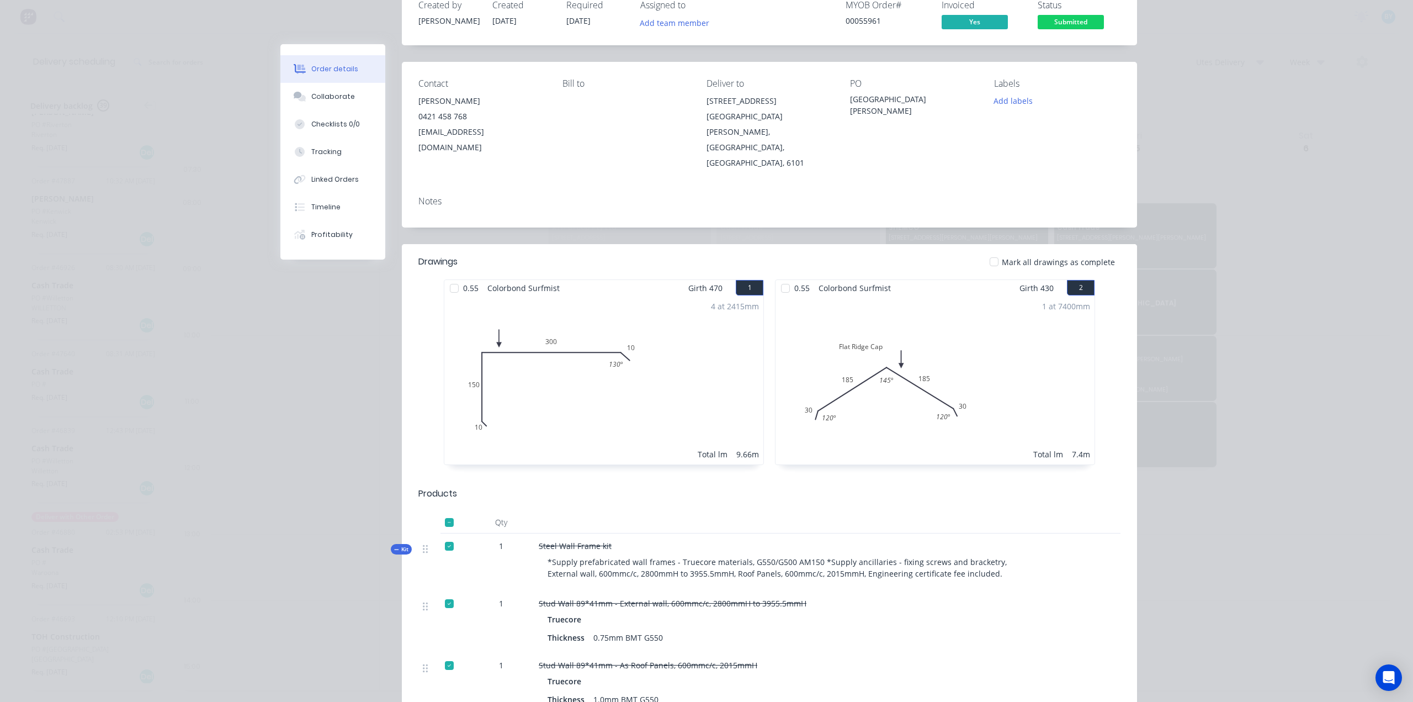
scroll to position [0, 0]
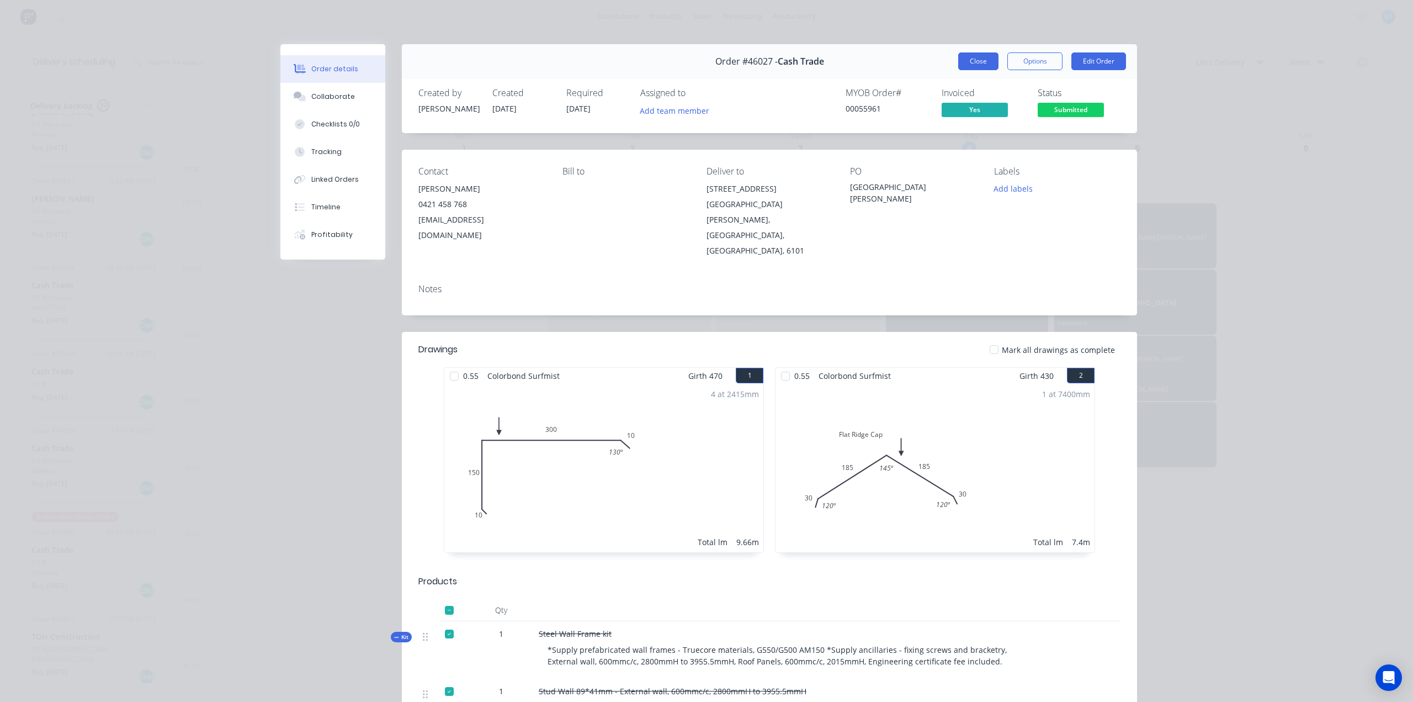
click at [964, 61] on button "Close" at bounding box center [978, 61] width 40 height 18
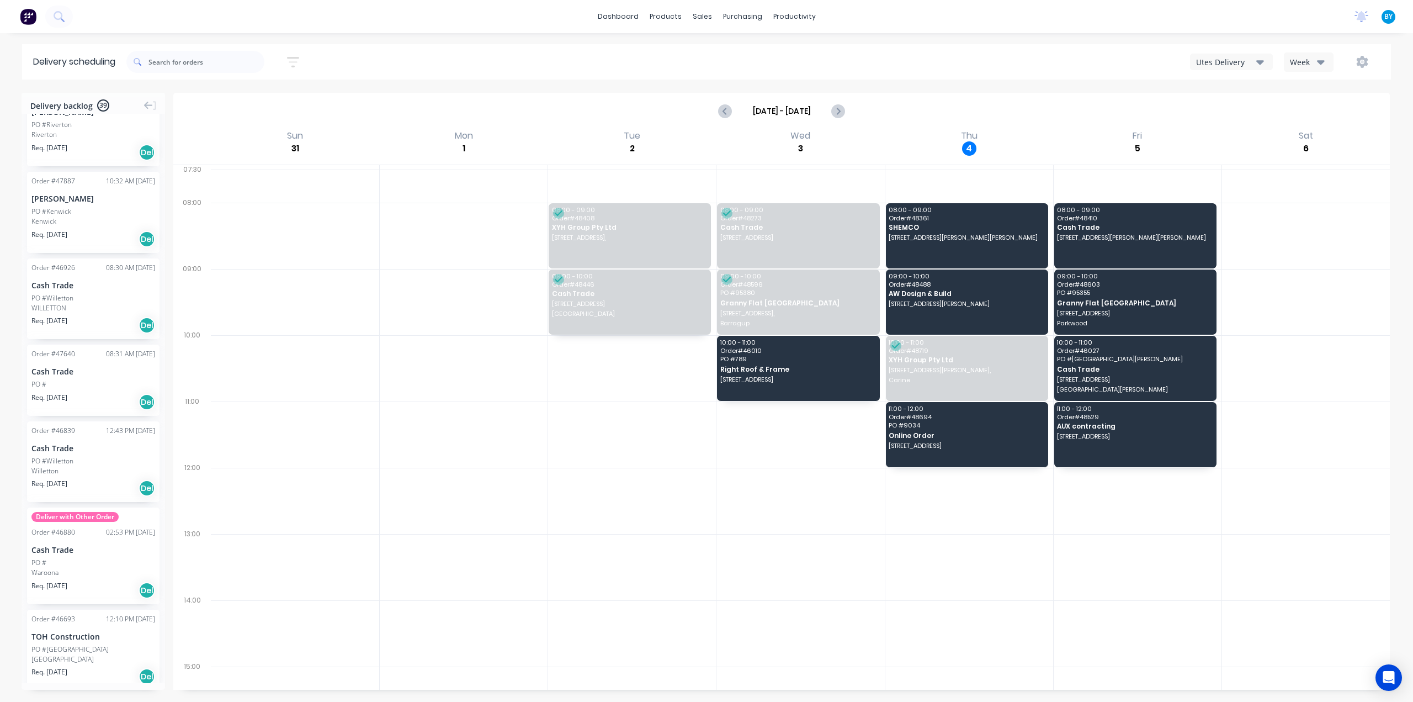
click at [1346, 188] on div at bounding box center [1306, 185] width 168 height 33
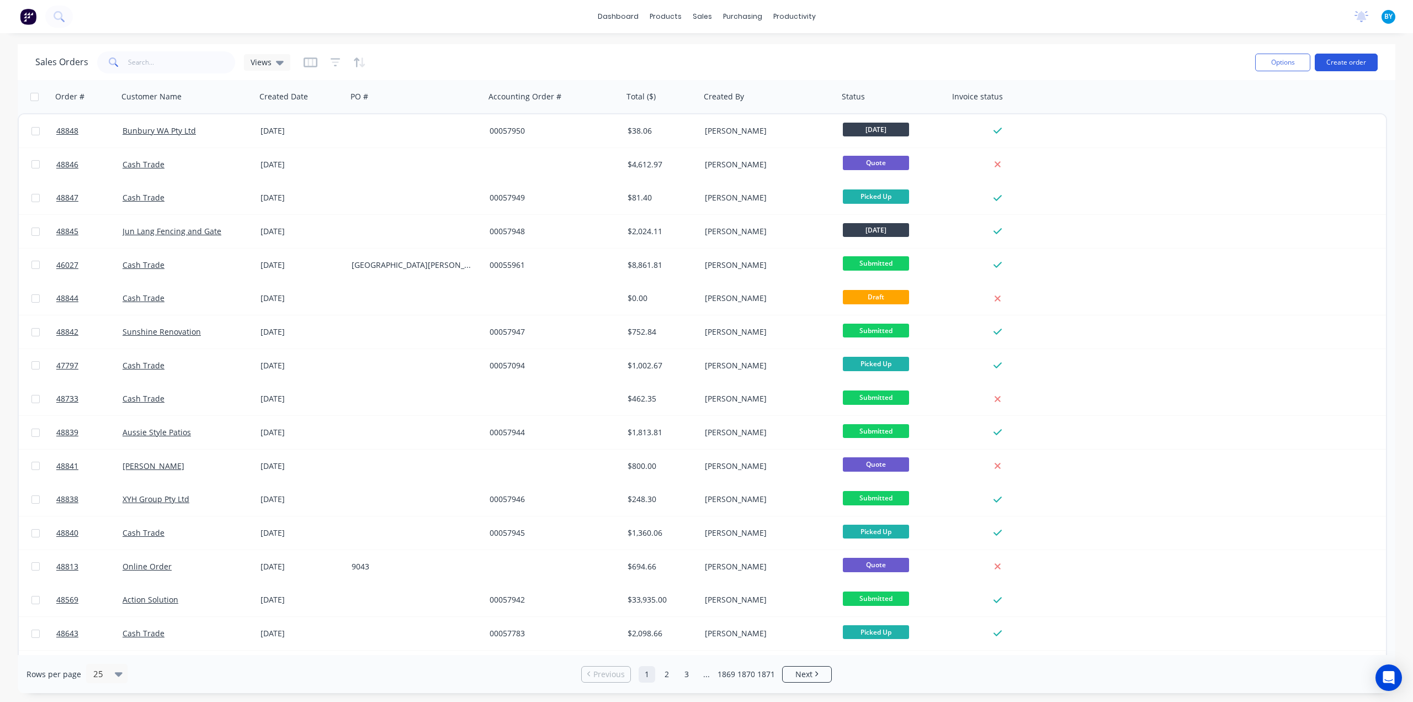
click at [1343, 66] on button "Create order" at bounding box center [1346, 63] width 63 height 18
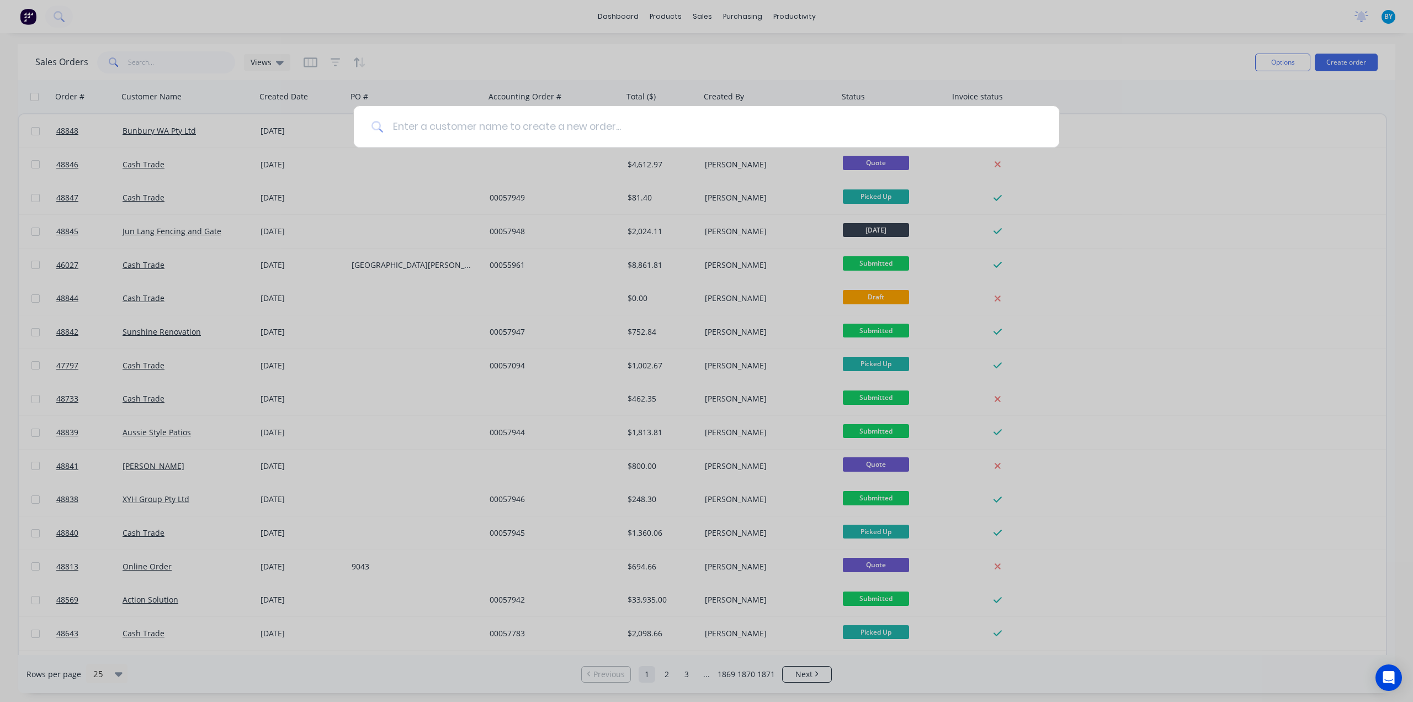
click at [508, 118] on input at bounding box center [713, 126] width 658 height 41
type input "s"
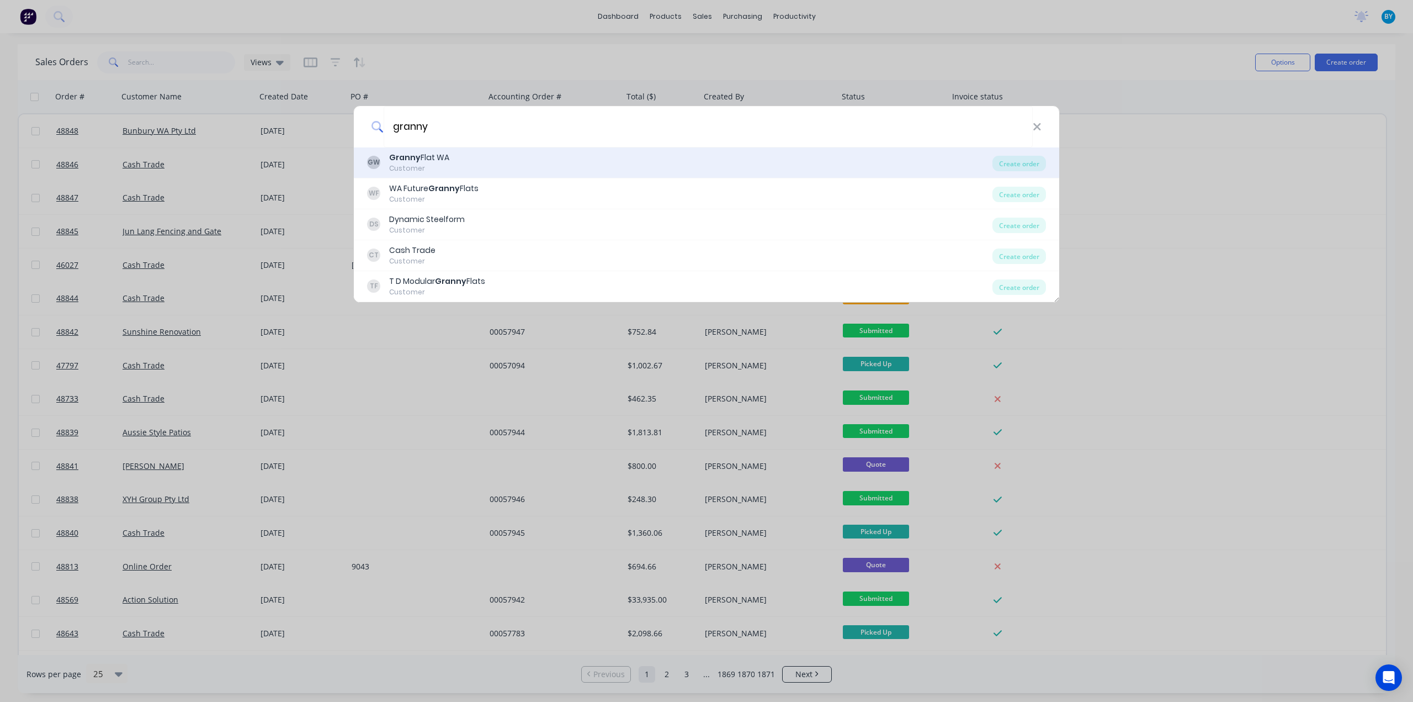
type input "granny"
click at [513, 164] on div "GW Granny Flat WA Customer" at bounding box center [680, 163] width 626 height 22
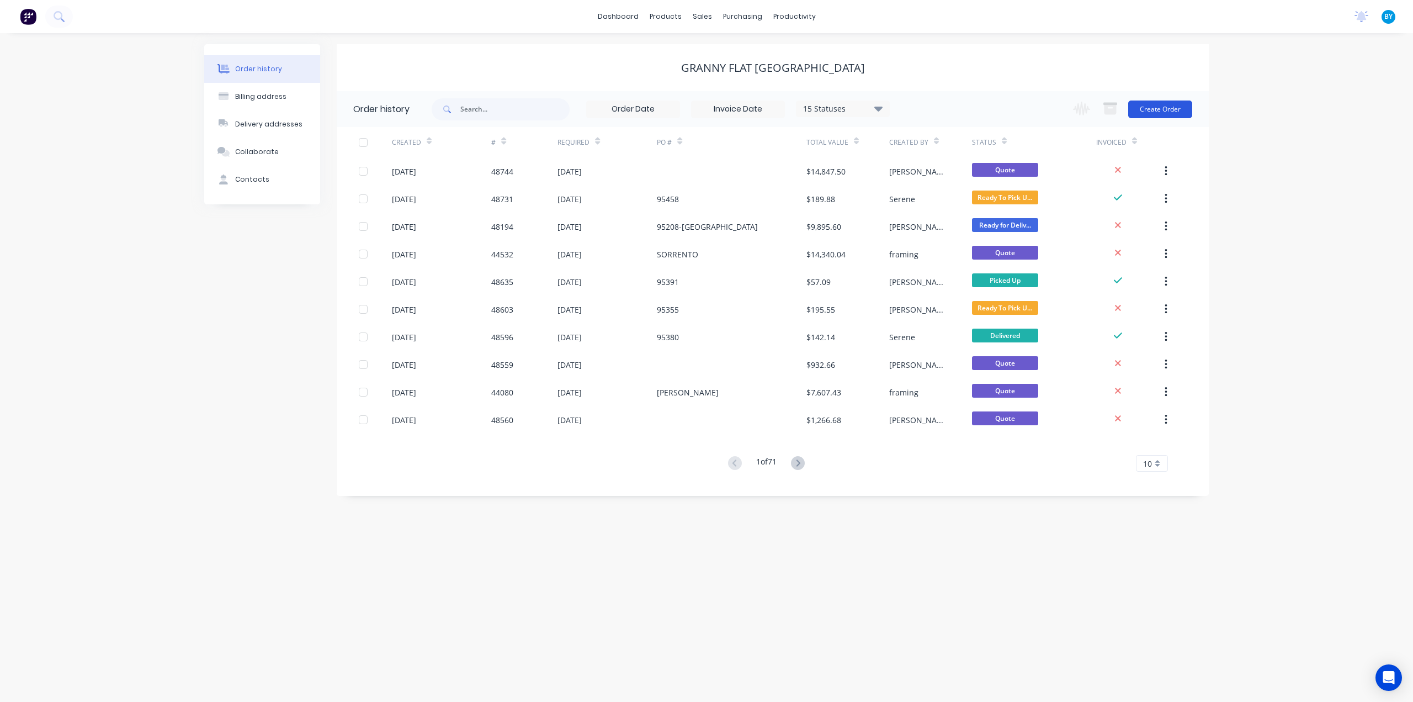
click at [1163, 111] on button "Create Order" at bounding box center [1160, 109] width 64 height 18
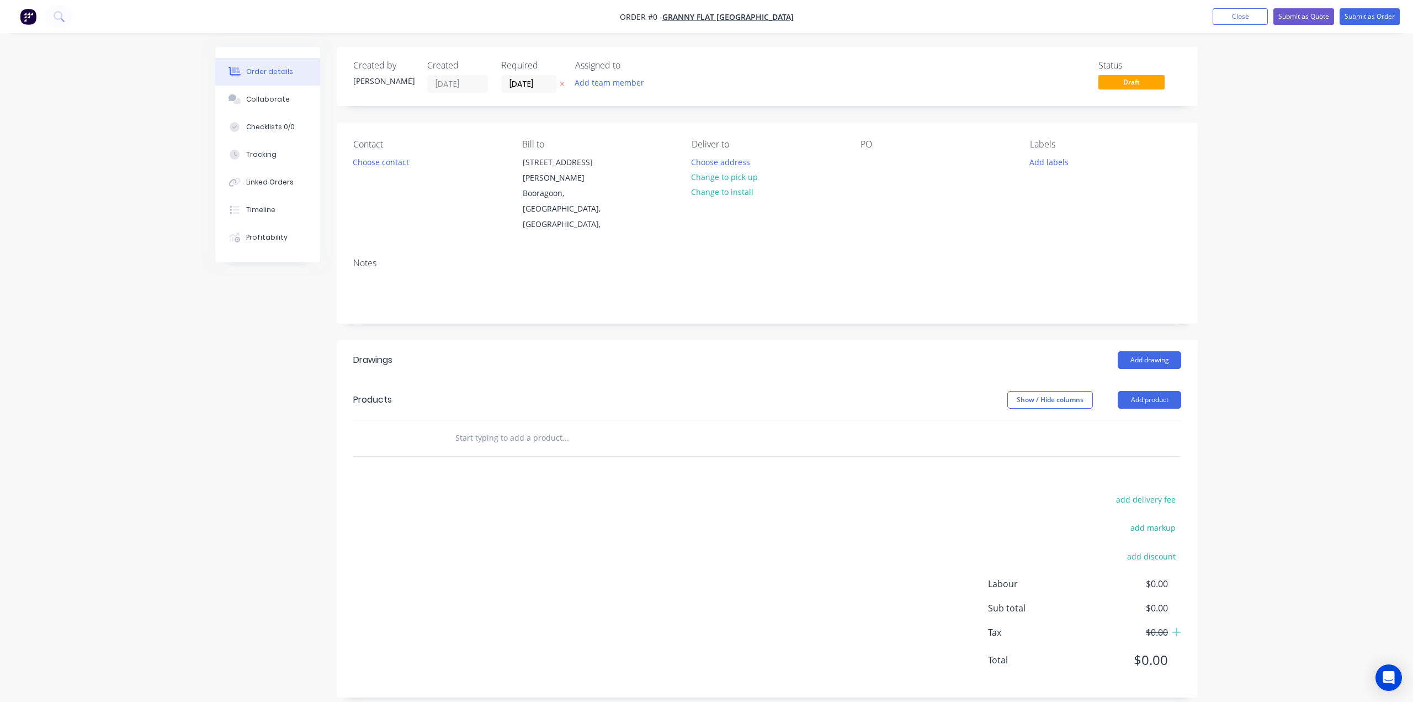
click at [1360, 296] on div "Order details Collaborate Checklists 0/0 Tracking Linked Orders Timeline Profit…" at bounding box center [706, 357] width 1413 height 714
click at [223, 390] on div "Created by Bob Created 04/09/25 Required 04/09/25 Assigned to Add team member S…" at bounding box center [706, 380] width 983 height 667
click at [390, 164] on button "Choose contact" at bounding box center [381, 161] width 68 height 15
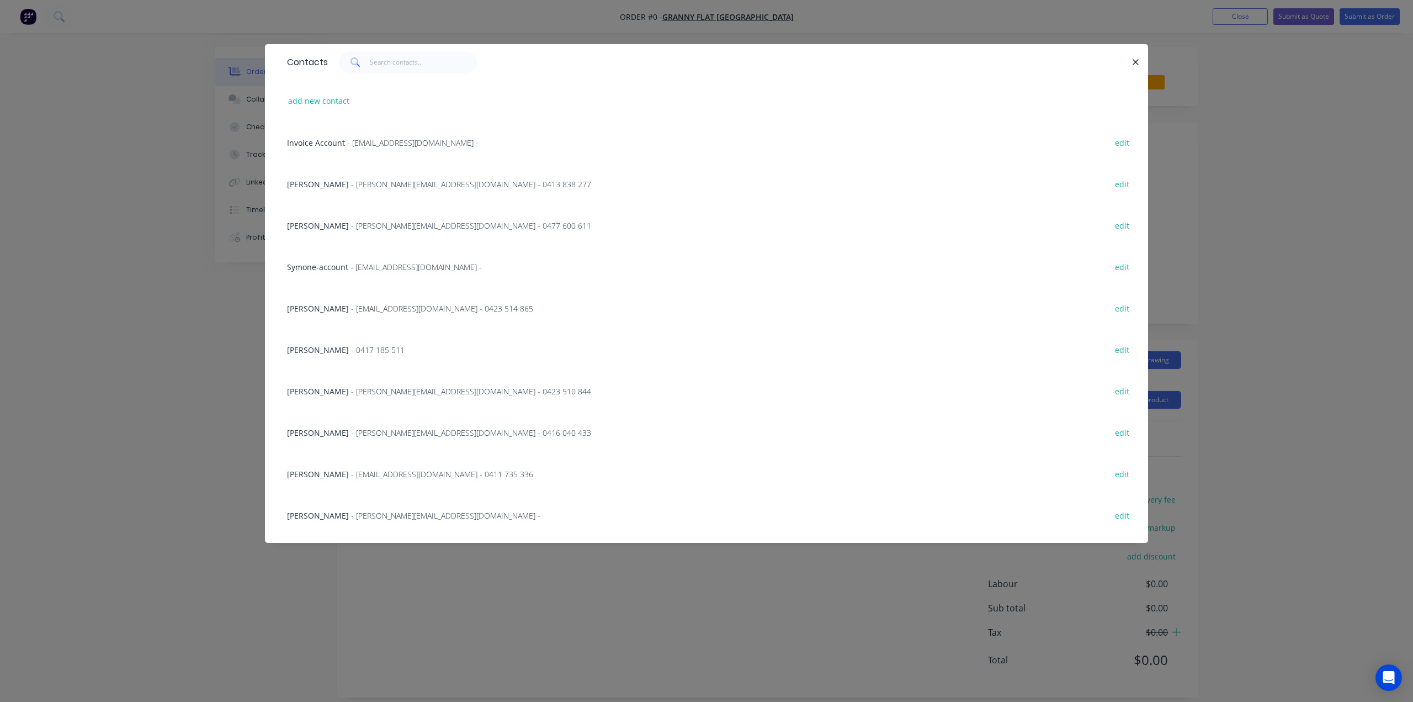
click at [882, 61] on div at bounding box center [730, 62] width 804 height 22
click at [378, 62] on input "text" at bounding box center [424, 62] width 108 height 22
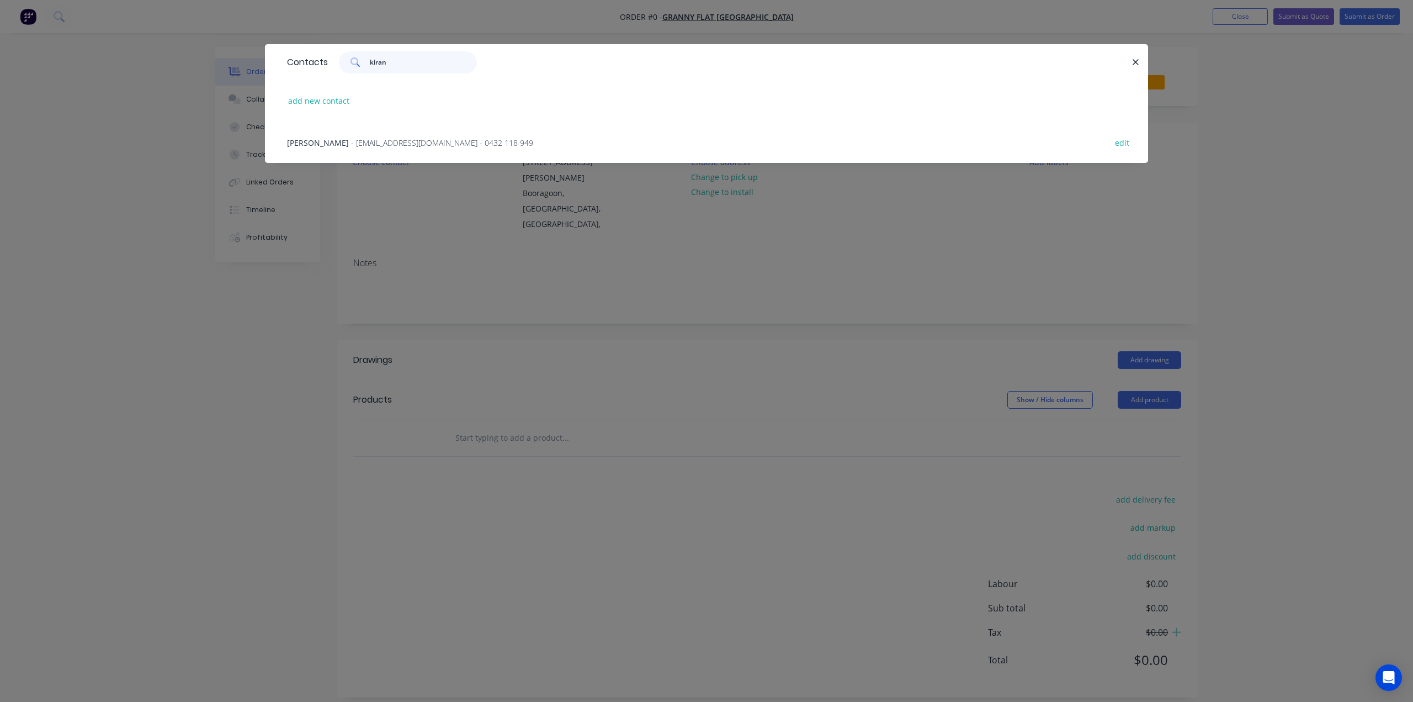
type input "kiran"
click at [317, 144] on span "[PERSON_NAME]" at bounding box center [318, 142] width 62 height 10
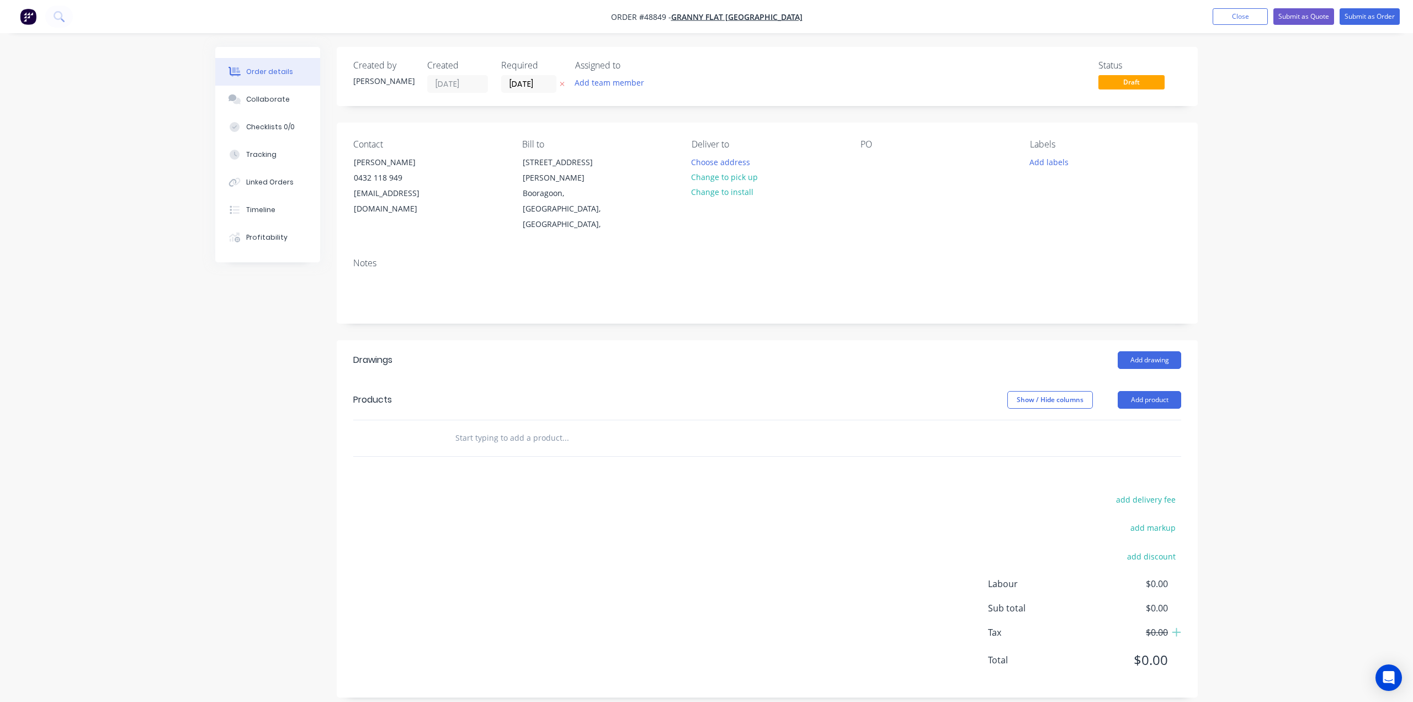
click at [660, 249] on div "Notes" at bounding box center [767, 286] width 861 height 74
click at [728, 158] on button "Choose address" at bounding box center [721, 161] width 71 height 15
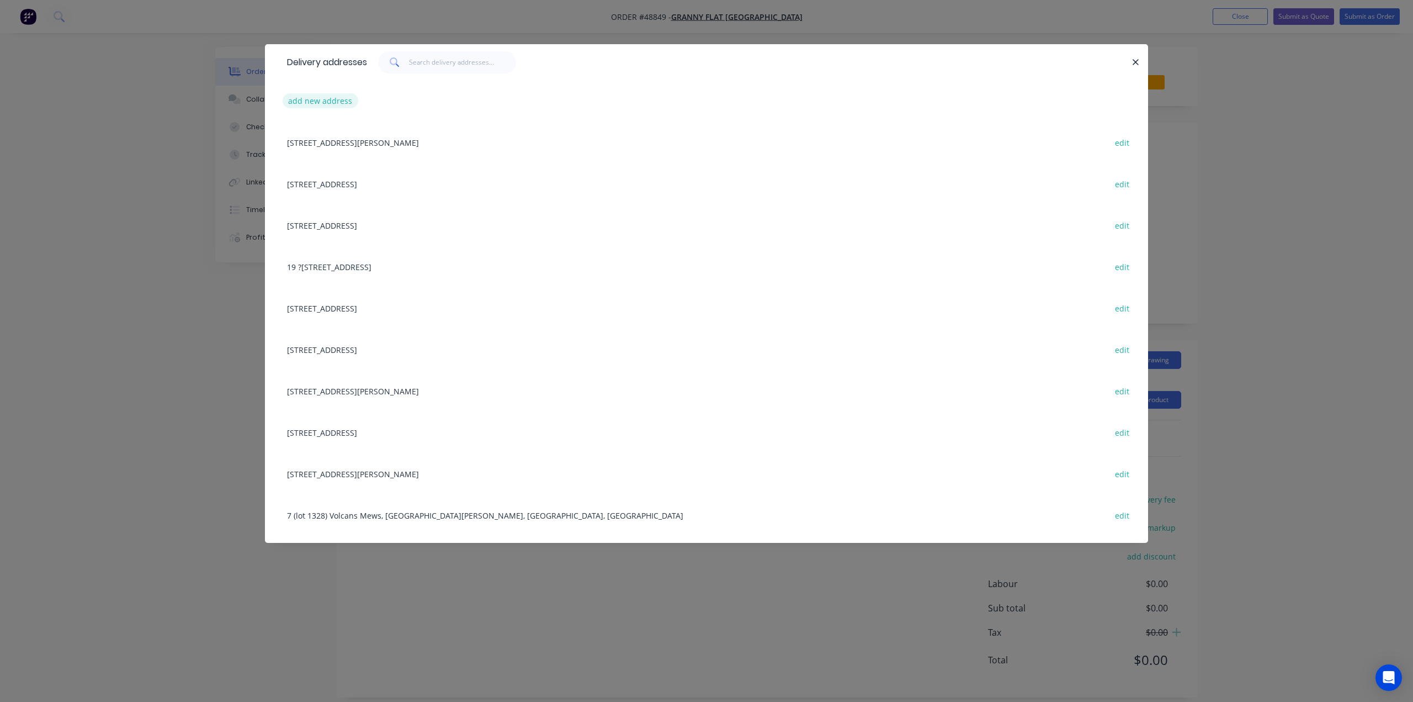
click at [300, 98] on button "add new address" at bounding box center [321, 100] width 76 height 15
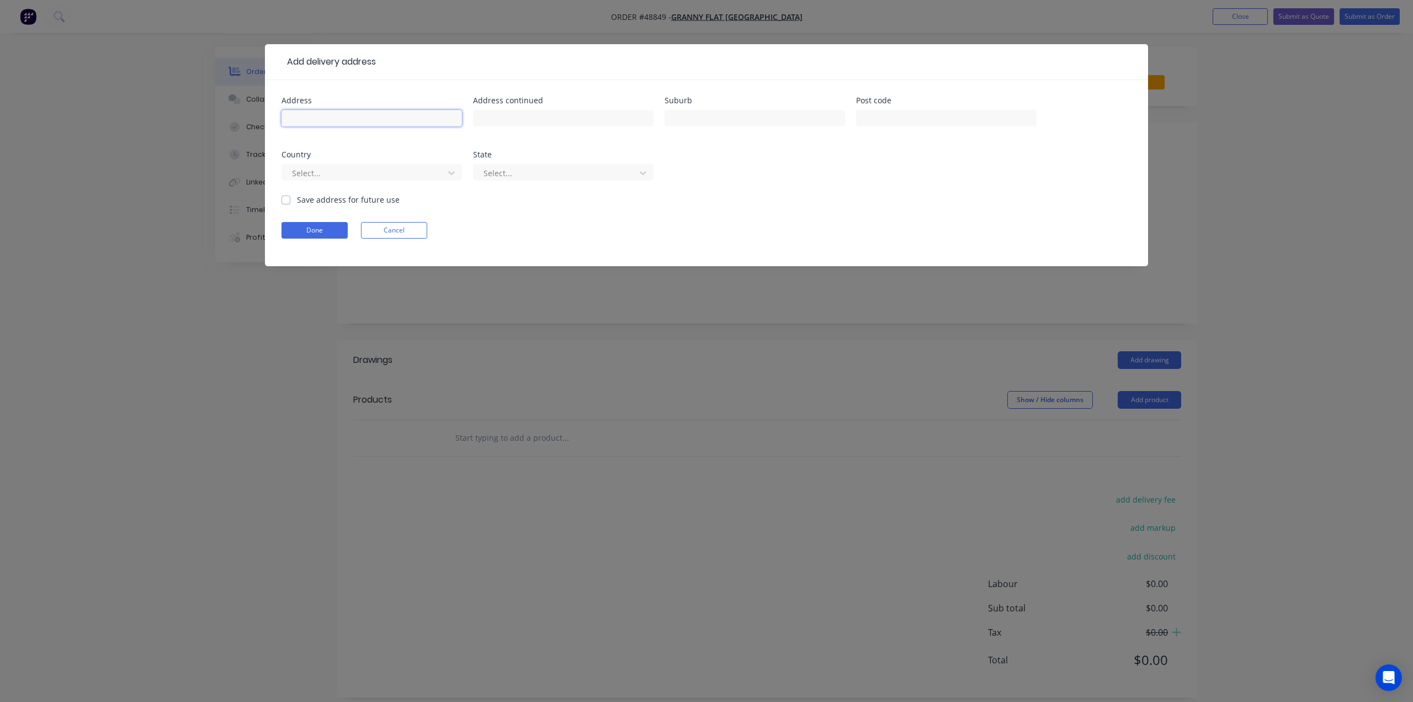
click at [359, 118] on input "text" at bounding box center [372, 118] width 181 height 17
paste input "5 Monte Carlo Heights, Port Kennedy WA 6172"
type input "5 Monte Carlo Heights, Port Kennedy WA 6172"
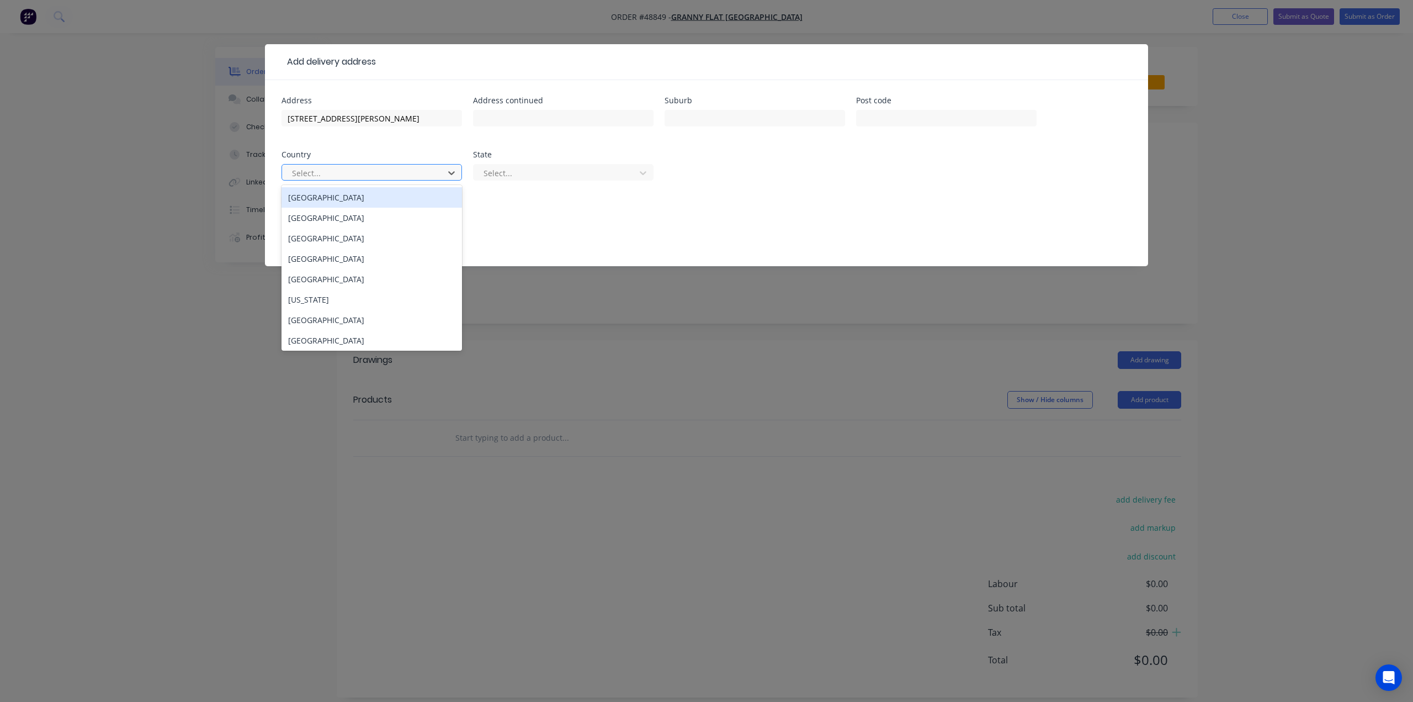
click at [399, 178] on div at bounding box center [364, 173] width 147 height 14
click at [385, 204] on div "Australia" at bounding box center [372, 197] width 181 height 20
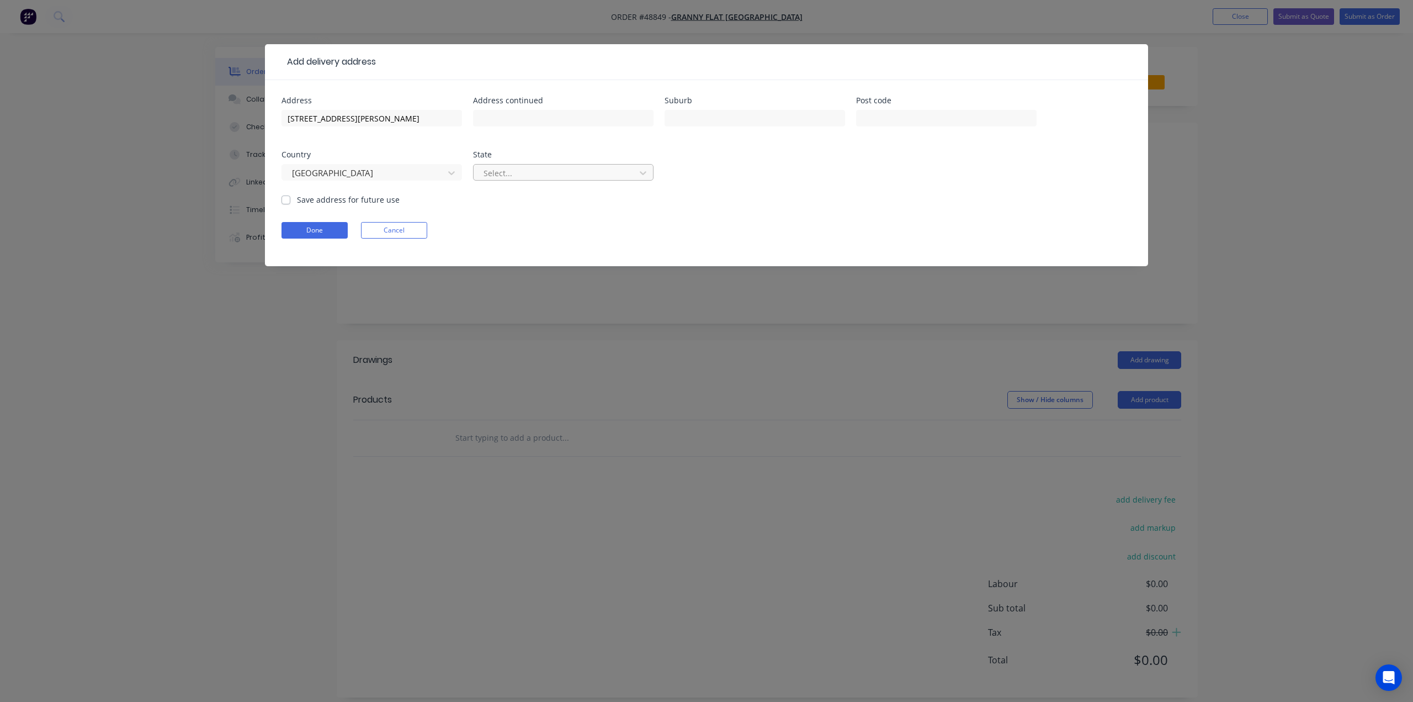
click at [526, 173] on div at bounding box center [556, 173] width 147 height 14
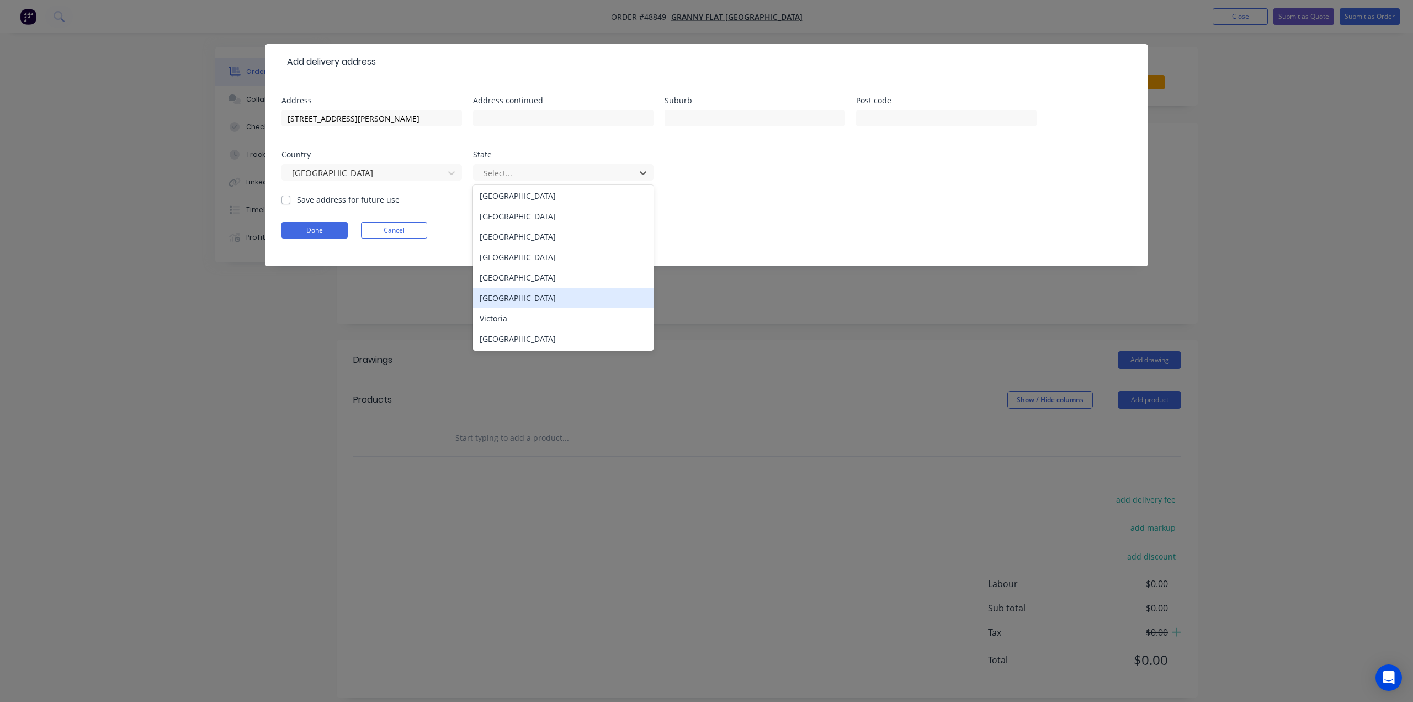
scroll to position [2, 0]
click at [539, 339] on div "Western Australia" at bounding box center [563, 338] width 181 height 20
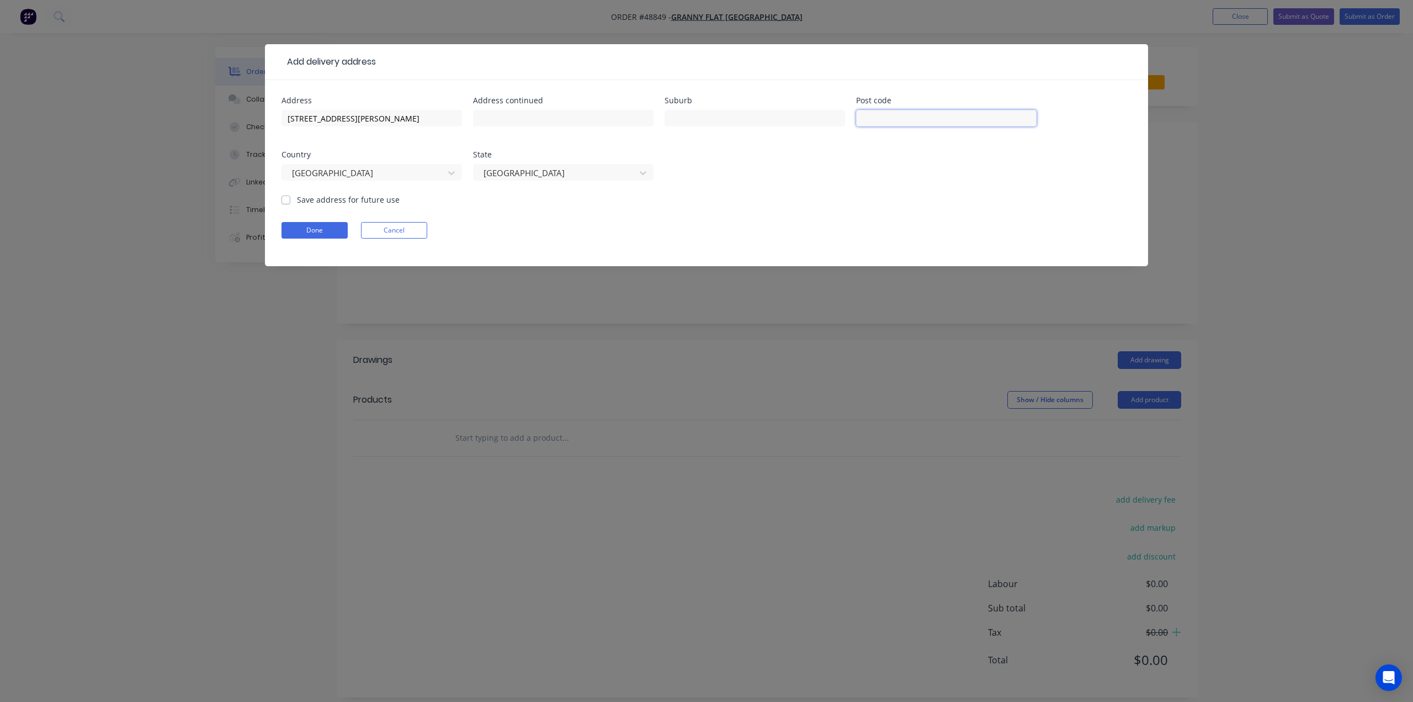
click at [935, 123] on input "text" at bounding box center [946, 118] width 181 height 17
type input "6172"
drag, startPoint x: 373, startPoint y: 119, endPoint x: 420, endPoint y: 120, distance: 46.4
click at [420, 120] on input "5 Monte Carlo Heights, Port Kennedy WA 6172" at bounding box center [372, 118] width 181 height 17
type input "5 Monte Carlo Heights, WA 6172"
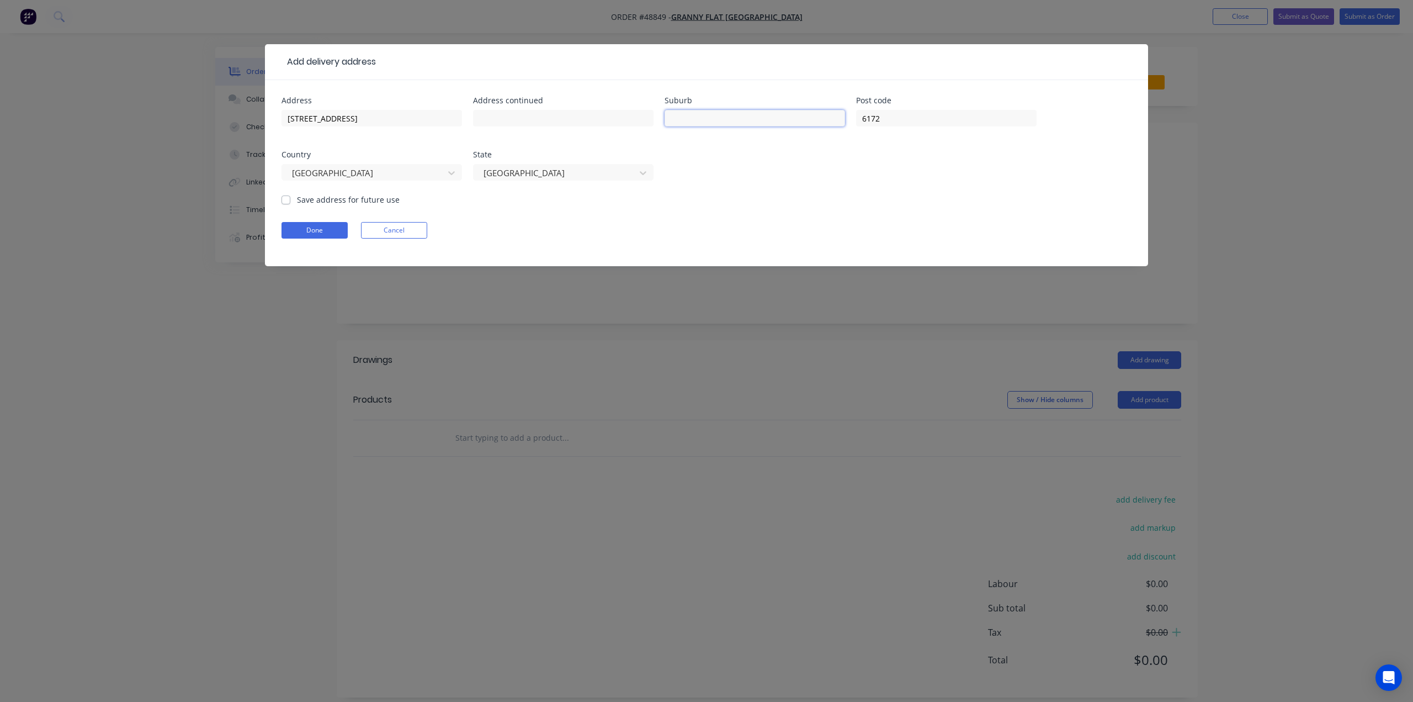
click at [769, 120] on input "text" at bounding box center [755, 118] width 181 height 17
paste input "Port Kennedy"
type input "Port Kennedy"
drag, startPoint x: 427, startPoint y: 118, endPoint x: 367, endPoint y: 124, distance: 61.0
click at [367, 124] on input "5 Monte Carlo Heights, WA 6172" at bounding box center [372, 118] width 181 height 17
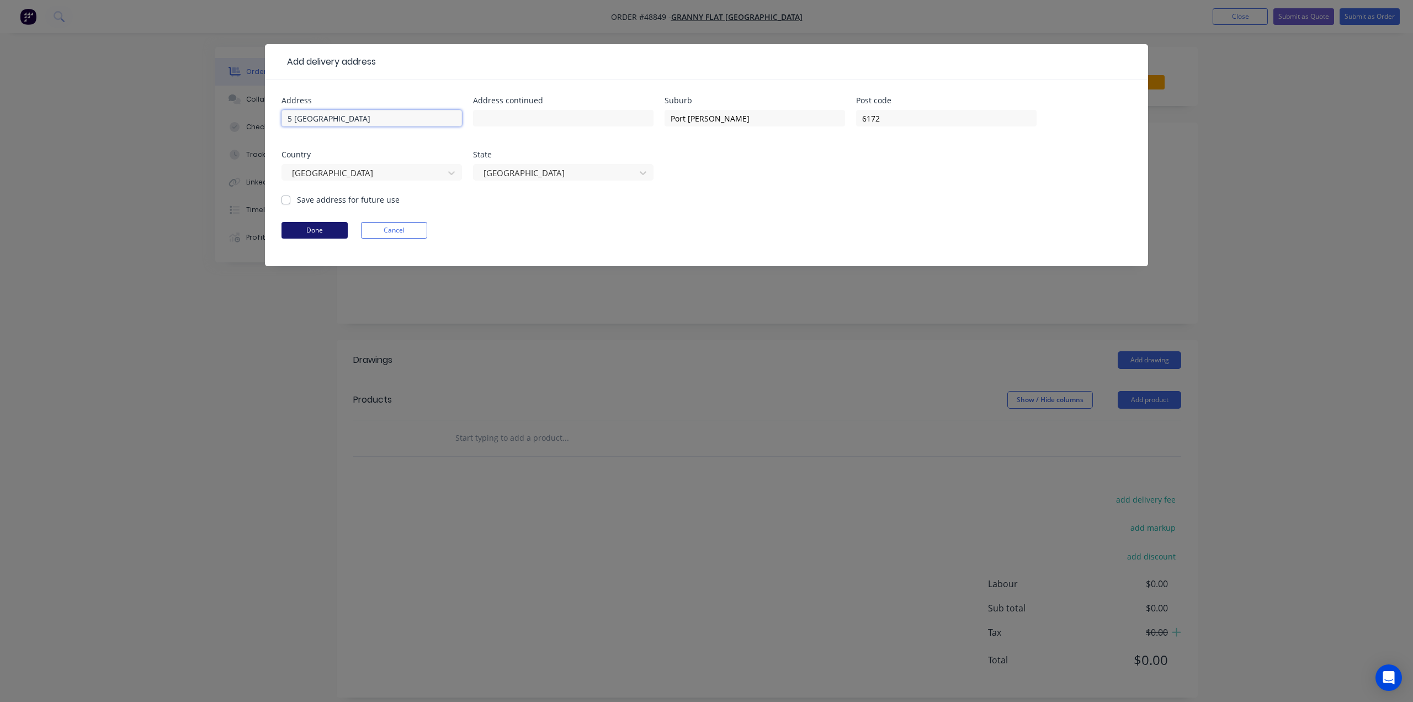
type input "5 [GEOGRAPHIC_DATA]"
click at [331, 225] on button "Done" at bounding box center [315, 230] width 66 height 17
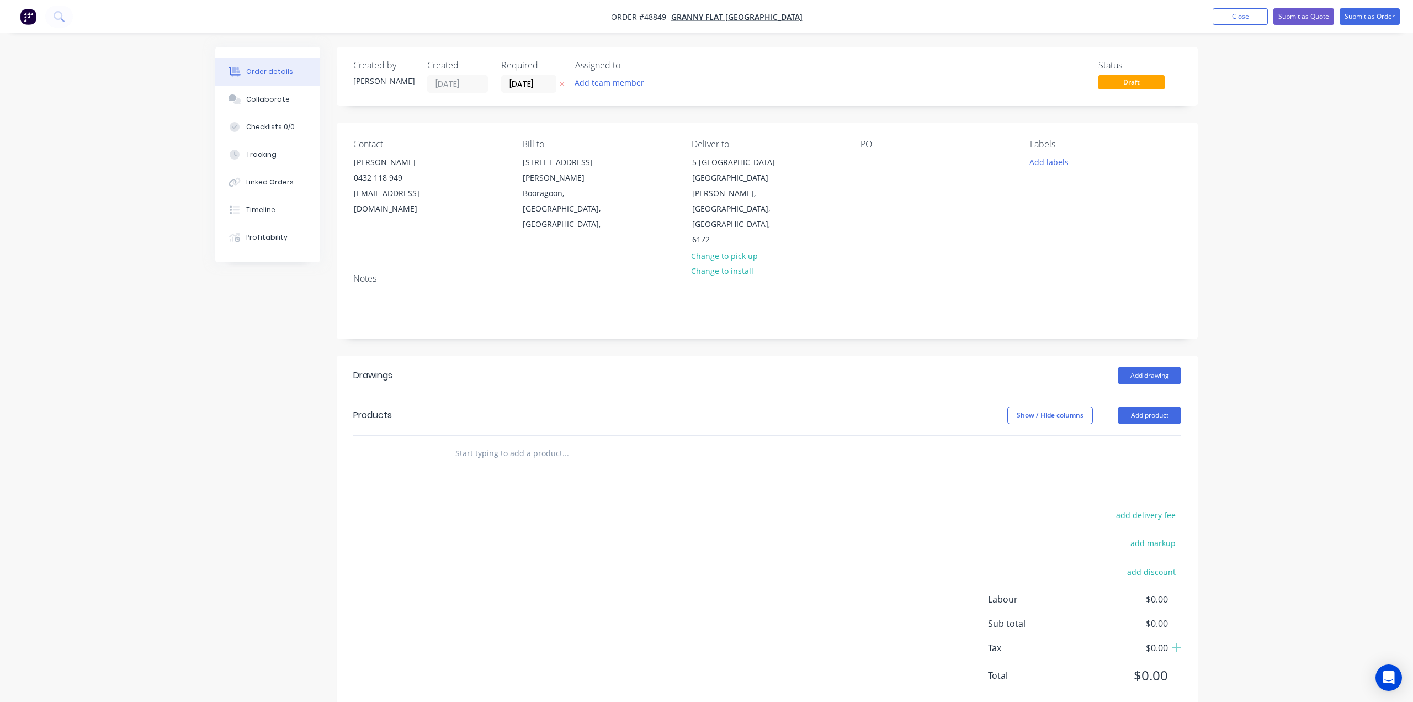
click at [874, 264] on div "Notes" at bounding box center [767, 301] width 861 height 74
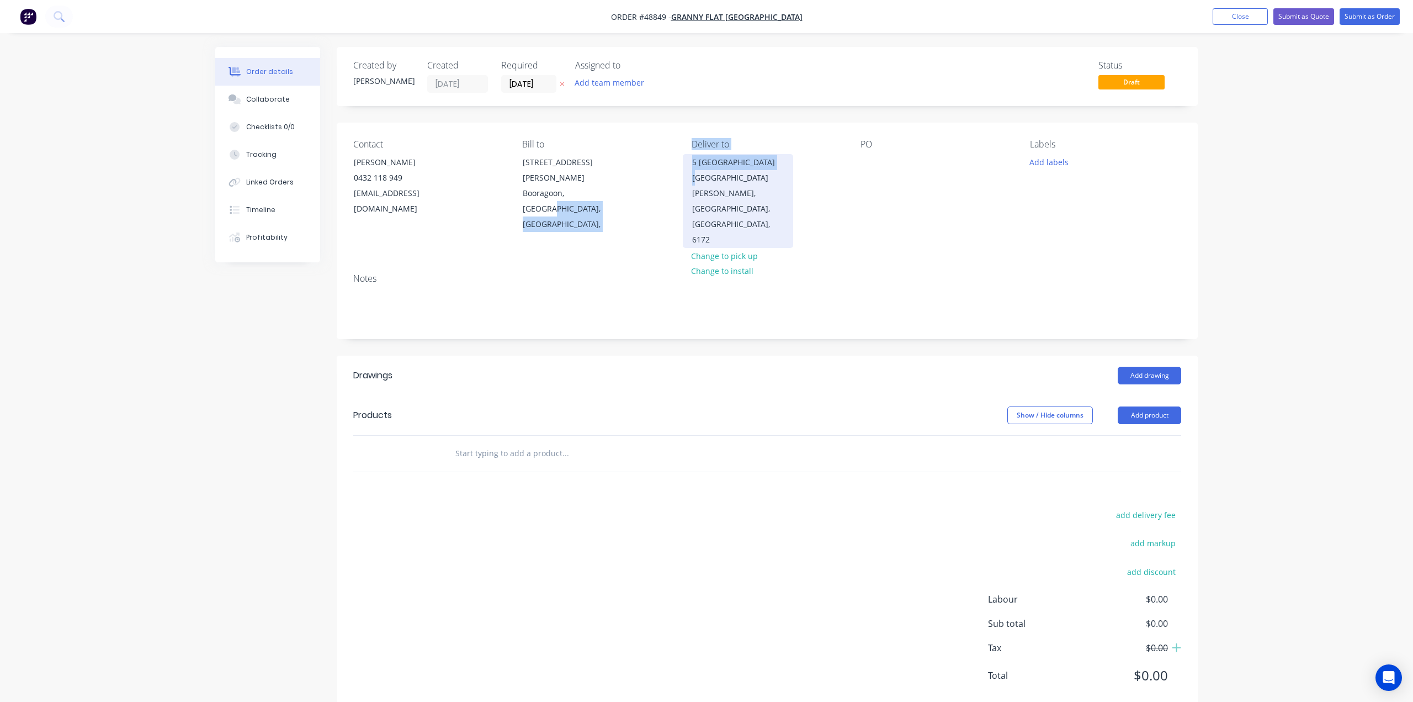
drag, startPoint x: 675, startPoint y: 183, endPoint x: 670, endPoint y: 179, distance: 6.0
click at [697, 179] on div "Contact Kiran Shanker 0432 118 949 kiran@grannyflatswa.com Bill to 92 McCoy st …" at bounding box center [767, 194] width 861 height 142
click at [648, 185] on div "Bill to 92 McCoy st Booragoon, Western Australia, Australia," at bounding box center [597, 193] width 151 height 109
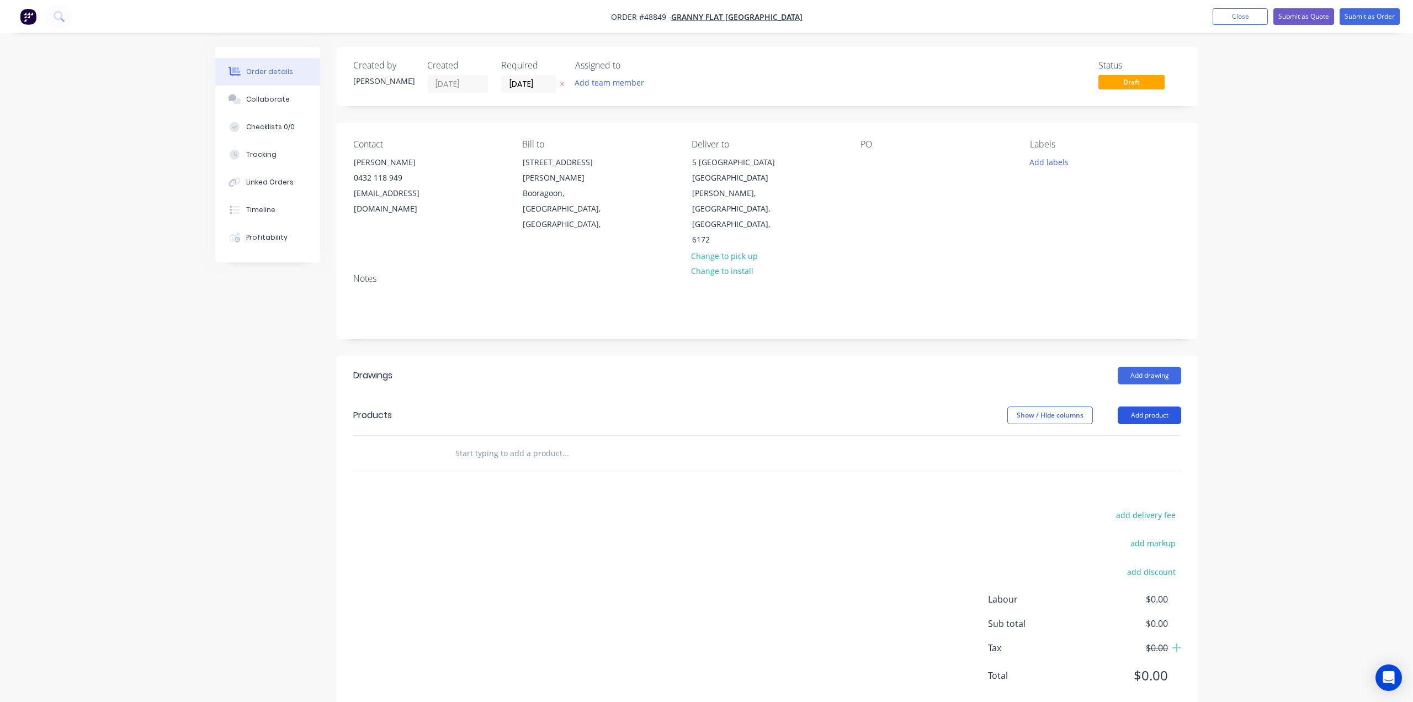
click at [1142, 406] on button "Add product" at bounding box center [1149, 415] width 63 height 18
click at [1101, 435] on div "Product catalogue" at bounding box center [1129, 443] width 85 height 16
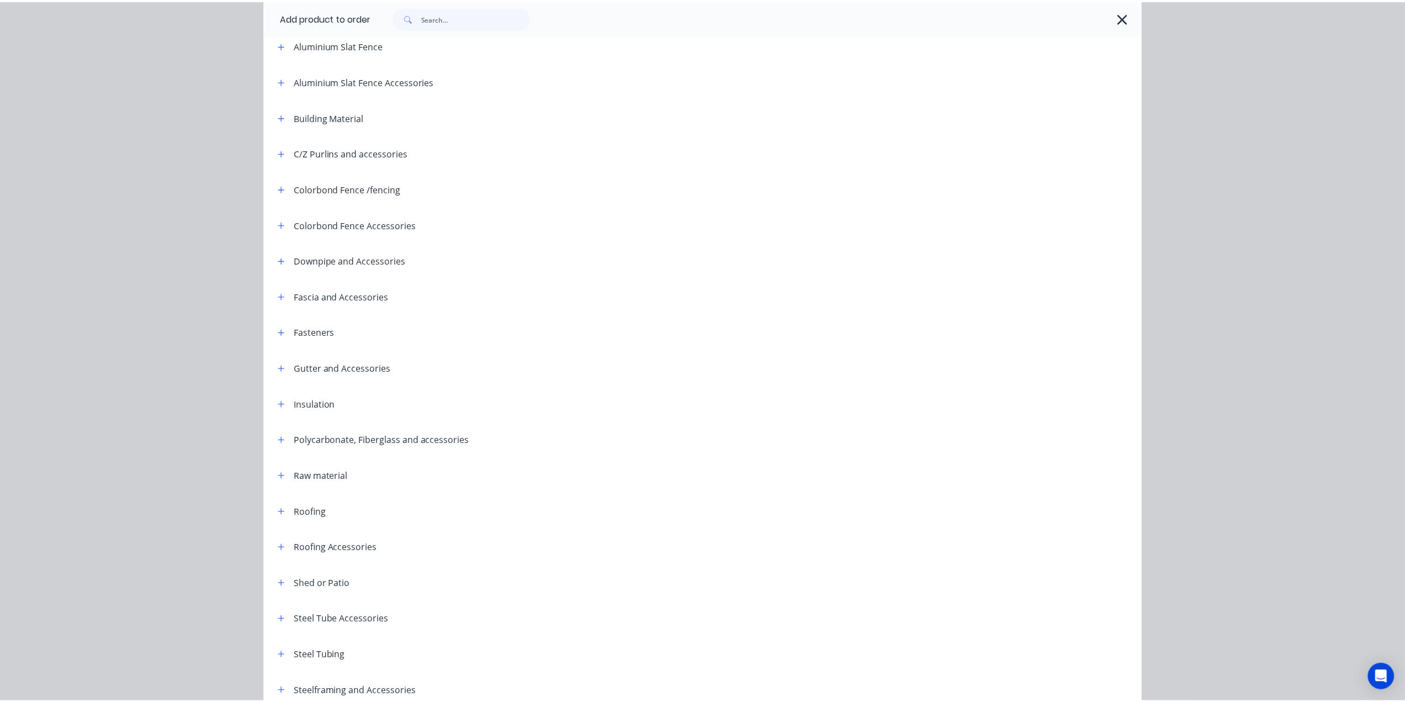
scroll to position [0, 0]
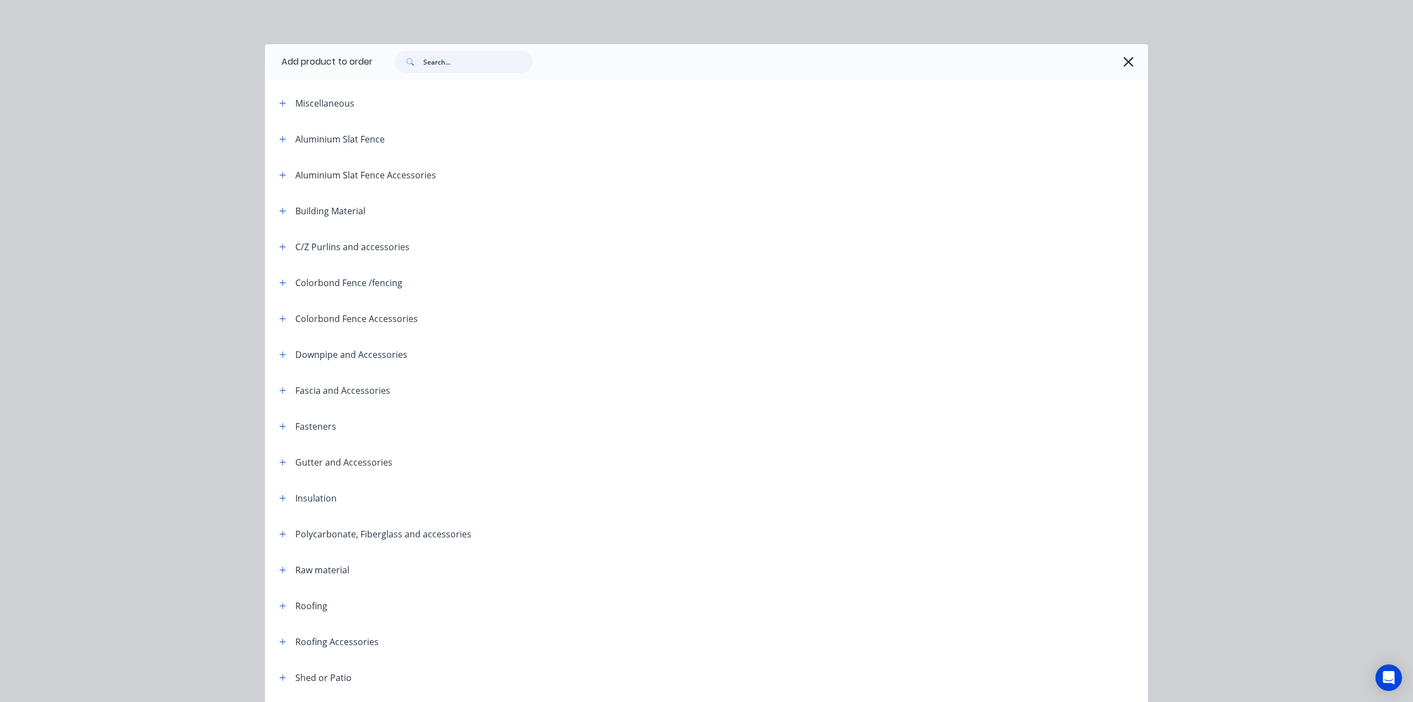
click at [446, 59] on input "text" at bounding box center [477, 62] width 109 height 22
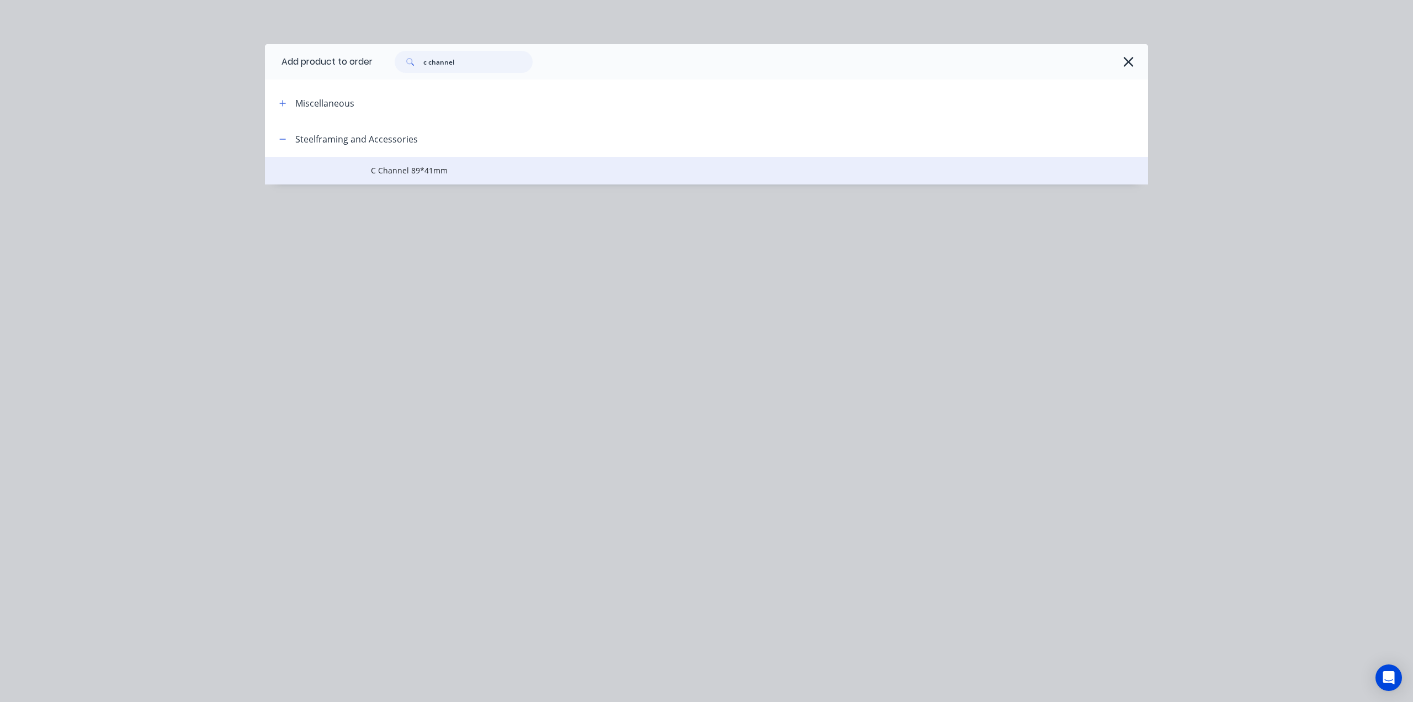
type input "c channel"
click at [453, 168] on span "C Channel 89*41mm" at bounding box center [682, 171] width 622 height 12
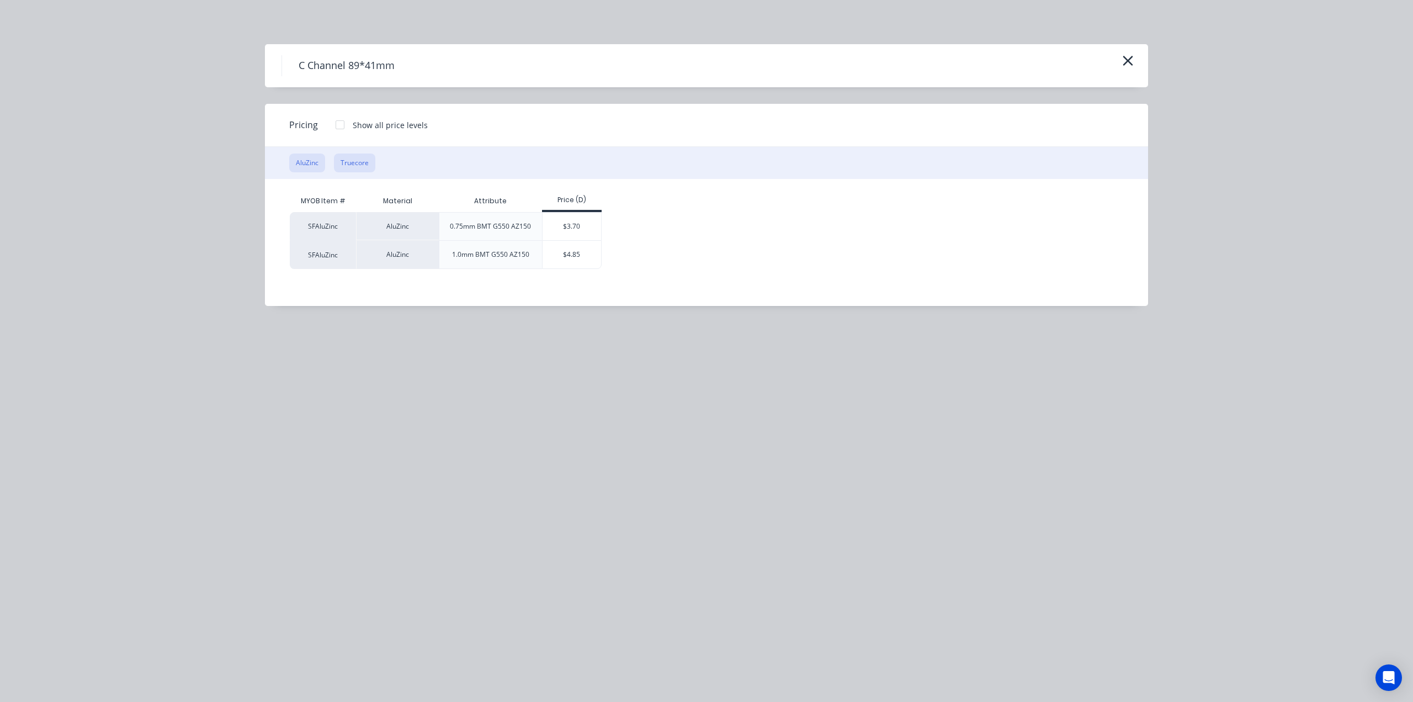
click at [351, 168] on button "Truecore" at bounding box center [354, 162] width 41 height 19
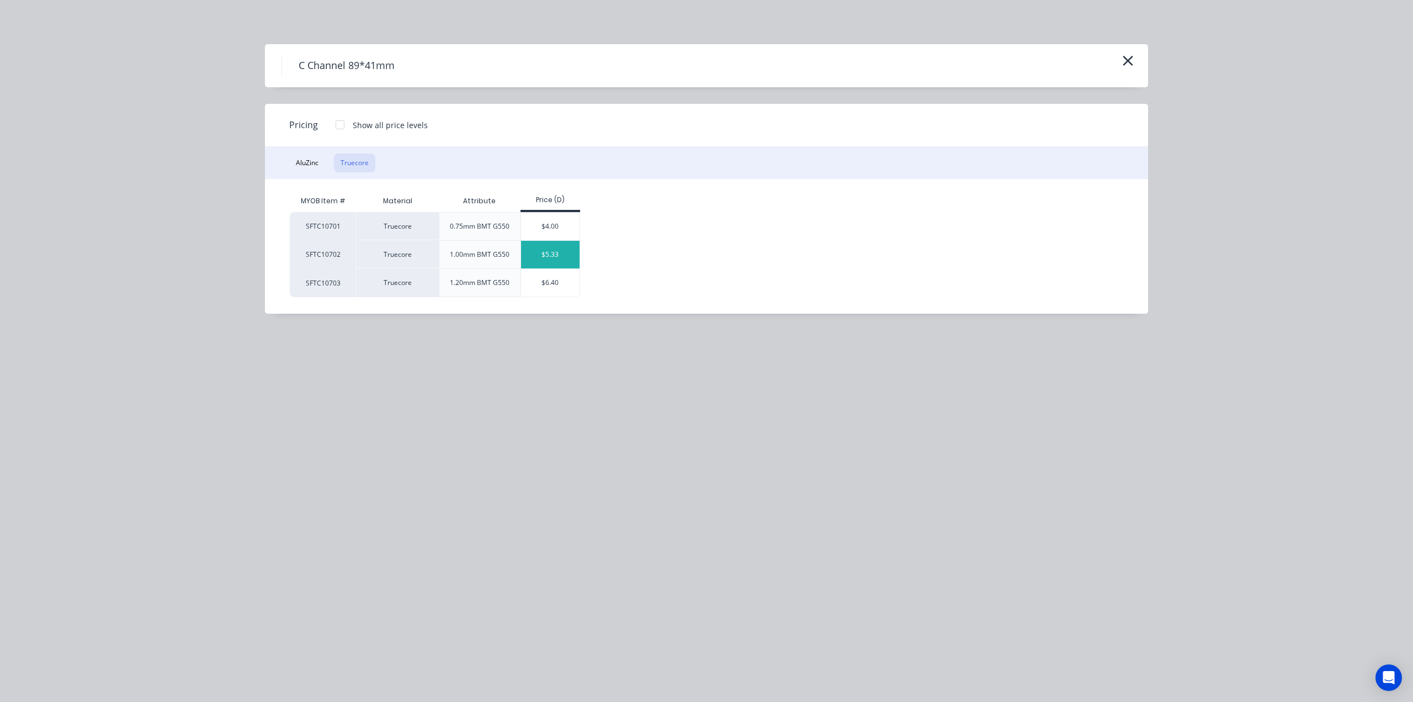
click at [550, 253] on div "$5.33" at bounding box center [550, 255] width 59 height 28
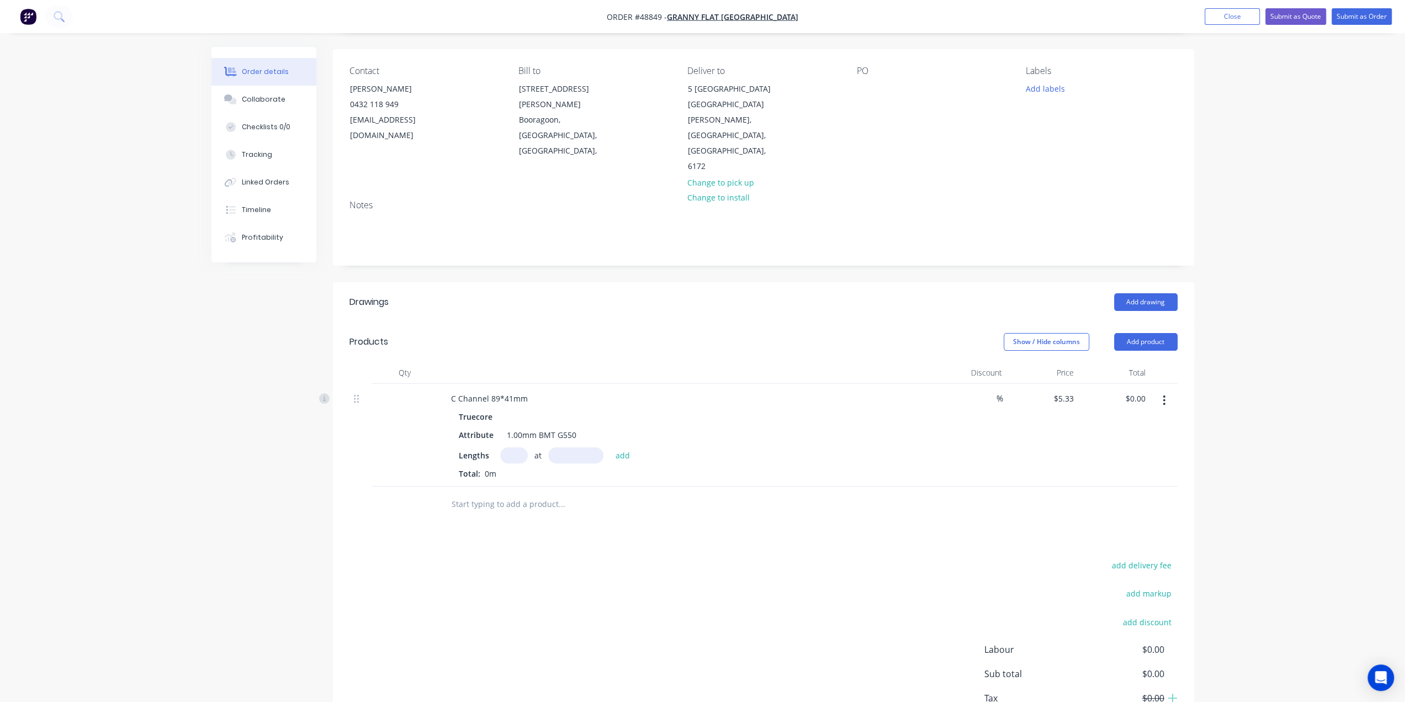
click at [833, 447] on div "Lengths at add Total: 0m" at bounding box center [686, 463] width 455 height 32
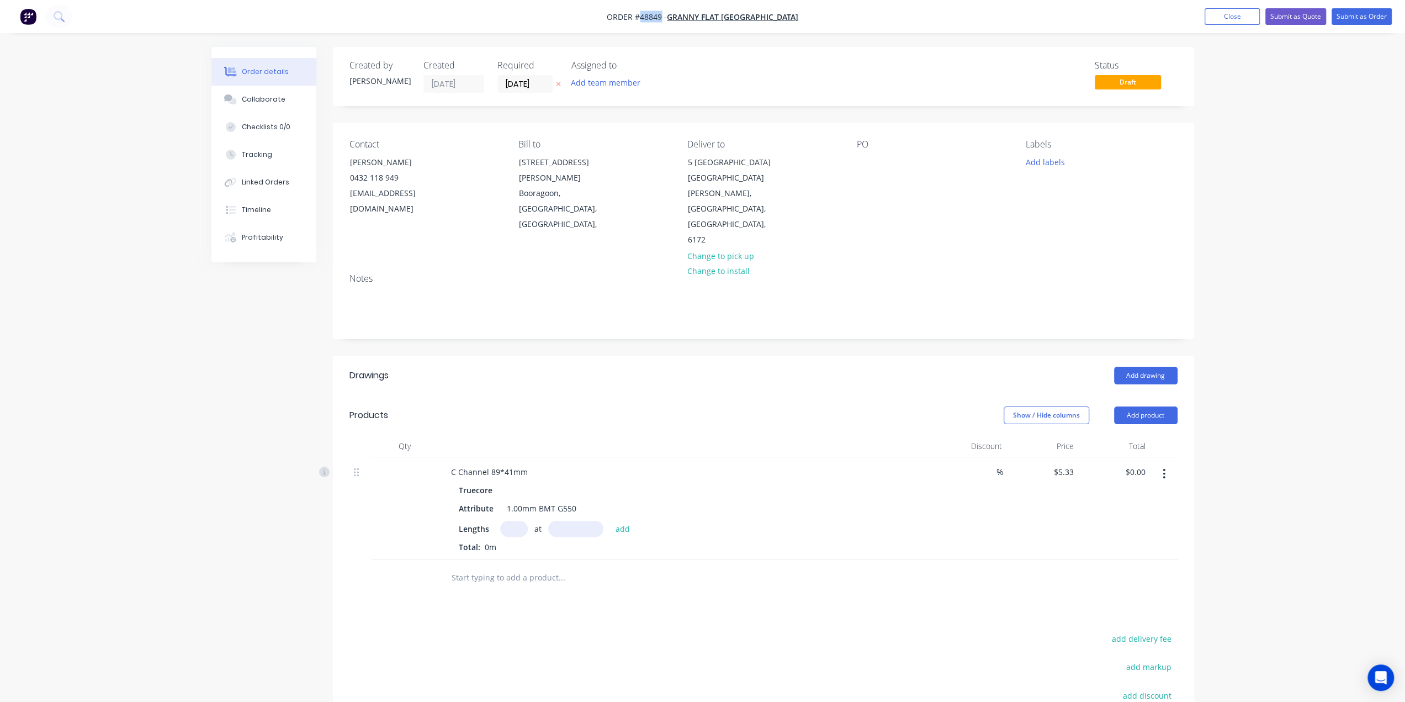
drag, startPoint x: 671, startPoint y: 16, endPoint x: 693, endPoint y: 12, distance: 23.0
click at [667, 12] on span "Order #48849 -" at bounding box center [637, 17] width 60 height 10
copy span "48849"
click at [23, 15] on img "button" at bounding box center [28, 16] width 17 height 17
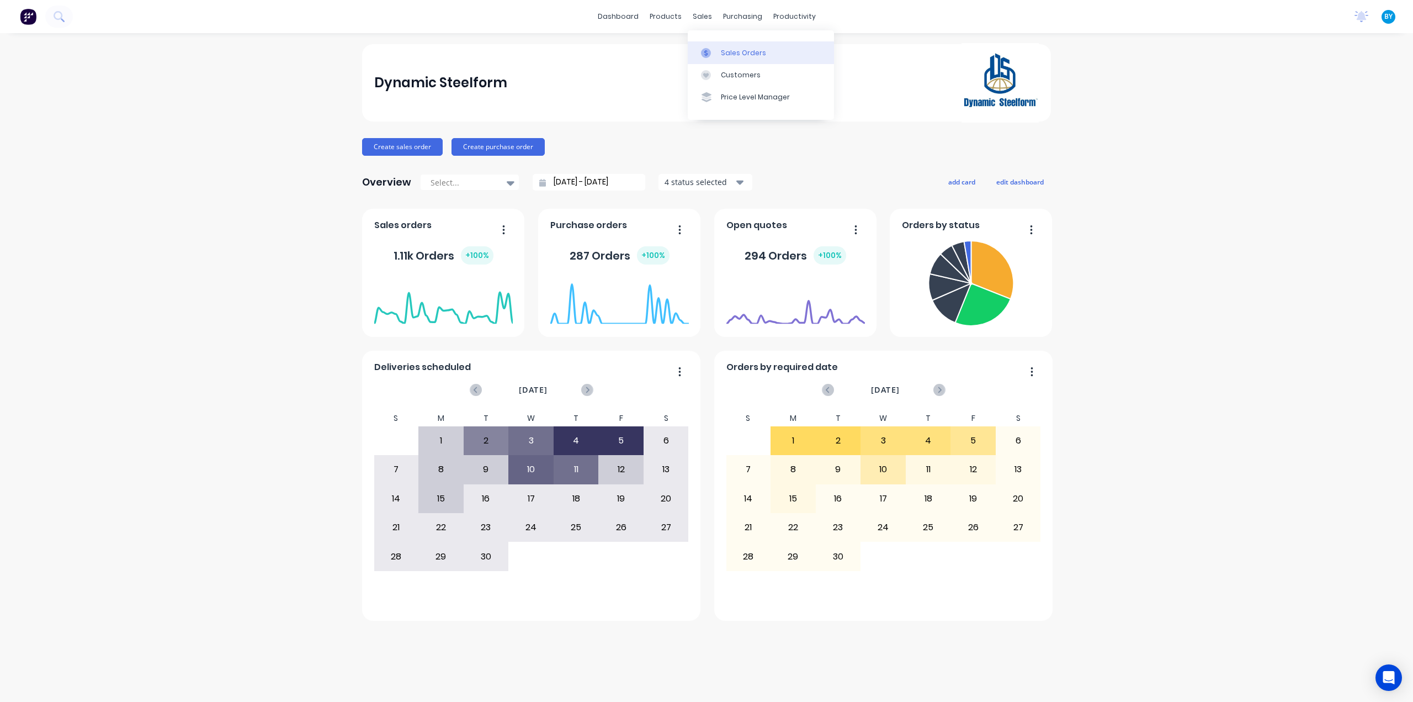
drag, startPoint x: 701, startPoint y: 14, endPoint x: 705, endPoint y: 43, distance: 29.0
click at [701, 14] on div "sales" at bounding box center [702, 16] width 30 height 17
click at [708, 48] on icon at bounding box center [706, 53] width 10 height 10
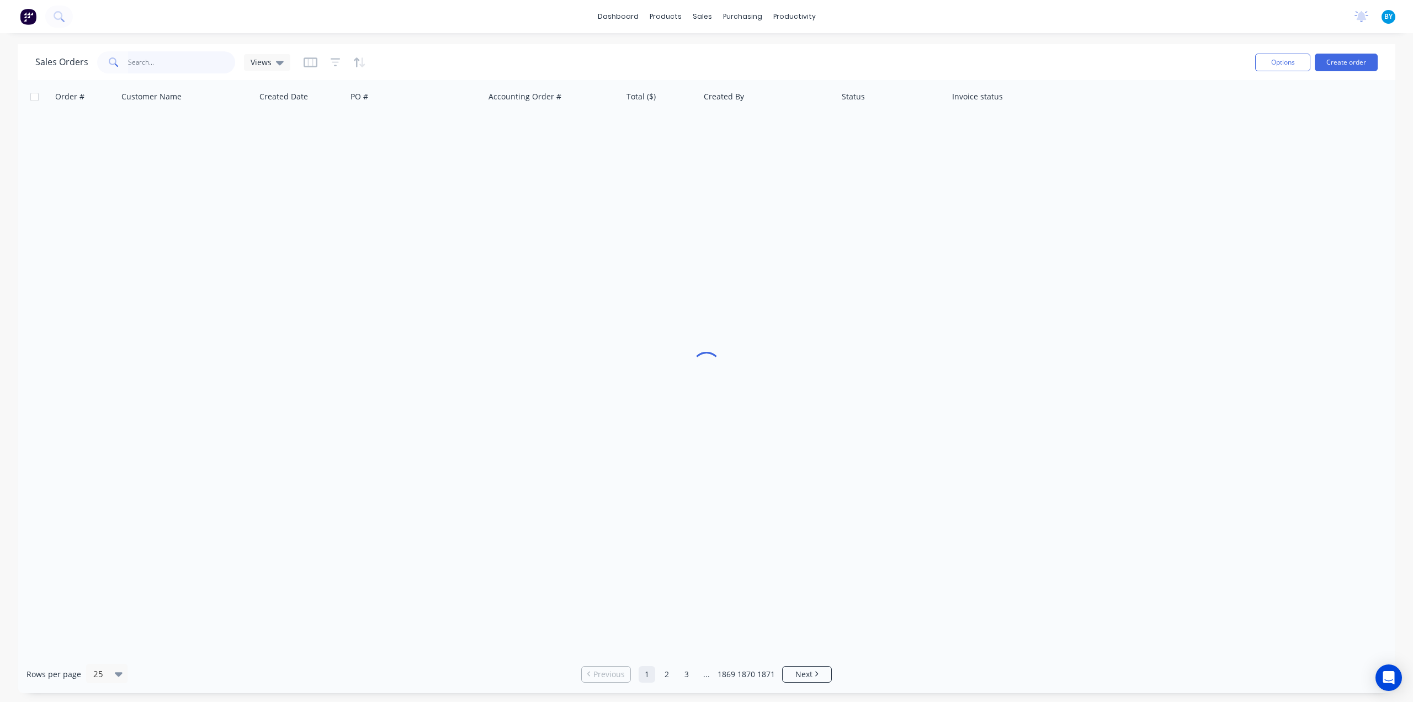
click at [150, 57] on input "text" at bounding box center [182, 62] width 108 height 22
type input "35442"
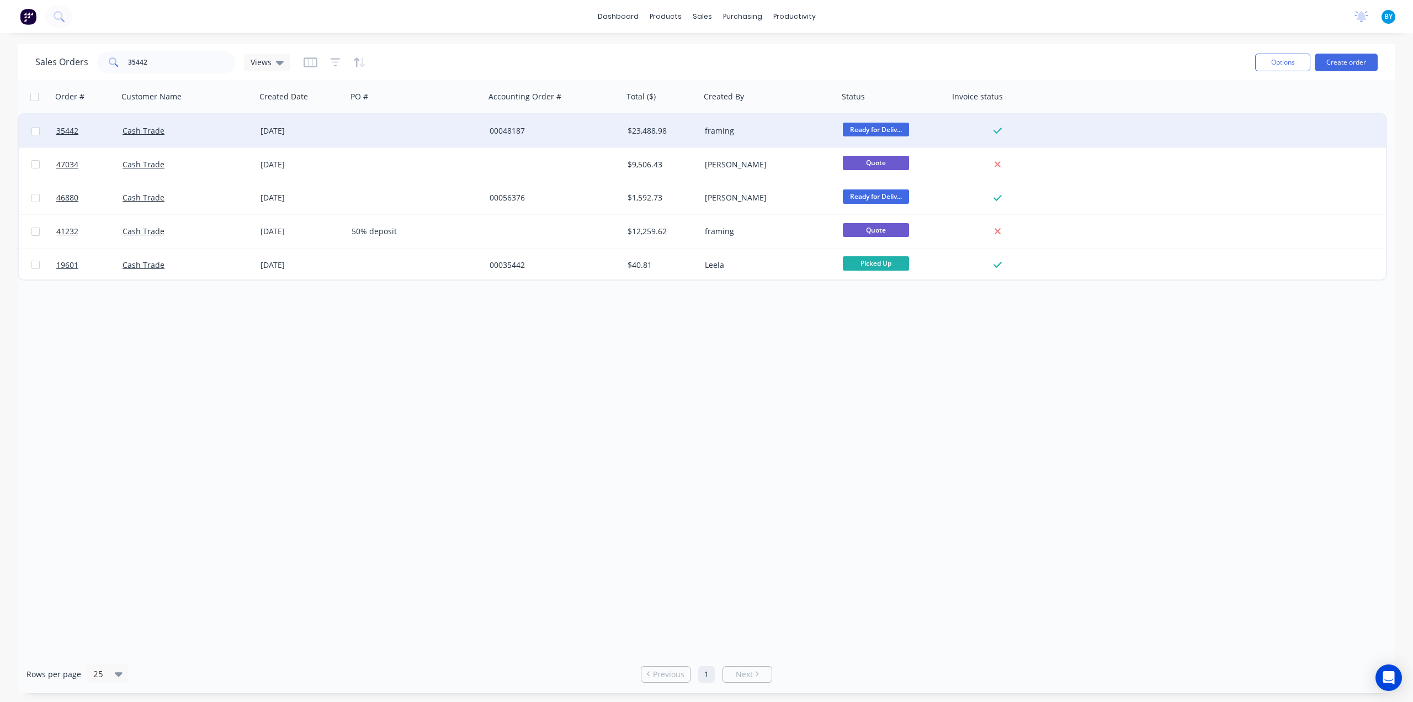
click at [210, 141] on div "Cash Trade" at bounding box center [187, 130] width 138 height 33
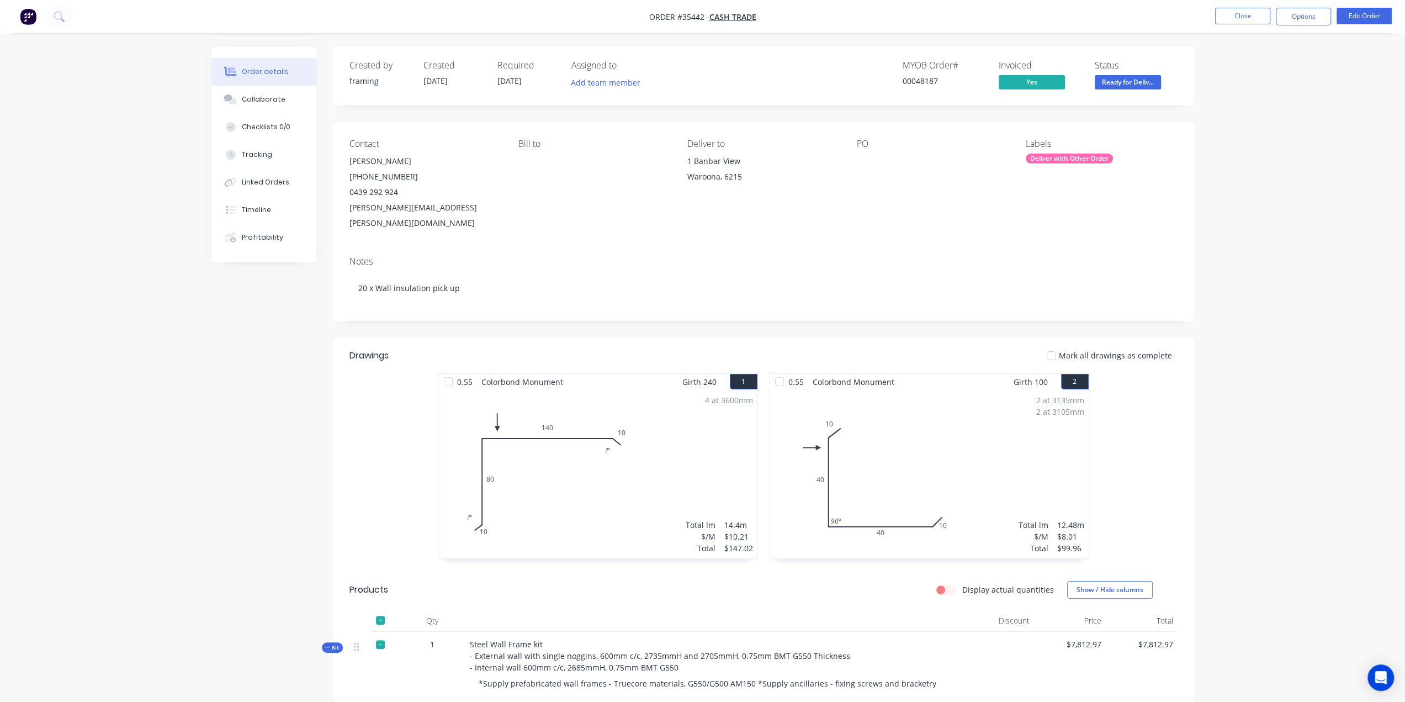
click at [1122, 77] on span "Ready for Deliv..." at bounding box center [1128, 82] width 66 height 14
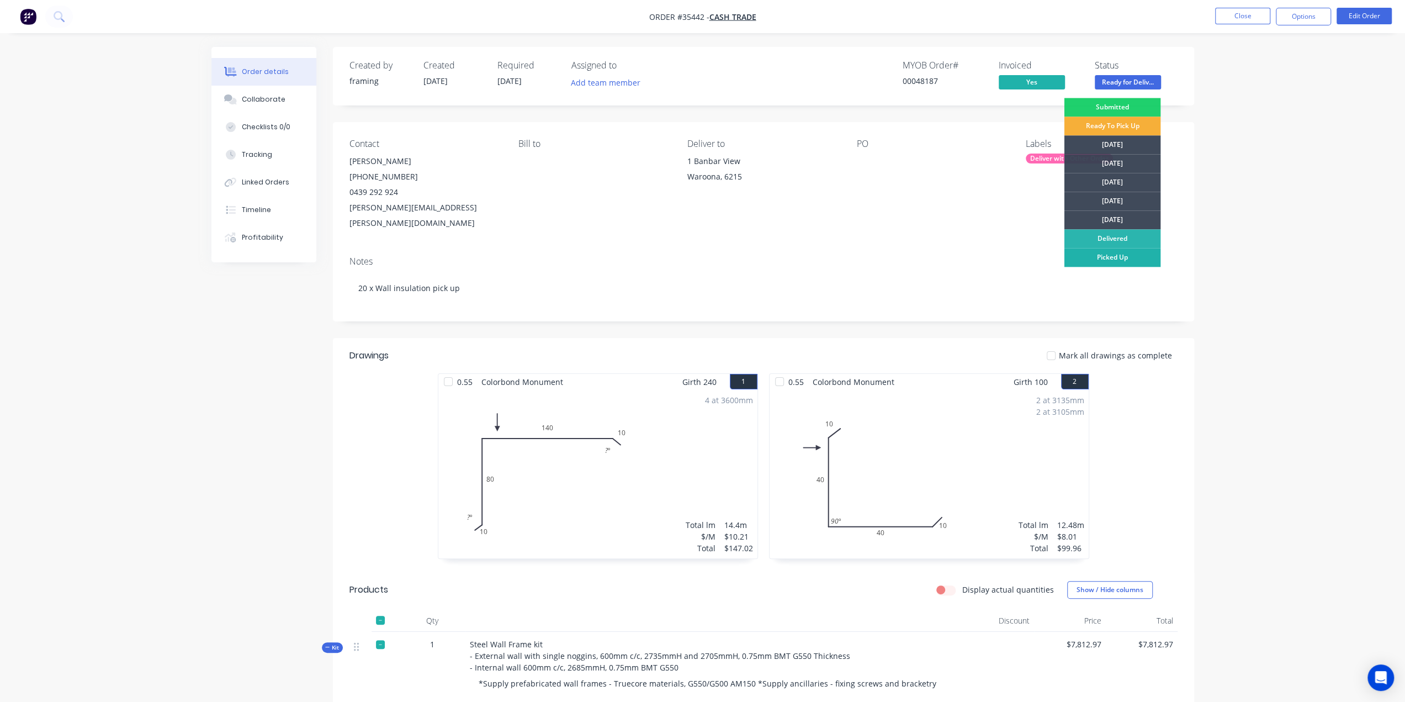
click at [1128, 256] on div "Picked Up" at bounding box center [1112, 257] width 97 height 19
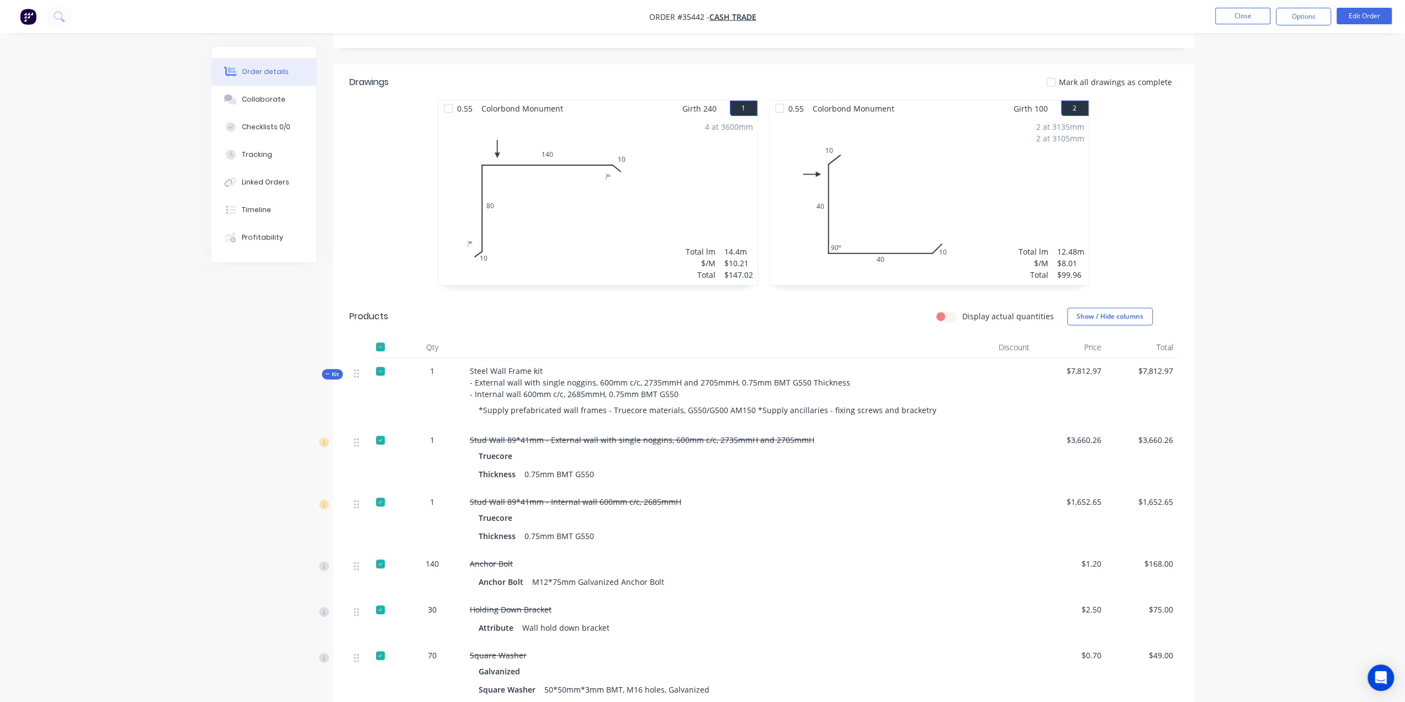
scroll to position [386, 0]
